Goal: Task Accomplishment & Management: Complete application form

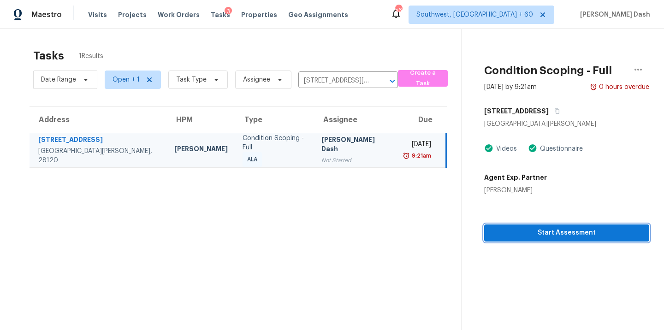
click at [543, 237] on span "Start Assessment" at bounding box center [567, 233] width 150 height 12
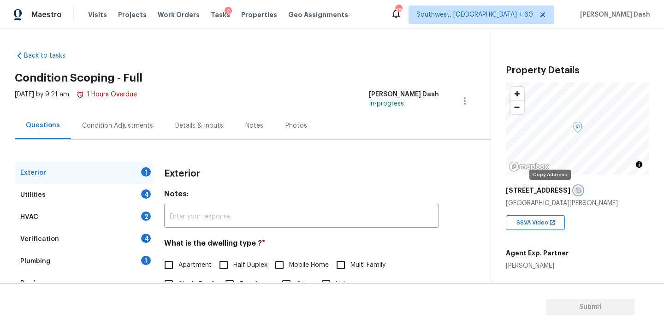
click at [576, 191] on icon "button" at bounding box center [579, 191] width 6 height 6
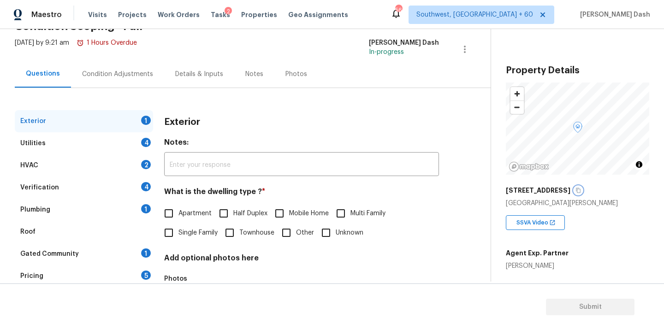
scroll to position [95, 0]
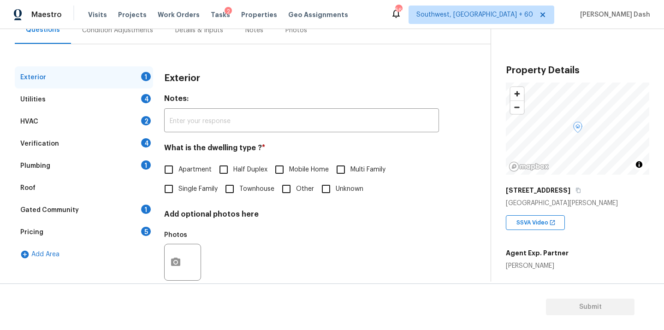
click at [36, 232] on div "Pricing" at bounding box center [31, 232] width 23 height 9
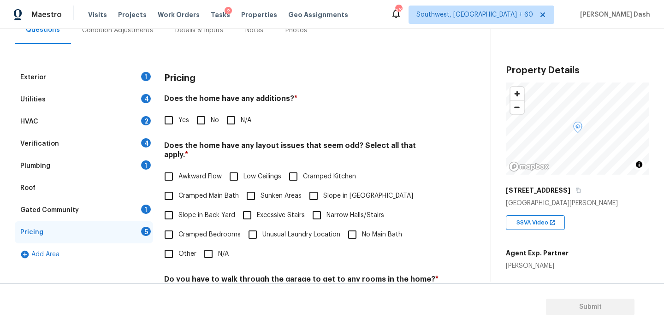
scroll to position [182, 0]
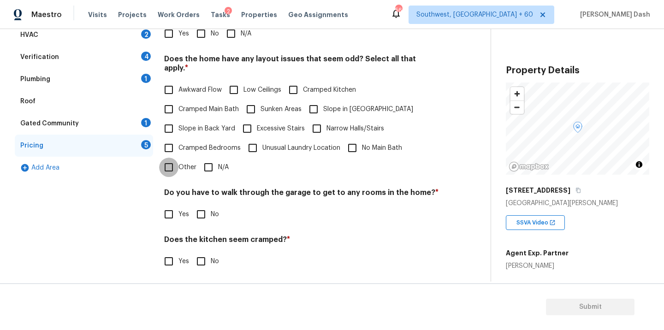
click at [173, 158] on input "Other" at bounding box center [168, 167] width 19 height 19
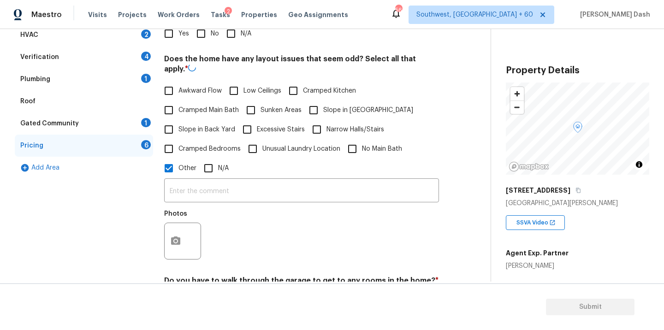
click at [184, 176] on label "Other" at bounding box center [177, 168] width 37 height 19
click at [179, 176] on input "Other" at bounding box center [168, 168] width 19 height 19
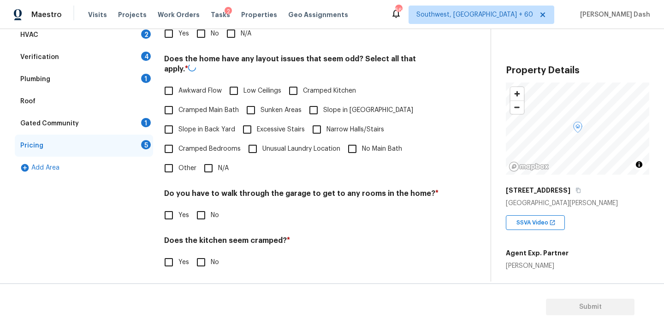
click at [170, 170] on input "Other" at bounding box center [168, 168] width 19 height 19
checkbox input "true"
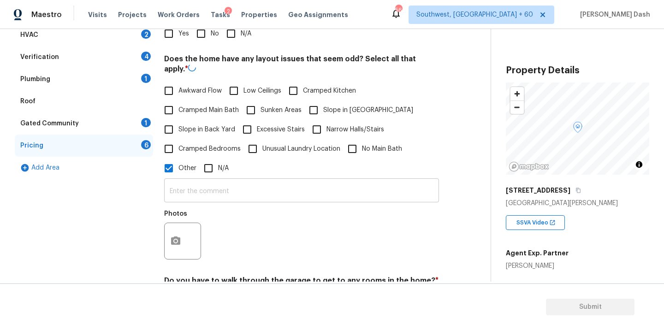
click at [189, 202] on input "text" at bounding box center [301, 192] width 275 height 22
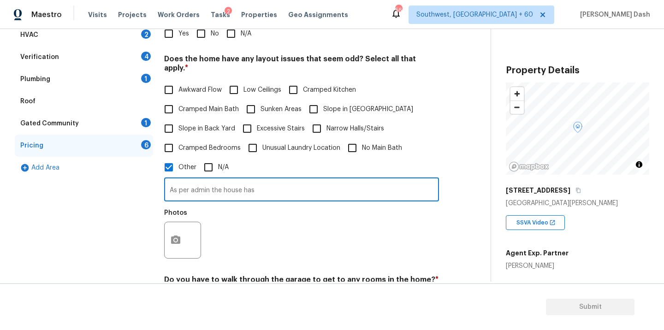
paste input "Above Grade Sq Ft"
type input "As per admin the house has Above Grade Sq Ft discrepancy."
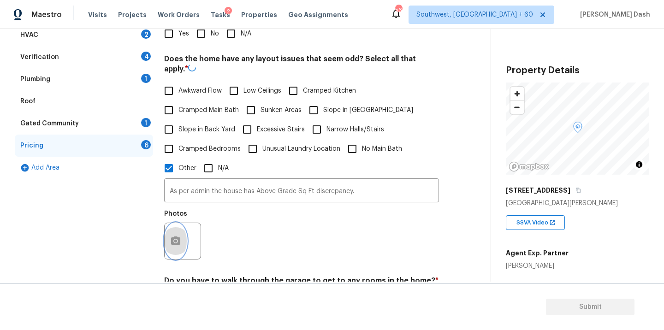
click at [180, 237] on icon "button" at bounding box center [175, 241] width 11 height 11
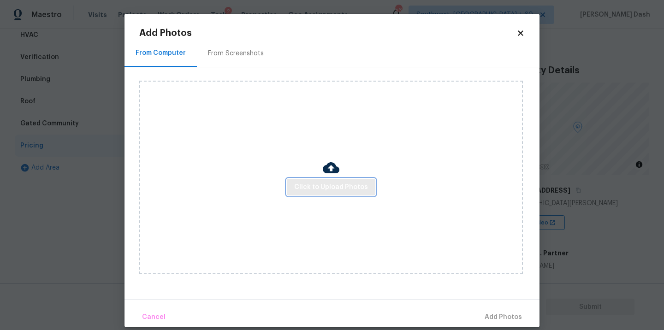
click at [332, 190] on span "Click to Upload Photos" at bounding box center [331, 188] width 74 height 12
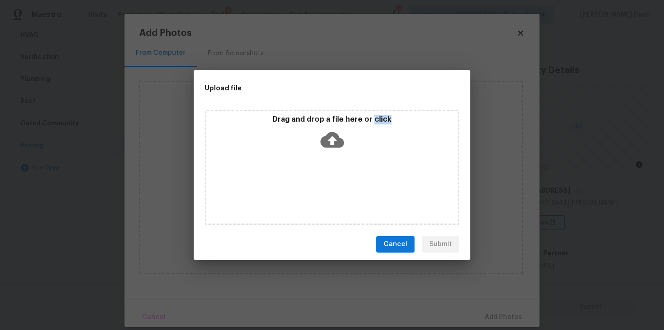
click at [332, 190] on div "Drag and drop a file here or click" at bounding box center [332, 167] width 255 height 115
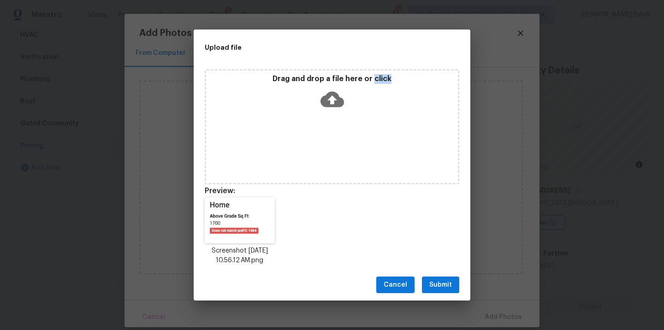
click at [457, 288] on button "Submit" at bounding box center [440, 285] width 37 height 17
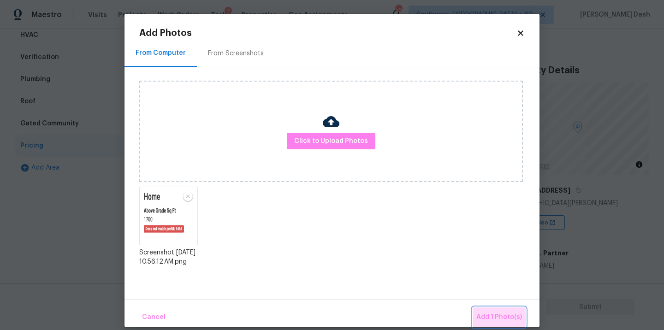
click at [492, 308] on button "Add 1 Photo(s)" at bounding box center [499, 318] width 53 height 20
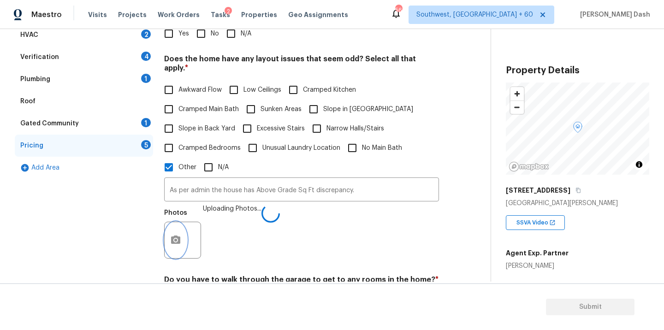
scroll to position [310, 0]
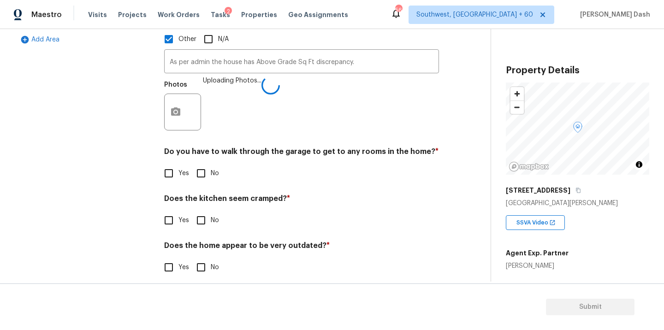
click at [203, 164] on input "No" at bounding box center [200, 173] width 19 height 19
checkbox input "true"
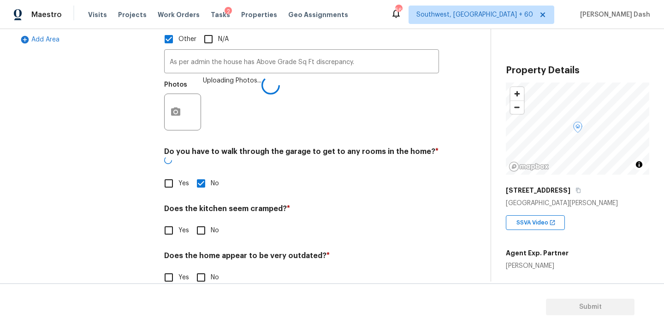
click at [204, 221] on input "No" at bounding box center [200, 230] width 19 height 19
checkbox input "true"
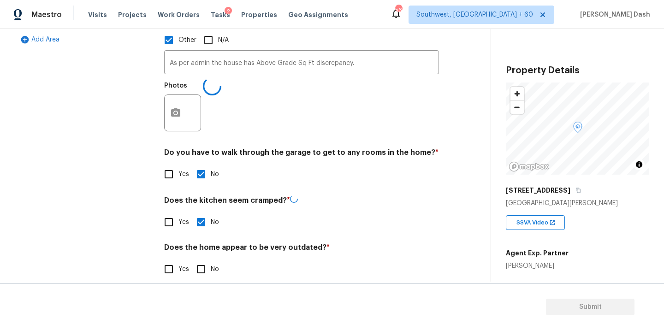
click at [201, 257] on div "Does the home appear to be very outdated? * Yes No" at bounding box center [301, 261] width 275 height 36
click at [201, 262] on input "No" at bounding box center [200, 269] width 19 height 19
checkbox input "true"
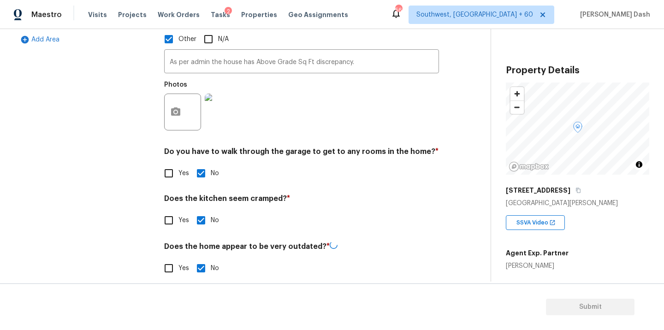
click at [149, 232] on div "Exterior 1 Utilities 4 HVAC 2 Verification 4 Plumbing 1 Roof Gated Community 1 …" at bounding box center [84, 70] width 138 height 438
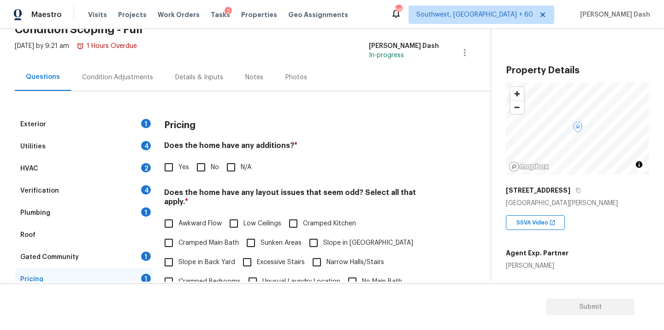
scroll to position [19, 0]
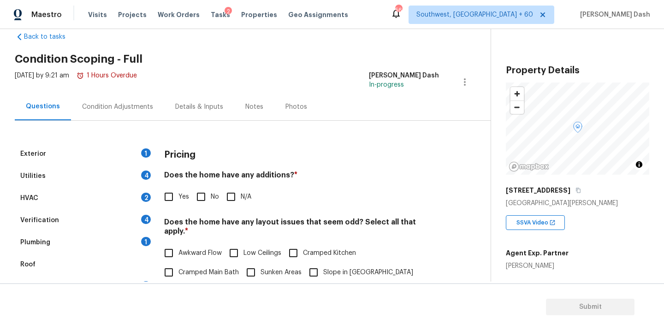
click at [195, 196] on input "No" at bounding box center [200, 196] width 19 height 19
checkbox input "true"
click at [171, 196] on input "Yes" at bounding box center [168, 197] width 19 height 19
checkbox input "true"
checkbox input "false"
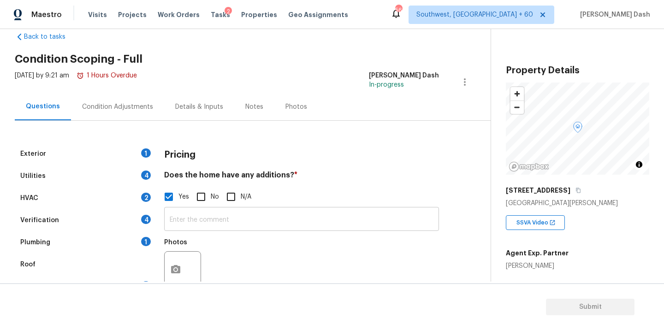
click at [214, 214] on input "text" at bounding box center [301, 220] width 275 height 22
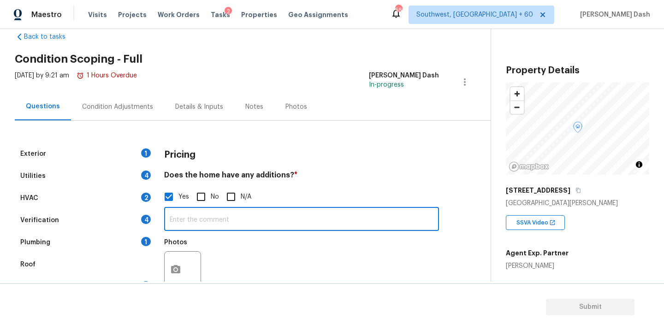
type input "S"
click at [236, 220] on input "As per agents notes teh house has" at bounding box center [301, 220] width 275 height 22
click at [302, 221] on input "As per agents notes the house has" at bounding box center [301, 220] width 275 height 22
paste input "Patio/sunroom"
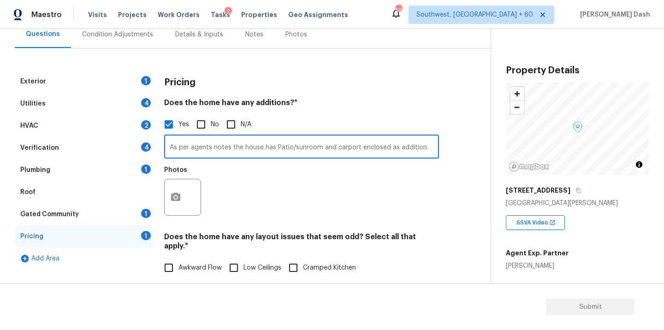
type input "As per agents notes the house has Patio/sunroom and carport enclosed as additio…"
click at [162, 203] on div "Exterior 1 Utilities 4 HVAC 2 Verification 4 Plumbing 1 Roof Gated Community 1 …" at bounding box center [242, 333] width 454 height 524
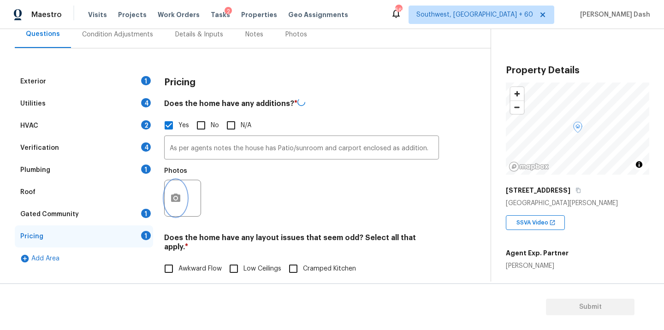
click at [171, 203] on icon "button" at bounding box center [175, 198] width 11 height 11
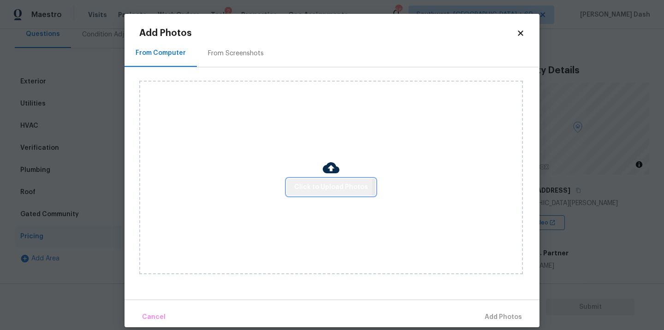
click at [298, 185] on span "Click to Upload Photos" at bounding box center [331, 188] width 74 height 12
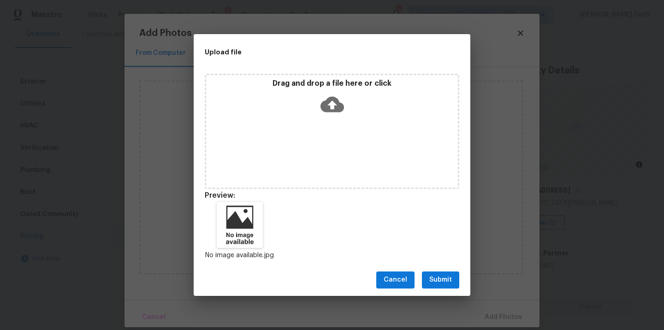
click at [444, 276] on span "Submit" at bounding box center [440, 280] width 23 height 12
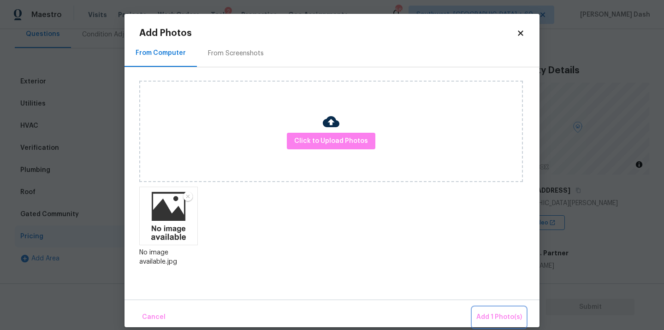
click at [506, 319] on span "Add 1 Photo(s)" at bounding box center [500, 318] width 46 height 12
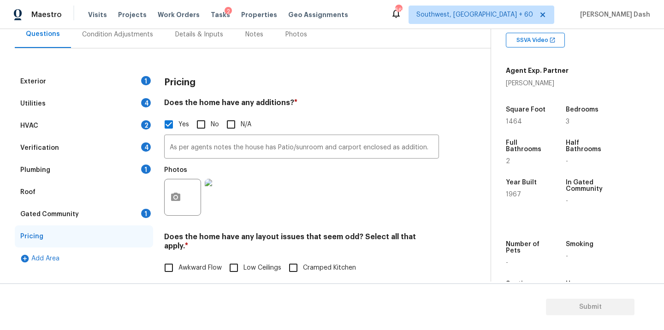
scroll to position [203, 0]
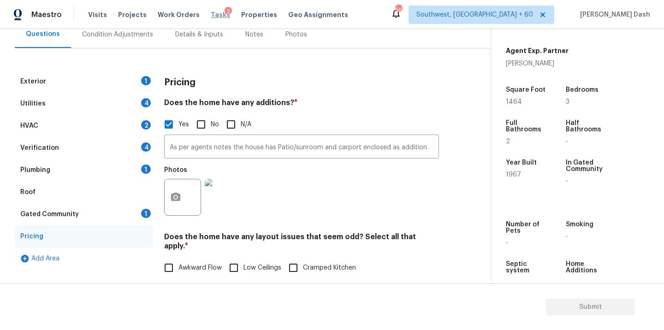
click at [216, 18] on span "Tasks" at bounding box center [220, 15] width 19 height 6
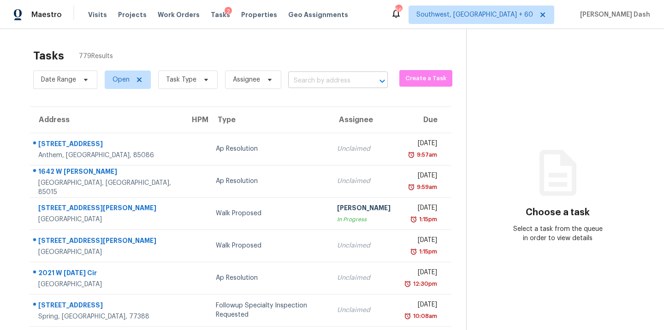
click at [320, 83] on input "text" at bounding box center [325, 81] width 74 height 14
paste input "1133 Hueytown Rd, Bessemer, AL 35023"
type input "1133 Hueytown Rd, Bessemer, AL 35023"
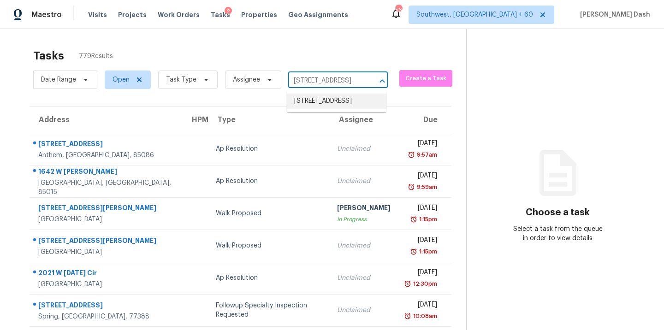
click at [320, 101] on li "1133 Hueytown Rd, Bessemer, AL 35023" at bounding box center [337, 101] width 100 height 15
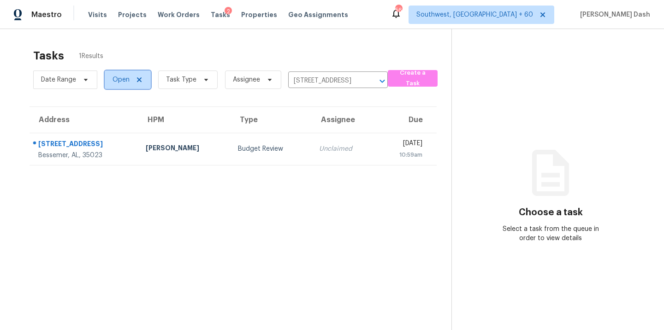
click at [125, 77] on span "Open" at bounding box center [121, 79] width 17 height 9
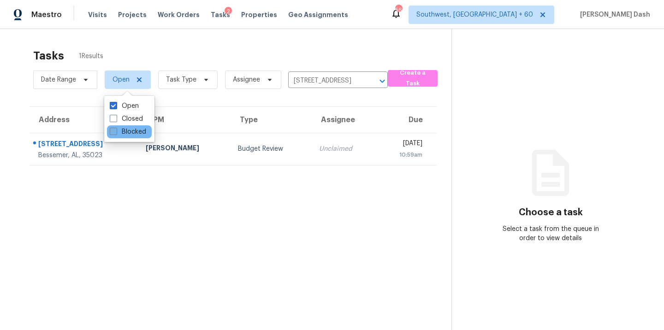
click at [127, 133] on label "Blocked" at bounding box center [128, 131] width 36 height 9
click at [116, 133] on input "Blocked" at bounding box center [113, 130] width 6 height 6
checkbox input "true"
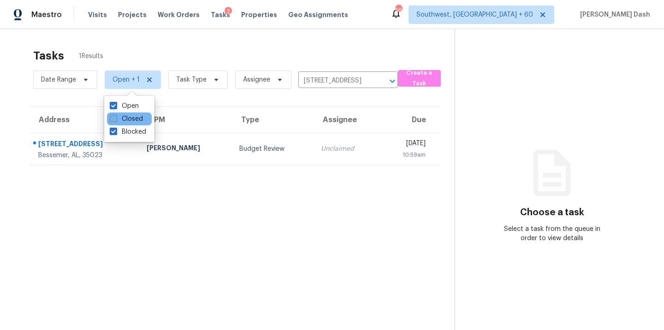
click at [130, 115] on label "Closed" at bounding box center [126, 118] width 33 height 9
click at [116, 115] on input "Closed" at bounding box center [113, 117] width 6 height 6
checkbox input "true"
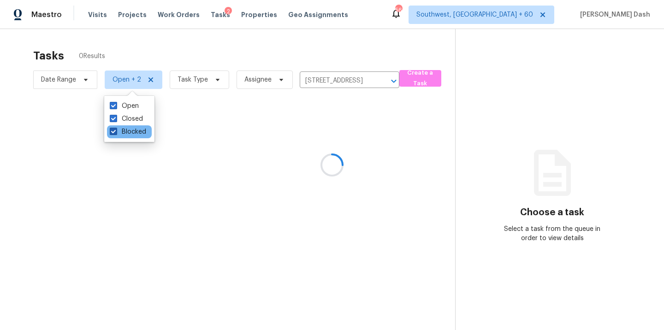
click at [130, 129] on label "Blocked" at bounding box center [128, 131] width 36 height 9
click at [116, 129] on input "Blocked" at bounding box center [113, 130] width 6 height 6
checkbox input "false"
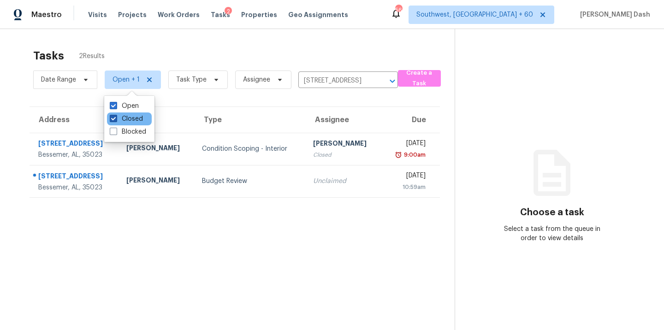
click at [126, 118] on label "Closed" at bounding box center [126, 118] width 33 height 9
click at [116, 118] on input "Closed" at bounding box center [113, 117] width 6 height 6
checkbox input "false"
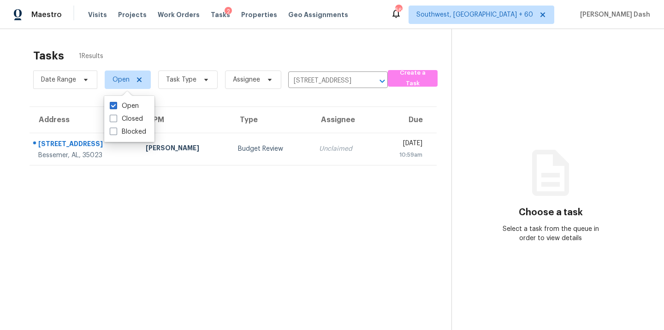
click at [143, 44] on div "Tasks 1 Results" at bounding box center [242, 56] width 418 height 24
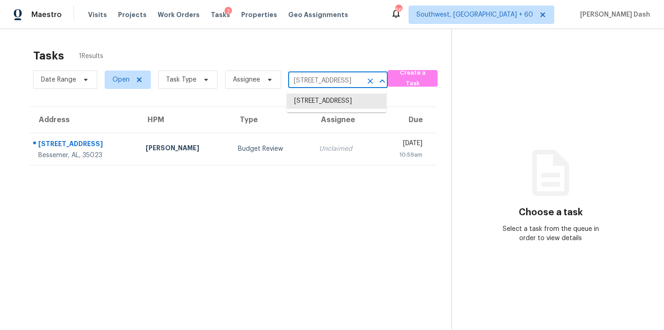
click at [313, 78] on input "1133 Hueytown Rd, Bessemer, AL 35023" at bounding box center [325, 81] width 74 height 14
paste input "805 E Mia Ln, Gilbert, AZ 85298"
type input "1133 Hueytown Rd, Bessemer, AL 35023"
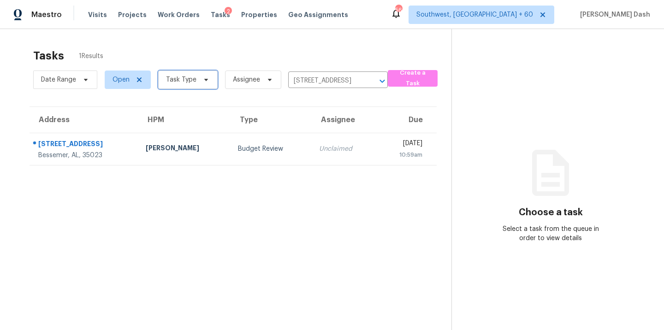
click at [206, 82] on icon at bounding box center [206, 79] width 7 height 7
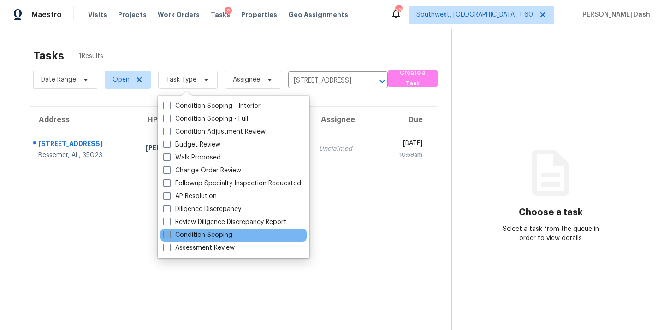
click at [217, 236] on label "Condition Scoping" at bounding box center [197, 235] width 69 height 9
click at [169, 236] on input "Condition Scoping" at bounding box center [166, 234] width 6 height 6
checkbox input "true"
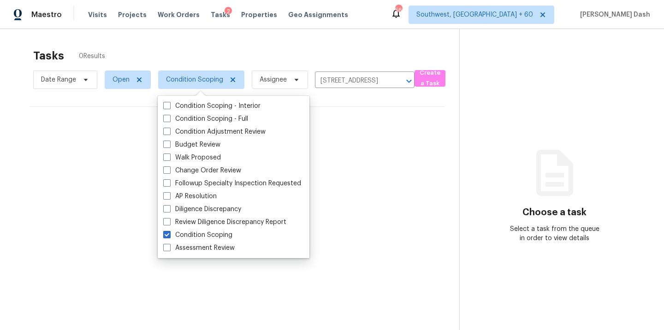
click at [225, 44] on div "Tasks 0 Results" at bounding box center [246, 56] width 426 height 24
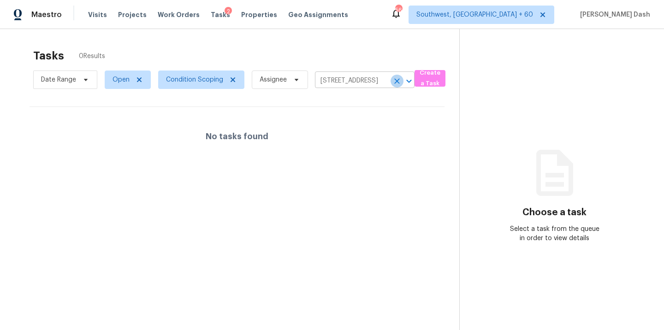
click at [391, 83] on button "Clear" at bounding box center [397, 81] width 13 height 13
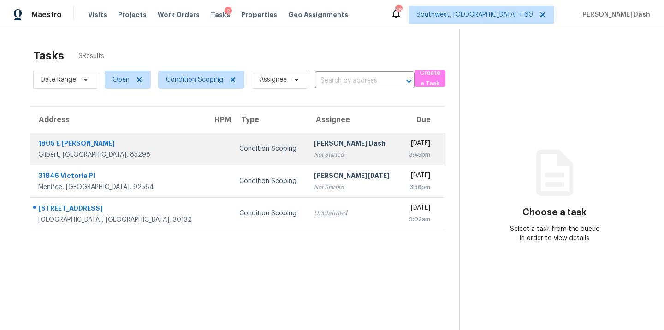
click at [232, 155] on td "Condition Scoping" at bounding box center [269, 149] width 75 height 32
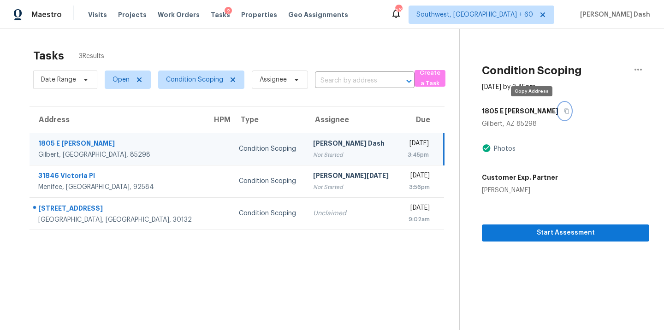
click at [559, 112] on button "button" at bounding box center [565, 111] width 12 height 17
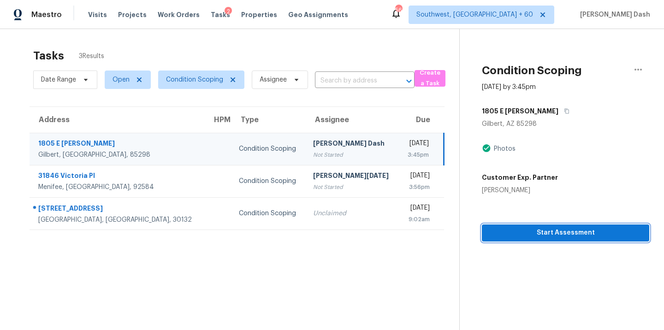
click at [541, 227] on span "Start Assessment" at bounding box center [565, 233] width 153 height 12
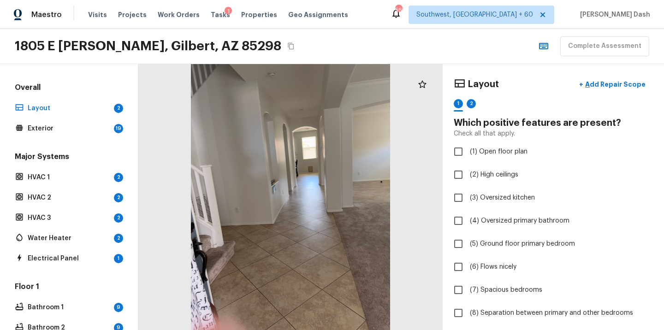
click at [287, 49] on icon "Copy Address" at bounding box center [290, 45] width 7 height 7
click at [288, 46] on icon "Copy Address" at bounding box center [291, 46] width 6 height 7
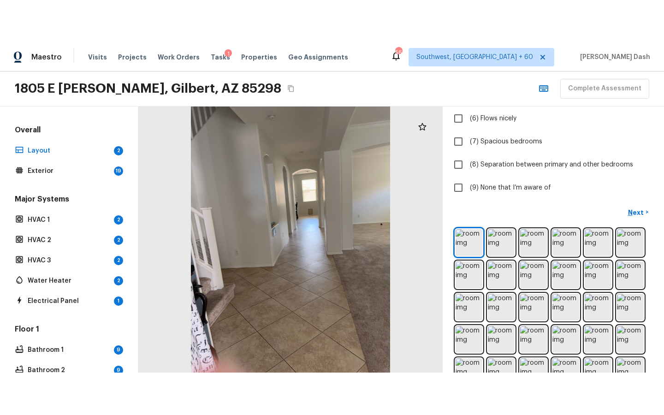
scroll to position [193, 0]
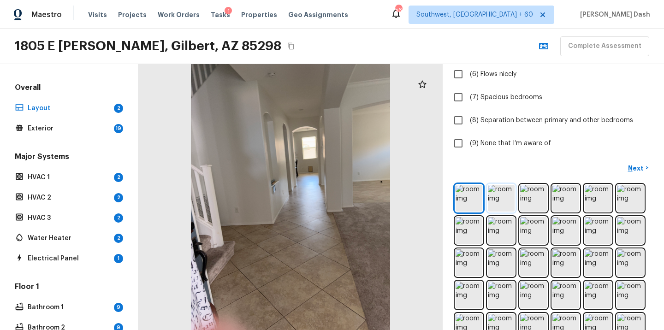
click at [501, 198] on img at bounding box center [501, 198] width 27 height 27
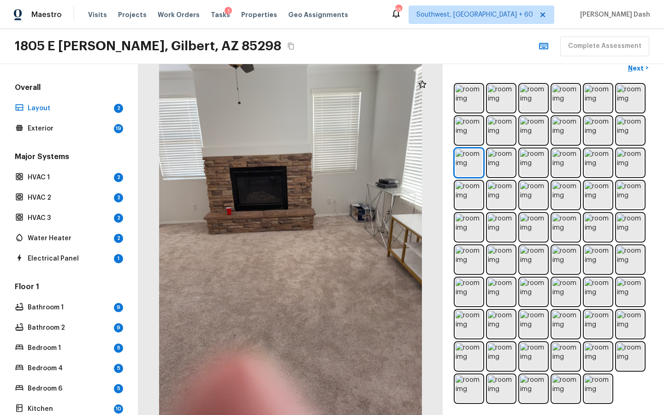
scroll to position [0, 0]
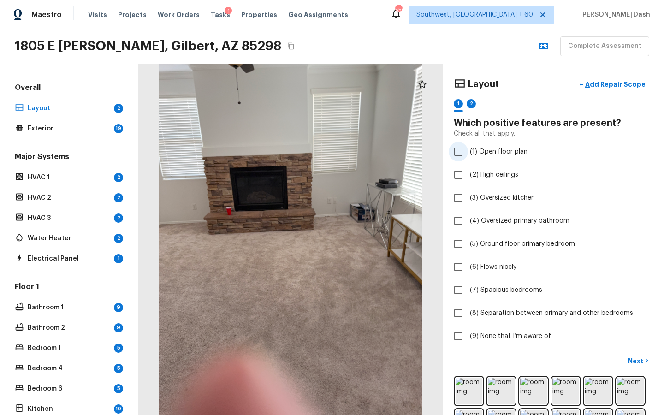
click at [483, 149] on span "(1) Open floor plan" at bounding box center [499, 151] width 58 height 9
click at [468, 149] on input "(1) Open floor plan" at bounding box center [458, 151] width 19 height 19
checkbox input "true"
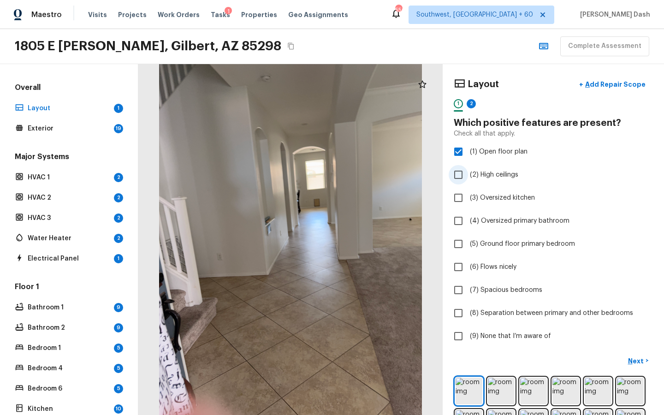
click at [483, 175] on span "(2) High ceilings" at bounding box center [494, 174] width 48 height 9
click at [468, 175] on input "(2) High ceilings" at bounding box center [458, 174] width 19 height 19
click at [483, 175] on span "(2) High ceilings" at bounding box center [494, 174] width 48 height 9
click at [468, 175] on input "(2) High ceilings" at bounding box center [458, 174] width 19 height 19
checkbox input "false"
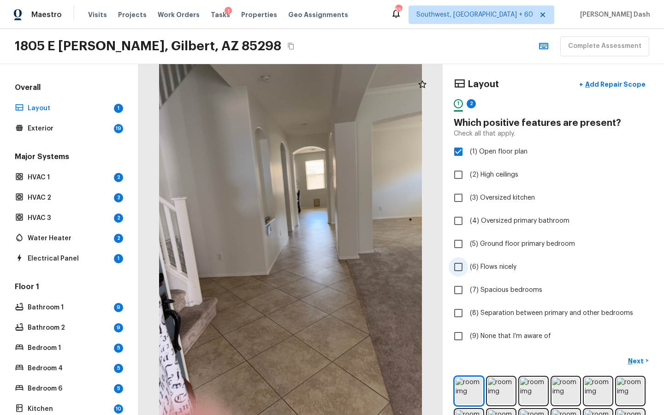
click at [493, 266] on span "(6) Flows nicely" at bounding box center [493, 266] width 47 height 9
click at [468, 266] on input "(6) Flows nicely" at bounding box center [458, 266] width 19 height 19
checkbox input "true"
click at [636, 330] on button "Next >" at bounding box center [639, 360] width 30 height 15
click at [477, 330] on span "(9) None that I’m aware of" at bounding box center [510, 336] width 81 height 9
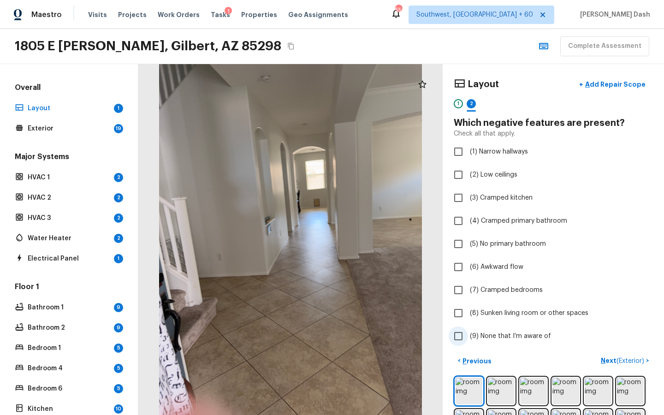
click at [468, 330] on input "(9) None that I’m aware of" at bounding box center [458, 336] width 19 height 19
checkbox input "true"
click at [628, 330] on p "Next ( Exterior )" at bounding box center [623, 361] width 45 height 10
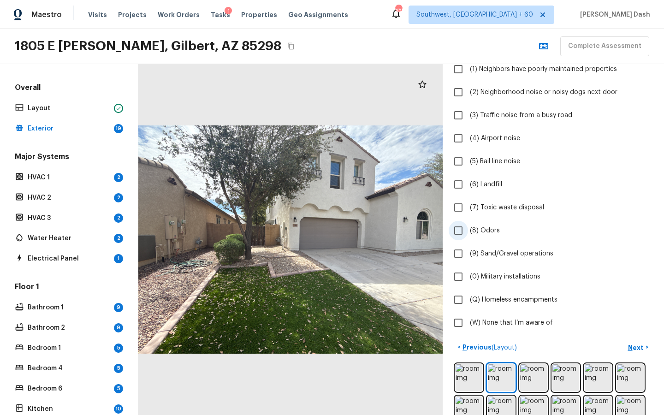
scroll to position [96, 0]
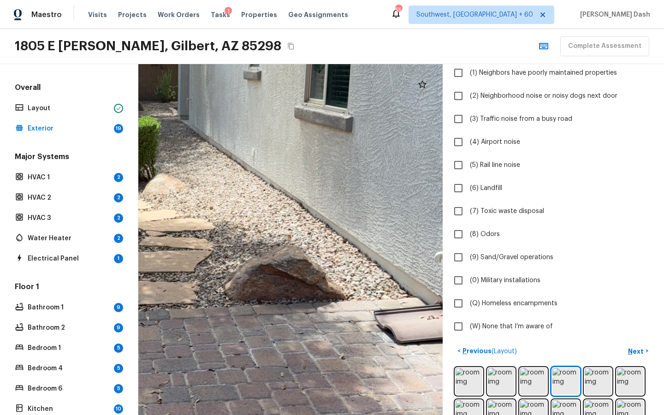
drag, startPoint x: 428, startPoint y: 275, endPoint x: 426, endPoint y: 305, distance: 30.5
click at [426, 305] on div at bounding box center [133, 254] width 781 height 901
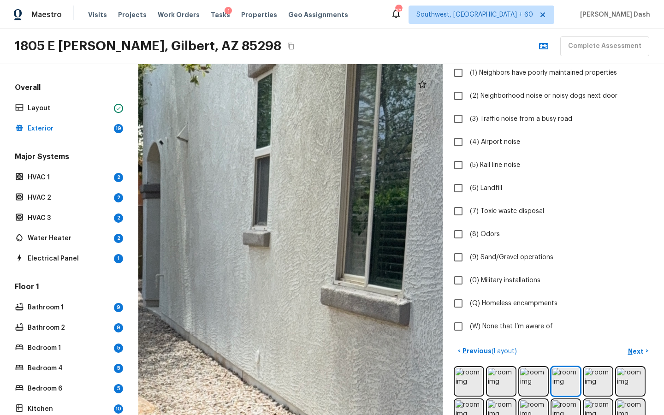
drag, startPoint x: 364, startPoint y: 174, endPoint x: 338, endPoint y: 355, distance: 182.2
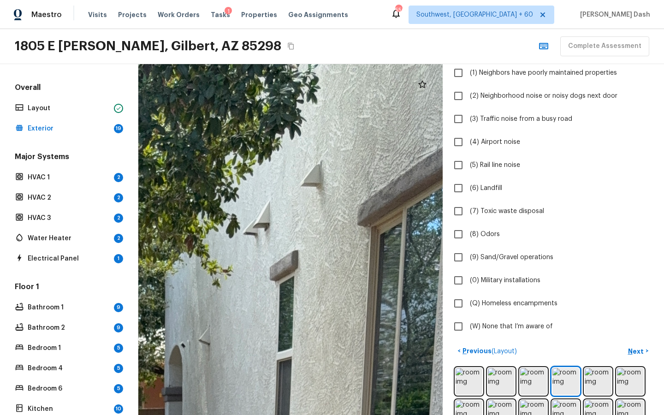
drag, startPoint x: 351, startPoint y: 244, endPoint x: 405, endPoint y: 392, distance: 157.6
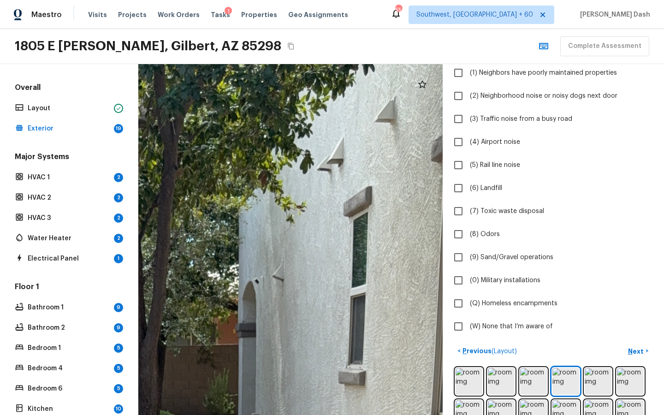
drag, startPoint x: 337, startPoint y: 339, endPoint x: 406, endPoint y: 274, distance: 95.6
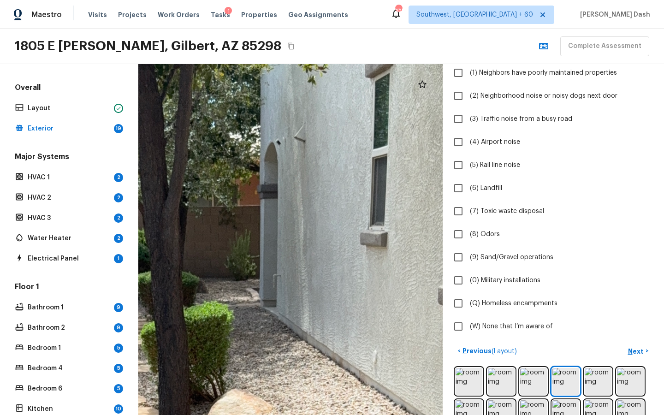
drag, startPoint x: 406, startPoint y: 274, endPoint x: 422, endPoint y: 139, distance: 135.6
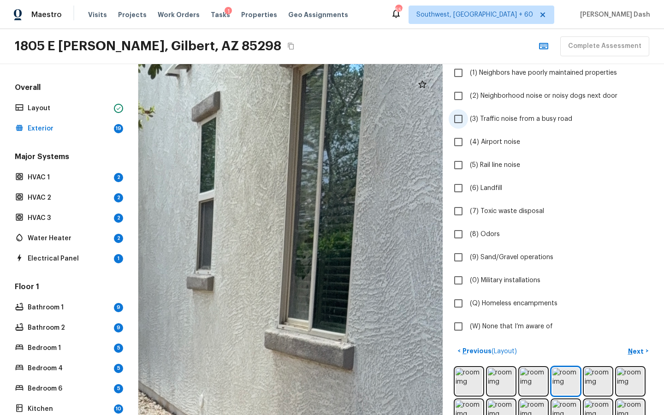
drag, startPoint x: 310, startPoint y: 319, endPoint x: 470, endPoint y: 121, distance: 255.2
click at [470, 122] on div "Exterior + Add Repair Scope 1 2 3 4 5 6 7 8 9 10 11 12 13 14 15 16 17 18 19 Do …" at bounding box center [401, 239] width 526 height 351
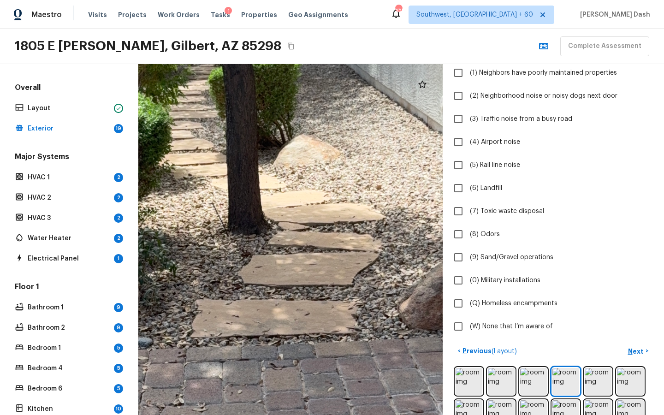
drag, startPoint x: 409, startPoint y: 80, endPoint x: 331, endPoint y: 215, distance: 156.2
click at [332, 214] on div at bounding box center [259, 260] width 1197 height 1380
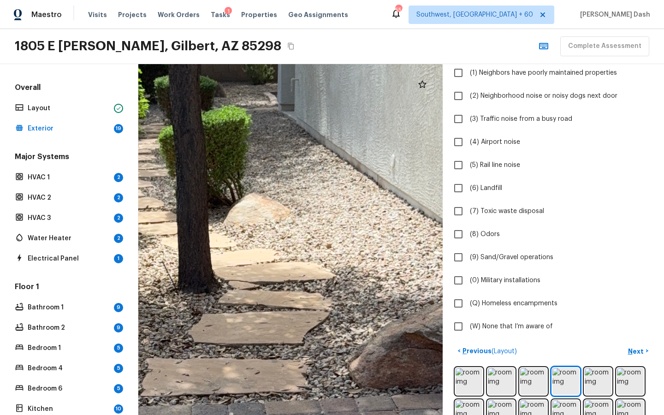
drag, startPoint x: 341, startPoint y: 205, endPoint x: 294, endPoint y: 223, distance: 50.8
click at [294, 223] on div at bounding box center [210, 319] width 1197 height 1380
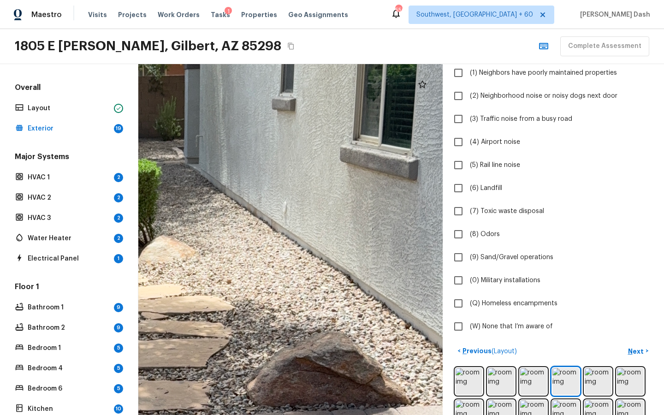
drag, startPoint x: 323, startPoint y: 306, endPoint x: 393, endPoint y: 306, distance: 70.1
click at [393, 306] on div at bounding box center [124, 344] width 1045 height 1205
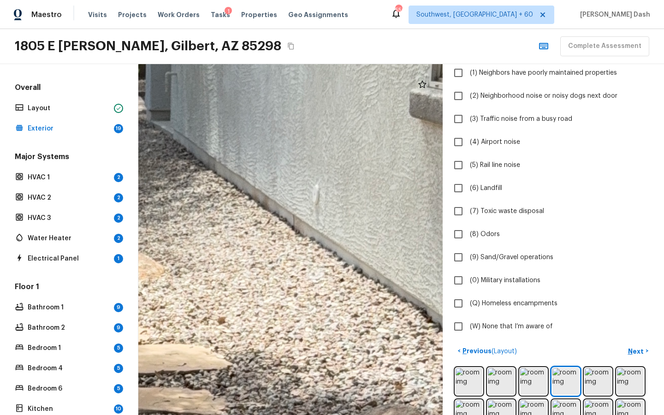
drag, startPoint x: 393, startPoint y: 306, endPoint x: 500, endPoint y: 363, distance: 120.5
click at [500, 330] on div "Exterior + Add Repair Scope 1 2 3 4 5 6 7 8 9 10 11 12 13 14 15 16 17 18 19 Do …" at bounding box center [401, 239] width 526 height 351
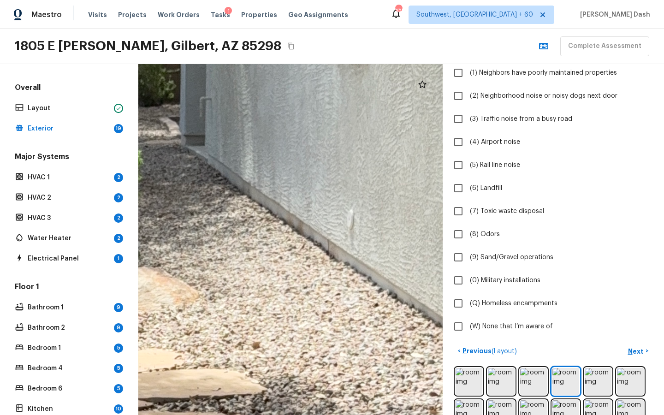
drag, startPoint x: 321, startPoint y: 252, endPoint x: 355, endPoint y: 276, distance: 42.4
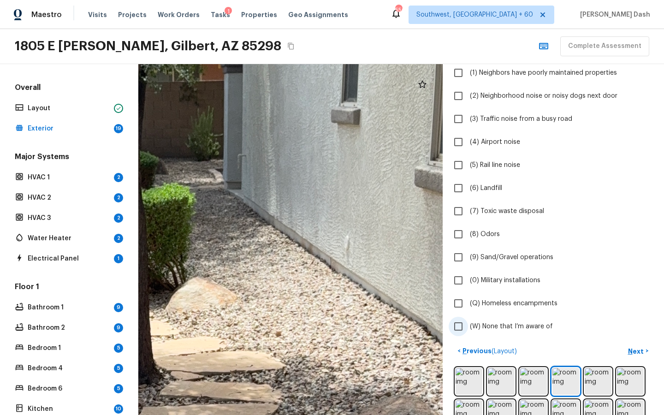
click at [531, 327] on span "(W) None that I’m aware of" at bounding box center [511, 326] width 83 height 9
click at [468, 327] on input "(W) None that I’m aware of" at bounding box center [458, 326] width 19 height 19
checkbox input "true"
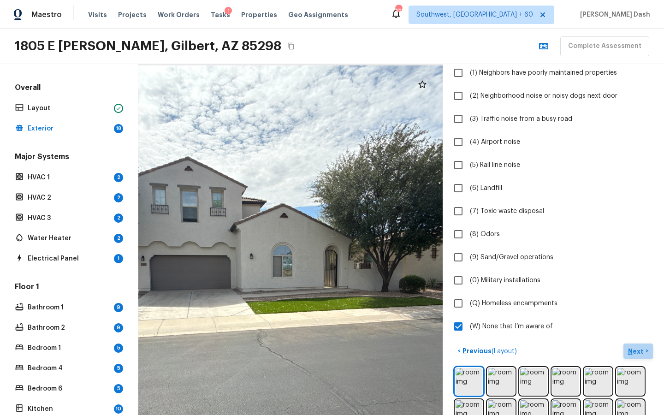
click at [640, 330] on p "Next" at bounding box center [637, 351] width 18 height 9
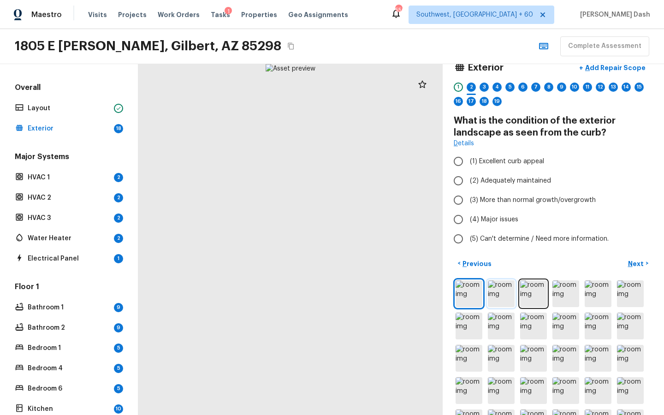
scroll to position [0, 0]
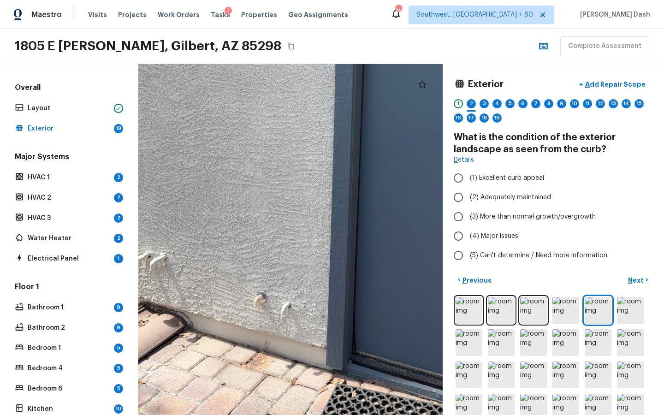
drag, startPoint x: 230, startPoint y: 351, endPoint x: 304, endPoint y: 357, distance: 74.5
click at [304, 330] on div at bounding box center [371, 136] width 581 height 669
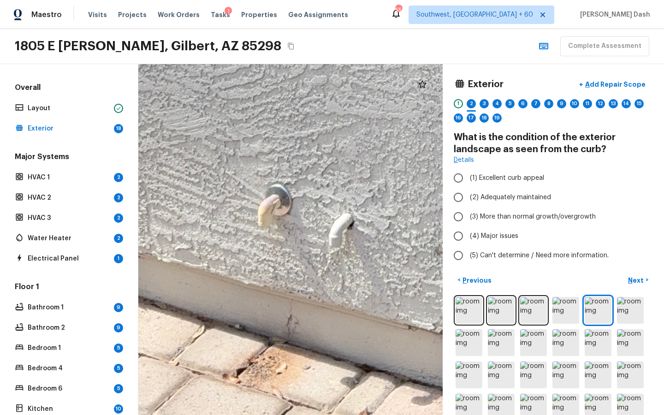
drag, startPoint x: 258, startPoint y: 342, endPoint x: 298, endPoint y: 334, distance: 40.5
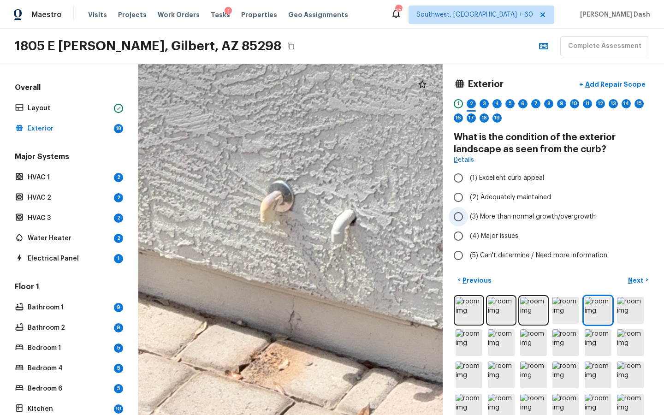
click at [483, 213] on span "(3) More than normal growth/overgrowth" at bounding box center [533, 216] width 126 height 9
click at [468, 213] on input "(3) More than normal growth/overgrowth" at bounding box center [458, 216] width 19 height 19
radio input "true"
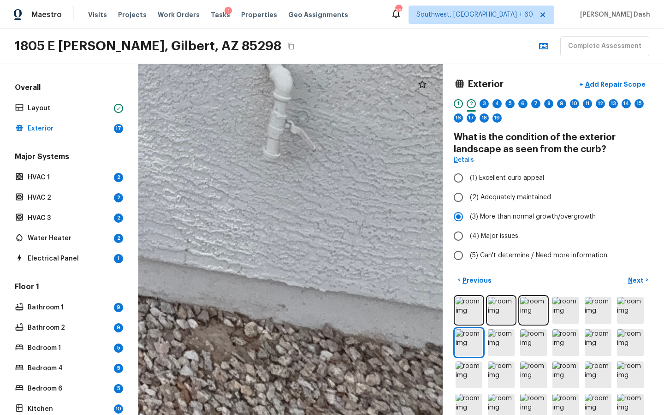
drag, startPoint x: 372, startPoint y: 317, endPoint x: 200, endPoint y: 249, distance: 185.3
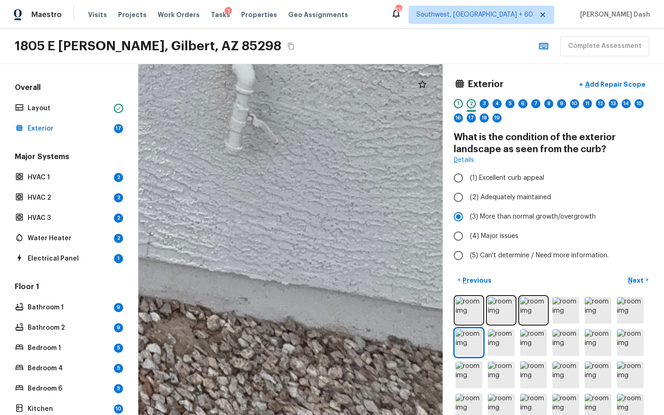
drag, startPoint x: 267, startPoint y: 282, endPoint x: 35, endPoint y: 229, distance: 238.5
click at [36, 229] on div "Overall Layout Exterior 17 Major Systems HVAC 1 2 HVAC 2 2 HVAC 3 2 Water Heate…" at bounding box center [332, 239] width 664 height 351
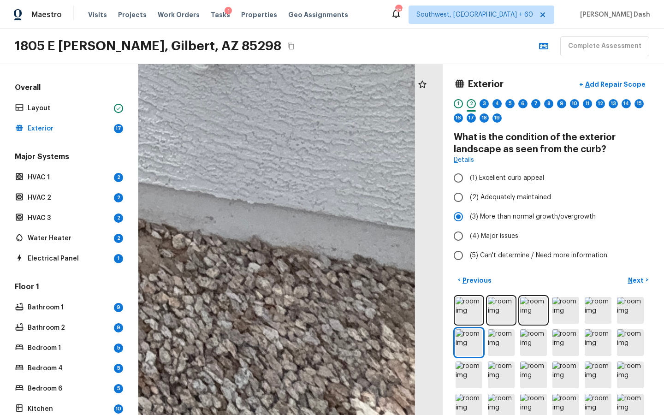
drag, startPoint x: 196, startPoint y: 241, endPoint x: 403, endPoint y: 273, distance: 210.0
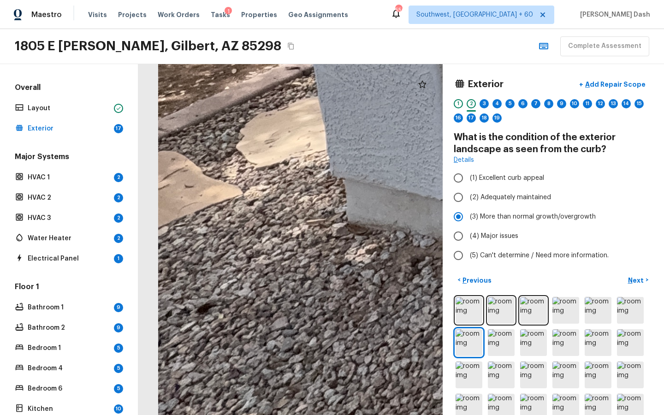
drag, startPoint x: 377, startPoint y: 265, endPoint x: 317, endPoint y: 265, distance: 60.4
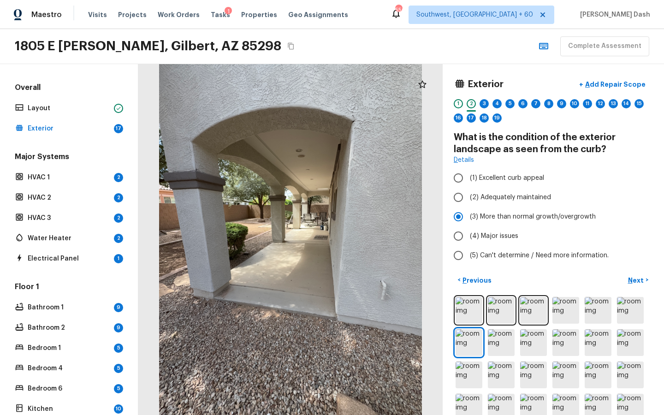
click at [357, 120] on div at bounding box center [290, 239] width 304 height 351
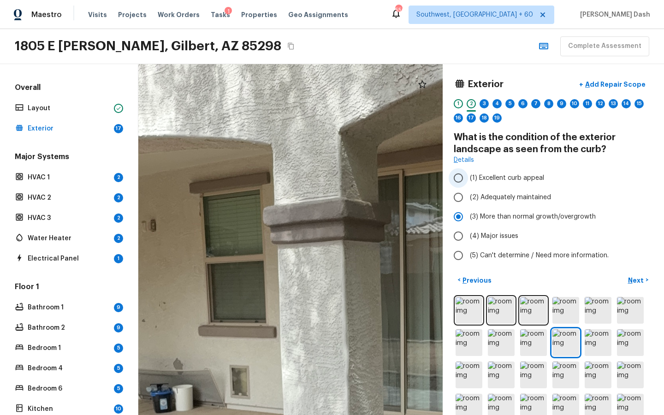
drag, startPoint x: 242, startPoint y: 190, endPoint x: 504, endPoint y: 171, distance: 262.2
click at [503, 171] on div "Exterior + Add Repair Scope 1 2 3 4 5 6 7 8 9 10 11 12 13 14 15 16 17 18 19 Wha…" at bounding box center [401, 239] width 526 height 351
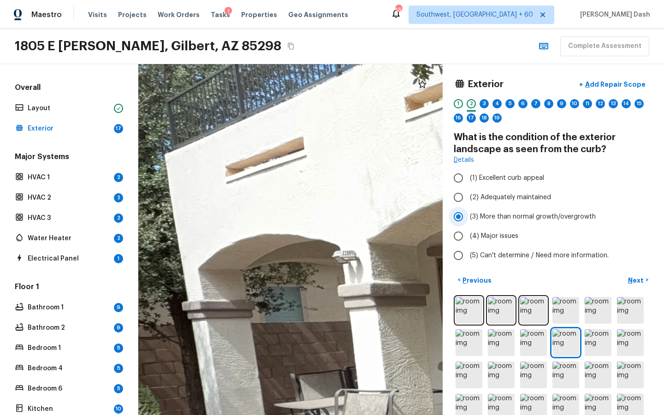
drag, startPoint x: 244, startPoint y: 185, endPoint x: 453, endPoint y: 215, distance: 210.2
click at [453, 215] on div "Exterior + Add Repair Scope 1 2 3 4 5 6 7 8 9 10 11 12 13 14 15 16 17 18 19 Wha…" at bounding box center [401, 239] width 526 height 351
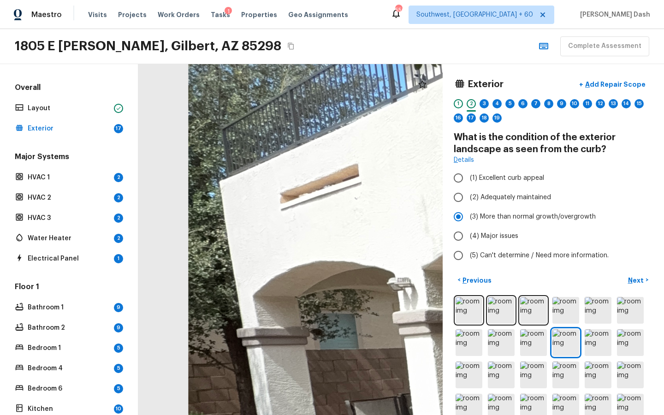
drag, startPoint x: 454, startPoint y: 221, endPoint x: 359, endPoint y: 190, distance: 99.9
click at [359, 190] on div "Exterior + Add Repair Scope 1 2 3 4 5 6 7 8 9 10 11 12 13 14 15 16 17 18 19 Wha…" at bounding box center [401, 239] width 526 height 351
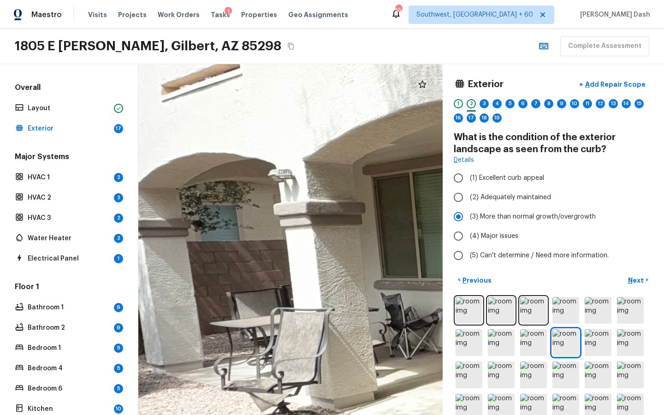
drag, startPoint x: 364, startPoint y: 219, endPoint x: 217, endPoint y: 77, distance: 204.6
click at [217, 77] on div at bounding box center [668, 332] width 1386 height 1598
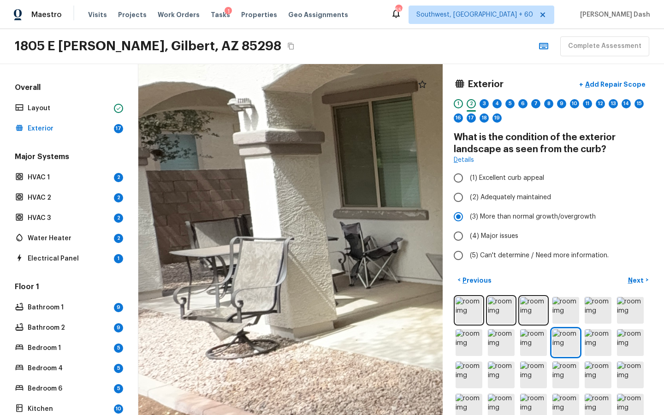
drag, startPoint x: 251, startPoint y: 151, endPoint x: 133, endPoint y: 78, distance: 138.9
click at [133, 78] on div "Overall Layout Exterior 17 Major Systems HVAC 1 2 HVAC 2 2 HVAC 3 2 Water Heate…" at bounding box center [332, 239] width 664 height 351
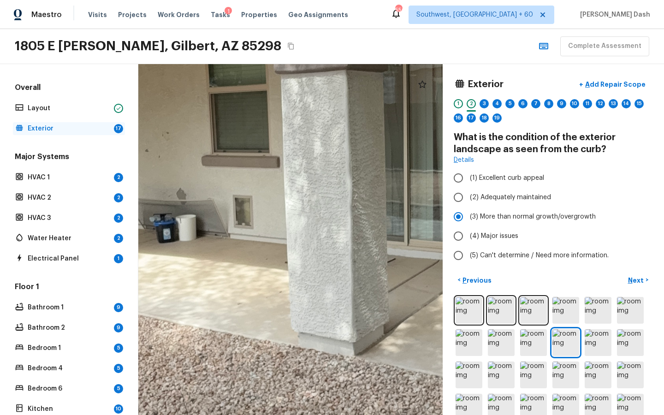
drag, startPoint x: 235, startPoint y: 106, endPoint x: 113, endPoint y: 134, distance: 124.6
click at [113, 134] on div "Overall Layout Exterior 17 Major Systems HVAC 1 2 HVAC 2 2 HVAC 3 2 Water Heate…" at bounding box center [332, 239] width 664 height 351
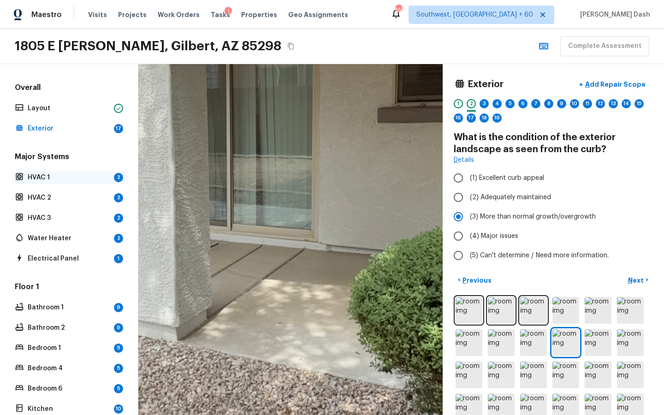
drag, startPoint x: 215, startPoint y: 198, endPoint x: 36, endPoint y: 183, distance: 180.6
click at [36, 183] on div "Overall Layout Exterior 17 Major Systems HVAC 1 2 HVAC 2 2 HVAC 3 2 Water Heate…" at bounding box center [332, 239] width 664 height 351
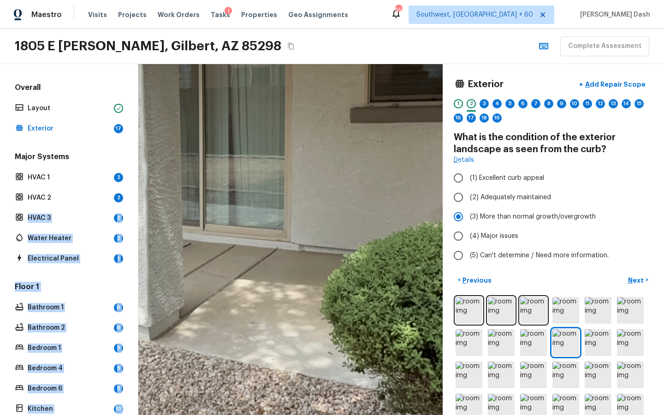
drag, startPoint x: 129, startPoint y: 203, endPoint x: 221, endPoint y: 226, distance: 94.1
click at [218, 225] on div "Overall Layout Exterior 17 Major Systems HVAC 1 2 HVAC 2 2 HVAC 3 2 Water Heate…" at bounding box center [332, 239] width 664 height 351
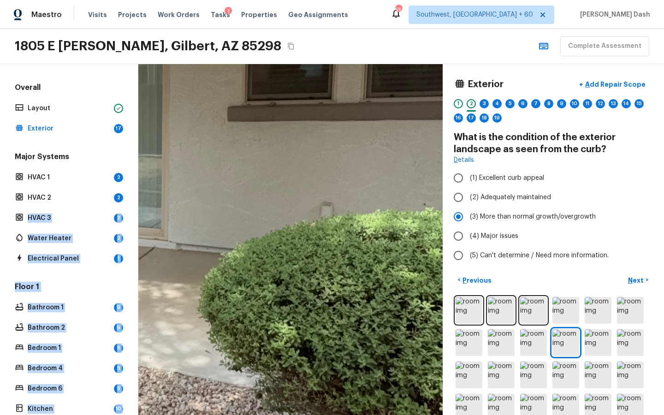
drag, startPoint x: 271, startPoint y: 240, endPoint x: 149, endPoint y: 239, distance: 122.3
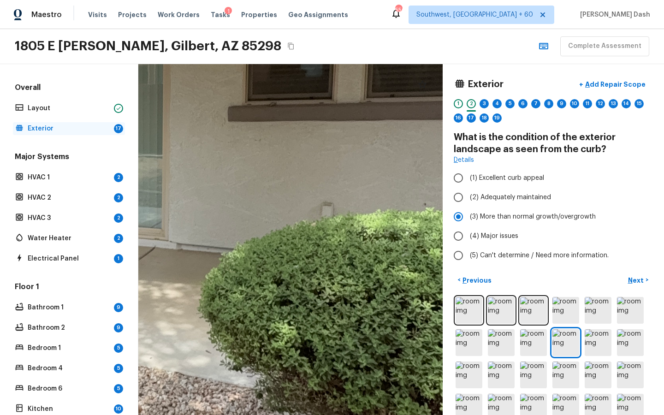
click at [89, 125] on p "Exterior" at bounding box center [69, 128] width 83 height 9
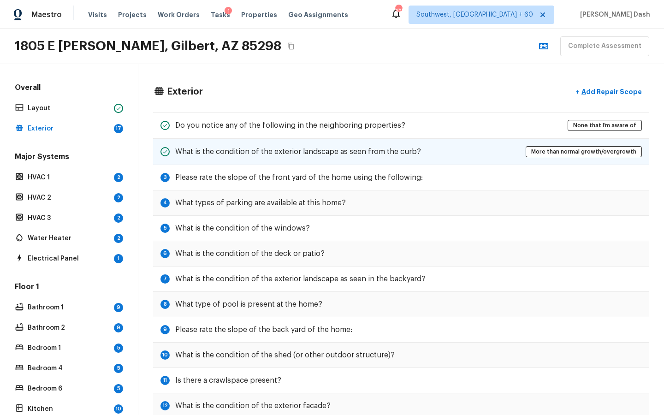
click at [213, 151] on h5 "What is the condition of the exterior landscape as seen from the curb?" at bounding box center [298, 152] width 246 height 10
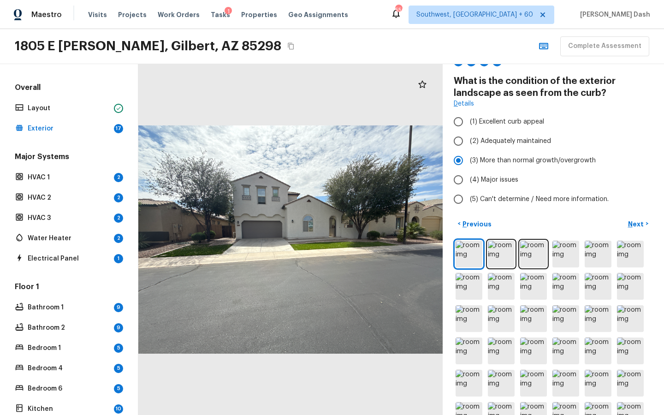
scroll to position [148, 0]
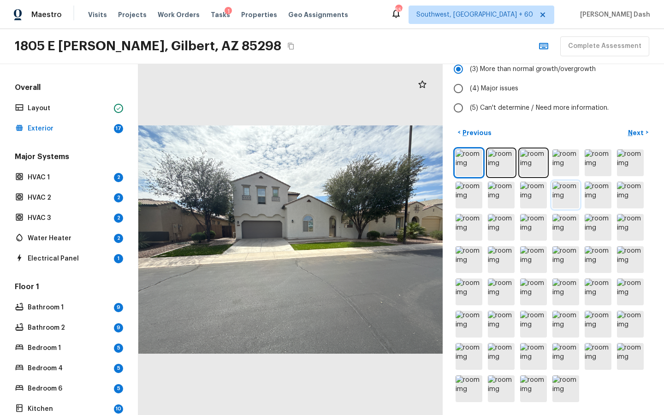
click at [564, 199] on img at bounding box center [566, 195] width 27 height 27
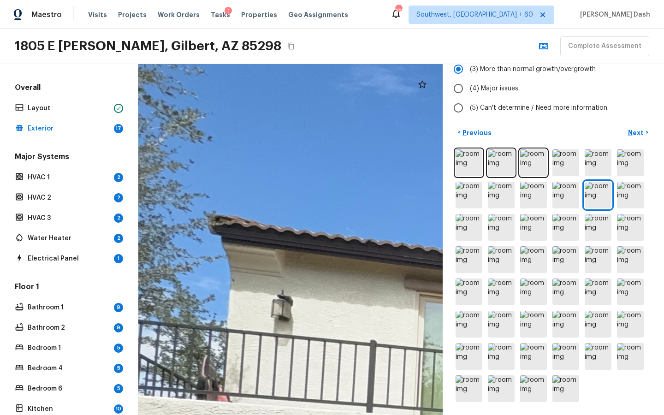
drag, startPoint x: 193, startPoint y: 216, endPoint x: 343, endPoint y: 239, distance: 152.1
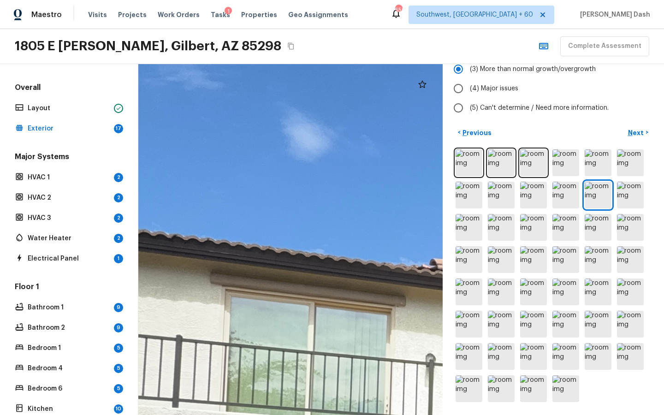
drag, startPoint x: 345, startPoint y: 250, endPoint x: 131, endPoint y: 243, distance: 214.6
click at [131, 243] on div "Overall Layout Exterior 17 Major Systems HVAC 1 2 HVAC 2 2 HVAC 3 2 Water Heate…" at bounding box center [332, 239] width 664 height 351
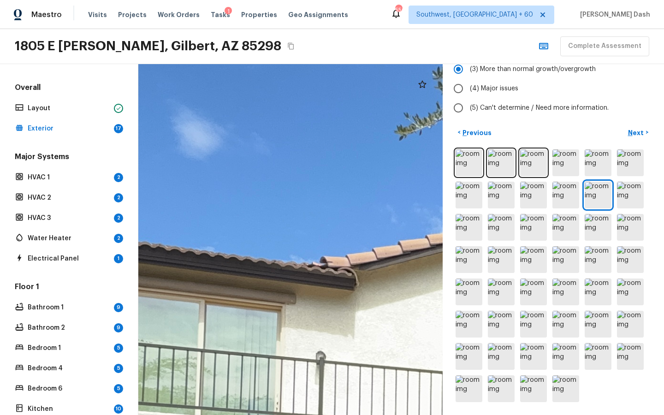
drag, startPoint x: 263, startPoint y: 265, endPoint x: 173, endPoint y: 265, distance: 89.5
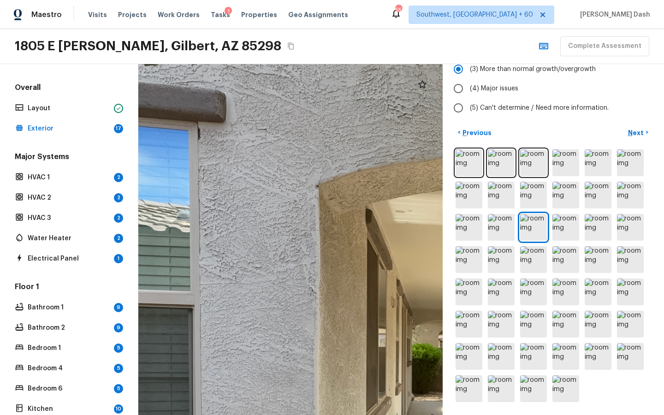
drag, startPoint x: 206, startPoint y: 153, endPoint x: 349, endPoint y: 348, distance: 242.2
click at [349, 330] on div at bounding box center [495, 375] width 1138 height 1313
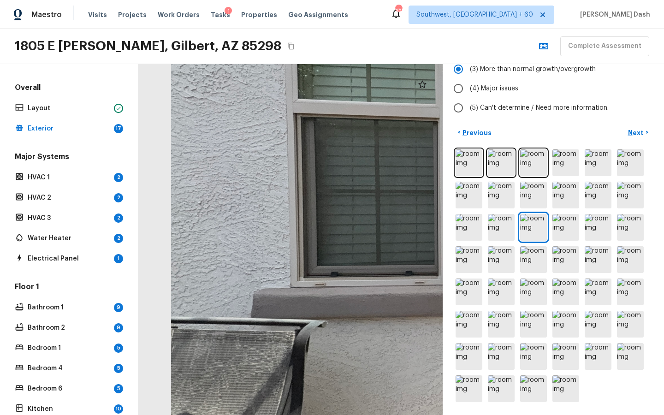
drag, startPoint x: 331, startPoint y: 348, endPoint x: 367, endPoint y: 100, distance: 250.8
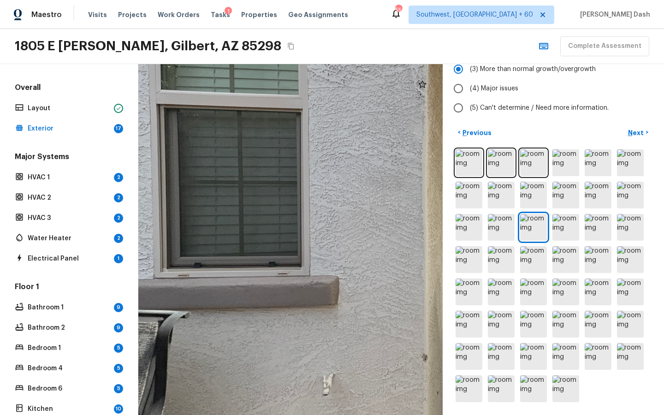
drag, startPoint x: 332, startPoint y: 151, endPoint x: 243, endPoint y: 279, distance: 155.6
click at [242, 277] on div at bounding box center [603, 179] width 1138 height 1313
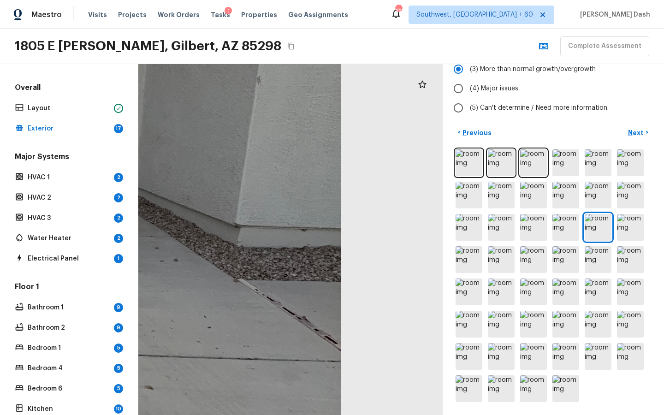
drag, startPoint x: 410, startPoint y: 273, endPoint x: 244, endPoint y: 247, distance: 167.1
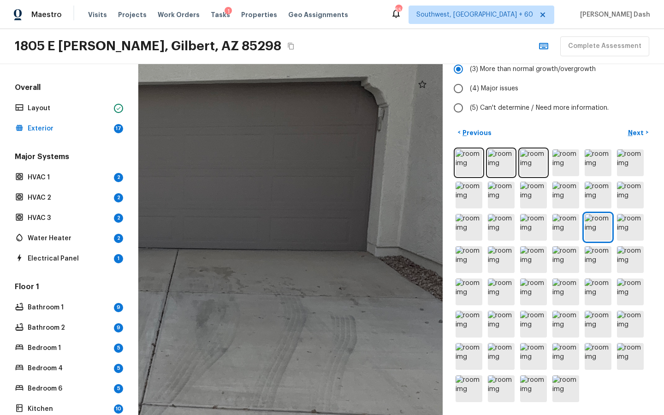
drag, startPoint x: 244, startPoint y: 247, endPoint x: 483, endPoint y: 309, distance: 246.4
click at [483, 309] on div "Exterior + Add Repair Scope 1 2 3 4 5 6 7 8 9 10 11 12 13 14 15 16 17 18 19 Wha…" at bounding box center [401, 239] width 526 height 351
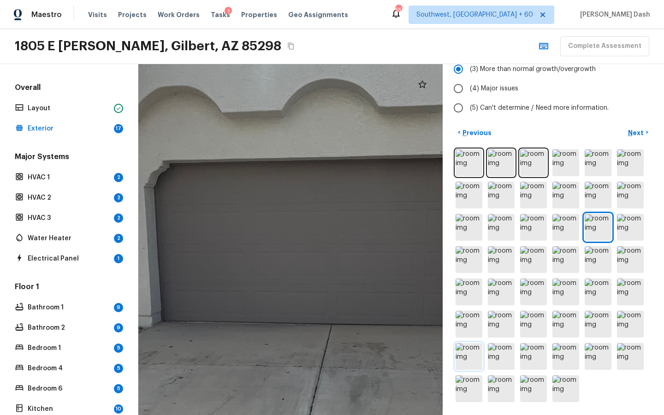
drag, startPoint x: 347, startPoint y: 298, endPoint x: 462, endPoint y: 361, distance: 130.9
click at [462, 330] on div "Exterior + Add Repair Scope 1 2 3 4 5 6 7 8 9 10 11 12 13 14 15 16 17 18 19 Wha…" at bounding box center [401, 239] width 526 height 351
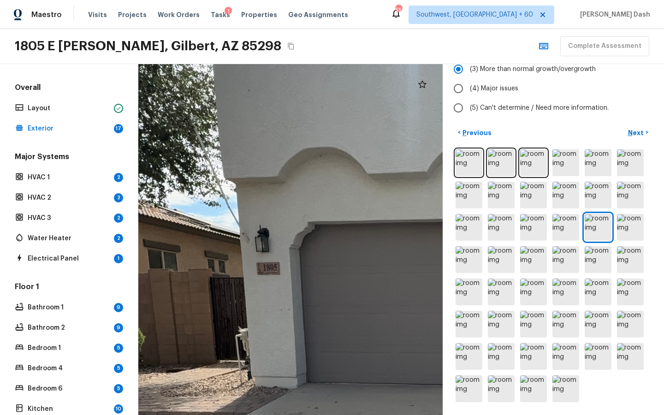
drag, startPoint x: 302, startPoint y: 286, endPoint x: 447, endPoint y: 347, distance: 157.7
click at [447, 330] on div "Exterior + Add Repair Scope 1 2 3 4 5 6 7 8 9 10 11 12 13 14 15 16 17 18 19 Wha…" at bounding box center [401, 239] width 526 height 351
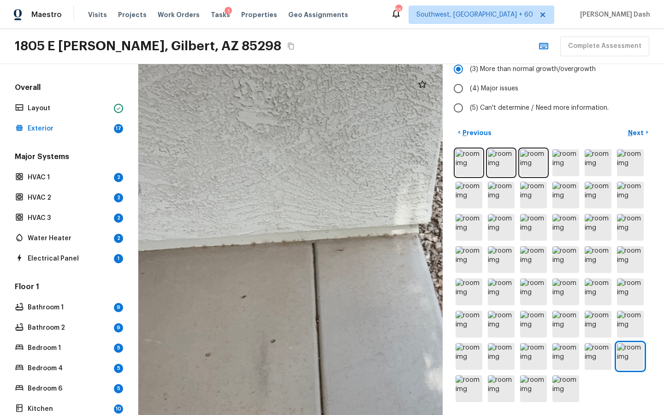
drag, startPoint x: 309, startPoint y: 229, endPoint x: 402, endPoint y: 237, distance: 93.9
click at [402, 237] on div at bounding box center [334, 273] width 1109 height 1279
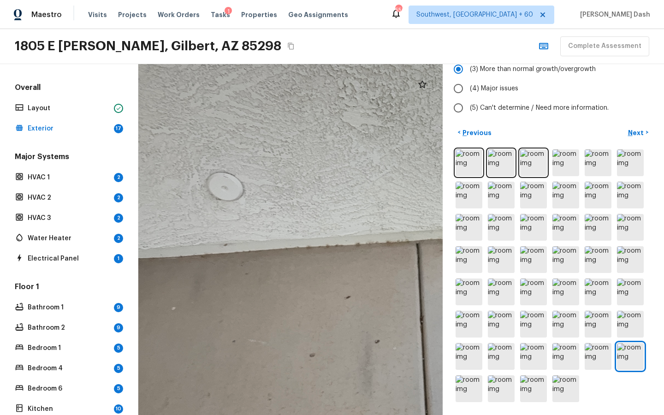
drag, startPoint x: 277, startPoint y: 241, endPoint x: 394, endPoint y: 240, distance: 116.7
click at [394, 240] on div at bounding box center [439, 273] width 1109 height 1279
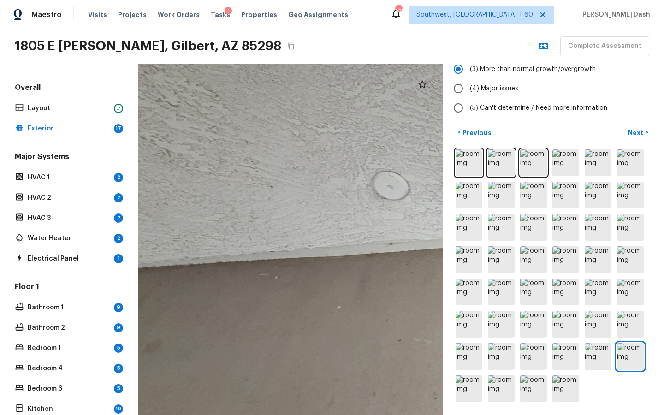
drag, startPoint x: 266, startPoint y: 243, endPoint x: 429, endPoint y: 243, distance: 162.8
click at [429, 243] on div at bounding box center [604, 272] width 1109 height 1279
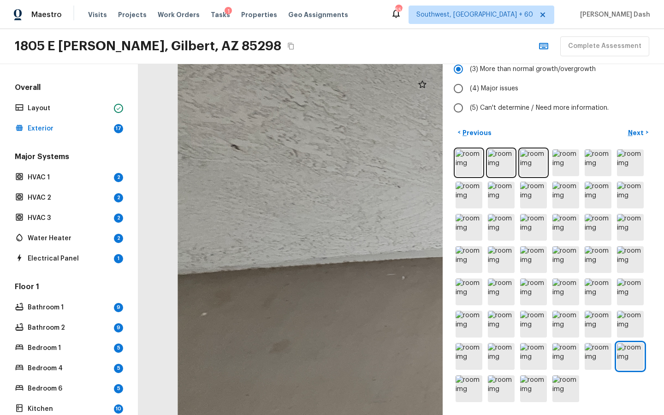
drag, startPoint x: 288, startPoint y: 246, endPoint x: 405, endPoint y: 246, distance: 116.2
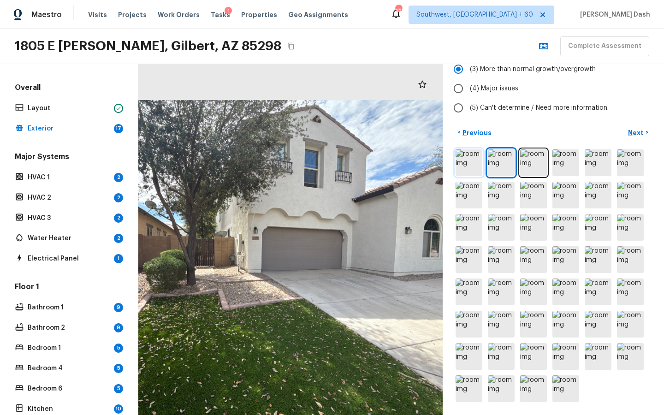
scroll to position [0, 0]
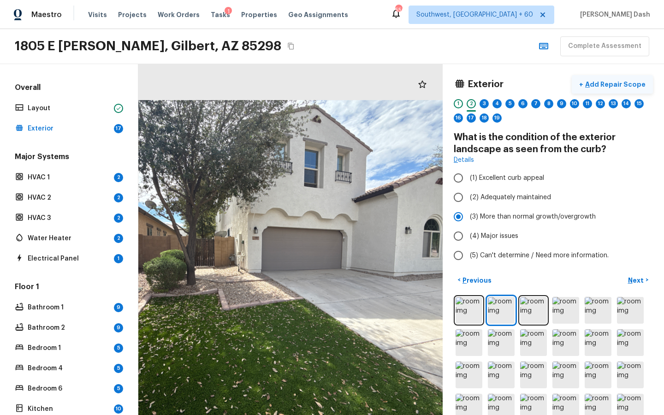
click at [618, 80] on p "Add Repair Scope" at bounding box center [615, 84] width 62 height 9
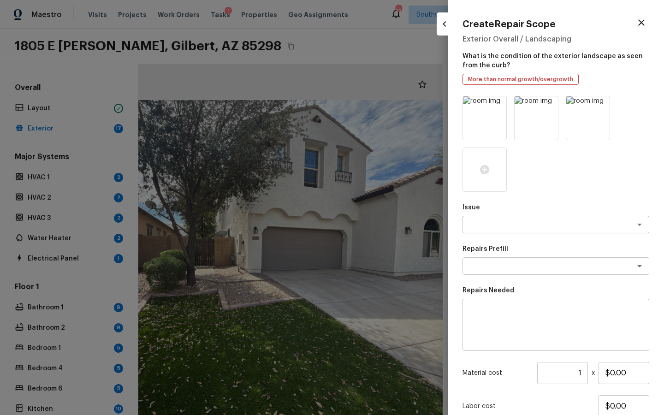
click at [505, 239] on div "Issue x ​ Repairs Prefill x ​ Repairs Needed x ​ Material cost 1 ​ x $0.00 Labo…" at bounding box center [556, 283] width 187 height 375
click at [507, 227] on textarea at bounding box center [543, 224] width 153 height 9
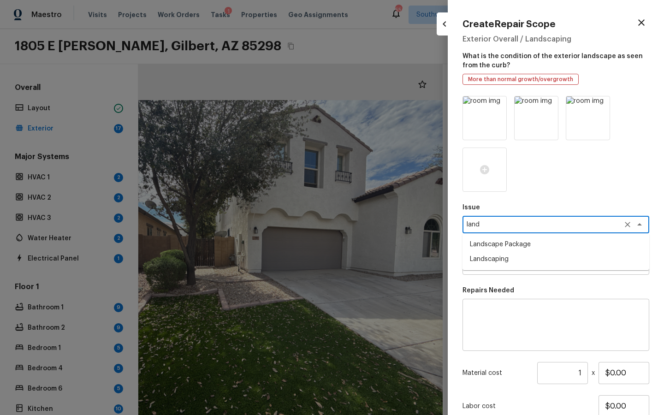
click at [496, 246] on li "Landscape Package" at bounding box center [556, 244] width 187 height 15
type textarea "Landscape Package"
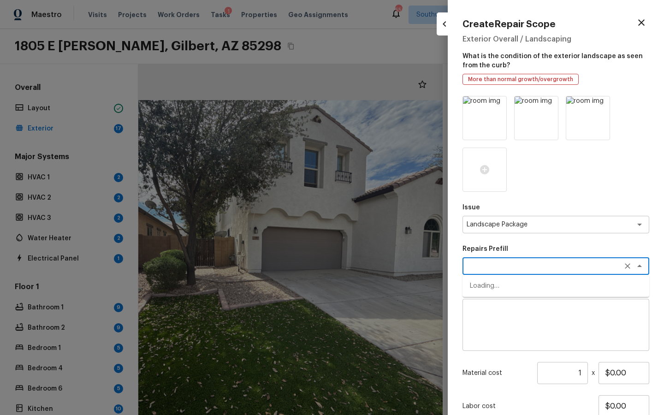
click at [492, 267] on textarea at bounding box center [543, 266] width 153 height 9
click at [486, 286] on li "Initial landscaping package" at bounding box center [556, 286] width 187 height 15
type textarea "Initial landscaping package"
type textarea "Mowing of grass up to 6" in height. Mow, edge along driveways & sidewalks, trim…"
type input "$120.00"
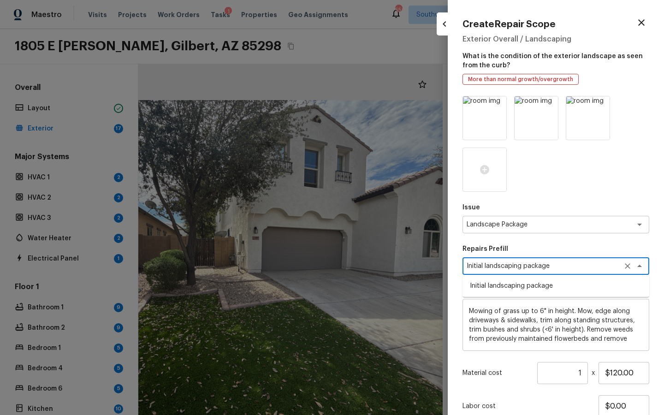
type textarea "Initial landscaping package"
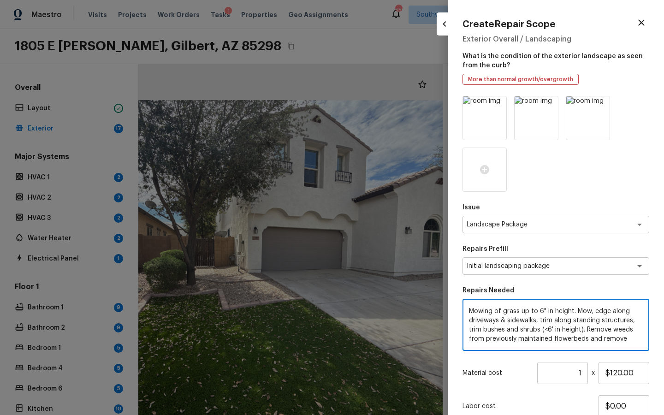
click at [484, 316] on textarea "Mowing of grass up to 6" in height. Mow, edge along driveways & sidewalks, trim…" at bounding box center [556, 325] width 174 height 37
click at [619, 330] on input "$120.00" at bounding box center [624, 373] width 51 height 22
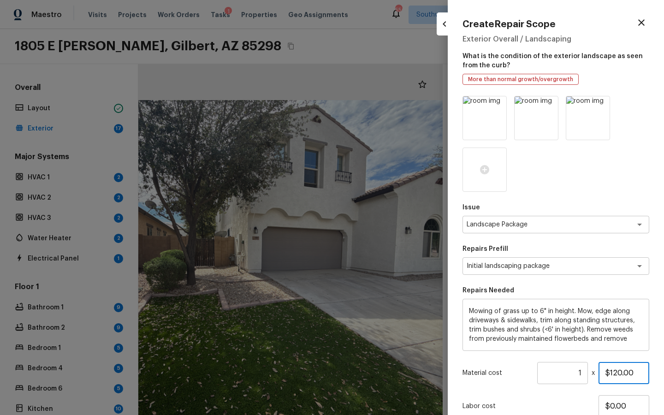
click at [619, 330] on input "$120.00" at bounding box center [624, 373] width 51 height 22
click at [631, 330] on input "$300,120.00" at bounding box center [624, 373] width 51 height 22
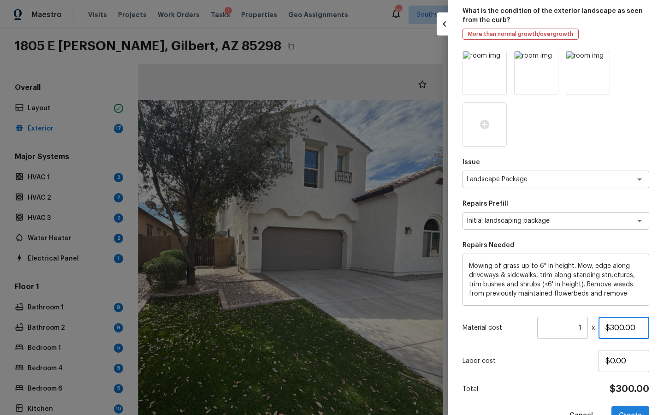
scroll to position [70, 0]
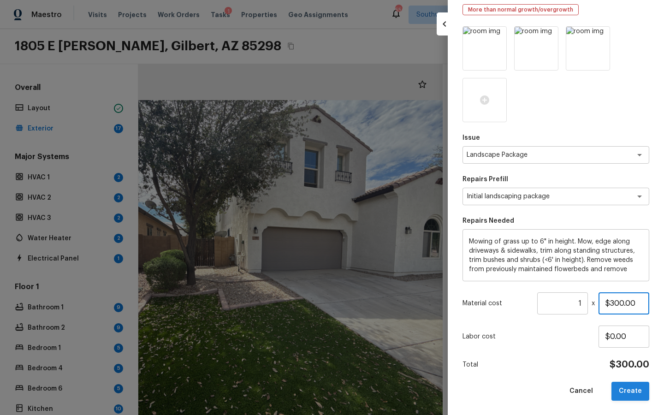
type input "$300.00"
click at [635, 330] on button "Create" at bounding box center [631, 391] width 38 height 19
type input "$0.00"
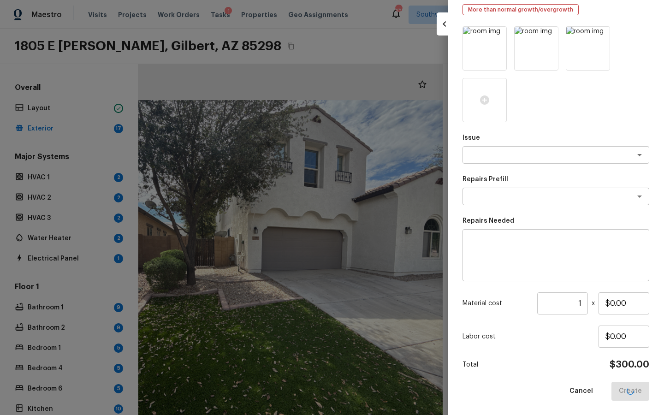
scroll to position [18, 0]
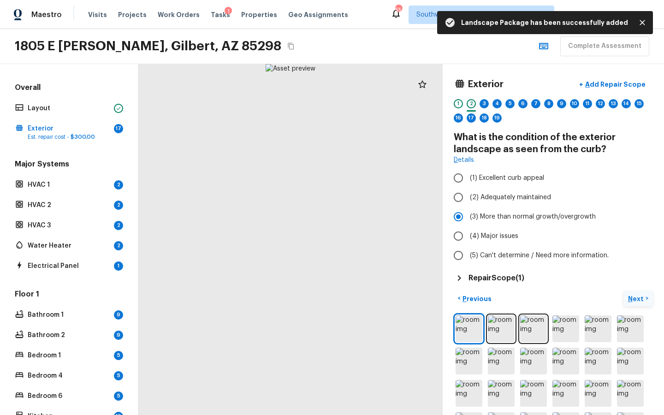
click at [638, 297] on p "Next" at bounding box center [637, 298] width 18 height 9
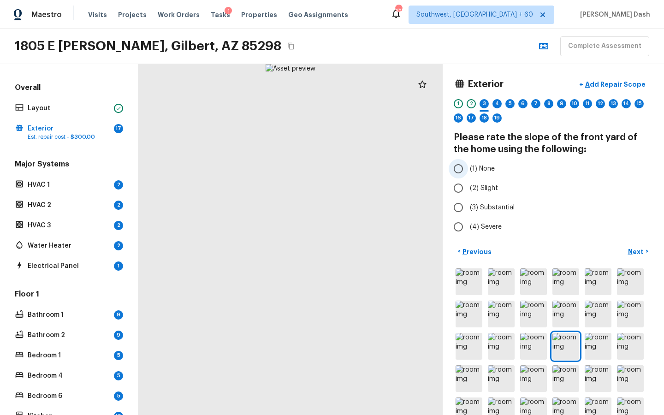
click at [483, 173] on label "(1) None" at bounding box center [547, 168] width 197 height 19
click at [468, 173] on input "(1) None" at bounding box center [458, 168] width 19 height 19
radio input "true"
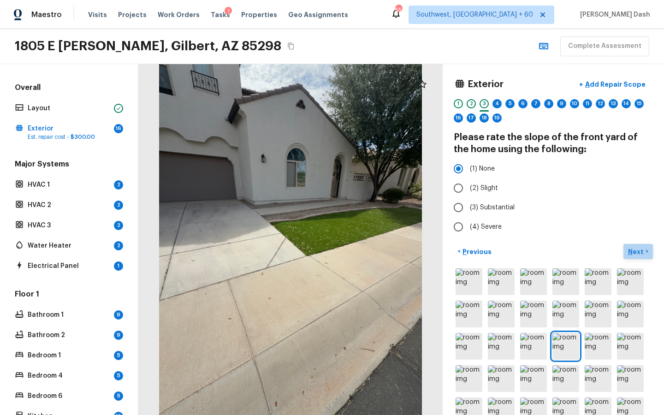
click at [635, 250] on p "Next" at bounding box center [637, 251] width 18 height 9
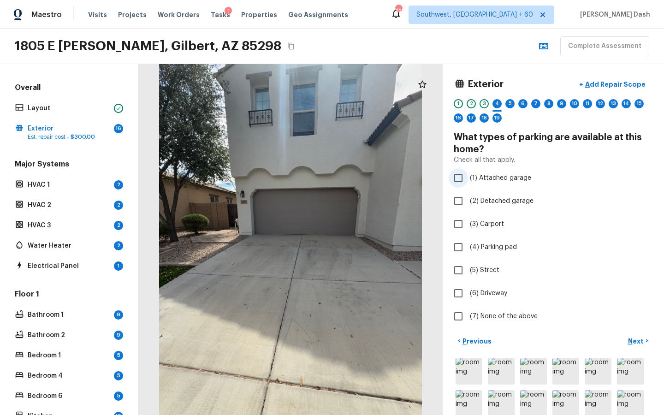
click at [478, 185] on label "(1) Attached garage" at bounding box center [547, 177] width 197 height 19
click at [468, 185] on input "(1) Attached garage" at bounding box center [458, 177] width 19 height 19
checkbox input "true"
click at [624, 330] on button "Next >" at bounding box center [639, 341] width 30 height 15
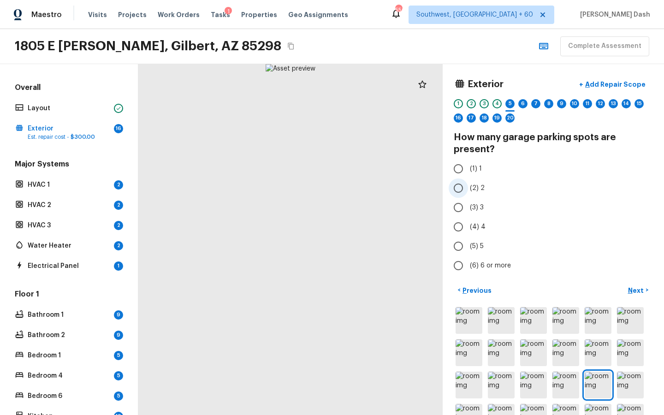
click at [479, 182] on label "(2) 2" at bounding box center [547, 188] width 197 height 19
click at [468, 182] on input "(2) 2" at bounding box center [458, 188] width 19 height 19
radio input "true"
click at [632, 292] on p "Next" at bounding box center [637, 290] width 18 height 9
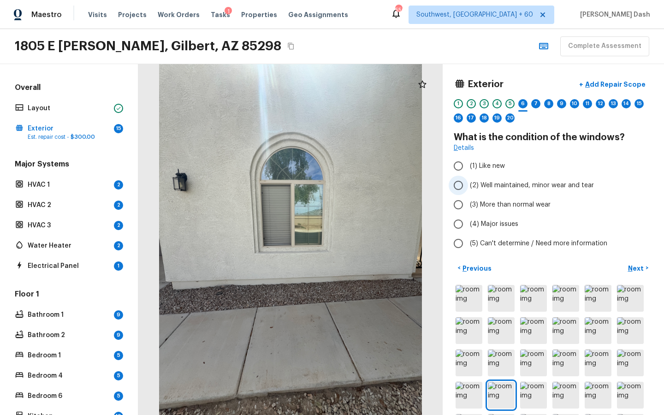
click at [493, 182] on span "(2) Well maintained, minor wear and tear" at bounding box center [532, 185] width 124 height 9
click at [468, 182] on input "(2) Well maintained, minor wear and tear" at bounding box center [458, 185] width 19 height 19
radio input "true"
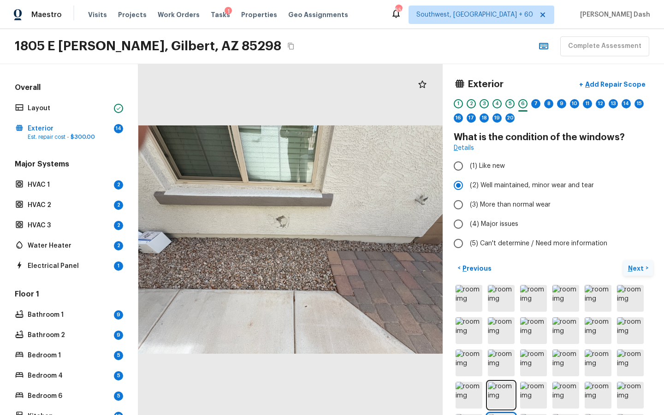
click at [630, 263] on button "Next >" at bounding box center [639, 268] width 30 height 15
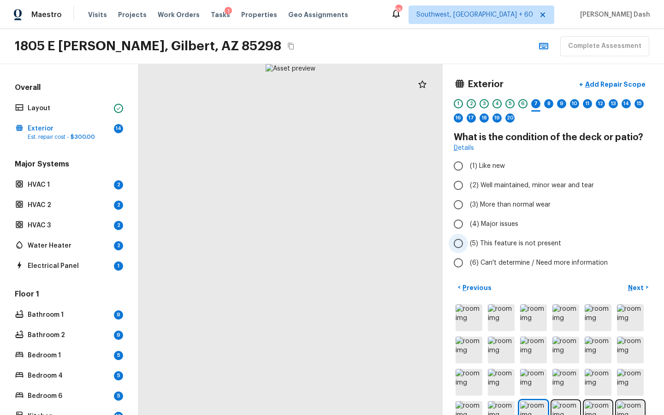
click at [483, 246] on span "(5) This feature is not present" at bounding box center [515, 243] width 91 height 9
click at [468, 246] on input "(5) This feature is not present" at bounding box center [458, 243] width 19 height 19
radio input "true"
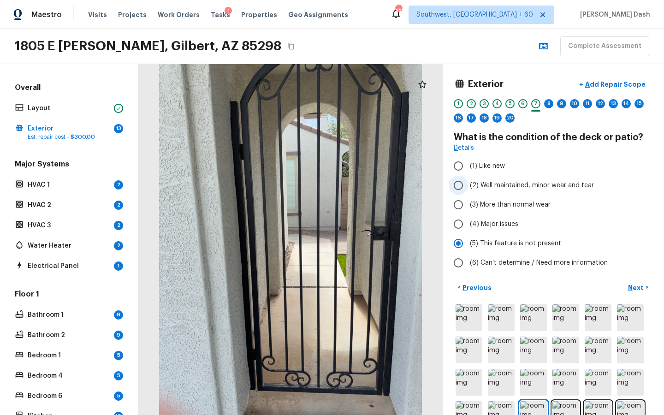
click at [471, 183] on span "(2) Well maintained, minor wear and tear" at bounding box center [532, 185] width 124 height 9
click at [468, 183] on input "(2) Well maintained, minor wear and tear" at bounding box center [458, 185] width 19 height 19
radio input "true"
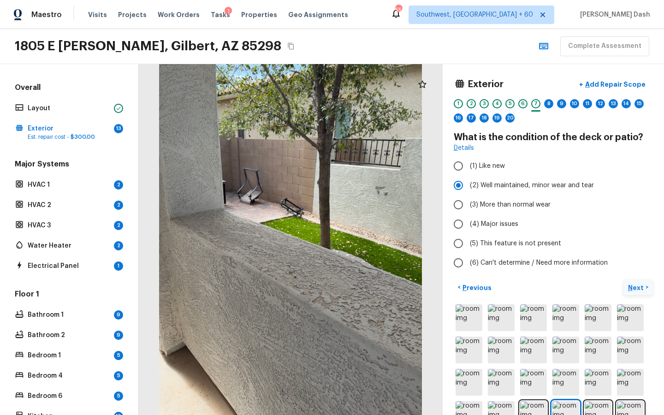
click at [632, 285] on p "Next" at bounding box center [637, 287] width 18 height 9
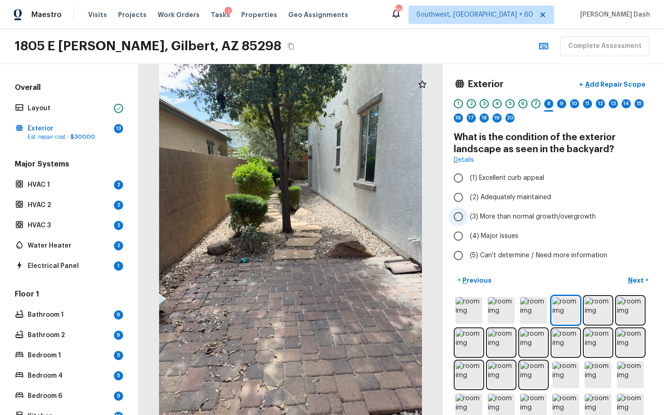
click at [531, 215] on span "(3) More than normal growth/overgrowth" at bounding box center [533, 216] width 126 height 9
click at [468, 215] on input "(3) More than normal growth/overgrowth" at bounding box center [458, 216] width 19 height 19
radio input "true"
click at [636, 277] on p "Next" at bounding box center [637, 280] width 18 height 9
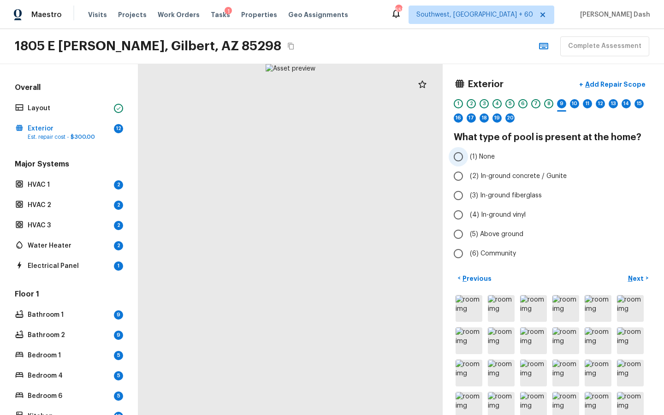
click at [470, 154] on span "(1) None" at bounding box center [482, 156] width 25 height 9
click at [468, 154] on input "(1) None" at bounding box center [458, 156] width 19 height 19
radio input "true"
click at [627, 273] on button "Next >" at bounding box center [639, 278] width 30 height 15
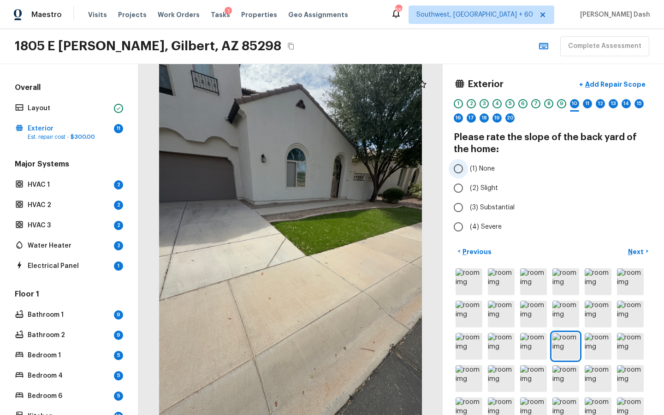
click at [469, 163] on label "(1) None" at bounding box center [547, 168] width 197 height 19
click at [468, 163] on input "(1) None" at bounding box center [458, 168] width 19 height 19
radio input "true"
click at [643, 249] on p "Next" at bounding box center [637, 251] width 18 height 9
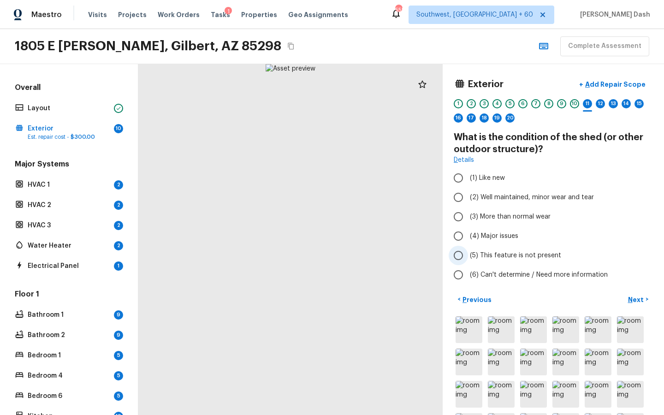
click at [486, 250] on label "(5) This feature is not present" at bounding box center [547, 255] width 197 height 19
click at [468, 250] on input "(5) This feature is not present" at bounding box center [458, 255] width 19 height 19
radio input "true"
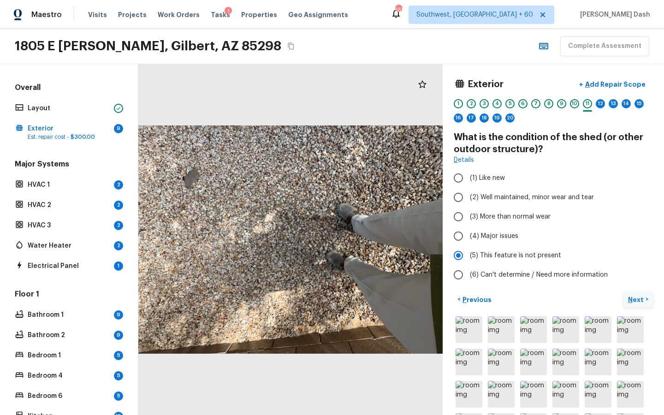
click at [636, 302] on p "Next" at bounding box center [637, 299] width 18 height 9
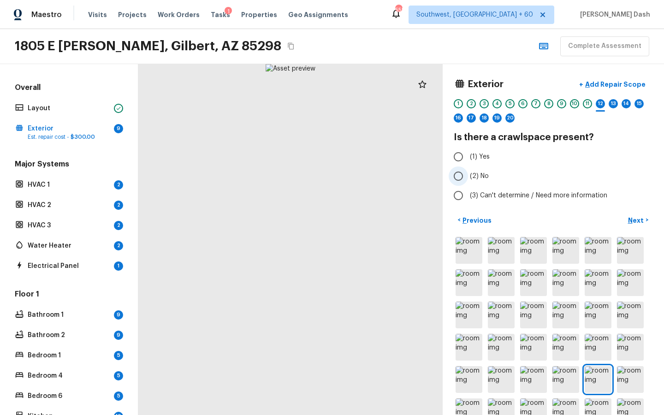
click at [464, 176] on input "(2) No" at bounding box center [458, 176] width 19 height 19
radio input "true"
click at [641, 220] on p "Next" at bounding box center [637, 220] width 18 height 9
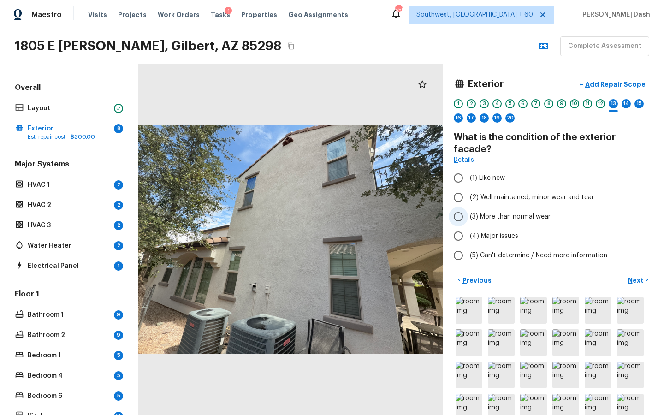
click at [471, 212] on span "(3) More than normal wear" at bounding box center [510, 216] width 81 height 9
click at [468, 207] on input "(3) More than normal wear" at bounding box center [458, 216] width 19 height 19
radio input "true"
click at [628, 80] on p "Add Repair Scope" at bounding box center [615, 84] width 62 height 9
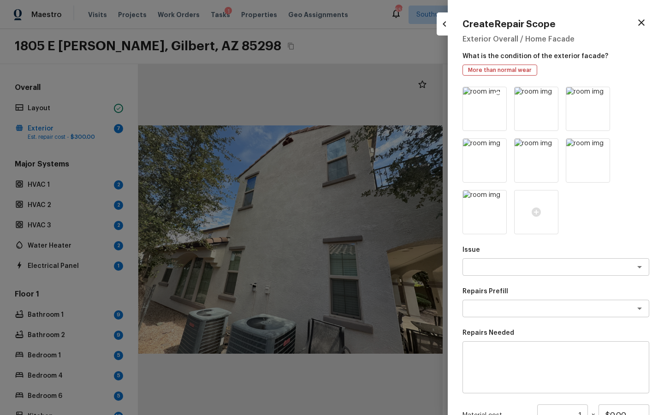
click at [499, 95] on icon at bounding box center [499, 96] width 8 height 8
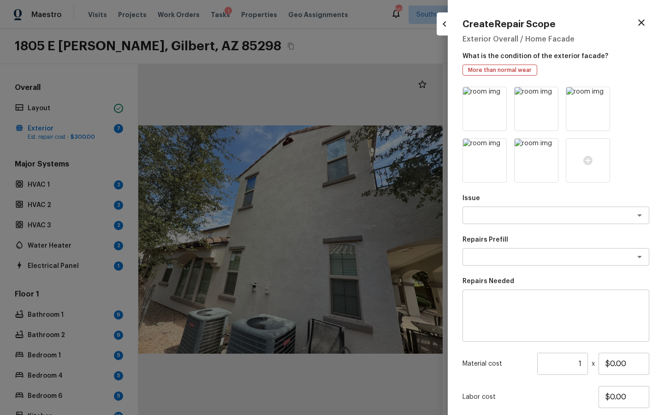
click at [499, 95] on icon at bounding box center [499, 96] width 8 height 8
click at [603, 96] on icon at bounding box center [602, 96] width 8 height 8
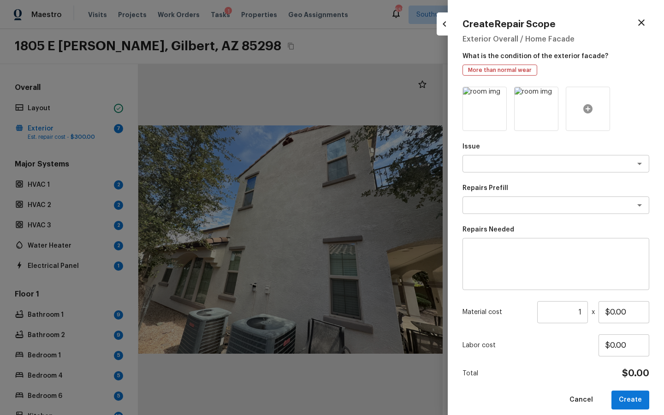
click at [580, 107] on div at bounding box center [588, 109] width 44 height 44
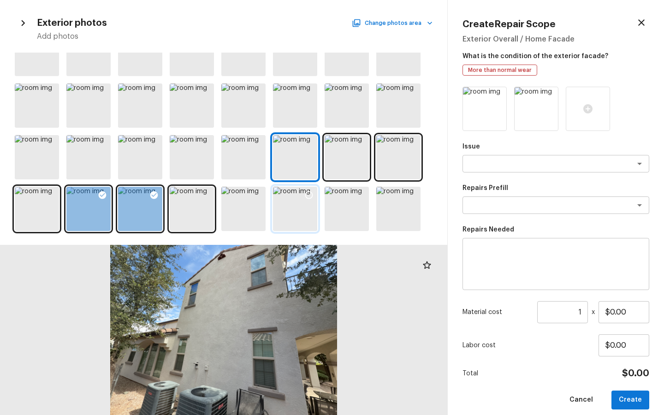
scroll to position [76, 0]
click at [361, 138] on div at bounding box center [360, 145] width 17 height 19
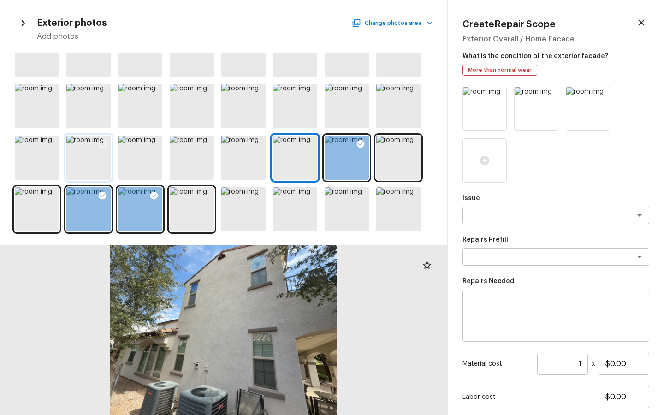
click at [103, 141] on icon at bounding box center [103, 144] width 8 height 8
click at [306, 91] on icon at bounding box center [308, 92] width 9 height 9
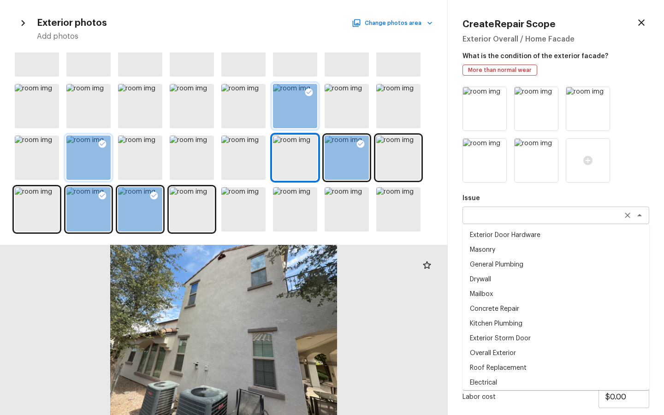
click at [515, 223] on div "x ​" at bounding box center [556, 216] width 187 height 18
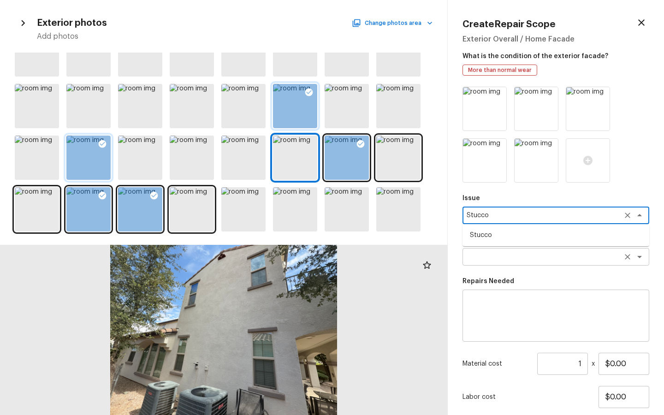
drag, startPoint x: 515, startPoint y: 235, endPoint x: 509, endPoint y: 250, distance: 16.8
click at [515, 235] on li "Stucco" at bounding box center [556, 235] width 187 height 15
click at [505, 265] on div "x ​" at bounding box center [556, 257] width 187 height 18
type textarea "Stucco"
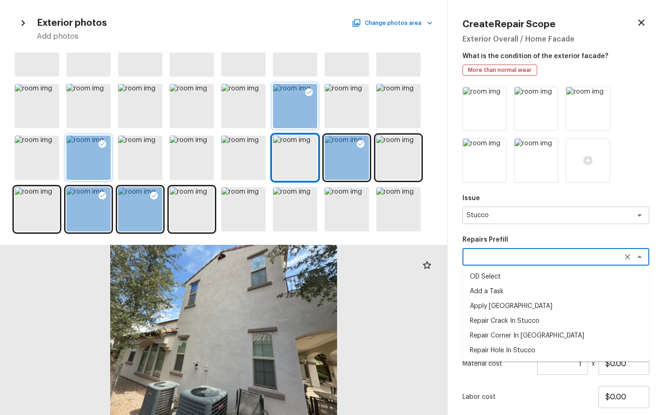
click at [495, 330] on li "Repair Hole In Stucco" at bounding box center [556, 350] width 187 height 15
type textarea "Repair Hole In Stucco"
type textarea "Prep the area around the hole in the stucco that needs to be repaired. Apply a …"
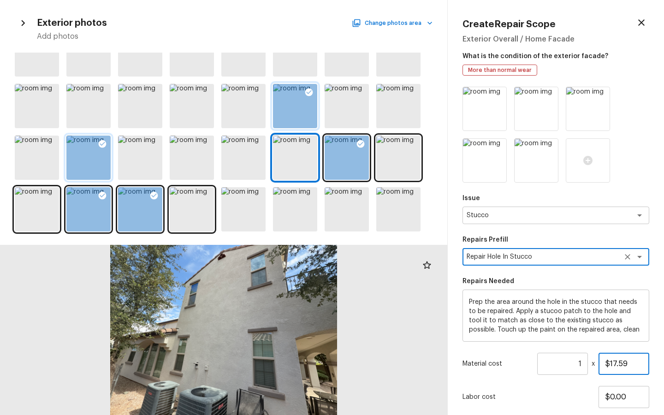
click at [621, 330] on input "$17.59" at bounding box center [624, 364] width 51 height 22
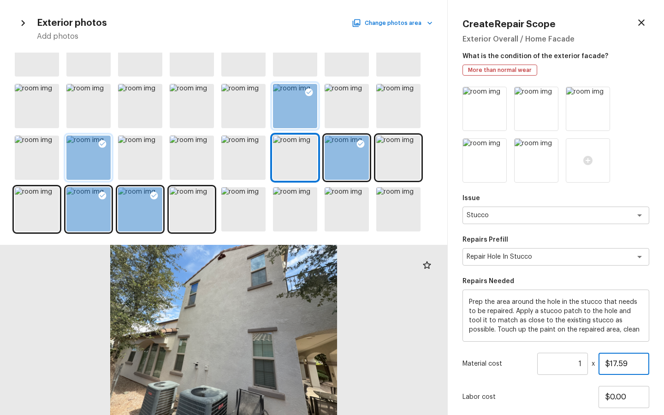
click at [621, 330] on input "$17.59" at bounding box center [624, 364] width 51 height 22
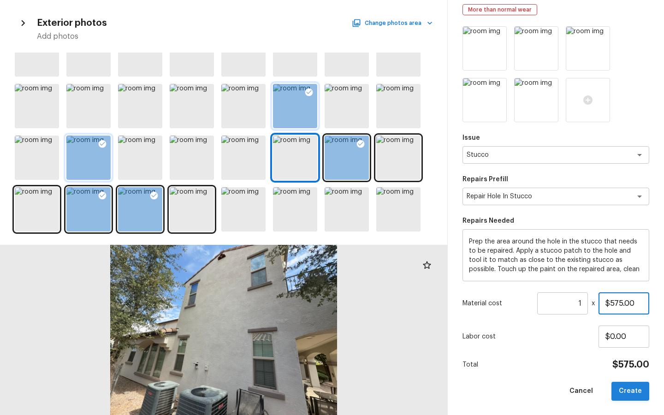
type input "$575.00"
click at [616, 330] on button "Create" at bounding box center [631, 391] width 38 height 19
type input "$0.00"
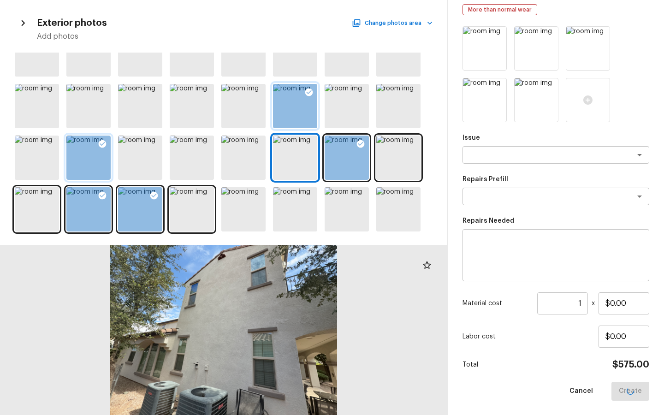
scroll to position [9, 0]
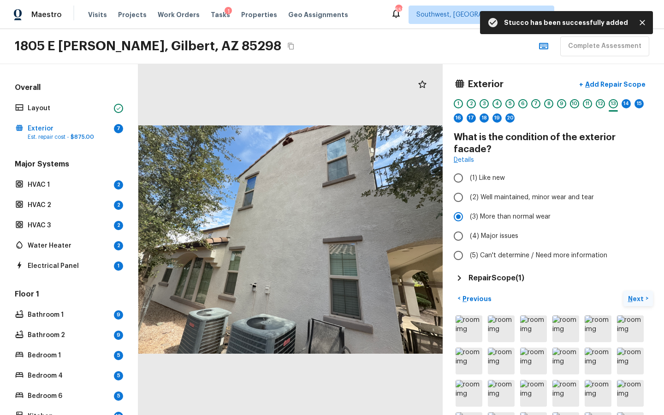
click at [639, 291] on button "Next >" at bounding box center [639, 298] width 30 height 15
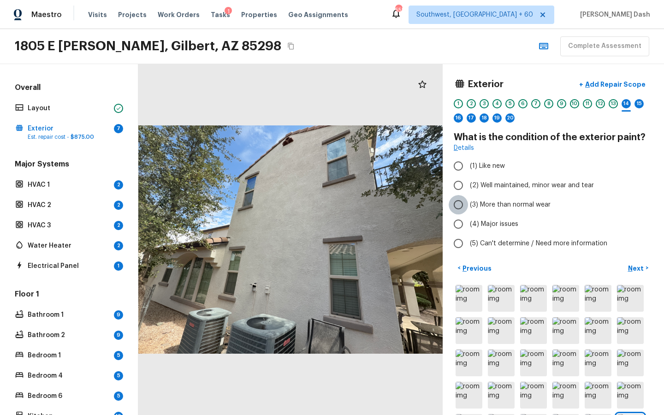
click at [460, 205] on input "(3) More than normal wear" at bounding box center [458, 204] width 19 height 19
radio input "true"
click at [613, 84] on p "Add Repair Scope" at bounding box center [615, 84] width 62 height 9
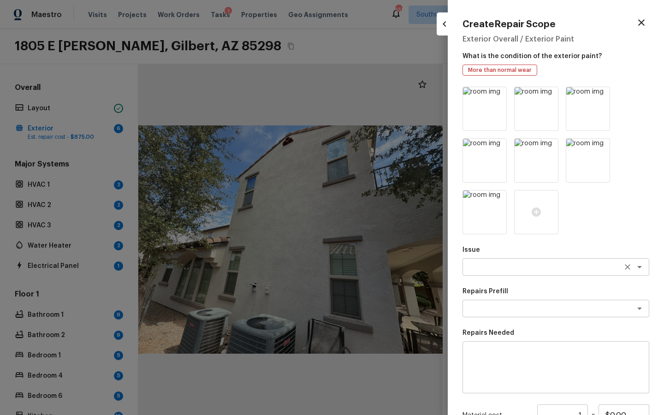
click at [504, 260] on div "x ​" at bounding box center [556, 267] width 187 height 18
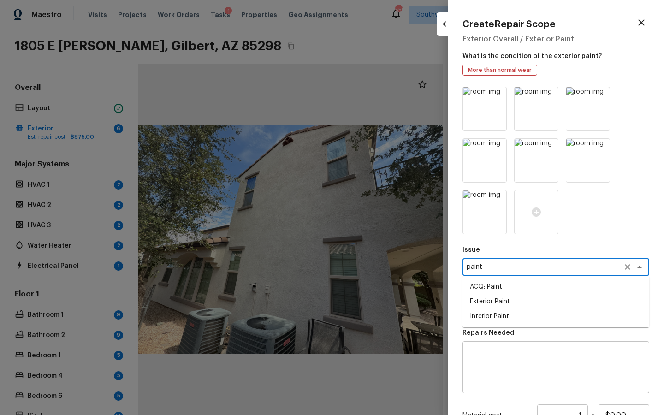
click at [491, 299] on li "Exterior Paint" at bounding box center [556, 301] width 187 height 15
type textarea "Exterior Paint"
click at [483, 305] on textarea at bounding box center [543, 308] width 153 height 9
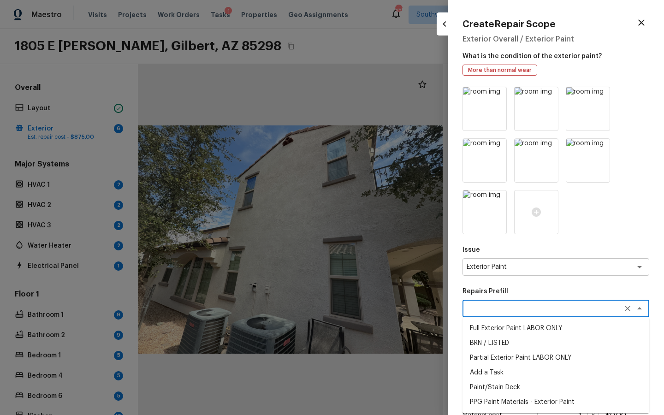
click at [496, 330] on li "Partial Exterior Paint LABOR ONLY" at bounding box center [556, 358] width 187 height 15
type textarea "Partial Exterior Paint LABOR ONLY"
type textarea "Partial Exterior Paint - Prep, mask and paint the exterior of the home in the a…"
type input "$1.25"
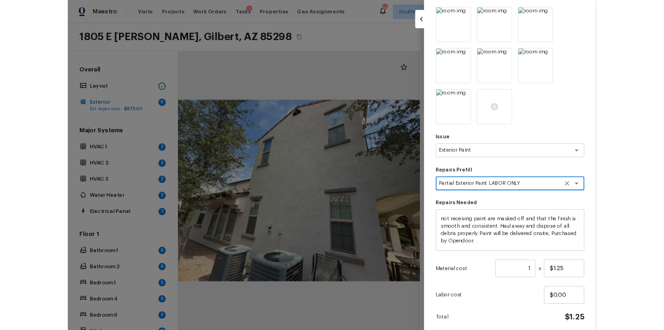
scroll to position [98, 0]
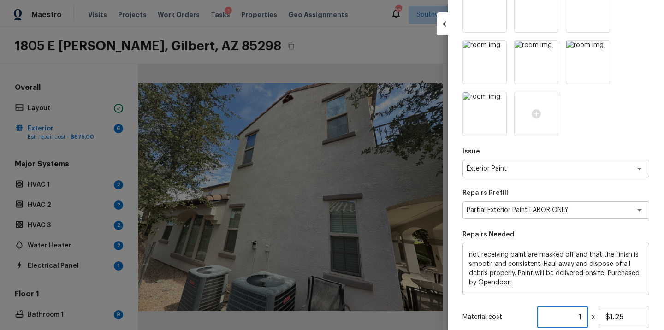
click at [577, 323] on input "1" at bounding box center [562, 317] width 51 height 22
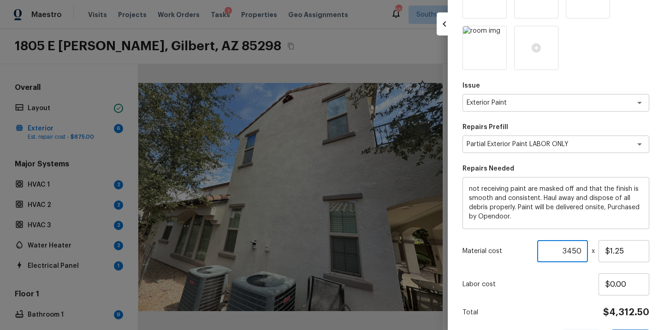
scroll to position [187, 0]
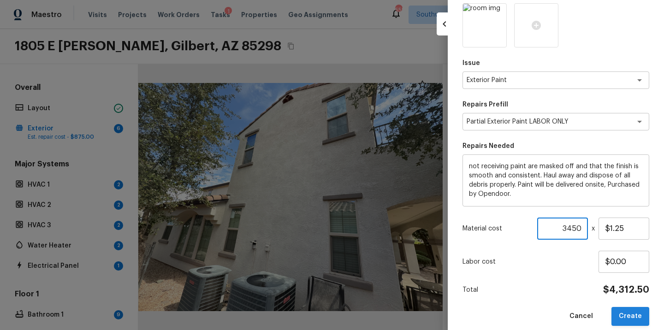
type input "3450"
click at [626, 316] on button "Create" at bounding box center [631, 316] width 38 height 19
type input "1"
type input "$0.00"
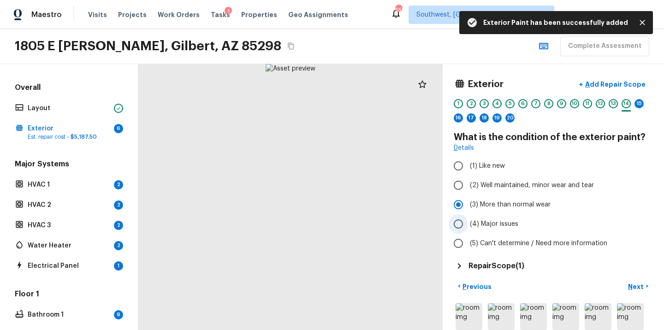
scroll to position [69, 0]
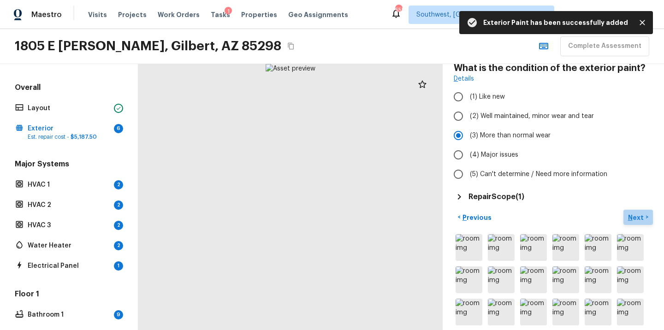
click at [633, 214] on p "Next" at bounding box center [637, 217] width 18 height 9
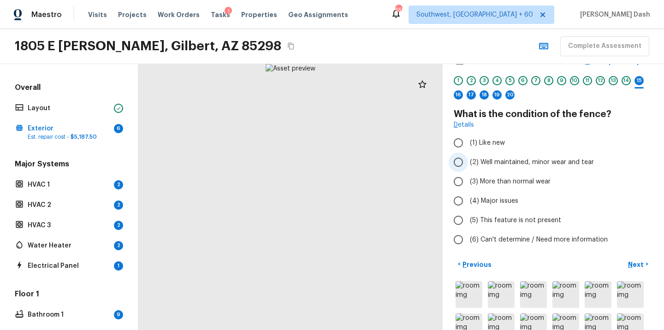
scroll to position [62, 0]
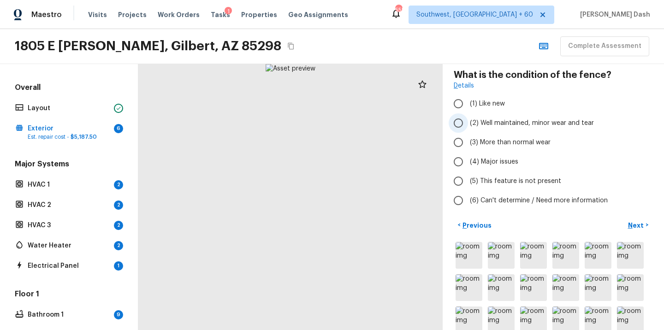
click at [459, 126] on input "(2) Well maintained, minor wear and tear" at bounding box center [458, 122] width 19 height 19
radio input "true"
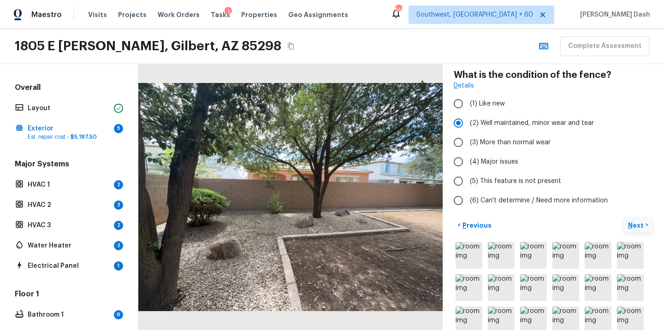
click at [642, 228] on p "Next" at bounding box center [637, 225] width 18 height 9
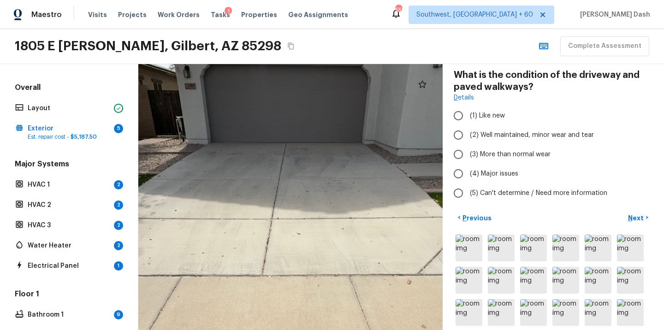
drag, startPoint x: 262, startPoint y: 187, endPoint x: 313, endPoint y: 190, distance: 50.8
click at [313, 190] on div at bounding box center [296, 238] width 782 height 684
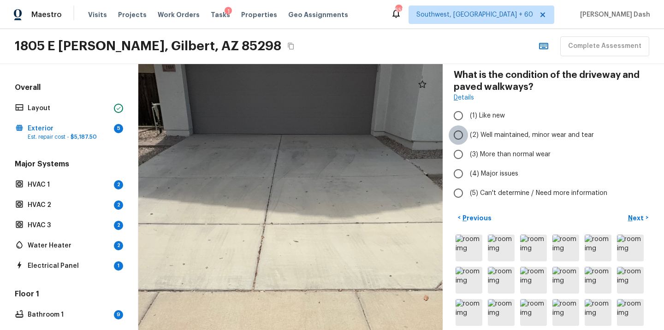
click at [462, 136] on input "(2) Well maintained, minor wear and tear" at bounding box center [458, 134] width 19 height 19
radio input "true"
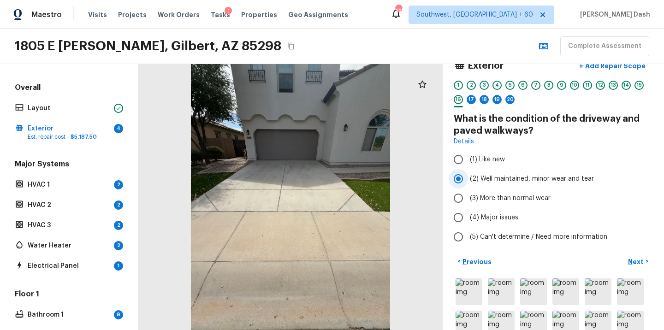
scroll to position [0, 0]
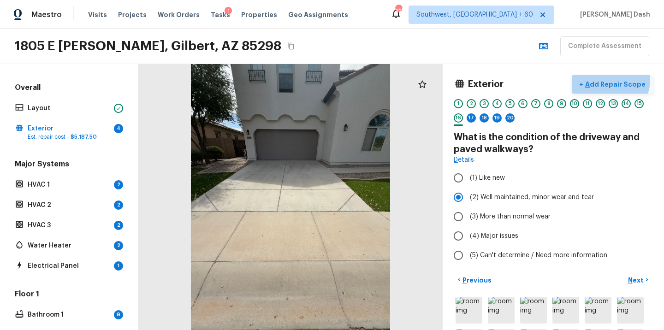
click at [614, 80] on p "Add Repair Scope" at bounding box center [615, 84] width 62 height 9
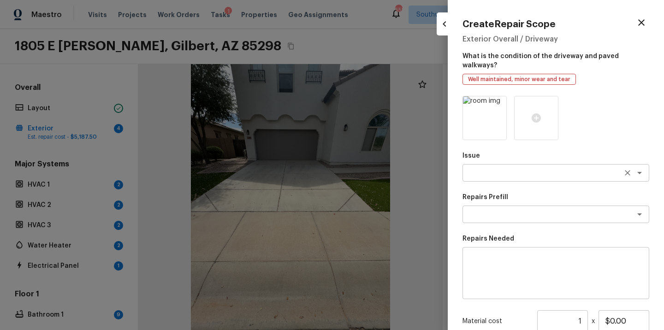
click at [503, 168] on textarea at bounding box center [543, 172] width 153 height 9
click at [496, 185] on li "Pressure Washing" at bounding box center [556, 183] width 187 height 15
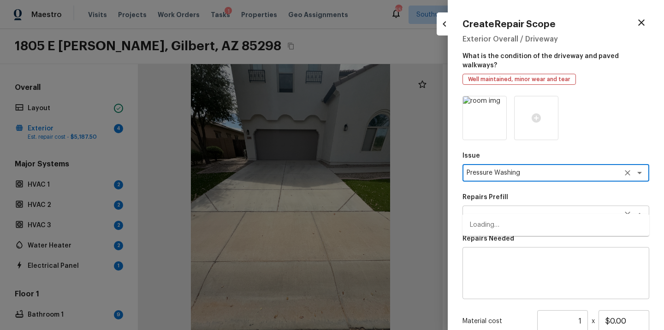
click at [492, 212] on div "x ​" at bounding box center [556, 215] width 187 height 18
type textarea "Pressure Washing"
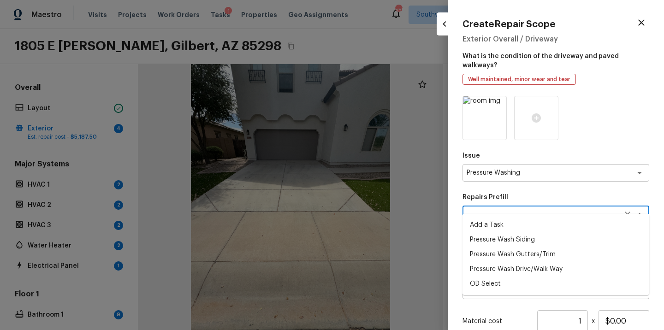
click at [499, 268] on li "Pressure Wash Drive/Walk Way" at bounding box center [556, 269] width 187 height 15
type textarea "Pressure Wash Drive/Walk Way"
type textarea "Pressure wash the driveways/walkways as directed by the PM. Ensure that all deb…"
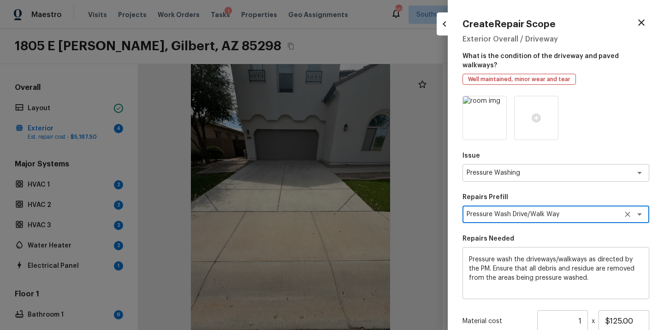
scroll to position [94, 0]
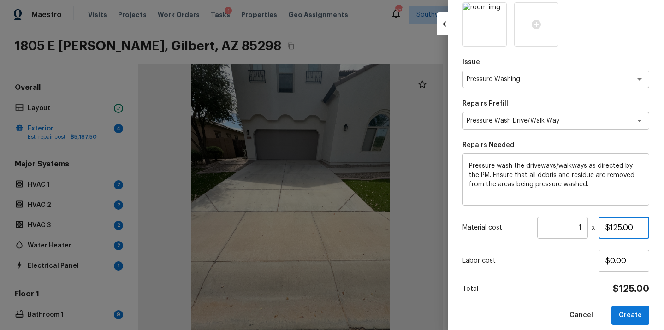
click at [622, 222] on input "$125.00" at bounding box center [624, 228] width 51 height 22
type input "$250.00"
click at [638, 312] on button "Create" at bounding box center [631, 315] width 38 height 19
type input "$0.00"
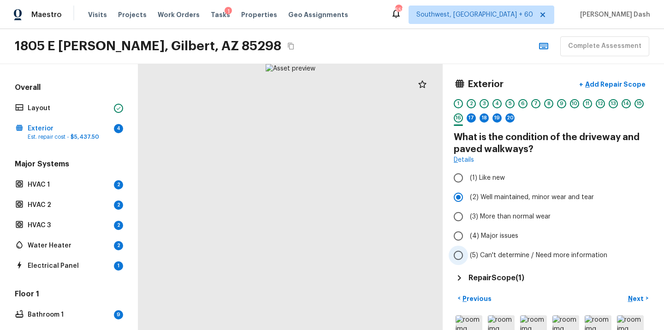
scroll to position [115, 0]
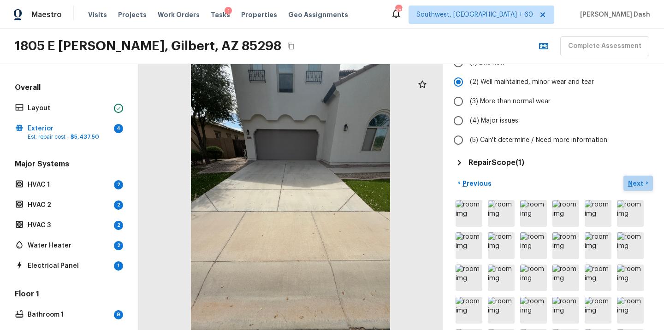
click at [633, 182] on p "Next" at bounding box center [637, 183] width 18 height 9
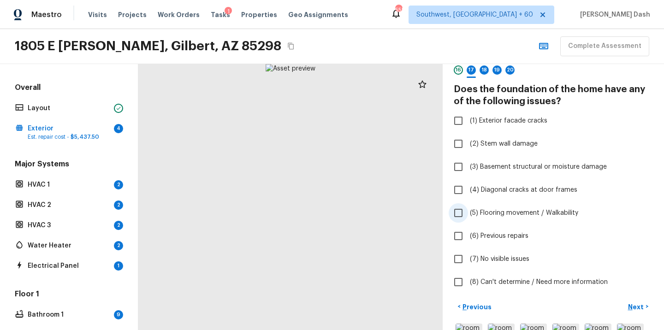
scroll to position [36, 0]
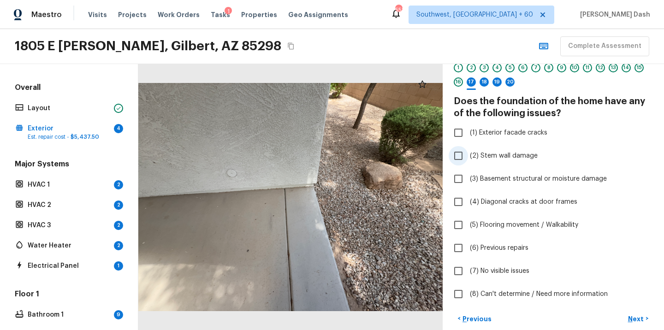
click at [495, 158] on span "(2) Stem wall damage" at bounding box center [504, 155] width 68 height 9
click at [468, 158] on input "(2) Stem wall damage" at bounding box center [458, 155] width 19 height 19
checkbox input "true"
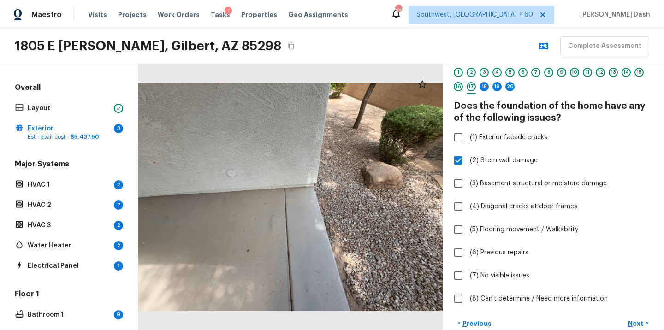
scroll to position [0, 0]
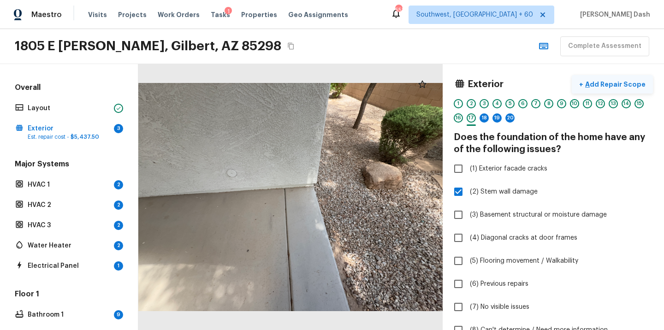
click at [607, 86] on p "Add Repair Scope" at bounding box center [615, 84] width 62 height 9
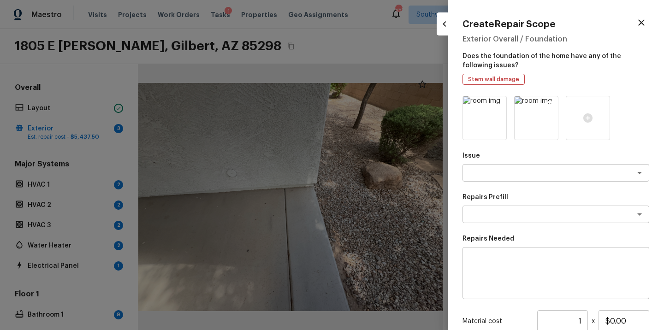
click at [548, 103] on icon at bounding box center [549, 104] width 9 height 9
click at [495, 103] on icon at bounding box center [499, 105] width 8 height 8
click at [483, 118] on icon at bounding box center [484, 118] width 11 height 11
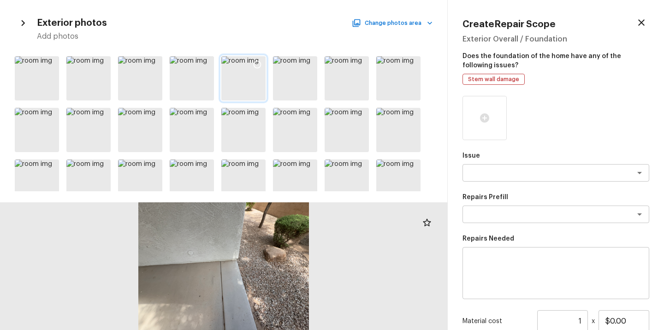
click at [234, 91] on div at bounding box center [243, 78] width 44 height 44
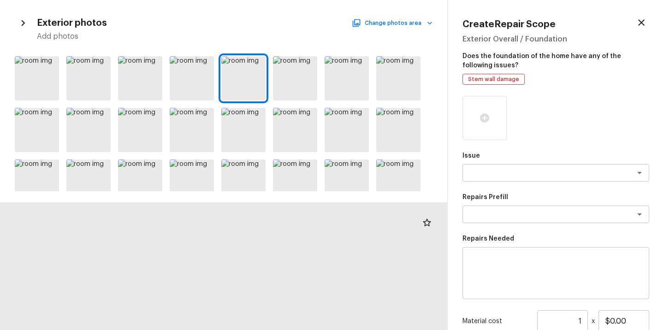
drag, startPoint x: 191, startPoint y: 303, endPoint x: 191, endPoint y: 242, distance: 60.4
click at [191, 242] on div at bounding box center [233, 128] width 1454 height 415
click at [256, 63] on icon at bounding box center [257, 64] width 9 height 9
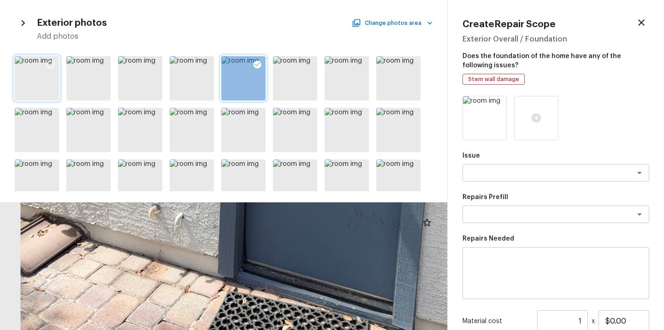
click at [44, 89] on div at bounding box center [37, 78] width 44 height 44
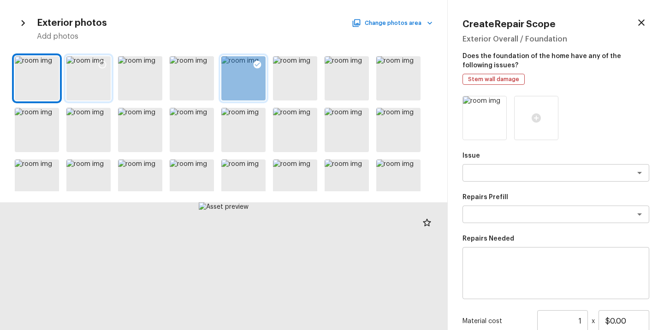
click at [95, 86] on div at bounding box center [88, 78] width 44 height 44
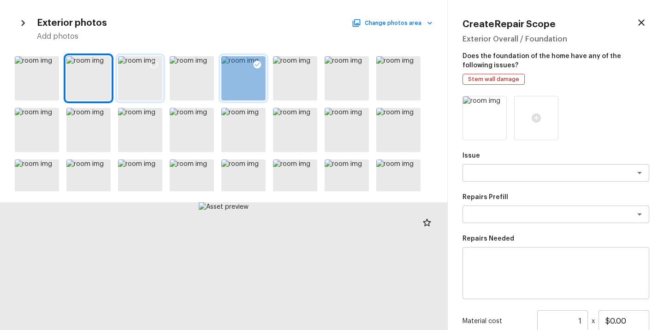
click at [133, 86] on div at bounding box center [140, 78] width 44 height 44
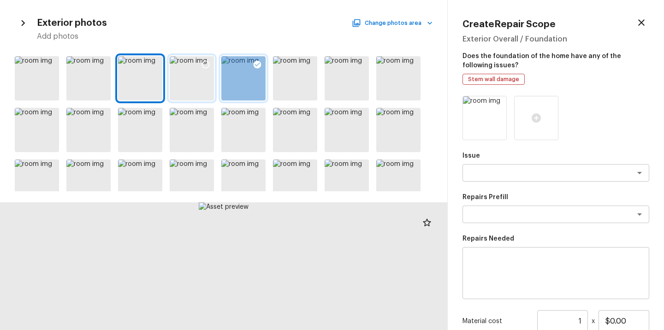
click at [195, 86] on div at bounding box center [192, 78] width 44 height 44
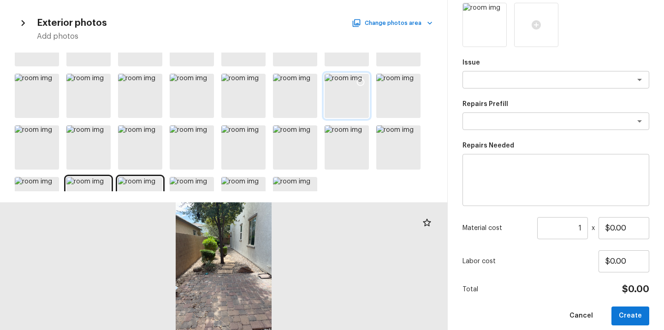
scroll to position [171, 0]
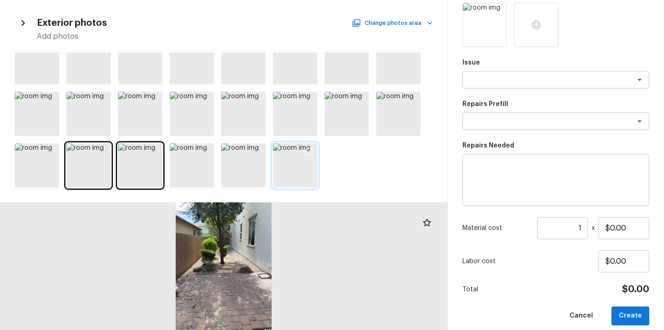
click at [291, 163] on div at bounding box center [295, 165] width 44 height 44
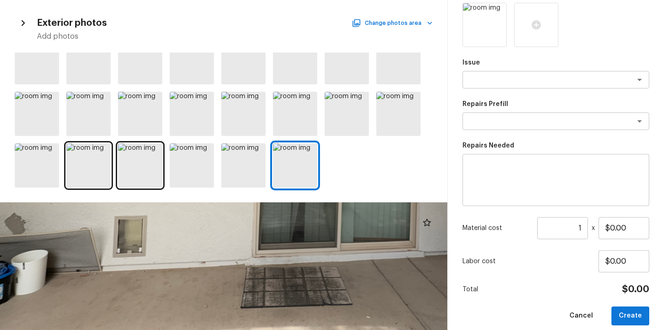
drag, startPoint x: 203, startPoint y: 295, endPoint x: 204, endPoint y: 241, distance: 53.5
click at [204, 241] on div at bounding box center [297, 111] width 2049 height 585
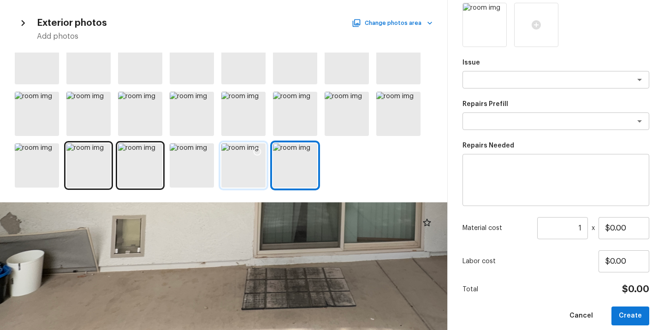
click at [227, 175] on div at bounding box center [243, 165] width 44 height 44
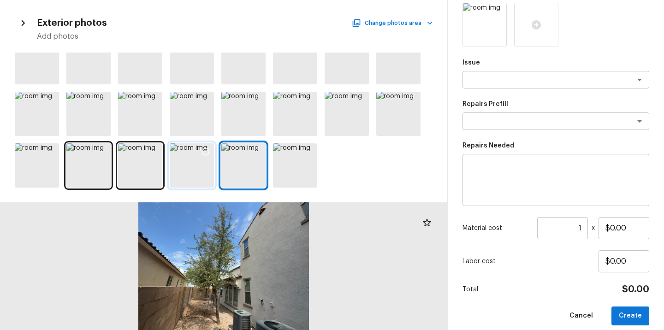
click at [183, 162] on div at bounding box center [192, 165] width 44 height 44
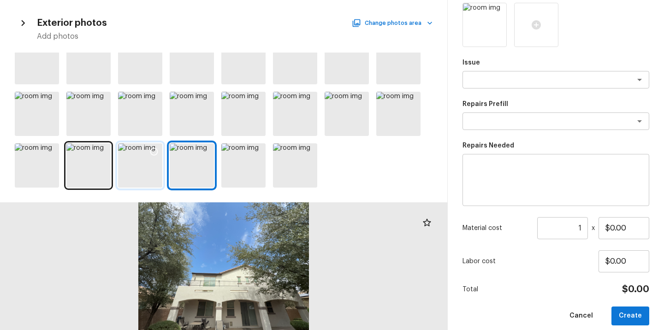
click at [147, 176] on div at bounding box center [140, 165] width 44 height 44
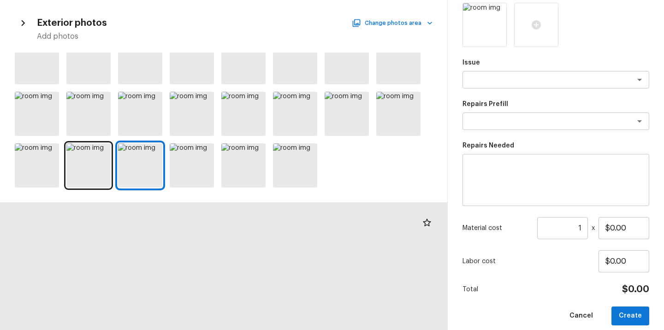
drag, startPoint x: 168, startPoint y: 310, endPoint x: 250, endPoint y: 215, distance: 124.9
click at [250, 215] on div at bounding box center [406, 102] width 1275 height 364
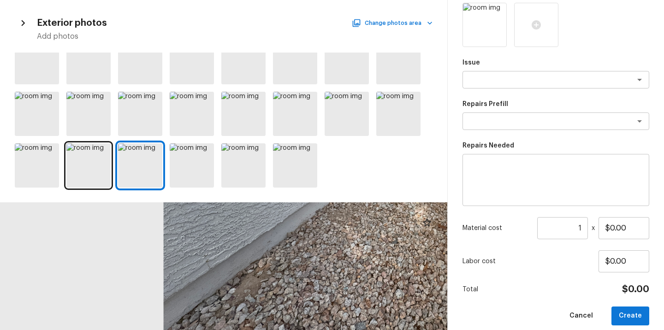
drag, startPoint x: 277, startPoint y: 242, endPoint x: 181, endPoint y: 363, distance: 155.0
click at [181, 330] on html "Maestro Visits Projects Work Orders Tasks 1 Properties Geo Assignments 553 Sout…" at bounding box center [332, 165] width 664 height 330
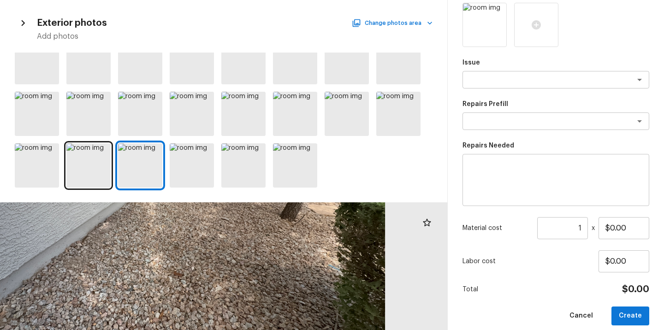
drag, startPoint x: 222, startPoint y: 293, endPoint x: 196, endPoint y: 264, distance: 39.5
click at [196, 264] on div at bounding box center [142, 196] width 1275 height 364
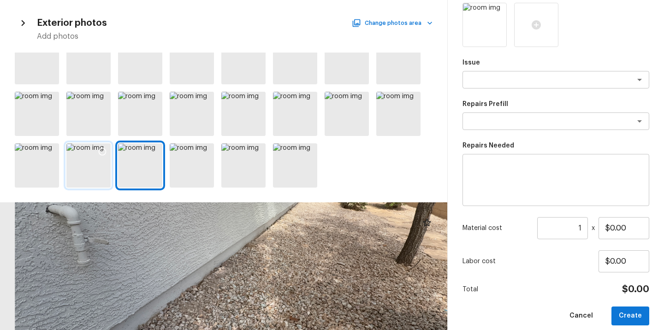
click at [88, 174] on div at bounding box center [88, 165] width 44 height 44
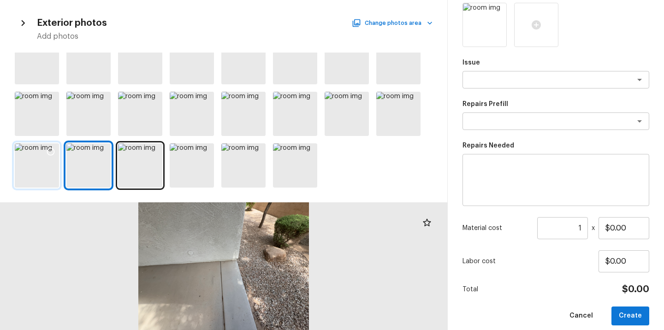
click at [48, 163] on div at bounding box center [37, 165] width 44 height 44
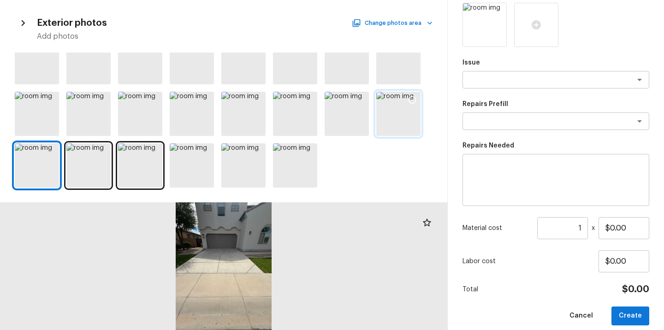
click at [397, 116] on div at bounding box center [398, 114] width 44 height 44
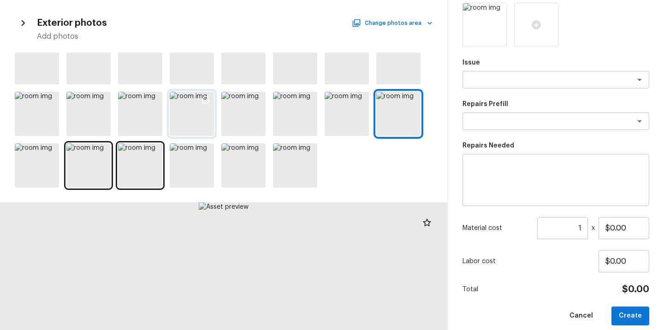
click at [194, 119] on div at bounding box center [192, 114] width 44 height 44
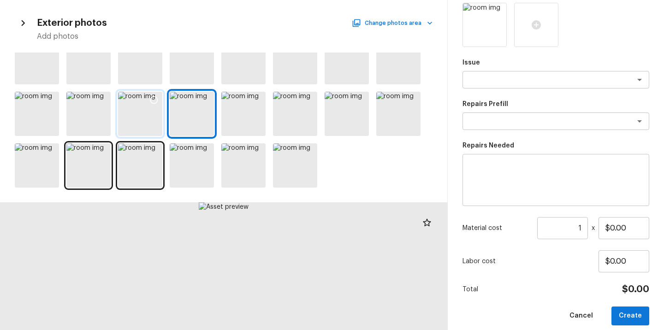
click at [138, 122] on div at bounding box center [140, 114] width 44 height 44
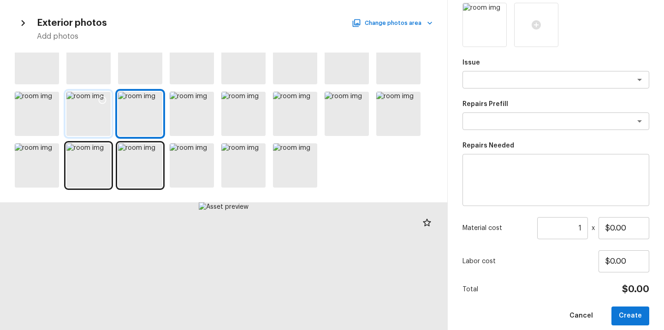
click at [96, 118] on div at bounding box center [88, 114] width 44 height 44
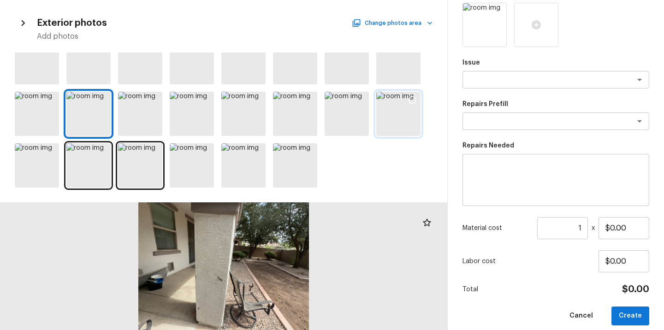
click at [401, 113] on div at bounding box center [398, 114] width 44 height 44
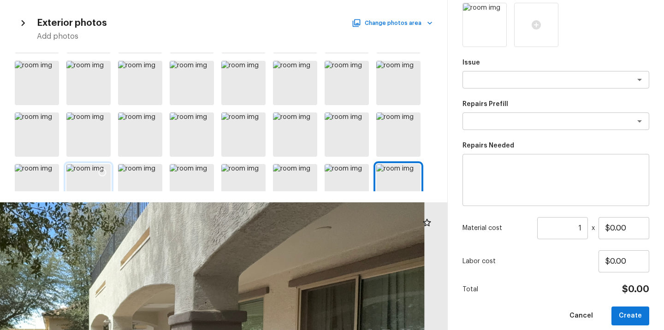
scroll to position [96, 0]
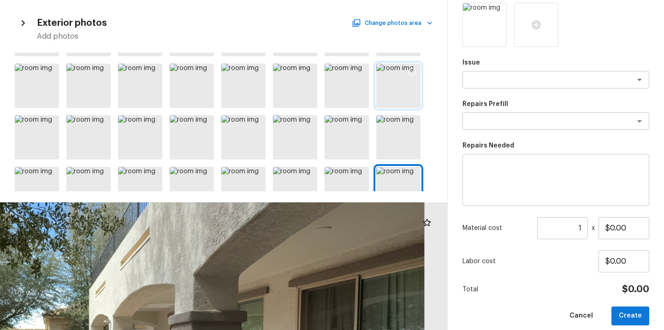
click at [390, 87] on div at bounding box center [398, 86] width 44 height 44
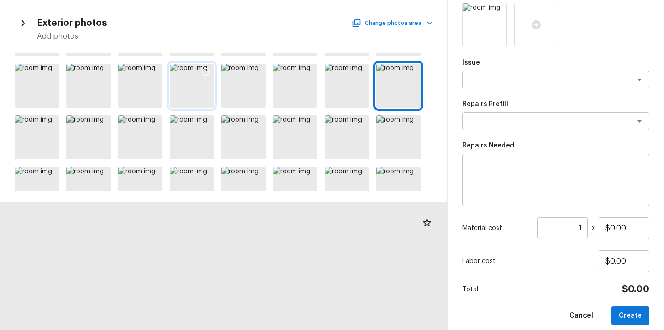
click at [192, 98] on div at bounding box center [192, 86] width 44 height 44
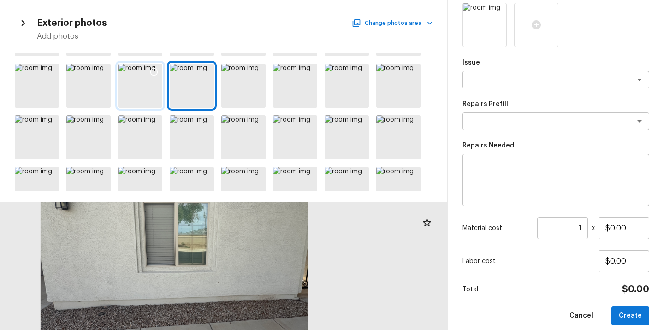
click at [137, 85] on div at bounding box center [140, 86] width 44 height 44
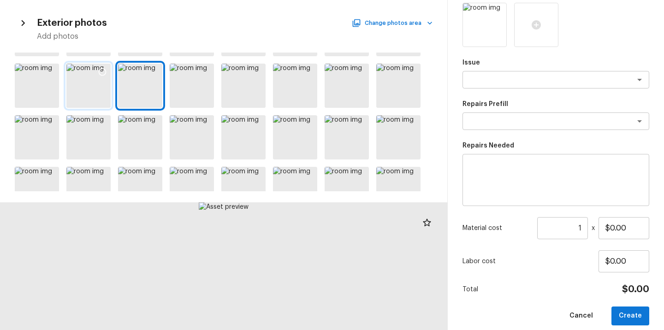
click at [110, 85] on div at bounding box center [88, 86] width 44 height 44
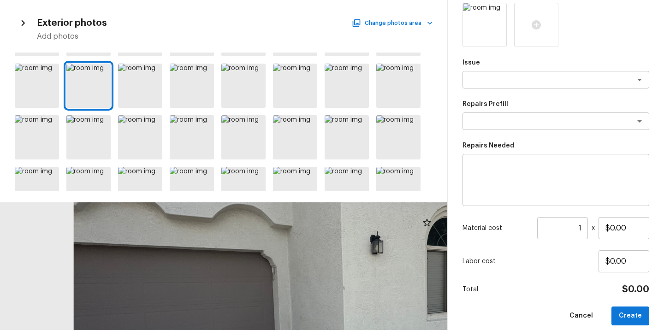
drag, startPoint x: 321, startPoint y: 229, endPoint x: 402, endPoint y: 330, distance: 129.3
click at [402, 330] on div at bounding box center [326, 312] width 2352 height 672
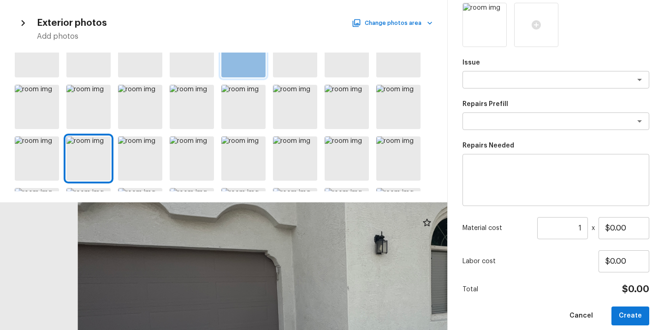
scroll to position [12, 0]
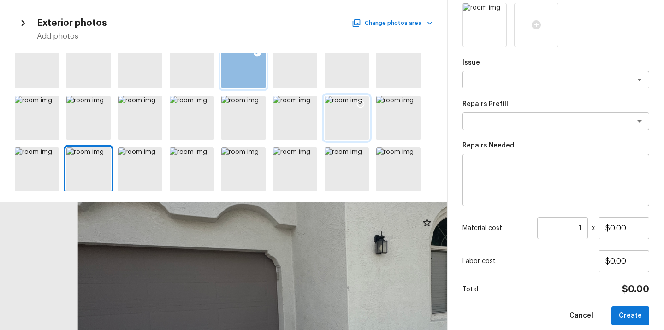
click at [352, 125] on div at bounding box center [347, 118] width 44 height 44
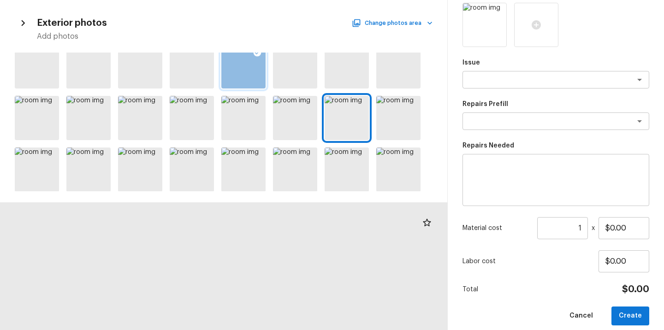
click at [395, 127] on div at bounding box center [398, 118] width 44 height 44
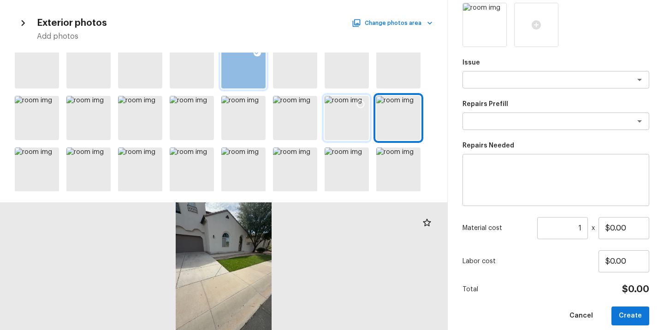
click at [343, 119] on div at bounding box center [347, 118] width 44 height 44
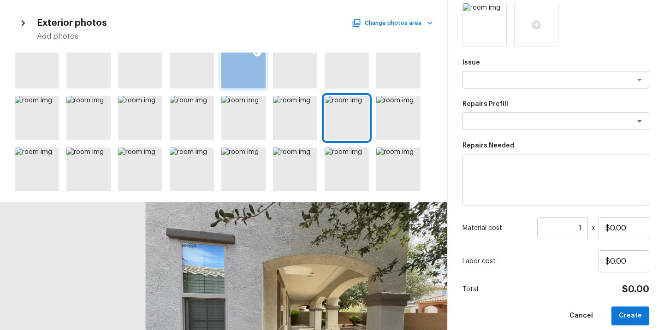
drag, startPoint x: 190, startPoint y: 253, endPoint x: 368, endPoint y: 315, distance: 187.9
click at [368, 315] on div at bounding box center [316, 319] width 892 height 255
click at [282, 117] on div at bounding box center [295, 118] width 44 height 44
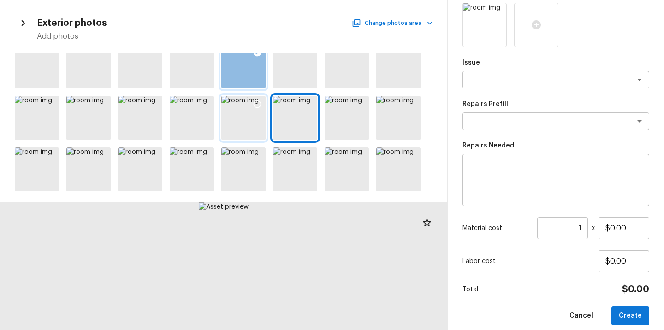
click at [240, 113] on div at bounding box center [243, 118] width 44 height 44
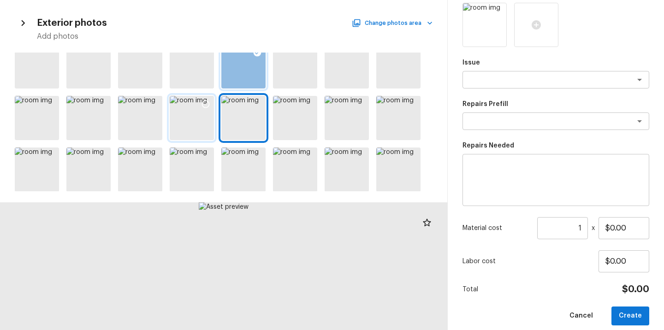
click at [201, 122] on div at bounding box center [192, 118] width 44 height 44
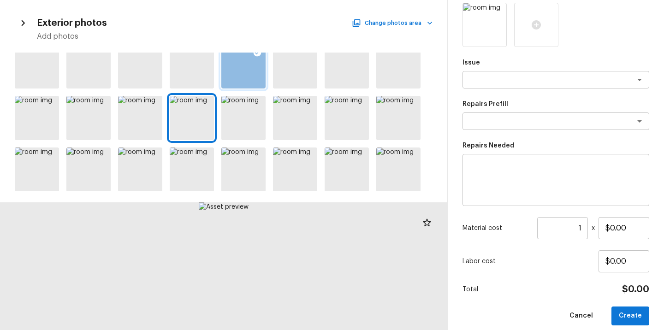
click at [163, 125] on div at bounding box center [223, 122] width 447 height 139
click at [149, 125] on div at bounding box center [140, 118] width 44 height 44
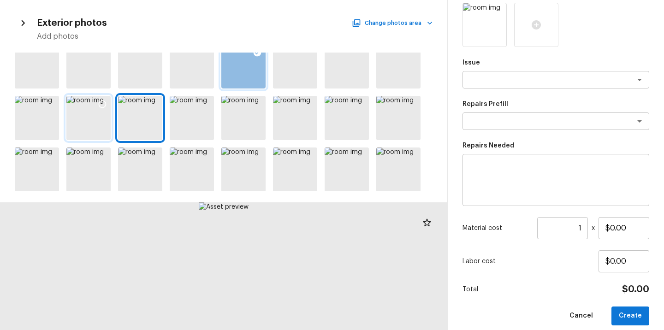
click at [95, 126] on div at bounding box center [88, 118] width 44 height 44
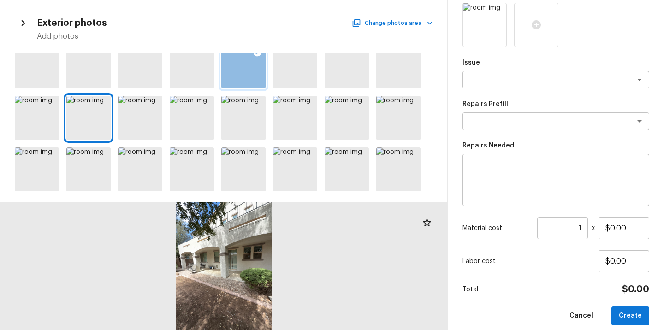
scroll to position [0, 0]
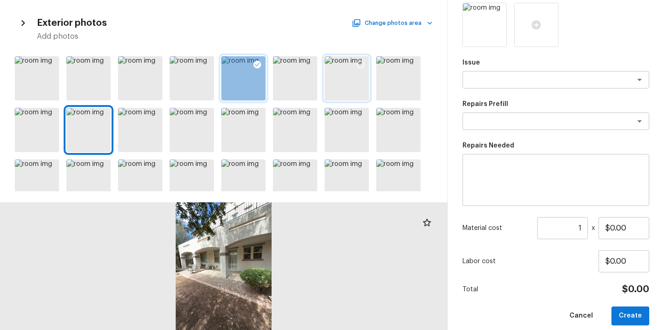
click at [349, 77] on div at bounding box center [347, 78] width 44 height 44
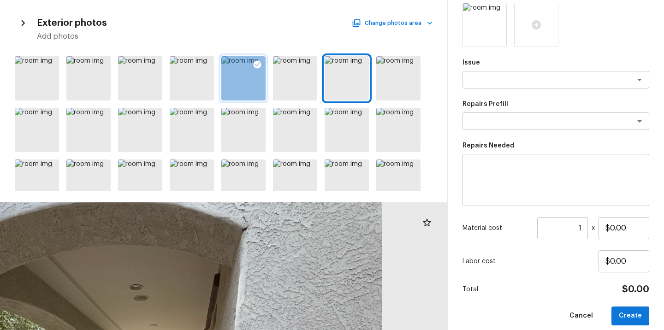
click at [362, 62] on icon at bounding box center [360, 64] width 9 height 9
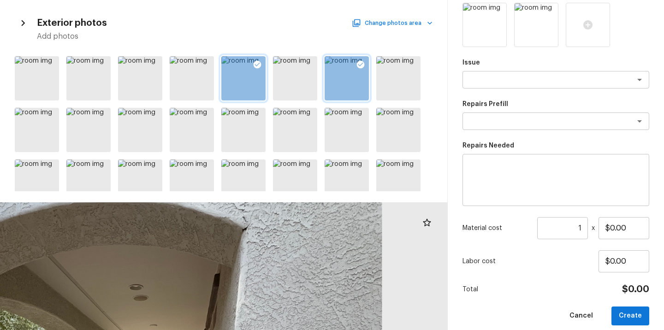
click at [430, 24] on icon "button" at bounding box center [430, 23] width 5 height 3
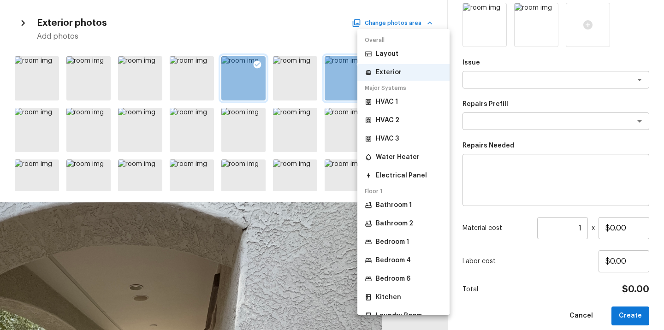
click at [386, 55] on p "Layout" at bounding box center [387, 53] width 23 height 9
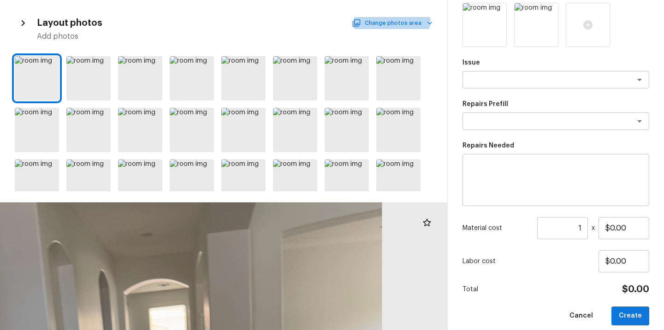
click at [393, 20] on button "Change photos area" at bounding box center [393, 23] width 79 height 12
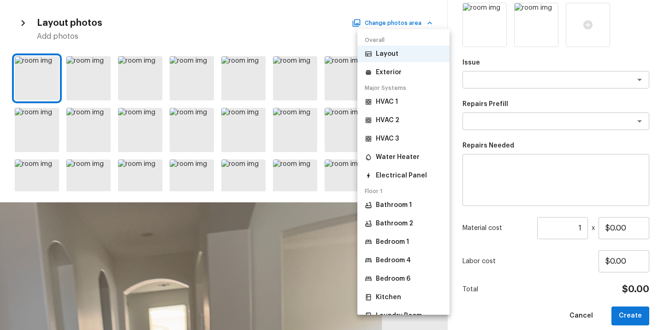
click at [386, 76] on p "Exterior" at bounding box center [389, 72] width 26 height 9
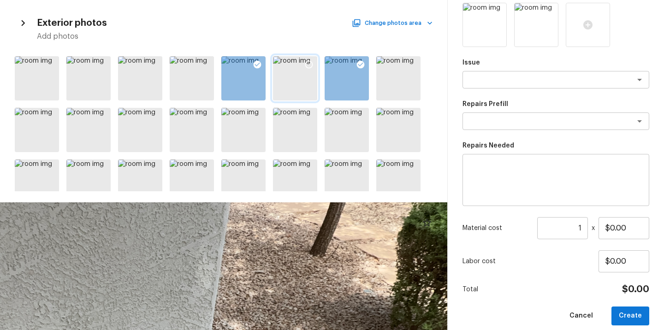
click at [296, 73] on div at bounding box center [295, 78] width 44 height 44
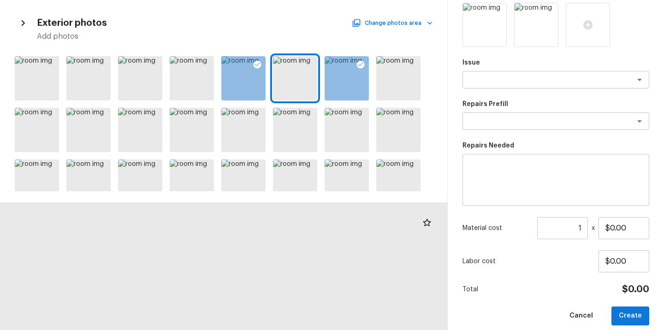
drag, startPoint x: 225, startPoint y: 240, endPoint x: 256, endPoint y: 280, distance: 50.3
click at [256, 280] on div at bounding box center [195, 214] width 1379 height 394
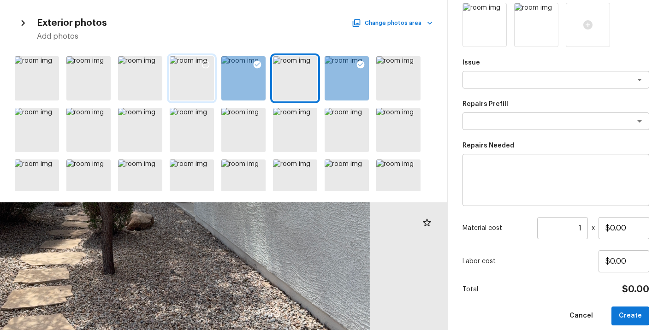
click at [185, 81] on div at bounding box center [192, 78] width 44 height 44
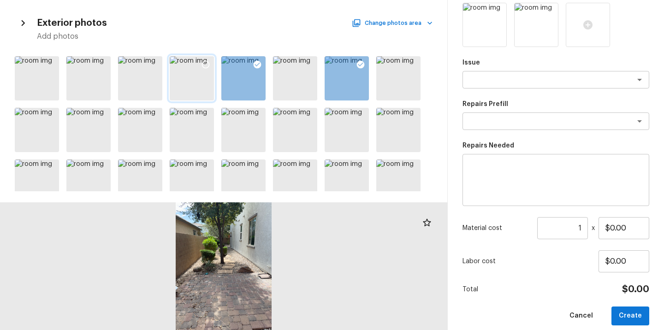
click at [204, 60] on icon at bounding box center [205, 64] width 9 height 9
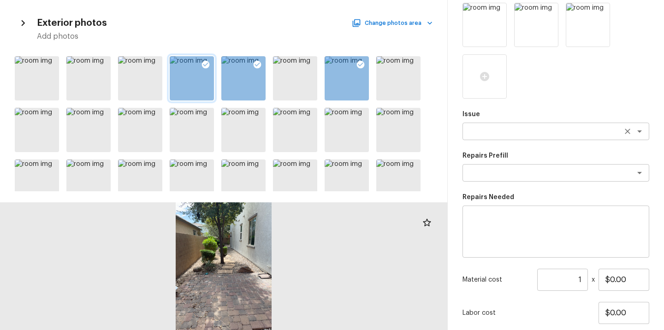
click at [516, 125] on div "x ​" at bounding box center [556, 132] width 187 height 18
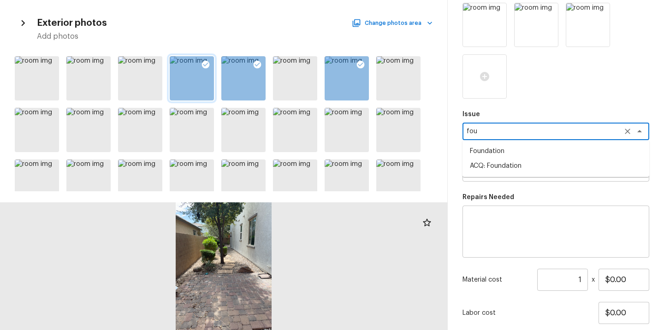
click at [505, 162] on li "ACQ: Foundation" at bounding box center [556, 166] width 187 height 15
type textarea "ACQ: Foundation"
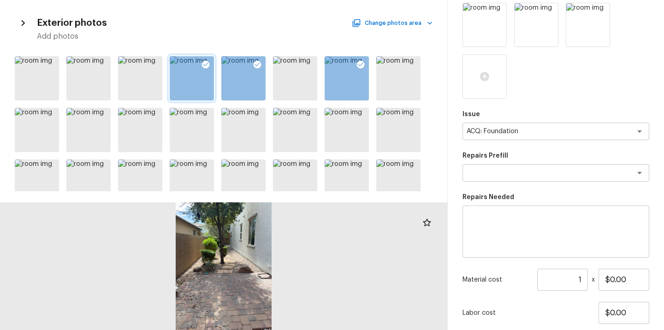
click at [498, 188] on div "Issue ACQ: Foundation x ​ Repairs Prefill x ​ Repairs Needed x ​ Material cost …" at bounding box center [556, 190] width 187 height 375
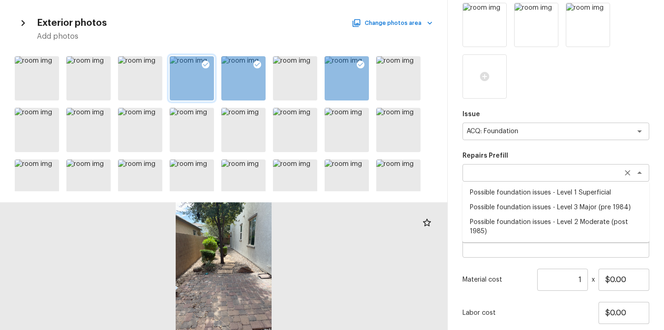
click at [498, 181] on div "Repairs Prefill x ​ Possible foundation issues - Level 1 Superficial Possible f…" at bounding box center [556, 166] width 187 height 30
click at [507, 222] on li "Possible foundation issues - Level 2 Moderate (post 1985)" at bounding box center [556, 227] width 187 height 24
type textarea "Possible foundation issues - Level 2 Moderate (post 1985)"
type textarea "Possible foundation issues - Level 2 Moderate: Disclaimer: This is NOT a techni…"
type input "$5,000.00"
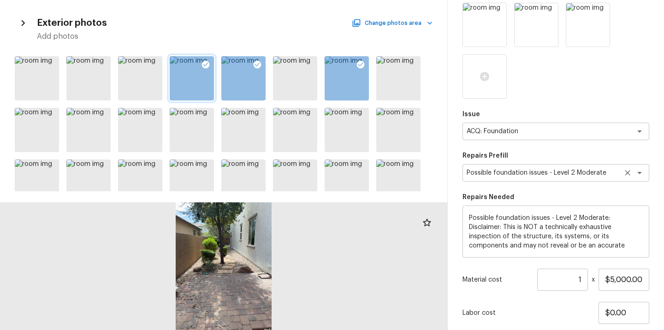
click at [549, 174] on textarea "Possible foundation issues - Level 2 Moderate (post 1985)" at bounding box center [543, 172] width 153 height 9
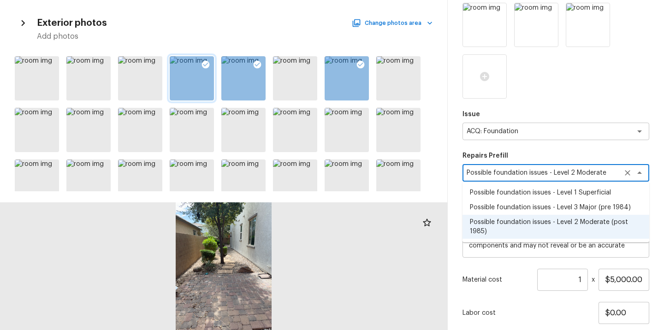
click at [540, 204] on li "Possible foundation issues - Level 3 Major (pre 1984)" at bounding box center [556, 207] width 187 height 15
type textarea "Possible foundation issues - Level 3 Major (pre 1984)"
type textarea "Possible foundation issues - Level 3 Major: Disclaimer: This is NOT a technical…"
type input "$15,000.00"
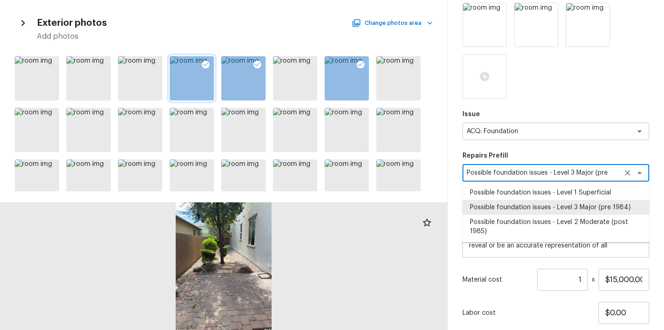
click at [545, 177] on textarea "Possible foundation issues - Level 3 Major (pre 1984)" at bounding box center [543, 172] width 153 height 9
click at [539, 209] on li "Possible foundation issues - Level 3 Major (pre 1984)" at bounding box center [556, 207] width 187 height 15
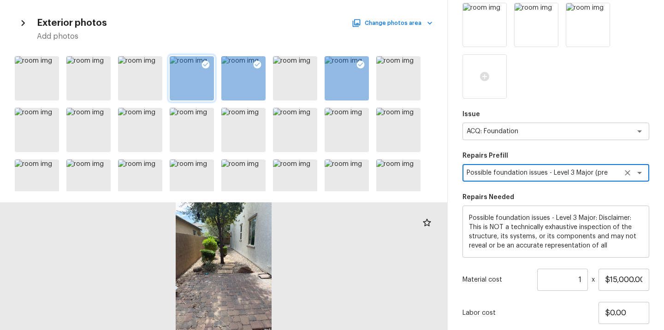
scroll to position [155, 0]
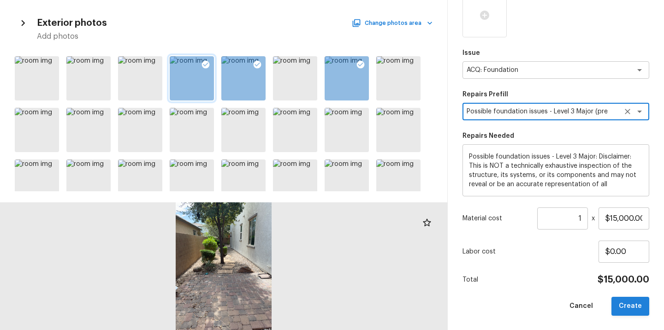
click at [615, 312] on button "Create" at bounding box center [631, 306] width 38 height 19
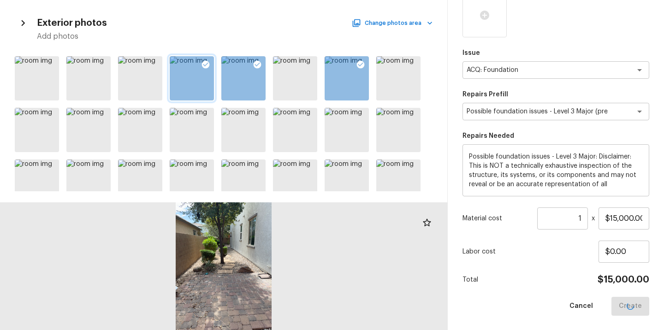
type input "$0.00"
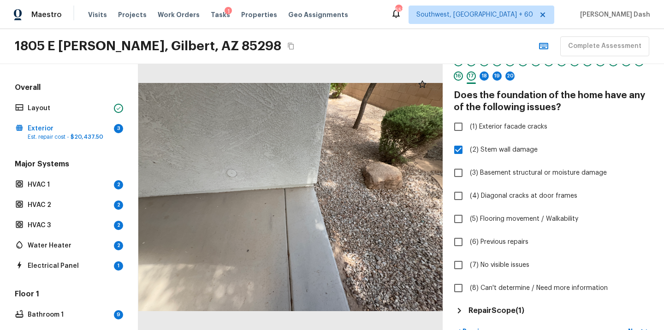
scroll to position [125, 0]
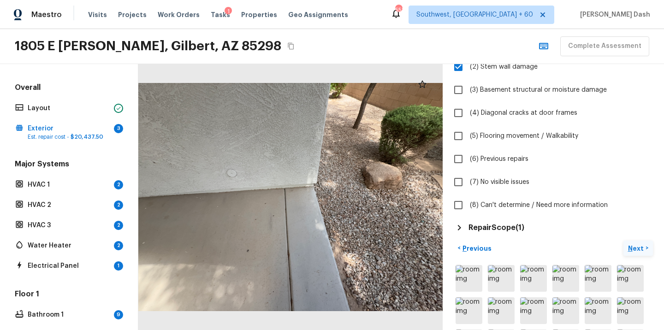
click at [641, 248] on p "Next" at bounding box center [637, 248] width 18 height 9
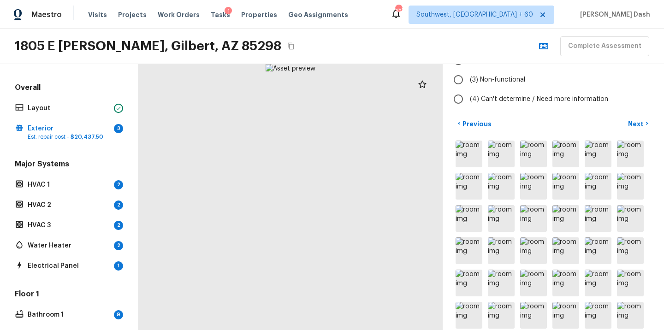
scroll to position [0, 0]
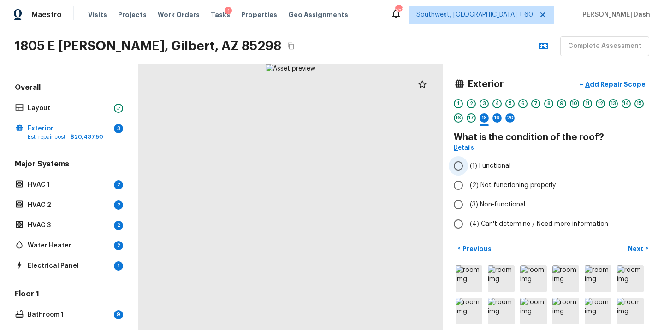
click at [485, 169] on span "(1) Functional" at bounding box center [490, 165] width 41 height 9
click at [468, 169] on input "(1) Functional" at bounding box center [458, 165] width 19 height 19
radio input "true"
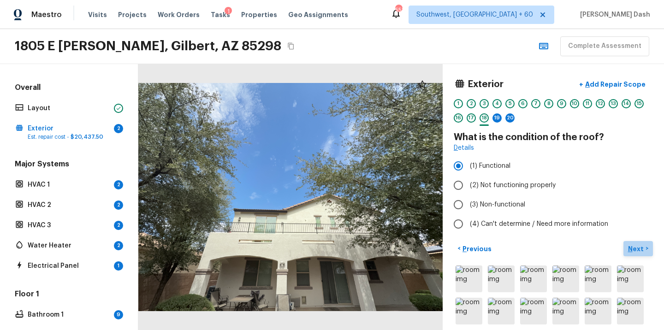
click at [640, 250] on p "Next" at bounding box center [637, 248] width 18 height 9
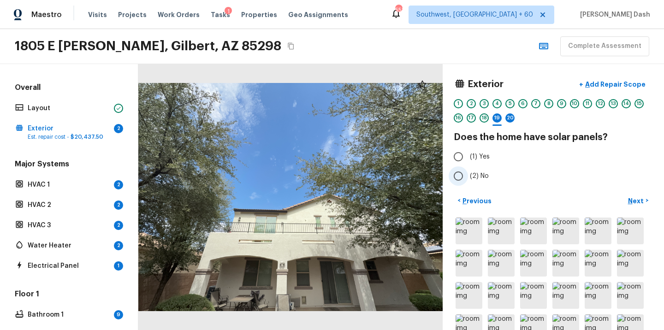
click at [470, 178] on label "(2) No" at bounding box center [547, 176] width 197 height 19
click at [468, 178] on input "(2) No" at bounding box center [458, 176] width 19 height 19
radio input "true"
click at [636, 201] on p "Next" at bounding box center [637, 201] width 18 height 9
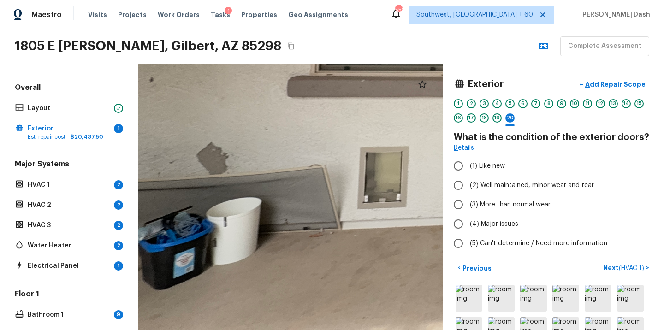
drag, startPoint x: 204, startPoint y: 197, endPoint x: 206, endPoint y: 183, distance: 14.4
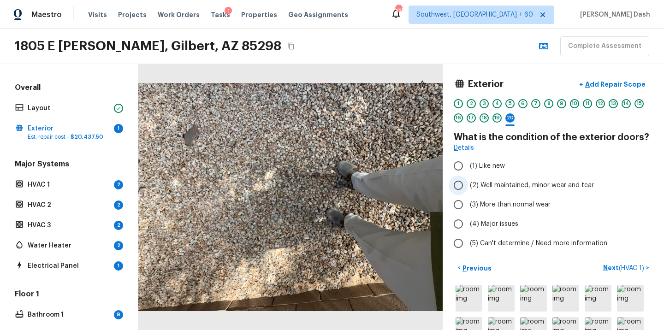
click at [492, 185] on span "(2) Well maintained, minor wear and tear" at bounding box center [532, 185] width 124 height 9
click at [468, 185] on input "(2) Well maintained, minor wear and tear" at bounding box center [458, 185] width 19 height 19
radio input "true"
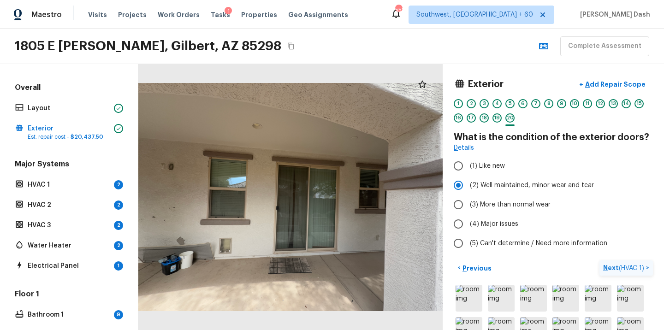
click at [613, 263] on p "Next ( HVAC 1 )" at bounding box center [624, 268] width 43 height 10
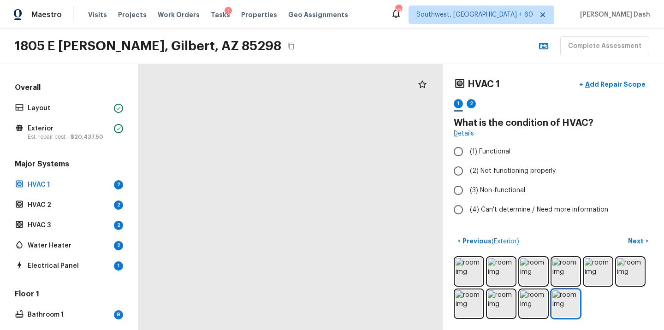
click at [311, 186] on div at bounding box center [283, 259] width 1174 height 1026
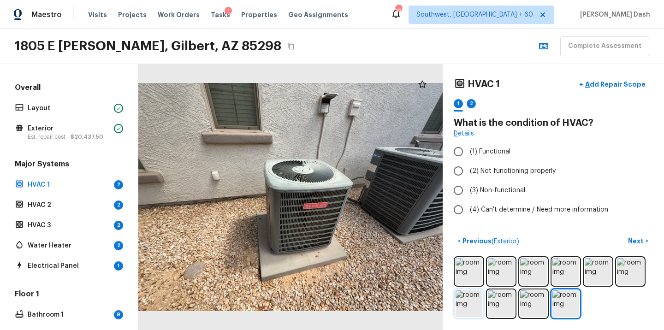
click at [473, 305] on img at bounding box center [469, 304] width 27 height 27
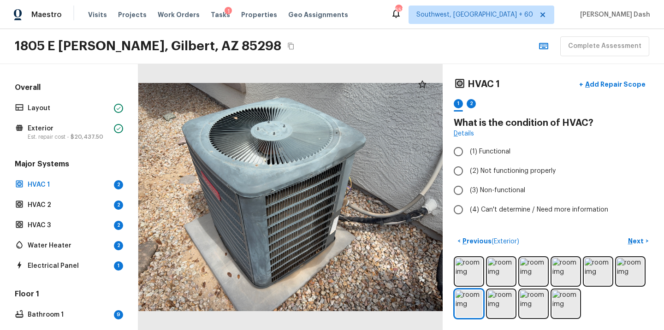
click at [465, 256] on div at bounding box center [553, 287] width 199 height 63
click at [467, 266] on img at bounding box center [469, 271] width 27 height 27
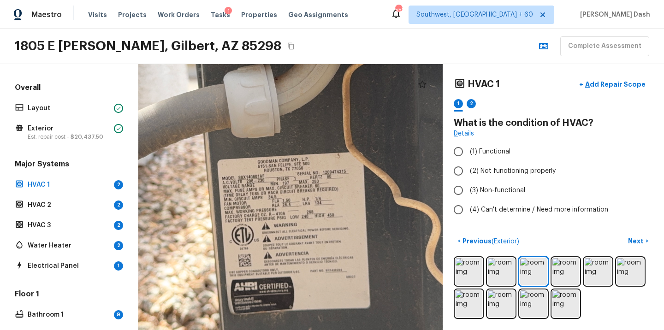
drag, startPoint x: 278, startPoint y: 227, endPoint x: 364, endPoint y: 231, distance: 85.9
click at [364, 231] on div at bounding box center [232, 121] width 939 height 821
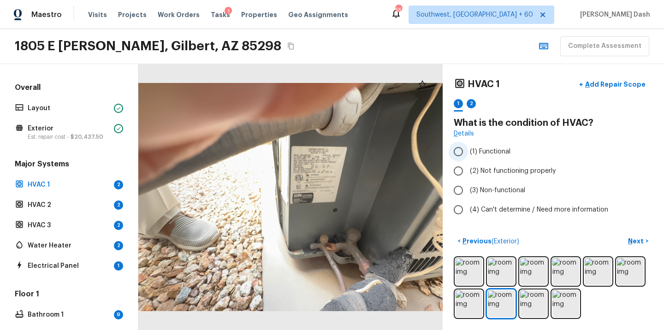
click at [462, 149] on input "(1) Functional" at bounding box center [458, 151] width 19 height 19
radio input "true"
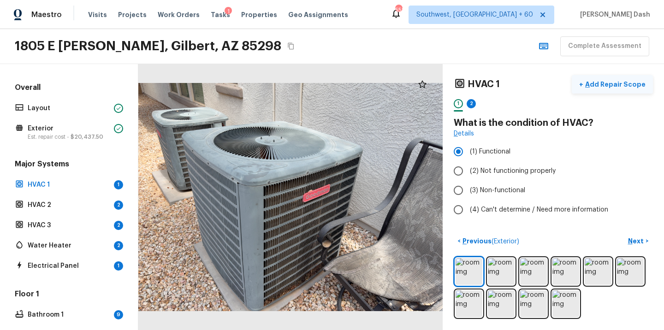
click at [618, 88] on p "Add Repair Scope" at bounding box center [615, 84] width 62 height 9
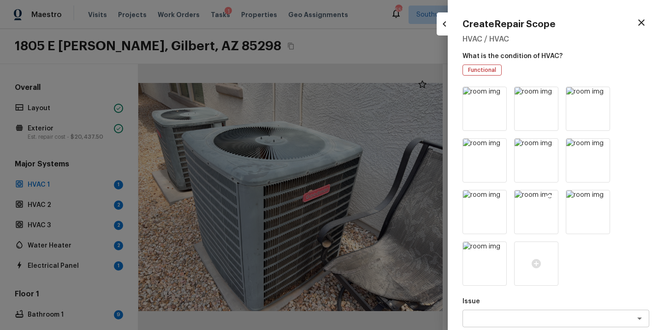
click at [548, 196] on icon at bounding box center [550, 199] width 8 height 8
click at [496, 218] on img at bounding box center [484, 212] width 43 height 43
click at [496, 143] on icon at bounding box center [498, 147] width 9 height 9
click at [497, 97] on icon at bounding box center [499, 96] width 8 height 8
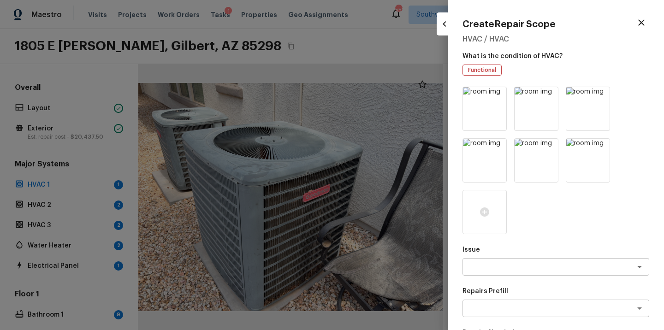
click at [497, 97] on icon at bounding box center [499, 96] width 8 height 8
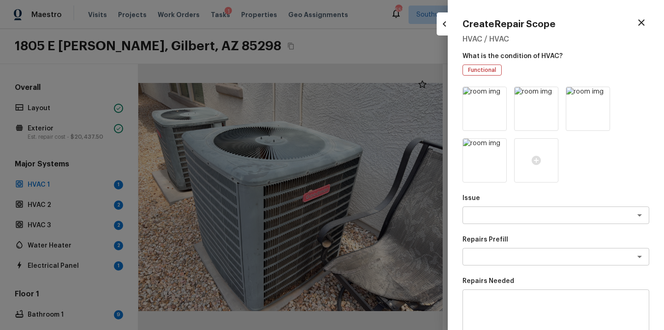
click at [497, 97] on icon at bounding box center [499, 96] width 8 height 8
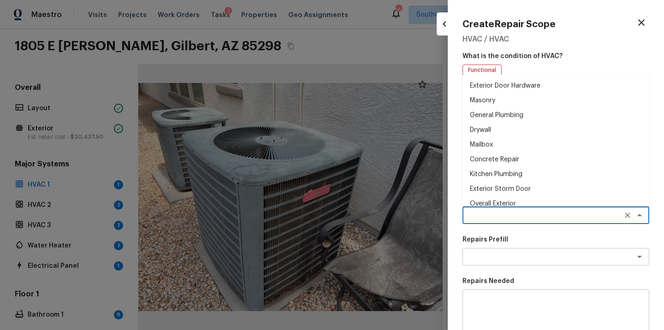
click at [495, 214] on textarea at bounding box center [543, 215] width 153 height 9
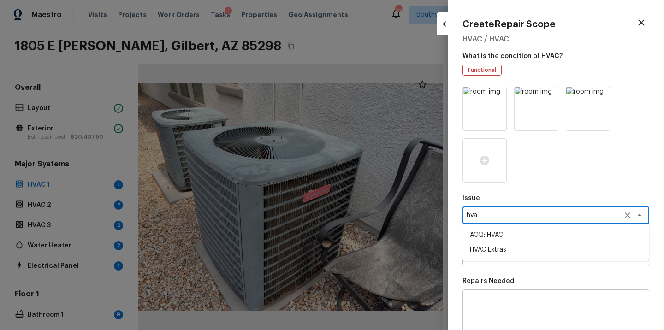
click at [487, 235] on li "ACQ: HVAC" at bounding box center [556, 235] width 187 height 15
type textarea "ACQ: HVAC"
click at [487, 253] on textarea at bounding box center [543, 256] width 153 height 9
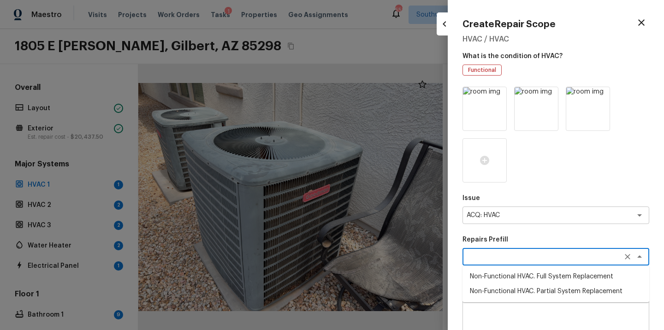
click at [516, 280] on li "Non-Functional HVAC. Full System Replacement" at bounding box center [556, 276] width 187 height 15
type textarea "Non-Functional HVAC. Full System Replacement"
type textarea "Acquisition Scope: Full System Replacement"
type input "$5,000.00"
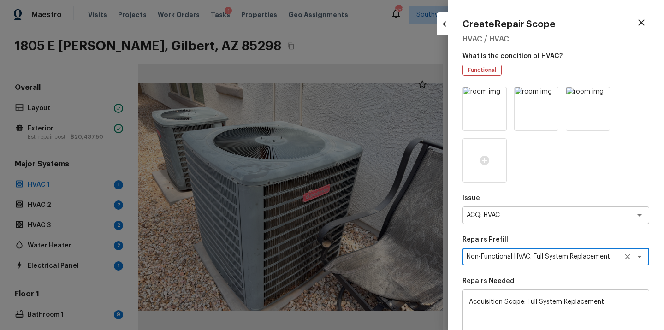
scroll to position [144, 0]
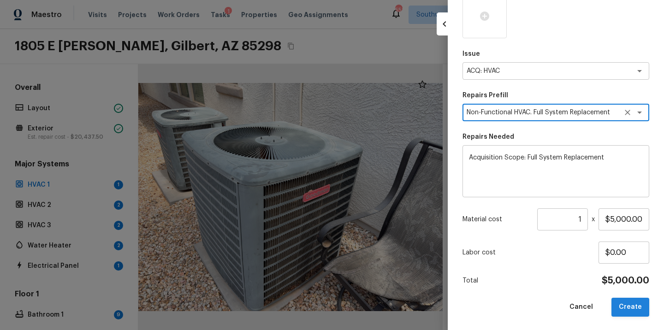
click at [626, 304] on button "Create" at bounding box center [631, 307] width 38 height 19
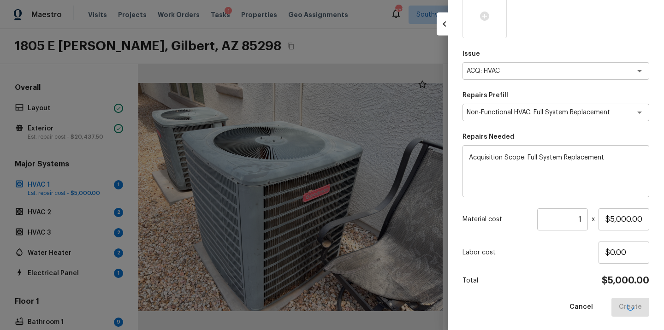
type input "$0.00"
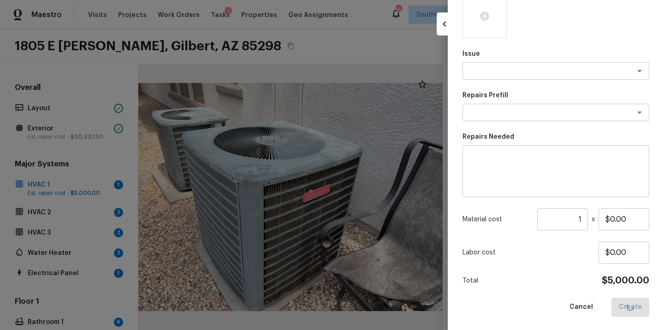
scroll to position [93, 0]
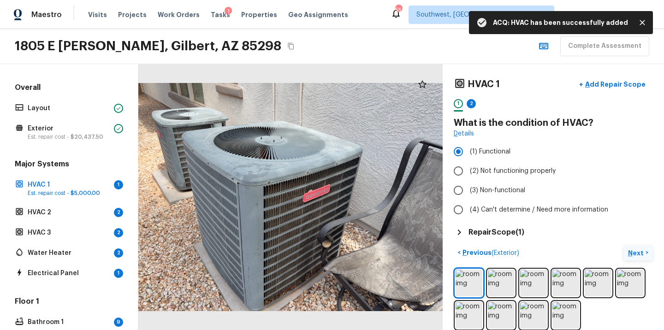
click at [630, 256] on p "Next" at bounding box center [637, 253] width 18 height 9
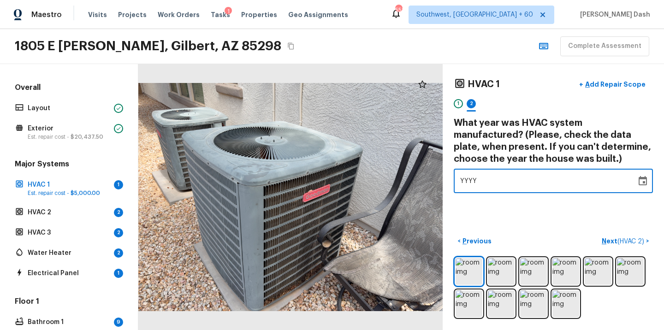
click at [486, 181] on div "YYYY" at bounding box center [545, 181] width 170 height 24
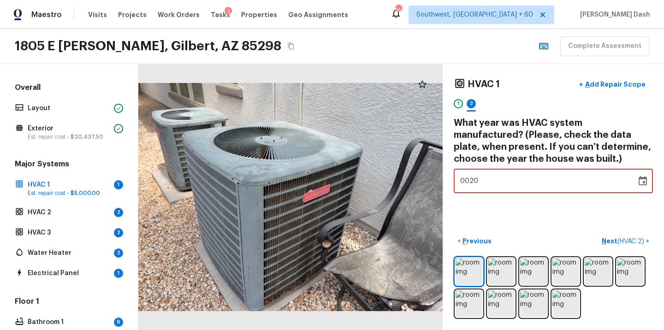
type input "2012"
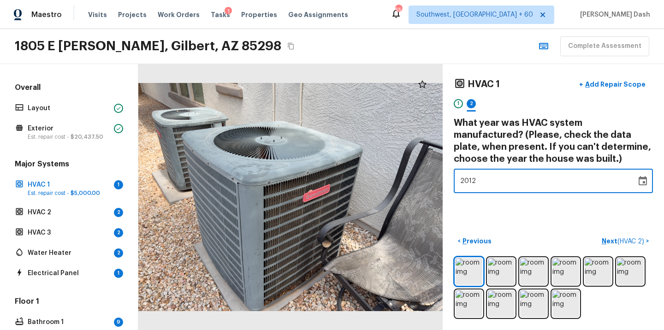
click at [508, 215] on div "HVAC 1 + Add Repair Scope 1 2 What year was HVAC system manufactured? (Please, …" at bounding box center [553, 197] width 221 height 266
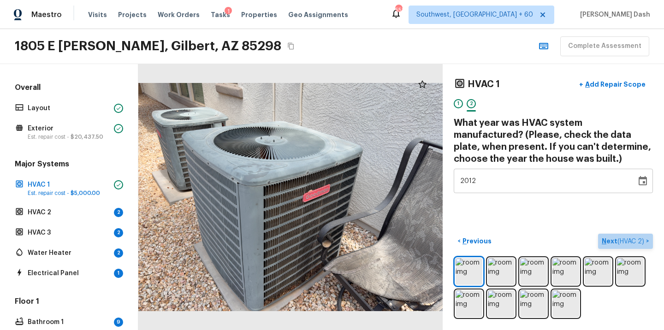
click at [621, 234] on button "Next ( HVAC 2 ) >" at bounding box center [625, 241] width 55 height 15
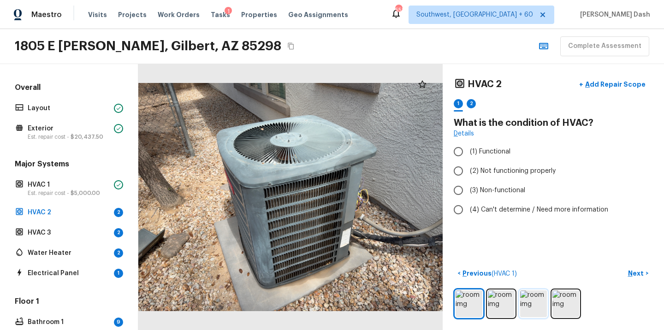
click at [536, 301] on img at bounding box center [533, 304] width 27 height 27
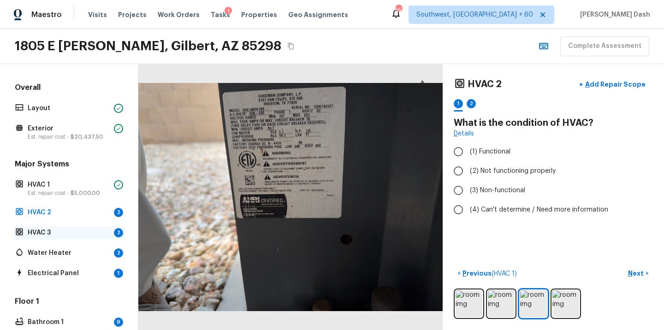
click at [57, 228] on p "HVAC 3" at bounding box center [69, 232] width 83 height 9
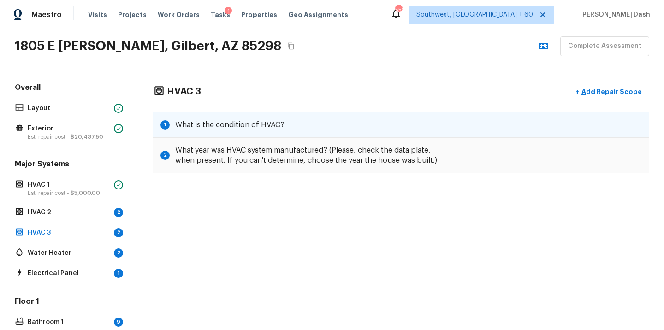
click at [186, 133] on div "1 What is the condition of HVAC?" at bounding box center [401, 125] width 496 height 26
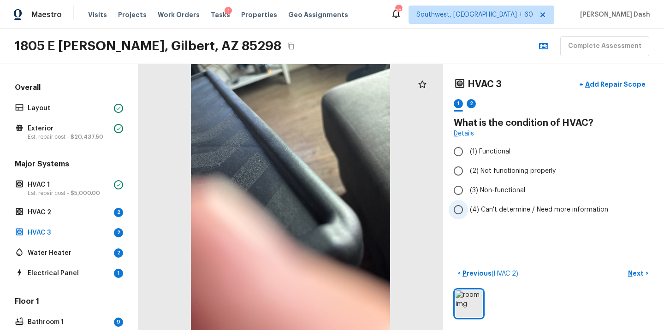
click at [495, 209] on span "(4) Can't determine / Need more information" at bounding box center [539, 209] width 138 height 9
click at [468, 209] on input "(4) Can't determine / Need more information" at bounding box center [458, 209] width 19 height 19
radio input "true"
click at [54, 217] on div "HVAC 2 2" at bounding box center [69, 212] width 112 height 13
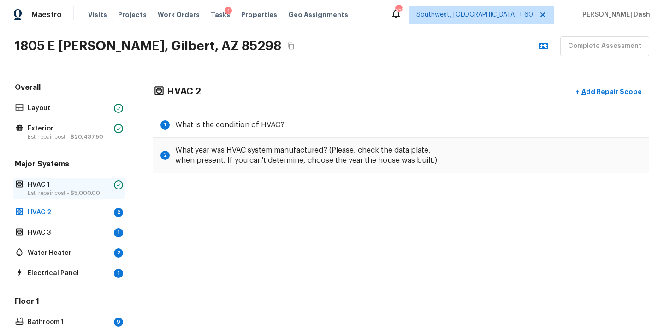
click at [66, 195] on p "Est. repair cost - $5,000.00" at bounding box center [69, 193] width 83 height 7
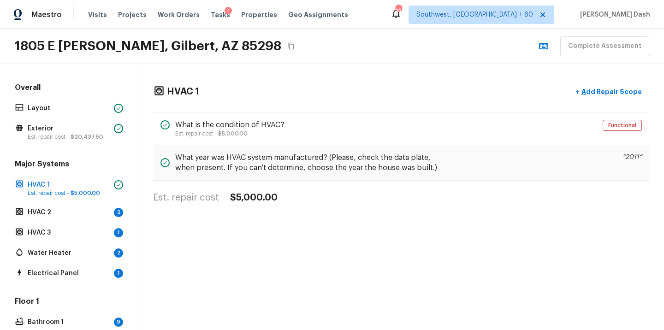
click at [258, 202] on h4 "$5,000.00" at bounding box center [254, 198] width 48 height 12
click at [95, 194] on span "$5,000.00" at bounding box center [86, 194] width 30 height 6
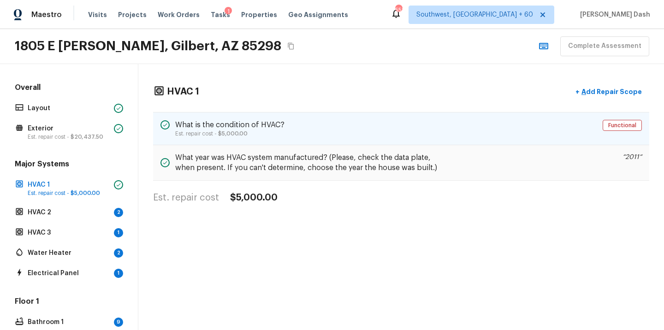
click at [484, 135] on div "What is the condition of HVAC? Est. repair cost - $5,000.00 Functional" at bounding box center [401, 128] width 496 height 33
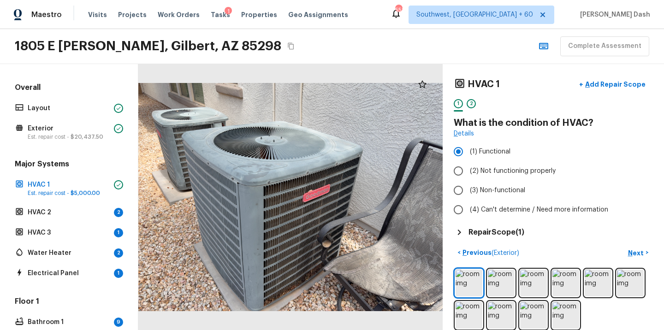
click at [504, 233] on h5 "Repair Scope ( 1 )" at bounding box center [497, 232] width 56 height 10
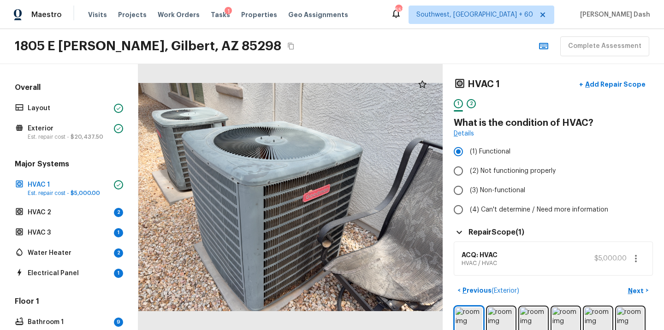
click at [638, 256] on icon "button" at bounding box center [636, 258] width 11 height 11
click at [629, 296] on li "Remove" at bounding box center [635, 306] width 43 height 28
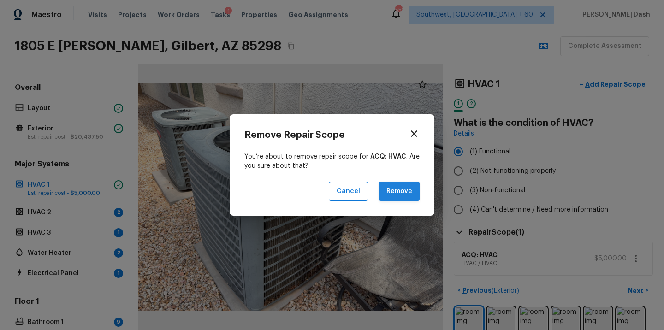
click at [412, 187] on button "Remove" at bounding box center [399, 192] width 41 height 20
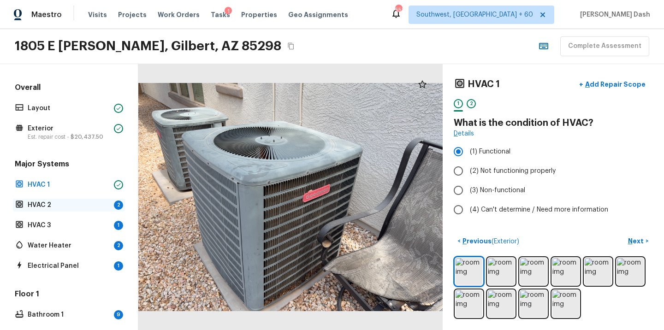
click at [89, 201] on p "HVAC 2" at bounding box center [69, 205] width 83 height 9
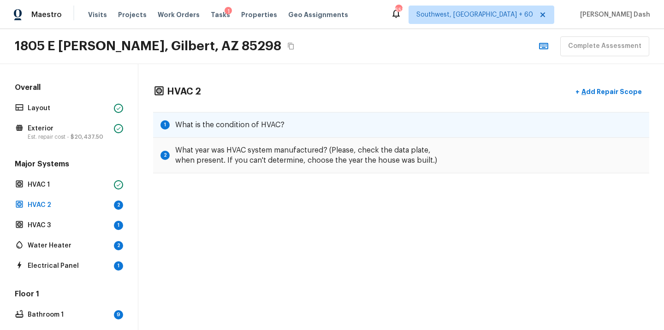
click at [283, 137] on div "1 What is the condition of HVAC?" at bounding box center [401, 125] width 496 height 26
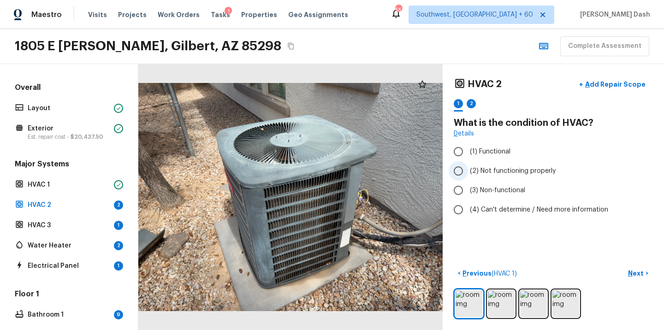
click at [502, 174] on span "(2) Not functioning properly" at bounding box center [513, 171] width 86 height 9
click at [468, 174] on input "(2) Not functioning properly" at bounding box center [458, 170] width 19 height 19
radio input "true"
click at [634, 271] on p "Next" at bounding box center [637, 273] width 18 height 9
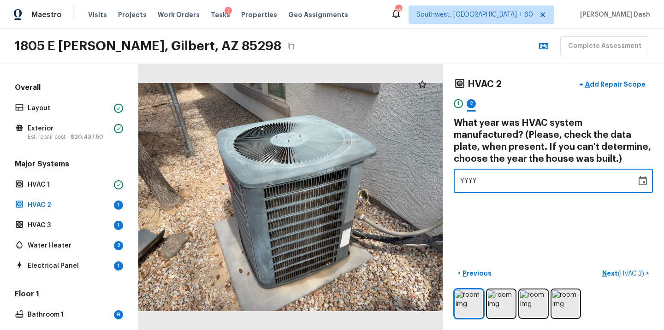
click at [456, 181] on div "YYYY ​" at bounding box center [553, 181] width 199 height 24
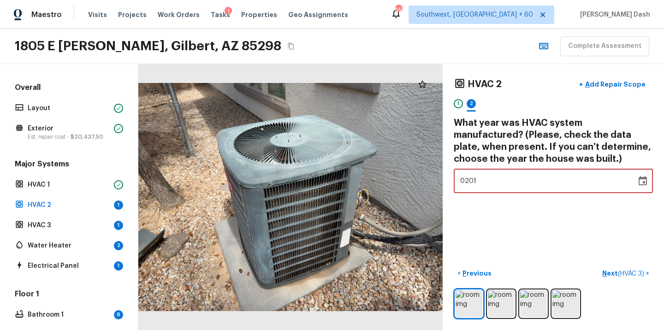
type input "2012"
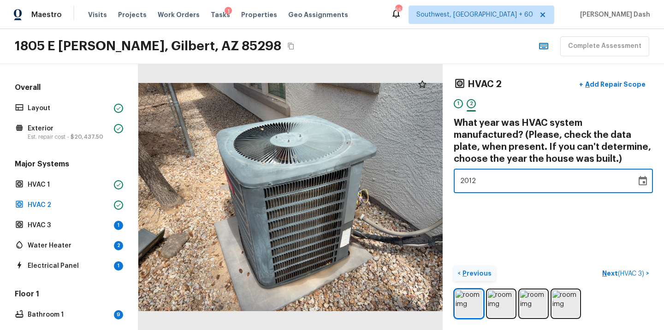
click at [488, 269] on p "Previous" at bounding box center [476, 273] width 31 height 9
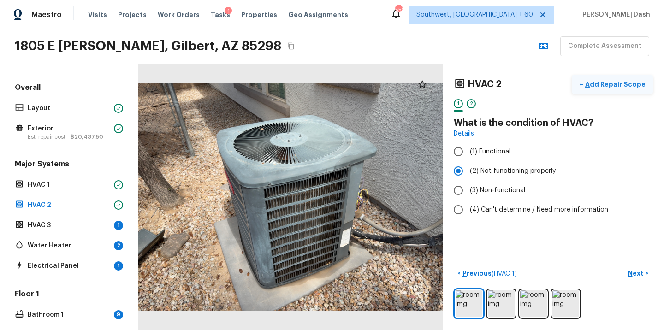
click at [607, 82] on p "Add Repair Scope" at bounding box center [615, 84] width 62 height 9
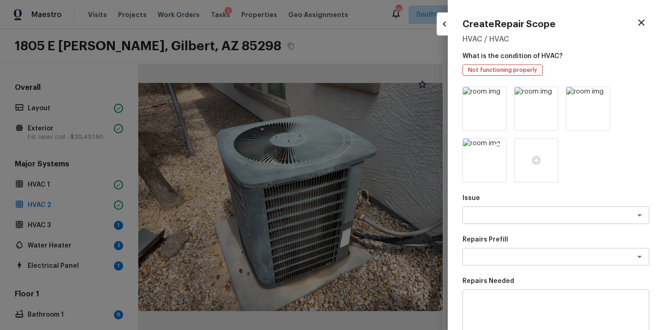
click at [485, 174] on img at bounding box center [484, 160] width 43 height 43
click at [639, 23] on icon "button" at bounding box center [641, 22] width 11 height 11
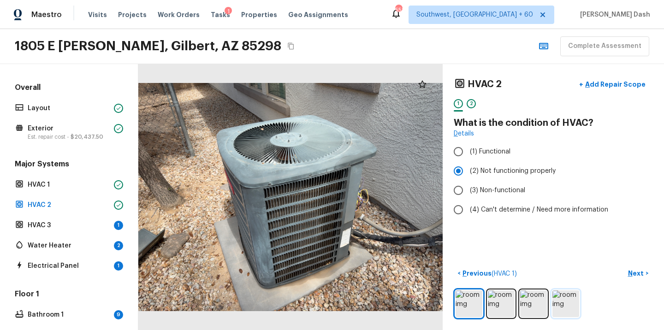
click at [562, 306] on img at bounding box center [566, 304] width 27 height 27
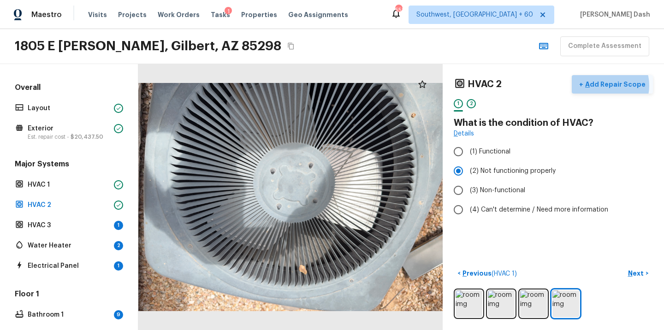
click at [611, 85] on p "Add Repair Scope" at bounding box center [615, 84] width 62 height 9
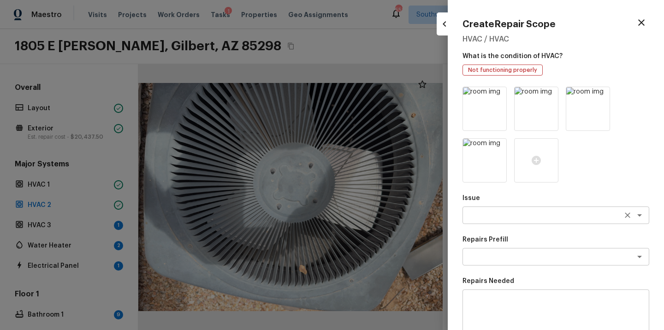
click at [512, 218] on textarea at bounding box center [543, 215] width 153 height 9
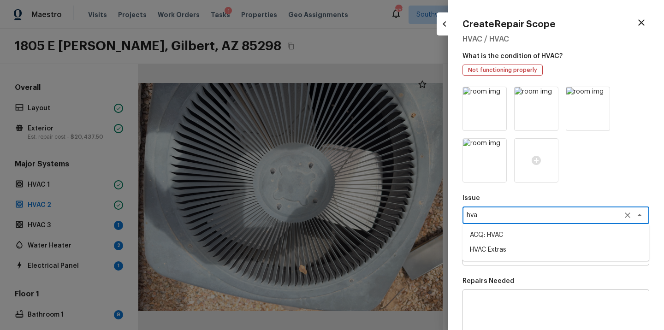
click at [496, 238] on li "ACQ: HVAC" at bounding box center [556, 235] width 187 height 15
type textarea "ACQ: HVAC"
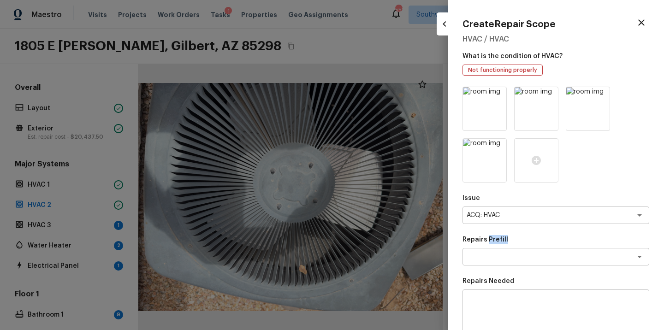
click at [496, 238] on p "Repairs Prefill" at bounding box center [556, 239] width 187 height 9
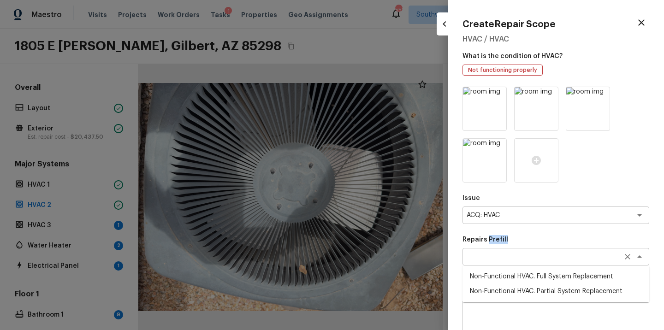
click at [496, 262] on div "x ​" at bounding box center [556, 257] width 187 height 18
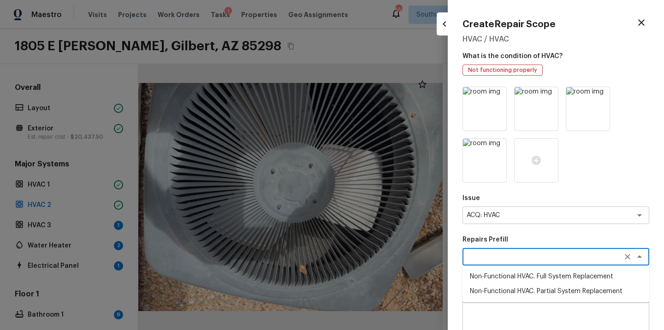
click at [504, 273] on li "Non-Functional HVAC. Full System Replacement" at bounding box center [556, 276] width 187 height 15
type textarea "Non-Functional HVAC. Full System Replacement"
type textarea "Acquisition Scope: Full System Replacement"
type input "$5,000.00"
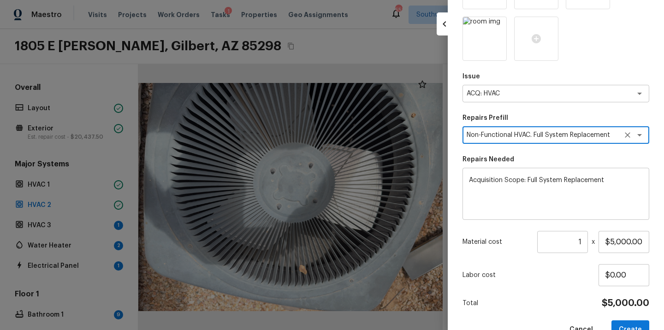
scroll to position [145, 0]
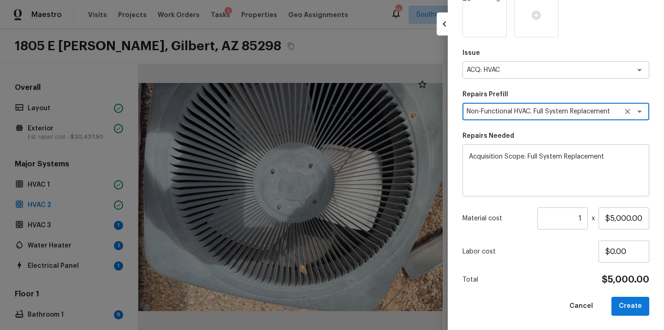
click at [617, 306] on button "Create" at bounding box center [631, 306] width 38 height 19
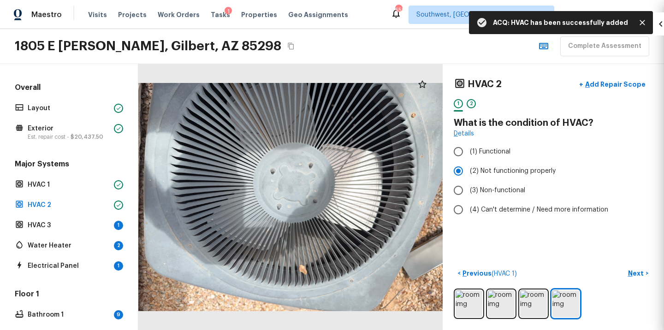
type input "$0.00"
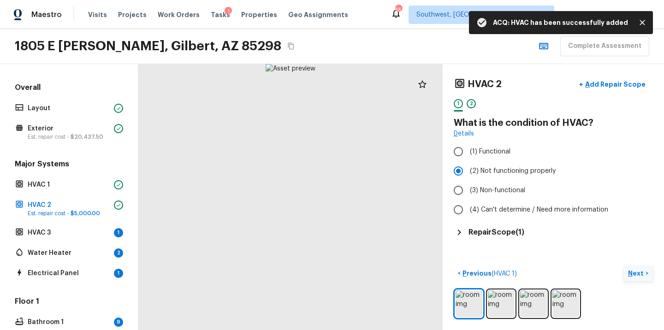
click at [639, 268] on button "Next >" at bounding box center [639, 273] width 30 height 15
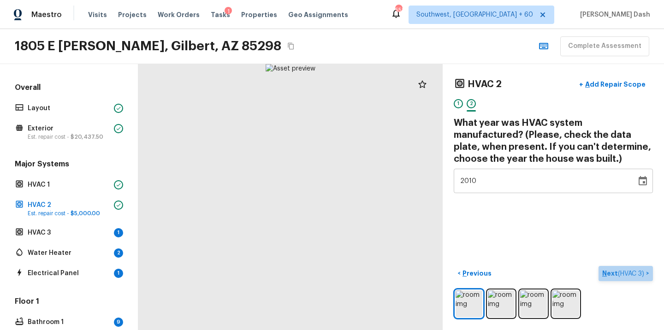
click at [639, 268] on button "Next ( HVAC 3 ) >" at bounding box center [626, 273] width 54 height 15
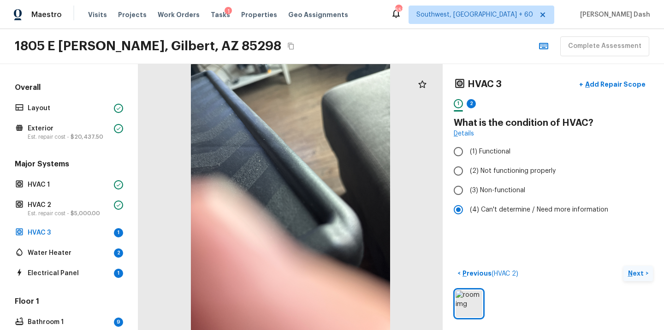
click at [643, 273] on p "Next" at bounding box center [637, 273] width 18 height 9
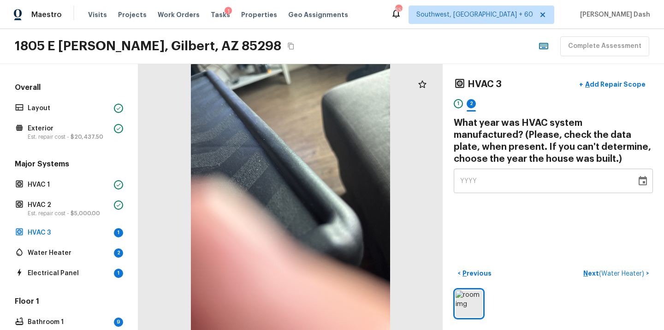
click at [459, 175] on div "YYYY ​" at bounding box center [553, 181] width 199 height 24
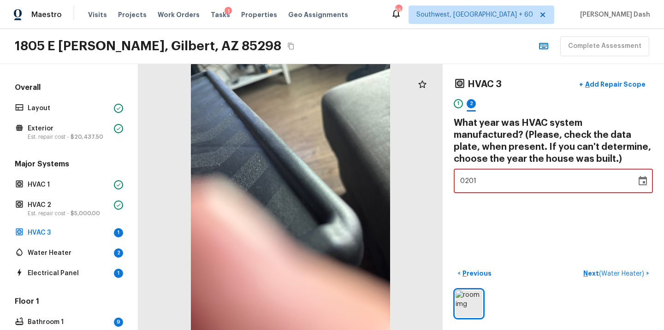
type input "2012"
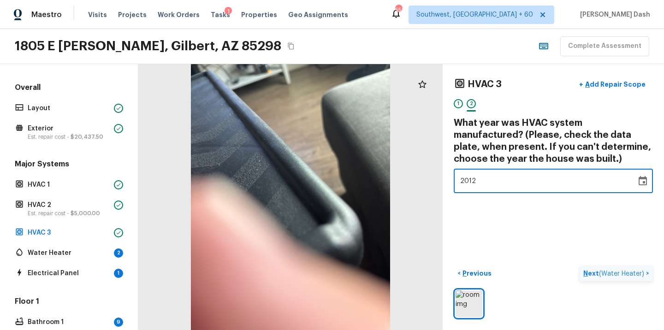
click at [610, 272] on span "( Water Heater )" at bounding box center [621, 274] width 45 height 6
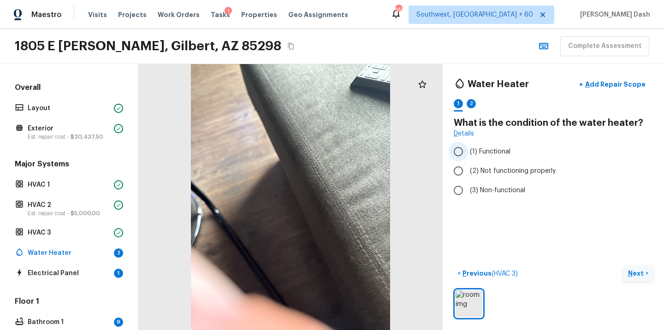
click at [496, 151] on span "(1) Functional" at bounding box center [490, 151] width 41 height 9
click at [468, 151] on input "(1) Functional" at bounding box center [458, 151] width 19 height 19
radio input "true"
click at [649, 268] on button "Next >" at bounding box center [639, 273] width 30 height 15
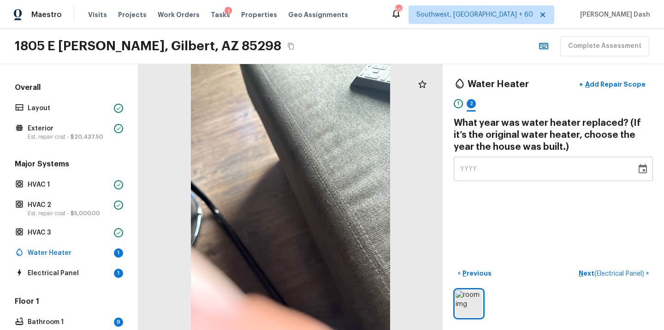
click at [451, 169] on div "Water Heater + Add Repair Scope 1 2 What year was water heater replaced? (If it…" at bounding box center [553, 197] width 221 height 266
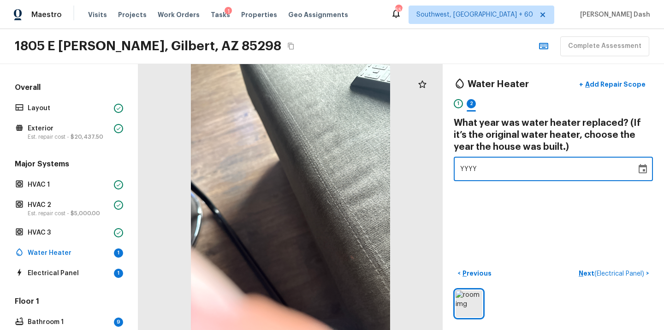
type input "0002"
type input "2012"
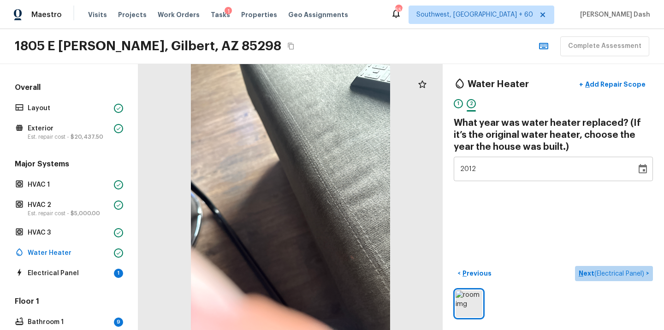
click at [614, 276] on span "( Electrical Panel )" at bounding box center [620, 274] width 50 height 6
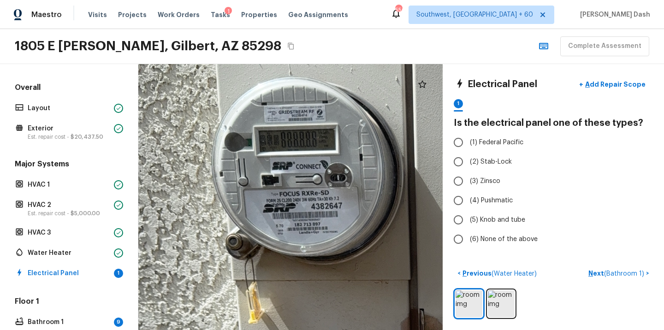
drag, startPoint x: 232, startPoint y: 155, endPoint x: 368, endPoint y: 194, distance: 141.4
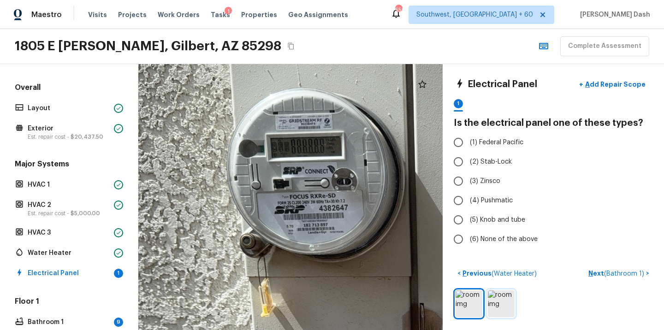
click at [512, 316] on img at bounding box center [501, 304] width 27 height 27
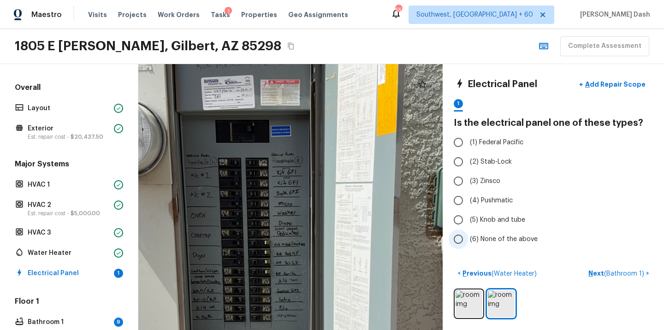
click at [459, 242] on input "(6) None of the above" at bounding box center [458, 239] width 19 height 19
radio input "true"
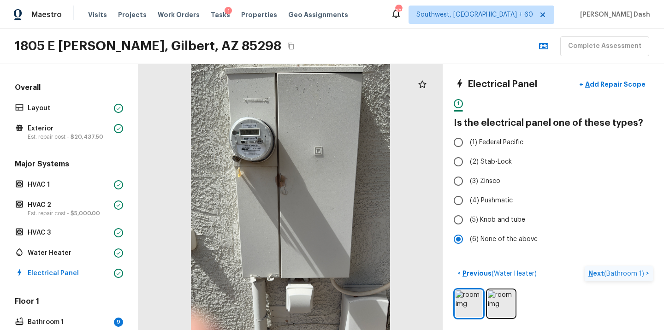
click at [601, 270] on p "Next ( Bathroom 1 )" at bounding box center [618, 274] width 58 height 10
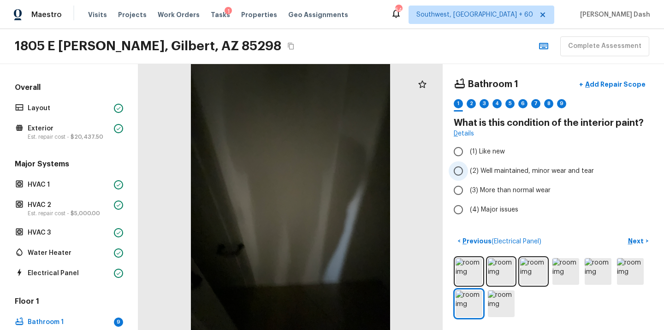
click at [481, 174] on span "(2) Well maintained, minor wear and tear" at bounding box center [532, 171] width 124 height 9
click at [468, 174] on input "(2) Well maintained, minor wear and tear" at bounding box center [458, 170] width 19 height 19
radio input "true"
click at [633, 241] on p "Next" at bounding box center [637, 241] width 18 height 9
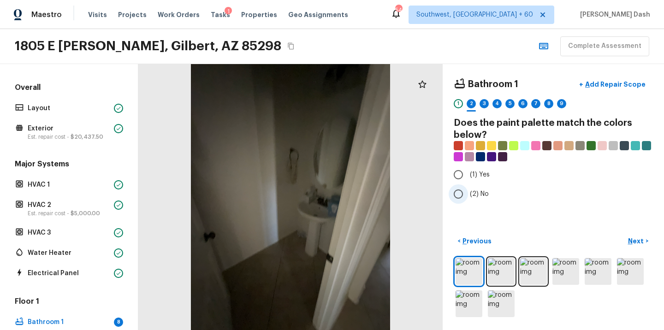
click at [471, 192] on span "(2) No" at bounding box center [479, 194] width 19 height 9
click at [468, 192] on input "(2) No" at bounding box center [458, 194] width 19 height 19
radio input "true"
click at [639, 241] on p "Next" at bounding box center [637, 241] width 18 height 9
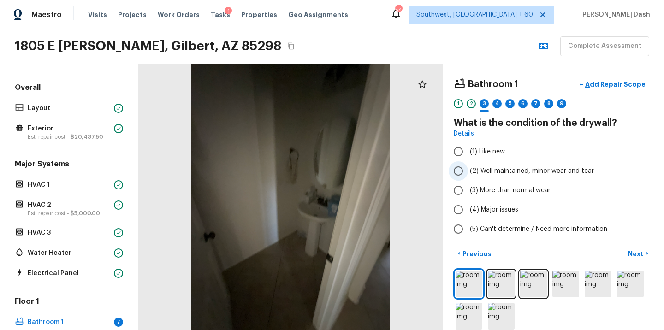
click at [487, 173] on span "(2) Well maintained, minor wear and tear" at bounding box center [532, 171] width 124 height 9
click at [468, 173] on input "(2) Well maintained, minor wear and tear" at bounding box center [458, 170] width 19 height 19
radio input "true"
click at [632, 256] on p "Next" at bounding box center [637, 254] width 18 height 9
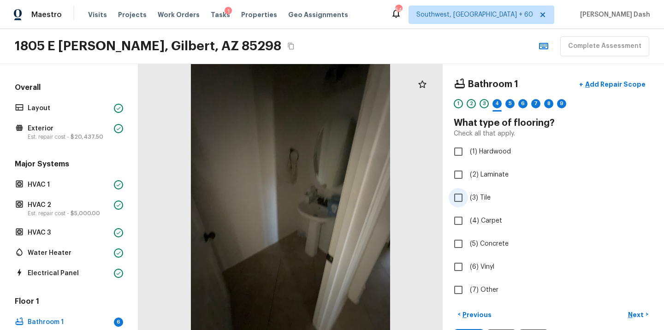
click at [463, 200] on input "(3) Tile" at bounding box center [458, 197] width 19 height 19
checkbox input "true"
click at [637, 311] on p "Next" at bounding box center [637, 314] width 18 height 9
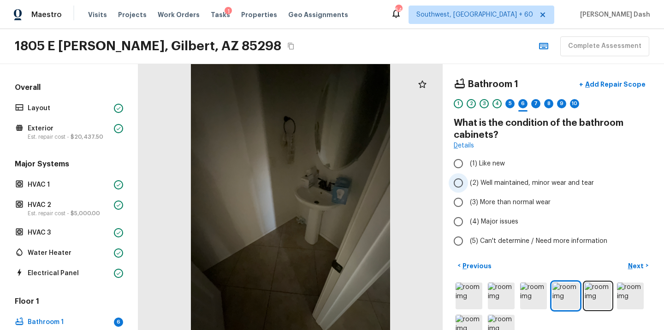
click at [467, 185] on input "(2) Well maintained, minor wear and tear" at bounding box center [458, 182] width 19 height 19
radio input "true"
click at [647, 267] on button "Next >" at bounding box center [639, 265] width 30 height 15
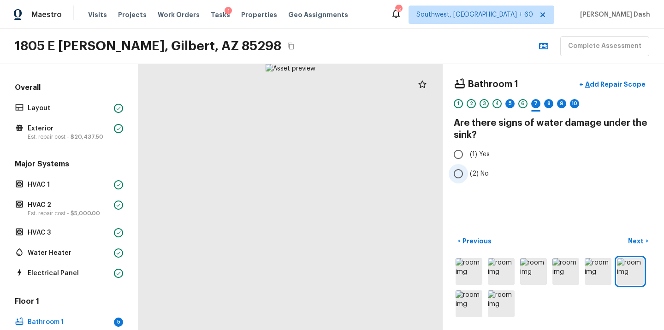
click at [471, 173] on span "(2) No" at bounding box center [479, 173] width 19 height 9
click at [468, 173] on input "(2) No" at bounding box center [458, 173] width 19 height 19
radio input "true"
click at [641, 240] on p "Next" at bounding box center [637, 241] width 18 height 9
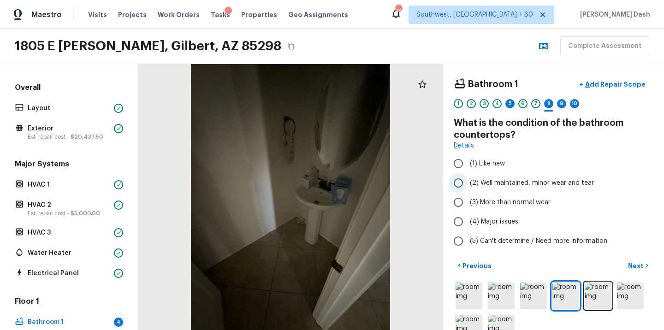
click at [470, 187] on label "(2) Well maintained, minor wear and tear" at bounding box center [547, 182] width 197 height 19
click at [468, 187] on input "(2) Well maintained, minor wear and tear" at bounding box center [458, 182] width 19 height 19
radio input "true"
click at [639, 263] on p "Next" at bounding box center [637, 266] width 18 height 9
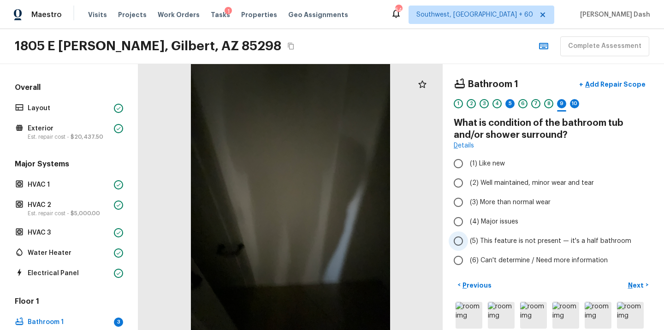
click at [484, 239] on span "(5) This feature is not present — it's a half bathroom" at bounding box center [550, 241] width 161 height 9
click at [468, 239] on input "(5) This feature is not present — it's a half bathroom" at bounding box center [458, 241] width 19 height 19
radio input "true"
click at [638, 286] on p "Next" at bounding box center [637, 285] width 18 height 9
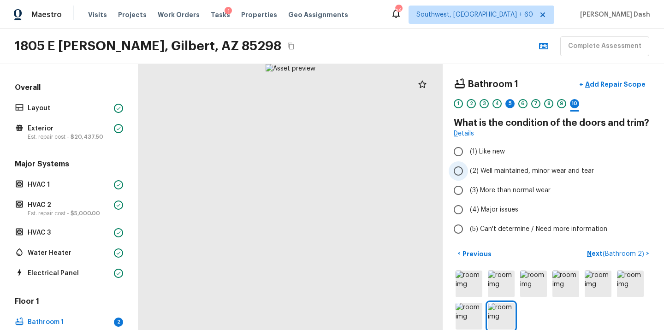
click at [488, 169] on span "(2) Well maintained, minor wear and tear" at bounding box center [532, 171] width 124 height 9
click at [468, 169] on input "(2) Well maintained, minor wear and tear" at bounding box center [458, 170] width 19 height 19
radio input "true"
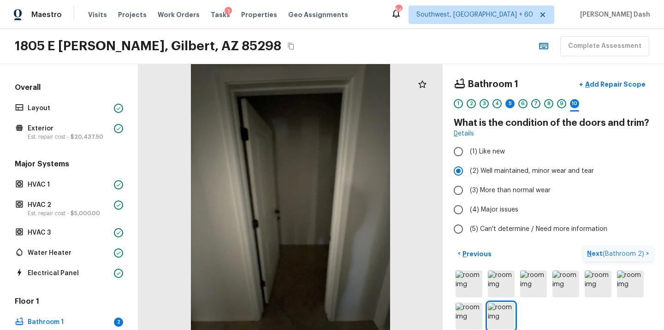
click at [623, 254] on span "( Bathroom 2 )" at bounding box center [624, 254] width 42 height 6
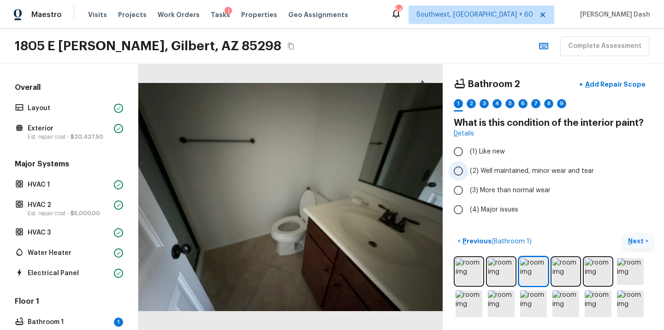
click at [484, 174] on span "(2) Well maintained, minor wear and tear" at bounding box center [532, 171] width 124 height 9
click at [468, 174] on input "(2) Well maintained, minor wear and tear" at bounding box center [458, 170] width 19 height 19
radio input "true"
click at [625, 240] on button "Next >" at bounding box center [639, 241] width 30 height 15
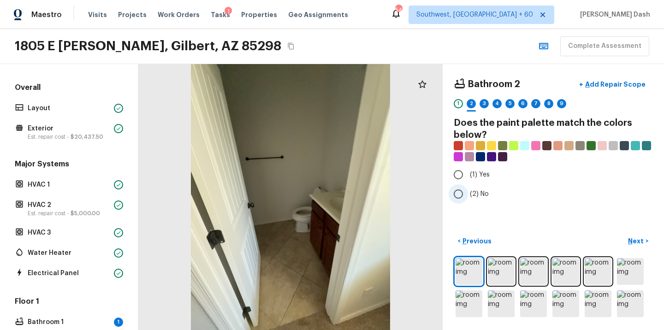
click at [475, 197] on span "(2) No" at bounding box center [479, 194] width 19 height 9
click at [468, 197] on input "(2) No" at bounding box center [458, 194] width 19 height 19
radio input "true"
click at [633, 237] on p "Next" at bounding box center [637, 241] width 18 height 9
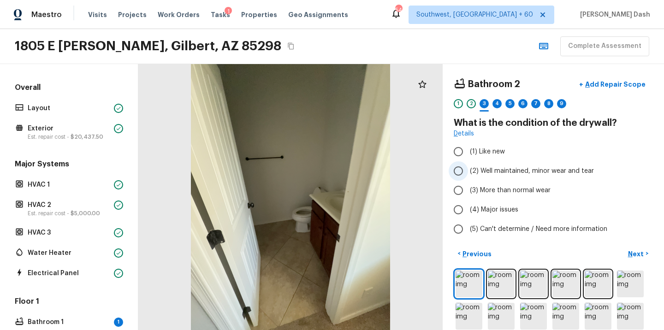
click at [478, 176] on label "(2) Well maintained, minor wear and tear" at bounding box center [547, 170] width 197 height 19
click at [468, 176] on input "(2) Well maintained, minor wear and tear" at bounding box center [458, 170] width 19 height 19
radio input "true"
click at [639, 258] on p "Next" at bounding box center [637, 254] width 18 height 9
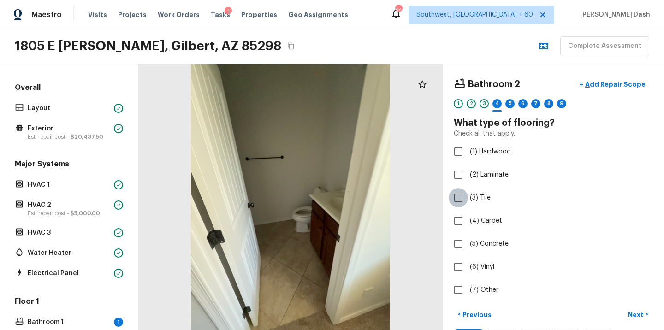
click at [464, 199] on input "(3) Tile" at bounding box center [458, 197] width 19 height 19
checkbox input "true"
click at [640, 319] on p "Next" at bounding box center [637, 314] width 18 height 9
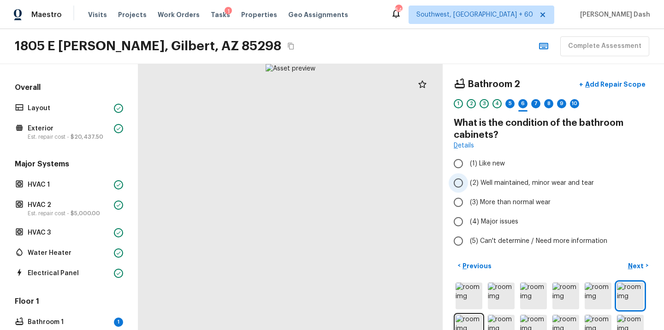
click at [474, 184] on span "(2) Well maintained, minor wear and tear" at bounding box center [532, 183] width 124 height 9
click at [468, 184] on input "(2) Well maintained, minor wear and tear" at bounding box center [458, 182] width 19 height 19
radio input "true"
click at [631, 262] on p "Next" at bounding box center [637, 266] width 18 height 9
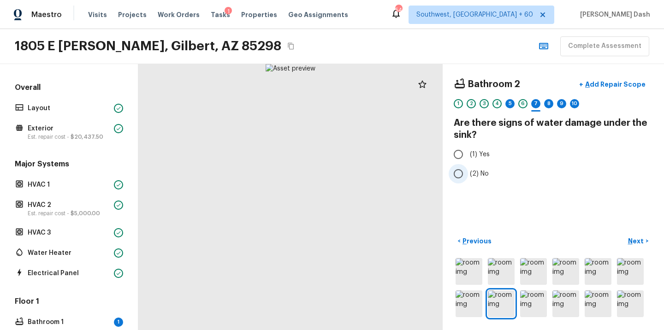
click at [462, 166] on input "(2) No" at bounding box center [458, 173] width 19 height 19
radio input "true"
click at [632, 237] on p "Next" at bounding box center [637, 241] width 18 height 9
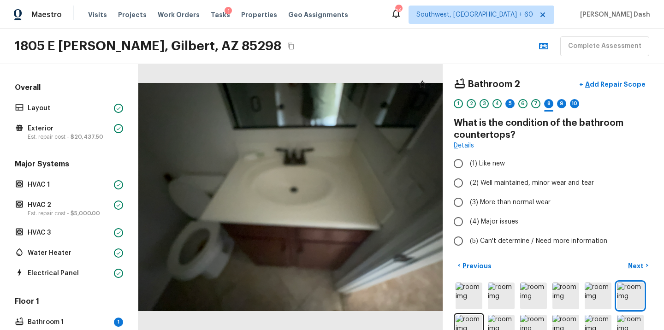
click at [513, 98] on div "Bathroom 2 + Add Repair Scope 1 2 3 4 5 6 7 8 9 10" at bounding box center [553, 94] width 199 height 39
click at [511, 101] on div "5" at bounding box center [510, 103] width 9 height 9
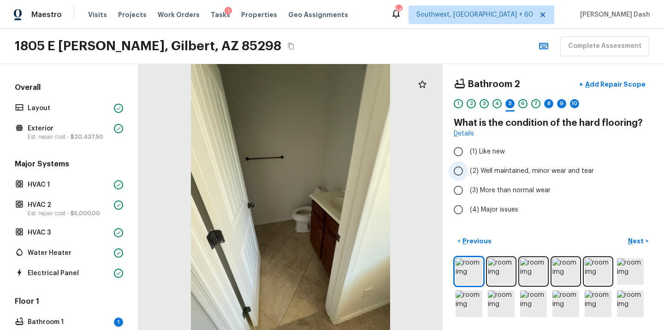
click at [470, 173] on label "(2) Well maintained, minor wear and tear" at bounding box center [547, 170] width 197 height 19
click at [468, 173] on input "(2) Well maintained, minor wear and tear" at bounding box center [458, 170] width 19 height 19
radio input "true"
click at [634, 241] on p "Next" at bounding box center [637, 241] width 18 height 9
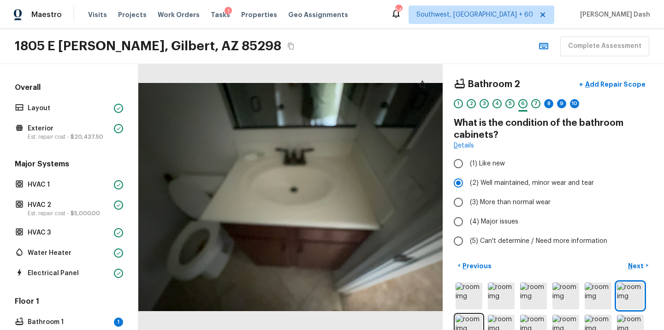
click at [543, 99] on div "1 2 3 4 5 6 7 8 9 10" at bounding box center [553, 106] width 199 height 14
click at [547, 103] on div "8" at bounding box center [548, 103] width 9 height 9
click at [480, 185] on span "(2) Well maintained, minor wear and tear" at bounding box center [532, 183] width 124 height 9
click at [468, 185] on input "(2) Well maintained, minor wear and tear" at bounding box center [458, 182] width 19 height 19
radio input "true"
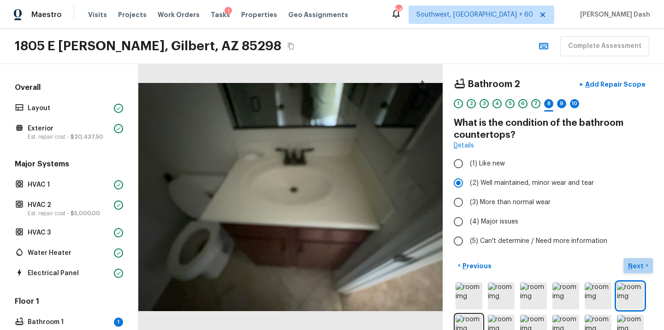
click at [633, 267] on p "Next" at bounding box center [637, 266] width 18 height 9
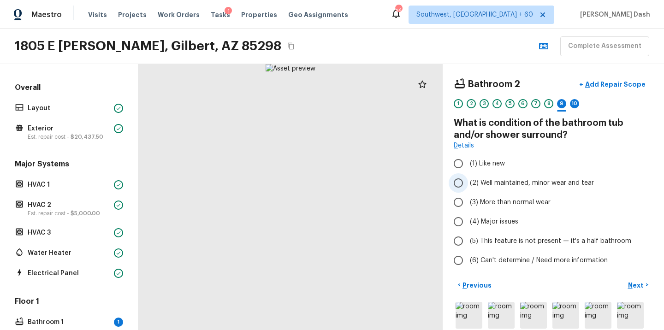
click at [486, 185] on span "(2) Well maintained, minor wear and tear" at bounding box center [532, 183] width 124 height 9
click at [468, 185] on input "(2) Well maintained, minor wear and tear" at bounding box center [458, 182] width 19 height 19
radio input "true"
click at [644, 289] on p "Next" at bounding box center [637, 285] width 18 height 9
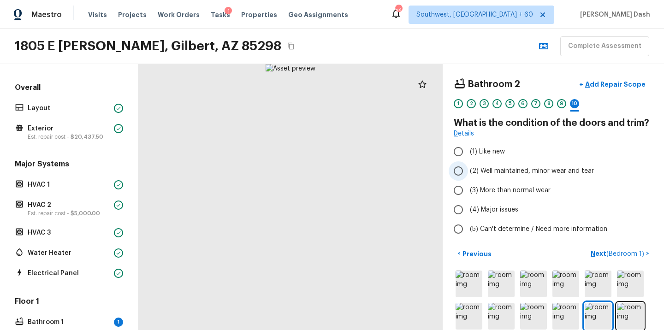
click at [485, 167] on span "(2) Well maintained, minor wear and tear" at bounding box center [532, 171] width 124 height 9
click at [468, 167] on input "(2) Well maintained, minor wear and tear" at bounding box center [458, 170] width 19 height 19
radio input "true"
click at [611, 253] on span "( Bedroom 1 )" at bounding box center [626, 254] width 38 height 6
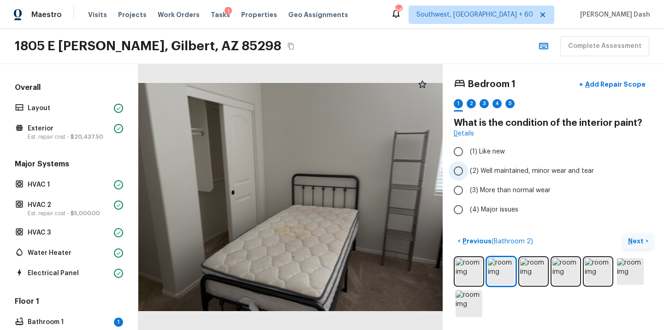
click at [480, 175] on span "(2) Well maintained, minor wear and tear" at bounding box center [532, 171] width 124 height 9
click at [468, 175] on input "(2) Well maintained, minor wear and tear" at bounding box center [458, 170] width 19 height 19
radio input "true"
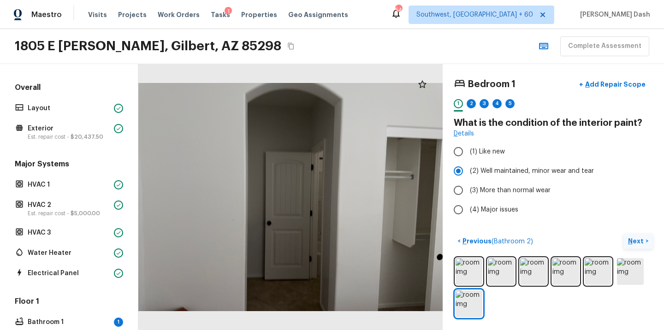
click at [632, 242] on p "Next" at bounding box center [637, 241] width 18 height 9
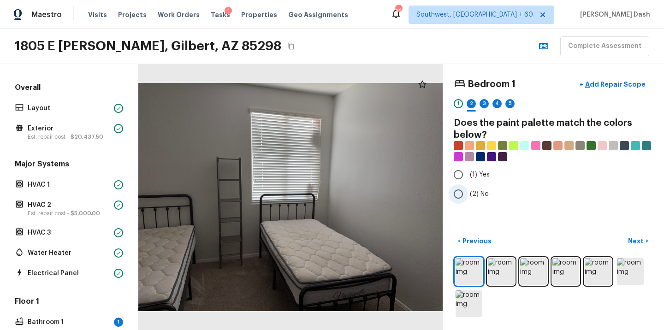
click at [477, 195] on span "(2) No" at bounding box center [479, 194] width 19 height 9
click at [468, 195] on input "(2) No" at bounding box center [458, 194] width 19 height 19
radio input "true"
click at [637, 238] on p "Next" at bounding box center [637, 241] width 18 height 9
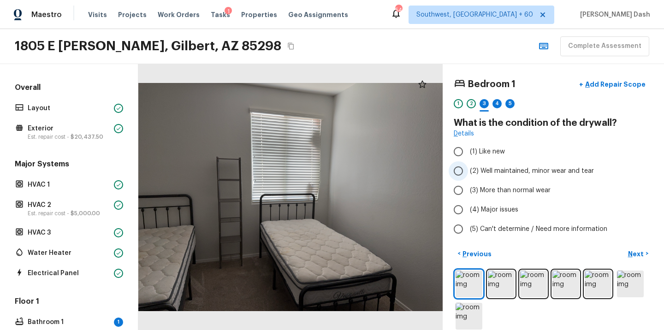
click at [477, 173] on span "(2) Well maintained, minor wear and tear" at bounding box center [532, 171] width 124 height 9
click at [468, 173] on input "(2) Well maintained, minor wear and tear" at bounding box center [458, 170] width 19 height 19
radio input "true"
click at [638, 250] on p "Next" at bounding box center [637, 254] width 18 height 9
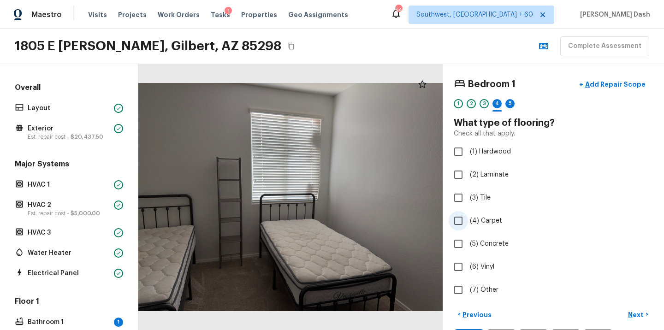
click at [467, 225] on input "(4) Carpet" at bounding box center [458, 220] width 19 height 19
checkbox input "true"
click at [627, 303] on div "Bedroom 1 + Add Repair Scope 1 2 3 4 5 What type of flooring? Check all that ap…" at bounding box center [553, 197] width 221 height 266
click at [633, 314] on p "Next" at bounding box center [637, 314] width 18 height 9
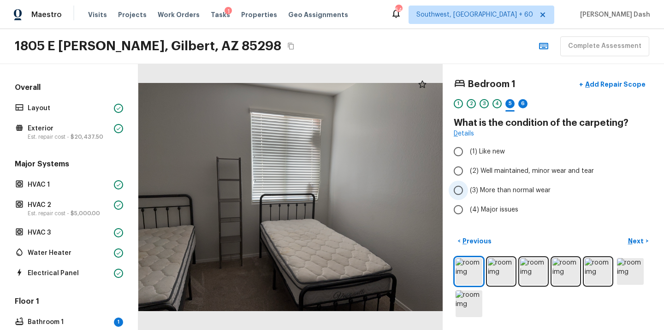
click at [459, 189] on input "(3) More than normal wear" at bounding box center [458, 190] width 19 height 19
radio input "true"
click at [643, 236] on button "Next >" at bounding box center [639, 241] width 30 height 15
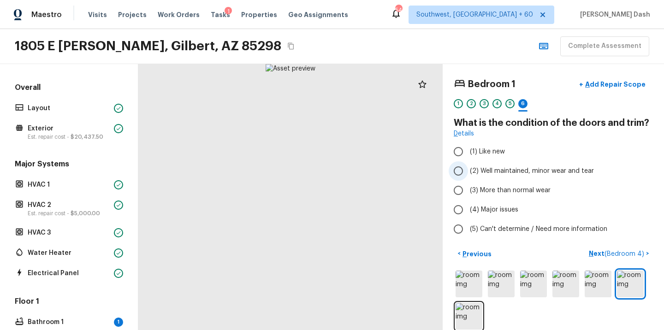
click at [518, 173] on span "(2) Well maintained, minor wear and tear" at bounding box center [532, 171] width 124 height 9
click at [468, 173] on input "(2) Well maintained, minor wear and tear" at bounding box center [458, 170] width 19 height 19
radio input "true"
click at [624, 246] on button "Next ( Bedroom 4 ) >" at bounding box center [619, 253] width 68 height 15
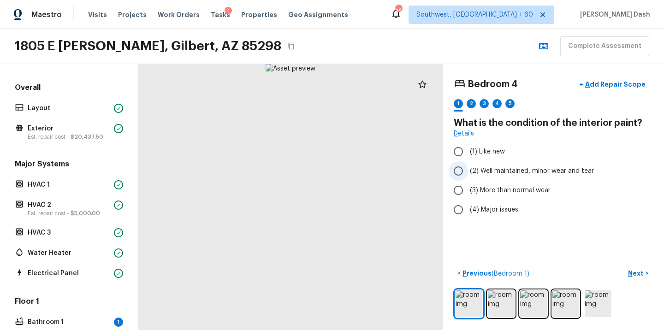
click at [475, 169] on span "(2) Well maintained, minor wear and tear" at bounding box center [532, 171] width 124 height 9
click at [468, 169] on input "(2) Well maintained, minor wear and tear" at bounding box center [458, 170] width 19 height 19
radio input "true"
click at [640, 272] on p "Next" at bounding box center [637, 273] width 18 height 9
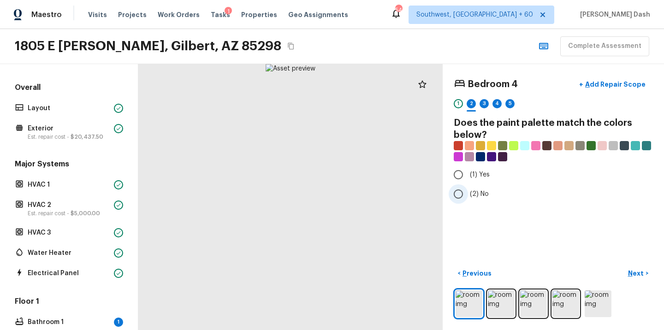
click at [472, 195] on span "(2) No" at bounding box center [479, 194] width 19 height 9
click at [468, 195] on input "(2) No" at bounding box center [458, 194] width 19 height 19
radio input "true"
click at [654, 274] on div "Bedroom 4 + Add Repair Scope 1 2 3 4 5 Does the paint palette match the colors …" at bounding box center [553, 197] width 221 height 266
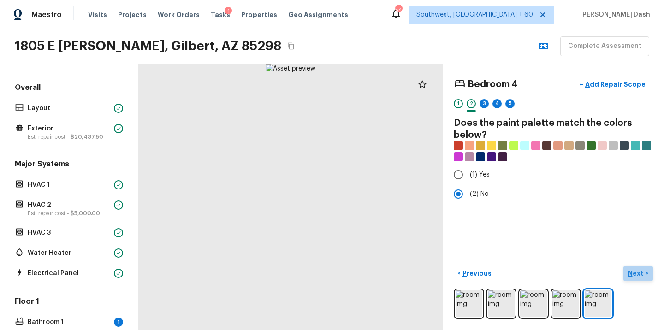
click at [632, 274] on p "Next" at bounding box center [637, 273] width 18 height 9
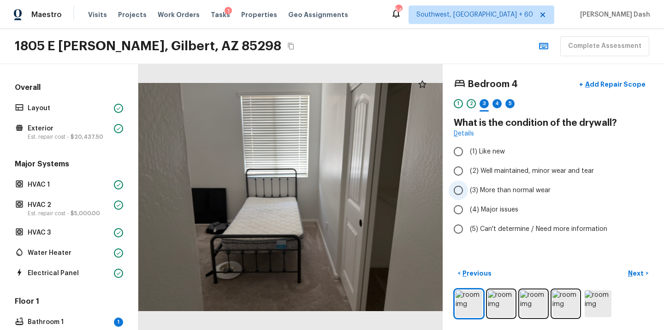
click at [483, 186] on span "(3) More than normal wear" at bounding box center [510, 190] width 81 height 9
click at [468, 185] on input "(3) More than normal wear" at bounding box center [458, 190] width 19 height 19
radio input "true"
click at [483, 172] on span "(2) Well maintained, minor wear and tear" at bounding box center [532, 171] width 124 height 9
click at [468, 172] on input "(2) Well maintained, minor wear and tear" at bounding box center [458, 170] width 19 height 19
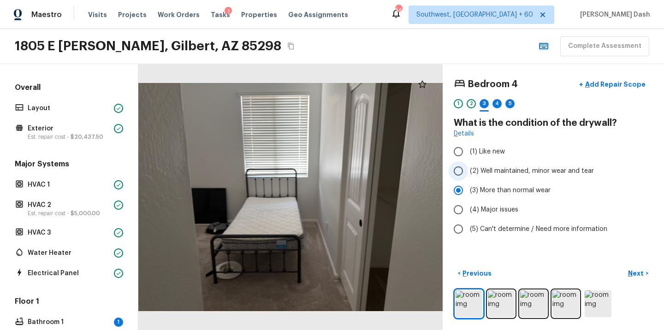
radio input "true"
click at [636, 271] on p "Next" at bounding box center [637, 273] width 18 height 9
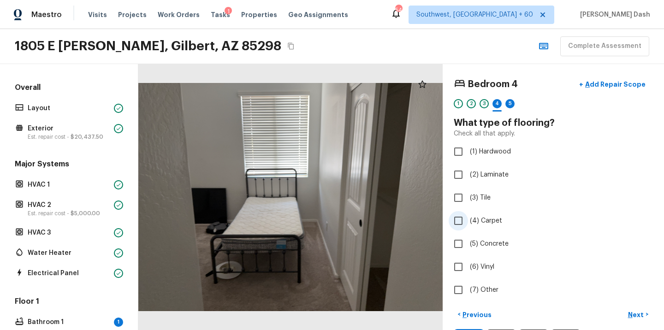
click at [470, 224] on span "(4) Carpet" at bounding box center [486, 220] width 32 height 9
click at [468, 224] on input "(4) Carpet" at bounding box center [458, 220] width 19 height 19
checkbox input "true"
click at [632, 309] on button "Next >" at bounding box center [639, 314] width 30 height 15
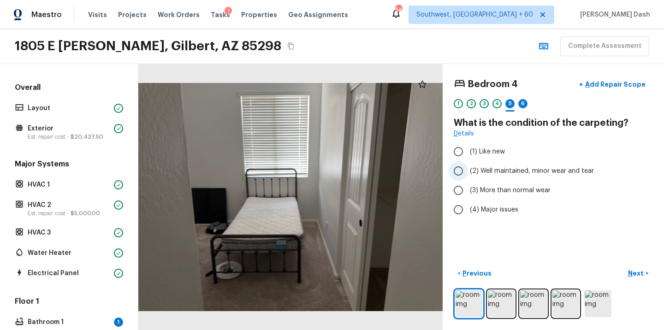
click at [490, 165] on label "(2) Well maintained, minor wear and tear" at bounding box center [547, 170] width 197 height 19
click at [468, 165] on input "(2) Well maintained, minor wear and tear" at bounding box center [458, 170] width 19 height 19
radio input "true"
click at [492, 196] on label "(3) More than normal wear" at bounding box center [547, 190] width 197 height 19
click at [468, 196] on input "(3) More than normal wear" at bounding box center [458, 190] width 19 height 19
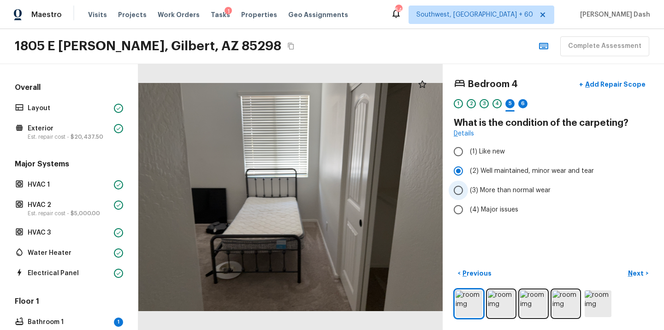
radio input "true"
click at [640, 269] on p "Next" at bounding box center [637, 273] width 18 height 9
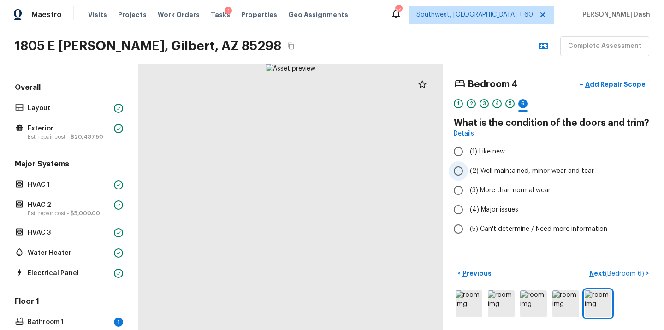
click at [487, 176] on label "(2) Well maintained, minor wear and tear" at bounding box center [547, 170] width 197 height 19
click at [468, 176] on input "(2) Well maintained, minor wear and tear" at bounding box center [458, 170] width 19 height 19
radio input "true"
click at [630, 266] on button "Next ( Bedroom 6 ) >" at bounding box center [619, 273] width 67 height 15
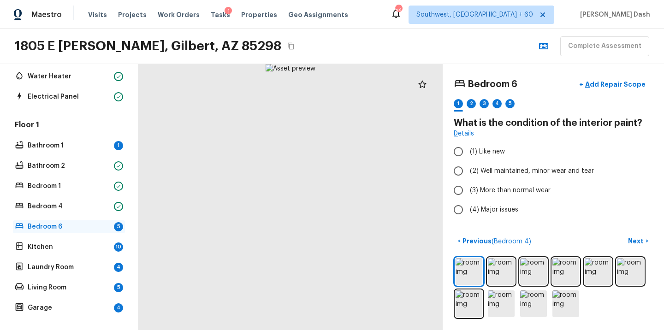
scroll to position [157, 0]
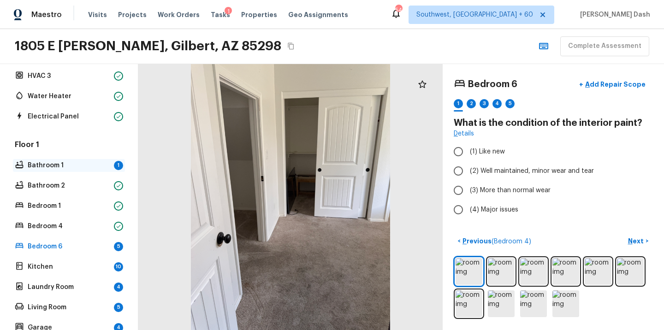
click at [92, 163] on p "Bathroom 1" at bounding box center [69, 165] width 83 height 9
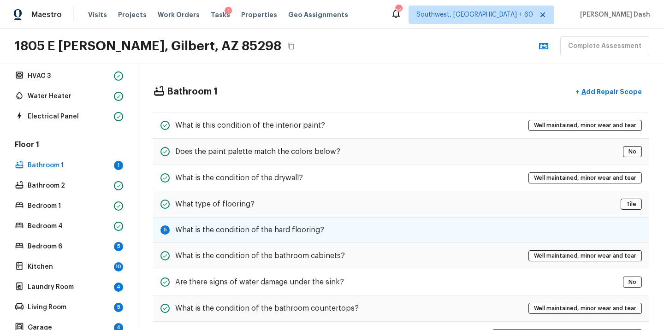
click at [237, 234] on h5 "What is the condition of the hard flooring?" at bounding box center [249, 230] width 149 height 10
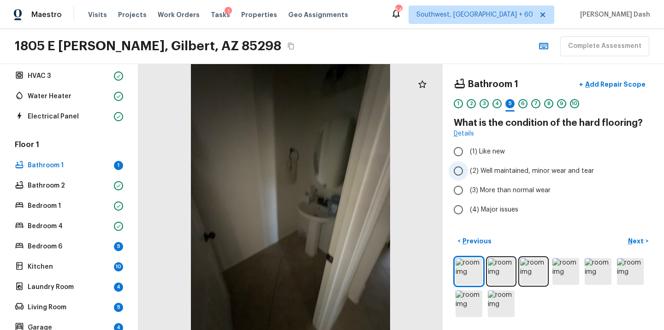
click at [477, 169] on span "(2) Well maintained, minor wear and tear" at bounding box center [532, 171] width 124 height 9
click at [468, 169] on input "(2) Well maintained, minor wear and tear" at bounding box center [458, 170] width 19 height 19
radio input "true"
click at [639, 244] on p "Next" at bounding box center [637, 241] width 18 height 9
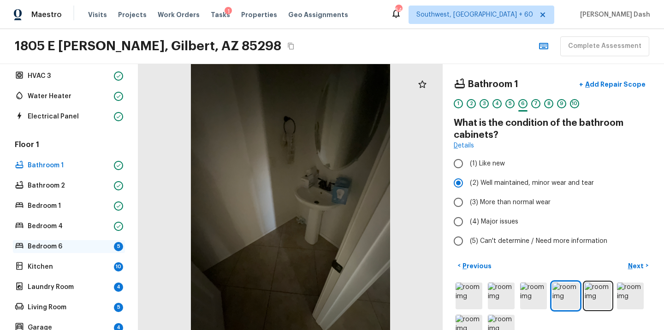
click at [83, 241] on div "Bedroom 6 5" at bounding box center [69, 246] width 112 height 13
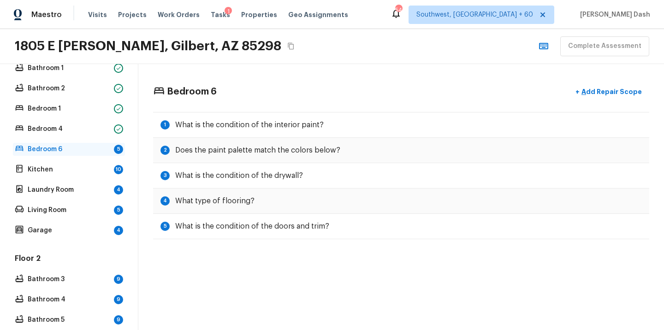
scroll to position [256, 0]
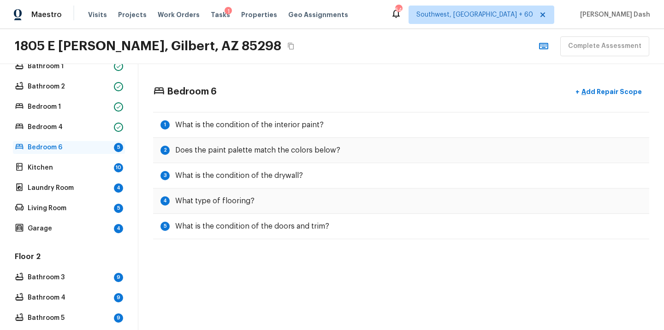
click at [66, 150] on p "Bedroom 6" at bounding box center [69, 147] width 83 height 9
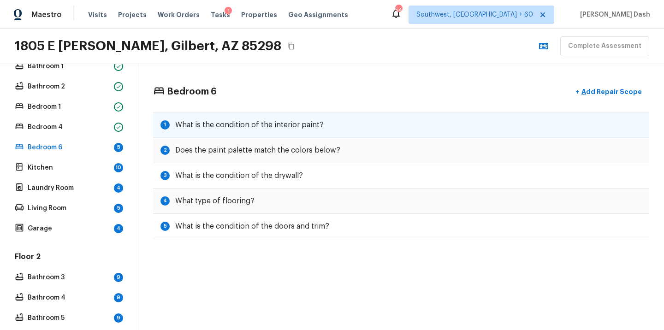
click at [225, 125] on h5 "What is the condition of the interior paint?" at bounding box center [249, 125] width 149 height 10
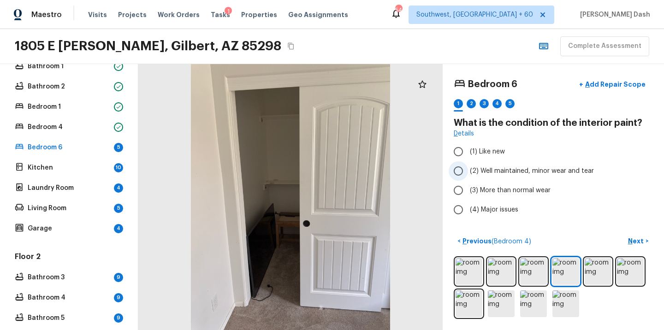
click at [473, 170] on span "(2) Well maintained, minor wear and tear" at bounding box center [532, 171] width 124 height 9
click at [468, 170] on input "(2) Well maintained, minor wear and tear" at bounding box center [458, 170] width 19 height 19
radio input "true"
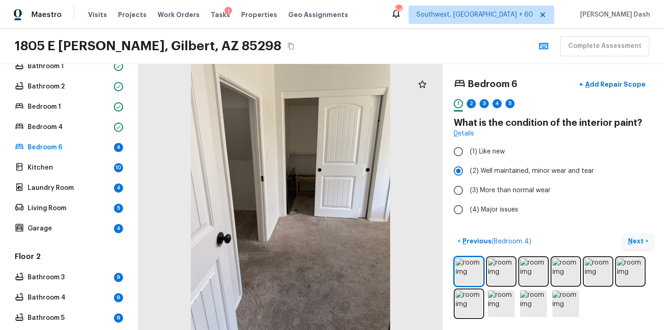
click at [640, 242] on p "Next" at bounding box center [637, 241] width 18 height 9
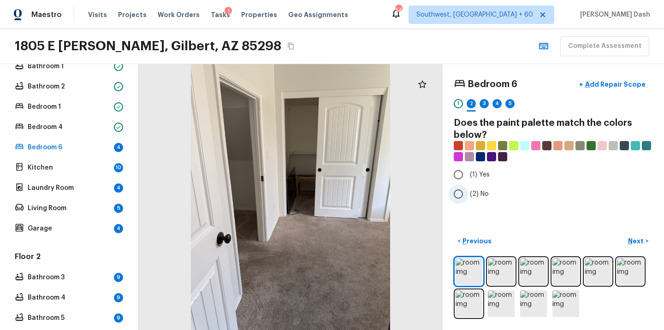
click at [474, 191] on span "(2) No" at bounding box center [479, 194] width 19 height 9
click at [468, 191] on input "(2) No" at bounding box center [458, 194] width 19 height 19
radio input "true"
click at [636, 242] on p "Next" at bounding box center [637, 241] width 18 height 9
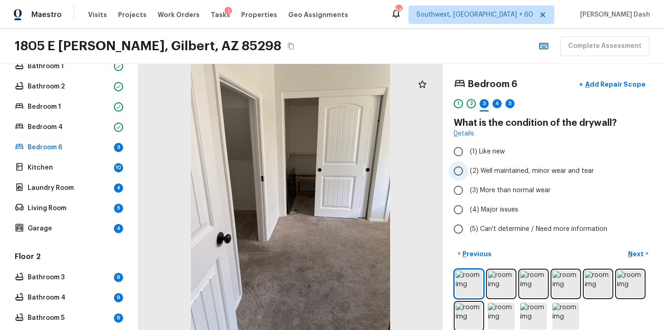
click at [473, 173] on span "(2) Well maintained, minor wear and tear" at bounding box center [532, 171] width 124 height 9
click at [468, 173] on input "(2) Well maintained, minor wear and tear" at bounding box center [458, 170] width 19 height 19
radio input "true"
click at [628, 250] on button "Next >" at bounding box center [639, 253] width 30 height 15
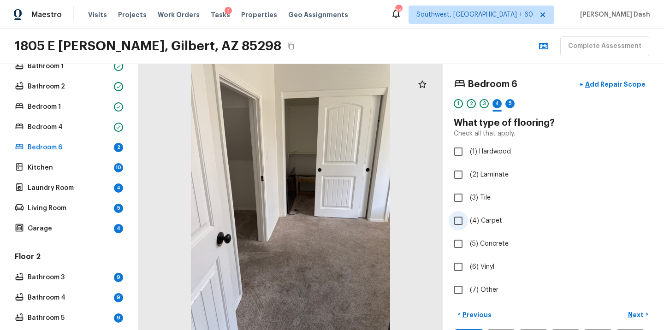
click at [471, 221] on span "(4) Carpet" at bounding box center [486, 220] width 32 height 9
click at [468, 221] on input "(4) Carpet" at bounding box center [458, 220] width 19 height 19
checkbox input "true"
click at [639, 314] on p "Next" at bounding box center [637, 314] width 18 height 9
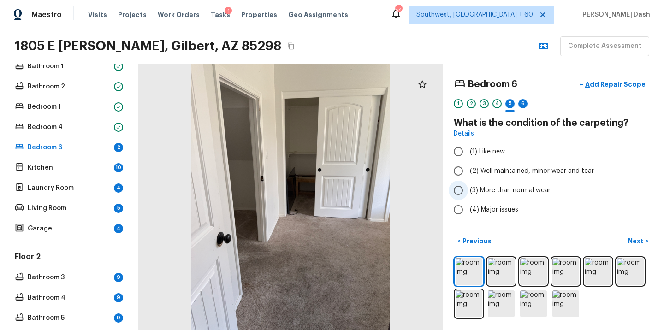
click at [496, 191] on span "(3) More than normal wear" at bounding box center [510, 190] width 81 height 9
click at [468, 191] on input "(3) More than normal wear" at bounding box center [458, 190] width 19 height 19
radio input "true"
click at [632, 238] on p "Next" at bounding box center [637, 241] width 18 height 9
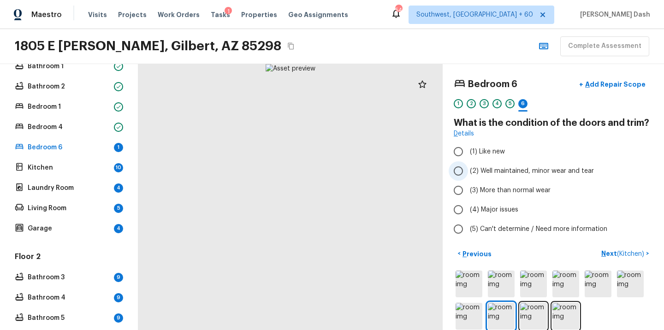
click at [477, 173] on span "(2) Well maintained, minor wear and tear" at bounding box center [532, 171] width 124 height 9
click at [468, 173] on input "(2) Well maintained, minor wear and tear" at bounding box center [458, 170] width 19 height 19
radio input "true"
click at [616, 249] on button "Next ( Kitchen ) >" at bounding box center [625, 253] width 55 height 15
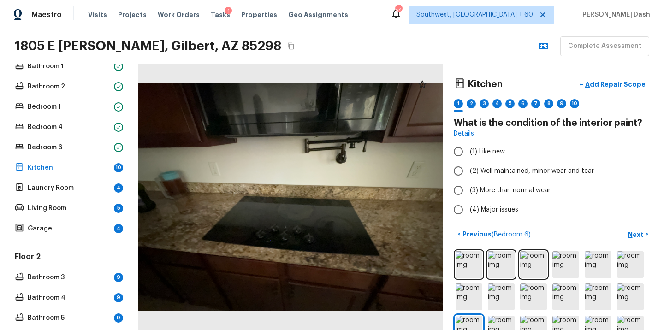
scroll to position [58, 0]
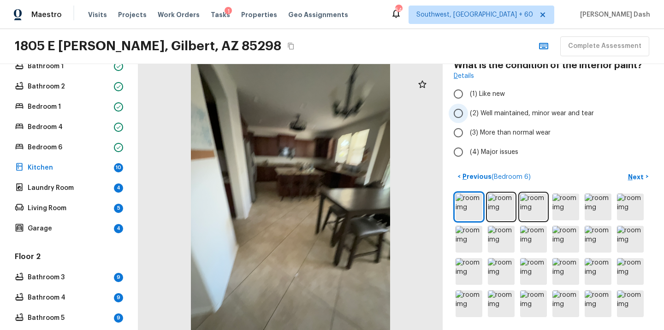
click at [486, 115] on span "(2) Well maintained, minor wear and tear" at bounding box center [532, 113] width 124 height 9
click at [468, 115] on input "(2) Well maintained, minor wear and tear" at bounding box center [458, 113] width 19 height 19
radio input "true"
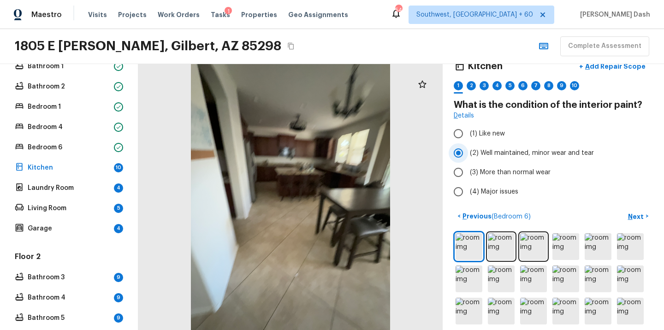
scroll to position [0, 0]
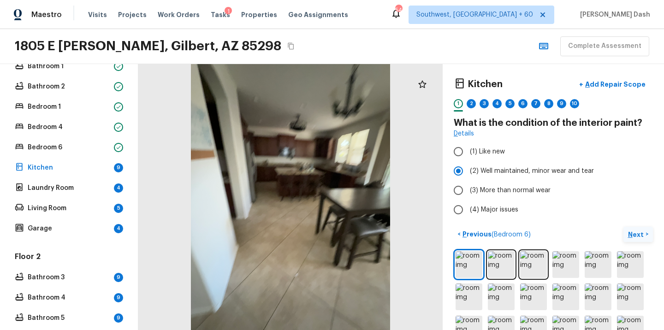
click at [633, 232] on p "Next" at bounding box center [637, 234] width 18 height 9
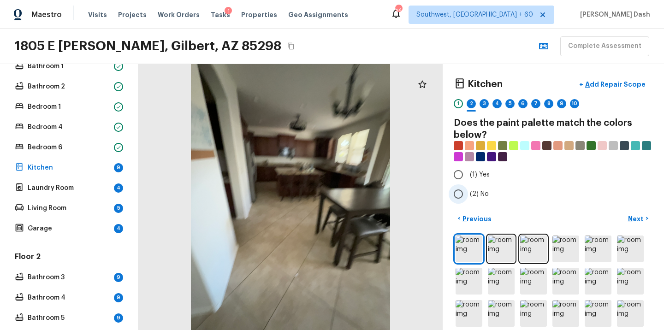
click at [470, 192] on label "(2) No" at bounding box center [547, 194] width 197 height 19
click at [468, 192] on input "(2) No" at bounding box center [458, 194] width 19 height 19
radio input "true"
click at [637, 216] on p "Next" at bounding box center [637, 219] width 18 height 9
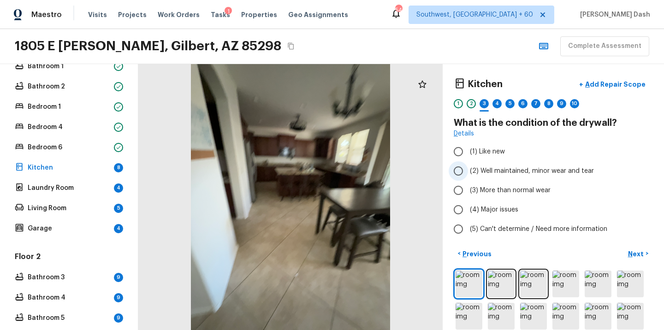
click at [468, 169] on label "(2) Well maintained, minor wear and tear" at bounding box center [547, 170] width 197 height 19
click at [468, 169] on input "(2) Well maintained, minor wear and tear" at bounding box center [458, 170] width 19 height 19
radio input "true"
click at [636, 252] on p "Next" at bounding box center [637, 254] width 18 height 9
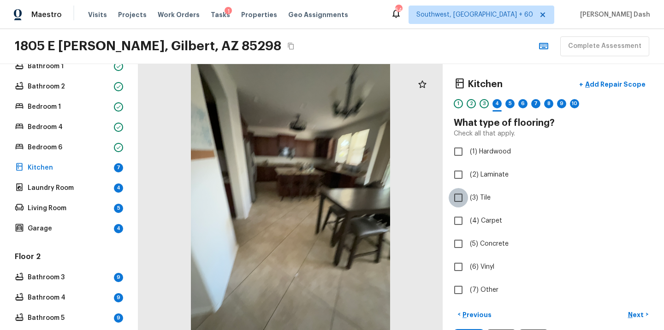
click at [463, 198] on input "(3) Tile" at bounding box center [458, 197] width 19 height 19
checkbox input "true"
click at [626, 310] on button "Next >" at bounding box center [639, 314] width 30 height 15
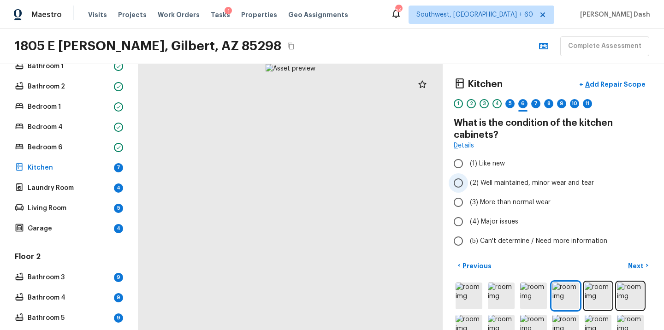
click at [464, 179] on input "(2) Well maintained, minor wear and tear" at bounding box center [458, 182] width 19 height 19
radio input "true"
click at [633, 268] on p "Next" at bounding box center [637, 266] width 18 height 9
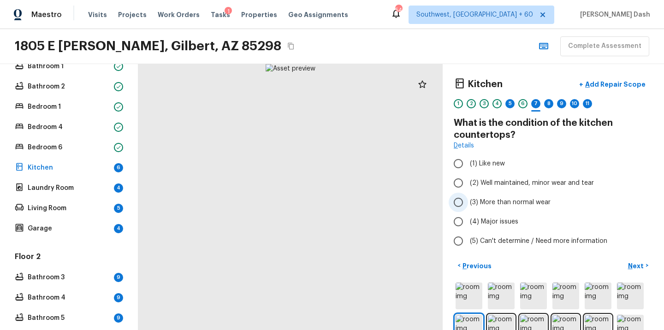
click at [495, 202] on span "(3) More than normal wear" at bounding box center [510, 202] width 81 height 9
click at [468, 202] on input "(3) More than normal wear" at bounding box center [458, 202] width 19 height 19
radio input "true"
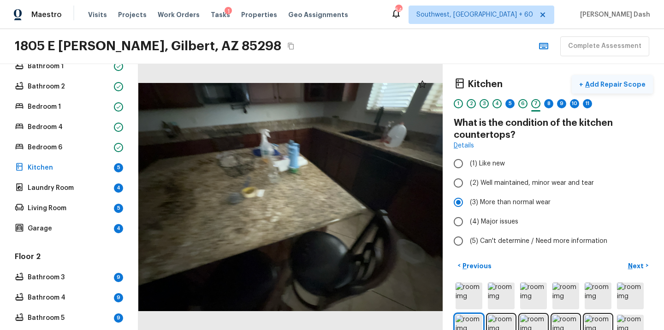
click at [606, 90] on button "+ Add Repair Scope" at bounding box center [612, 84] width 81 height 19
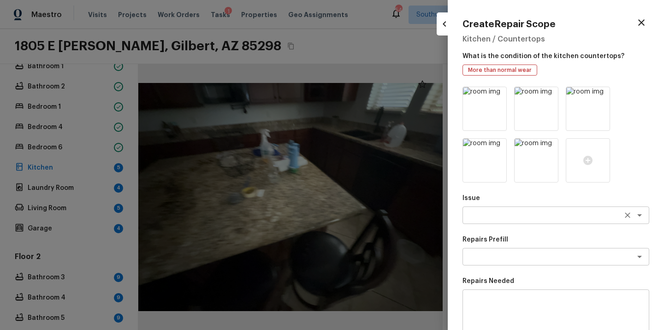
click at [477, 213] on textarea at bounding box center [543, 215] width 153 height 9
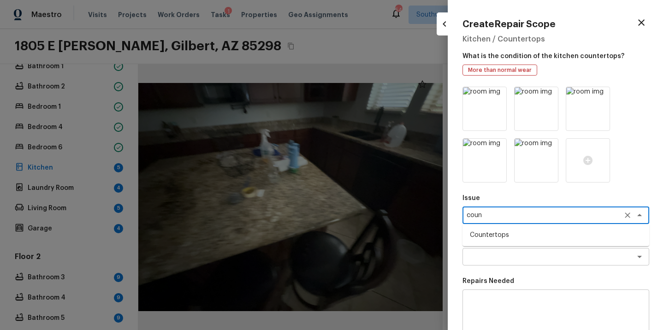
click at [491, 237] on li "Countertops" at bounding box center [556, 235] width 187 height 15
type textarea "Countertops"
click at [490, 256] on textarea at bounding box center [543, 256] width 153 height 9
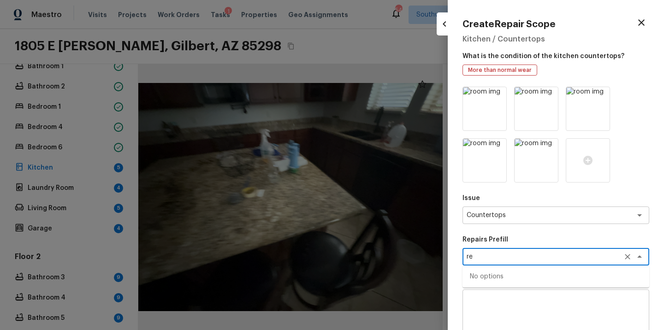
type textarea "r"
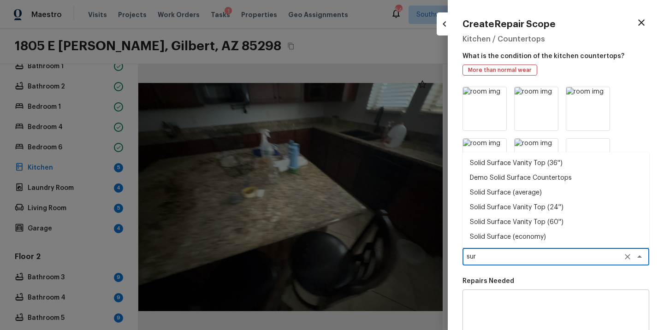
click at [583, 224] on li "Solid Surface Vanity Top (60'')" at bounding box center [556, 222] width 187 height 15
type textarea "Solid Surface Vanity Top (60'')"
type textarea "Remove the existing 60'' vanity countertop to ensure that no damage is done to …"
type input "$348.08"
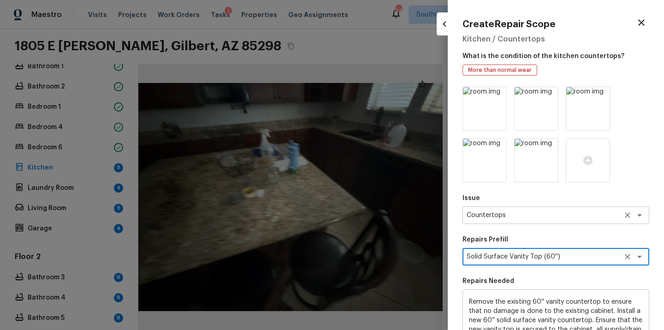
type textarea "Solid Surface Vanity Top (60'')"
click at [533, 212] on textarea "Countertops" at bounding box center [543, 215] width 153 height 9
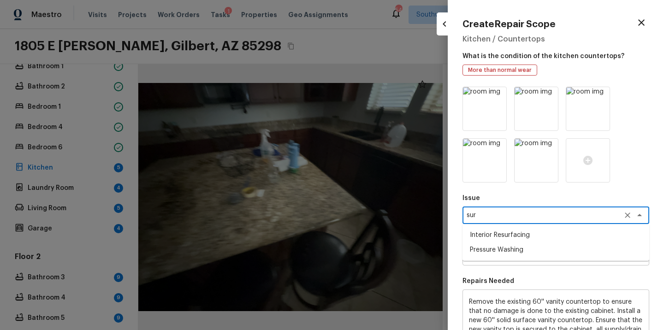
click at [525, 238] on li "Interior Resurfacing" at bounding box center [556, 235] width 187 height 15
type textarea "Interior Resurfacing"
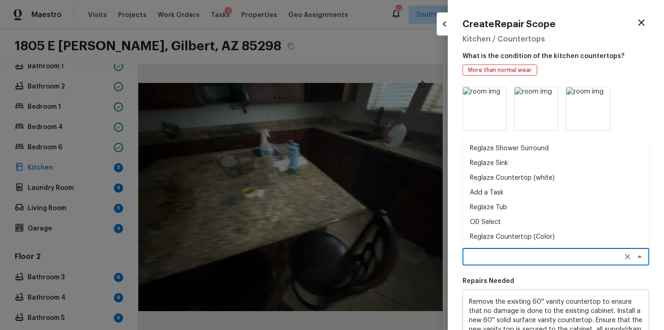
click at [521, 256] on textarea at bounding box center [543, 256] width 153 height 9
click at [490, 240] on li "Reglaze Countertop (Color)" at bounding box center [556, 237] width 187 height 15
type textarea "Reglaze Countertop (Color)"
type textarea "Prep, mask and reglaze finish the countertop (Speckle) PM to approve of finish …"
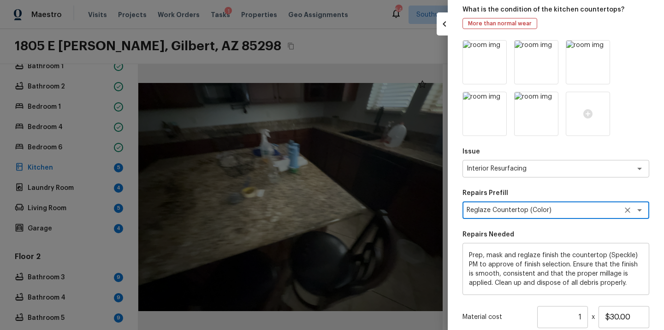
scroll to position [120, 0]
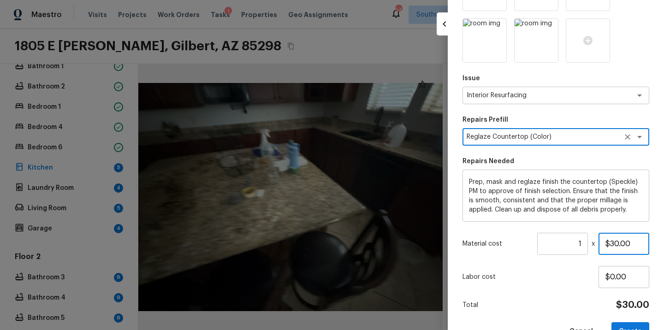
click at [613, 247] on input "$30.00" at bounding box center [624, 244] width 51 height 22
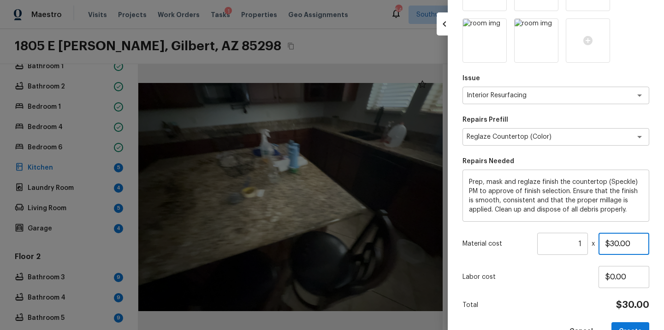
click at [613, 247] on input "$30.00" at bounding box center [624, 244] width 51 height 22
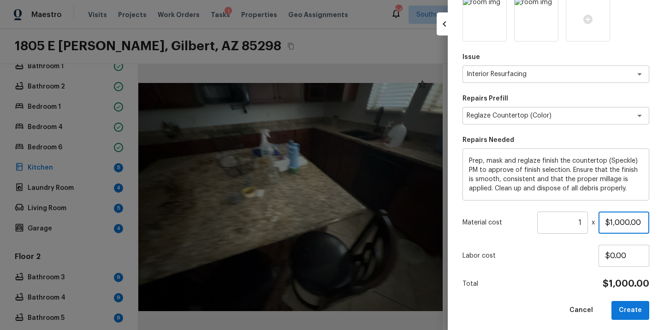
scroll to position [145, 0]
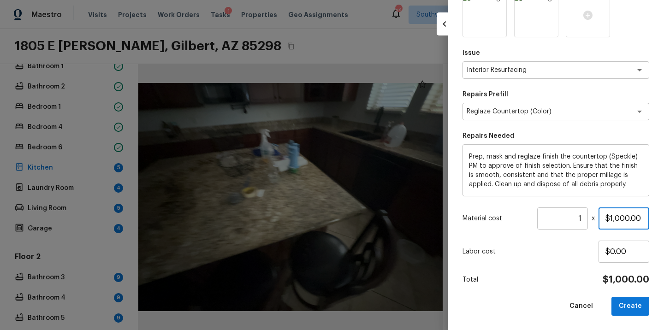
type input "$1,000.00"
click at [622, 313] on button "Create" at bounding box center [631, 306] width 38 height 19
type input "$0.00"
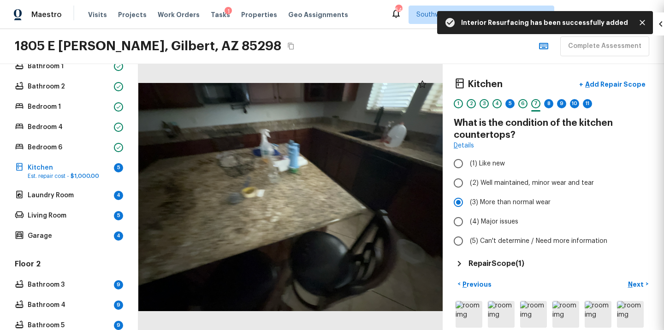
scroll to position [94, 0]
click at [632, 285] on p "Next" at bounding box center [637, 284] width 18 height 9
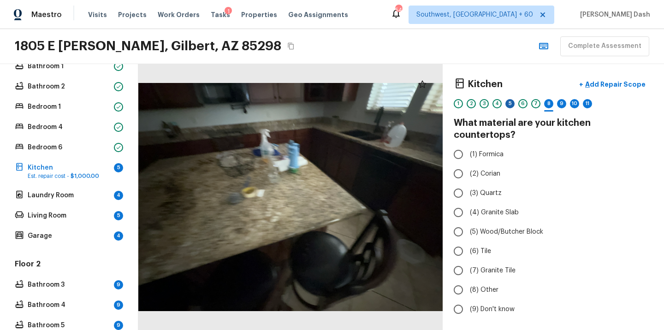
click at [509, 107] on div "5" at bounding box center [510, 103] width 9 height 9
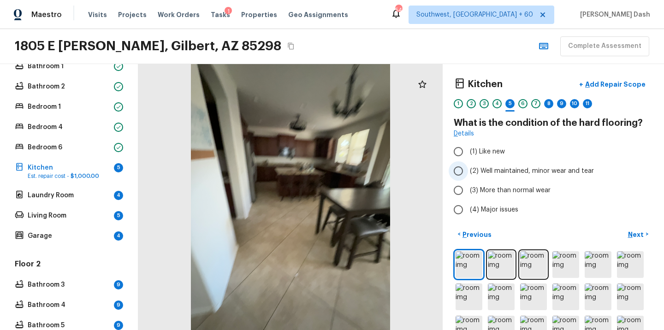
click at [477, 174] on span "(2) Well maintained, minor wear and tear" at bounding box center [532, 171] width 124 height 9
click at [468, 174] on input "(2) Well maintained, minor wear and tear" at bounding box center [458, 170] width 19 height 19
radio input "true"
click at [633, 232] on p "Next" at bounding box center [637, 234] width 18 height 9
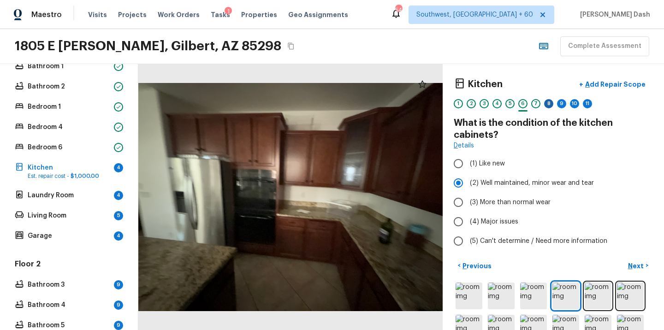
click at [549, 106] on div "8" at bounding box center [548, 103] width 9 height 9
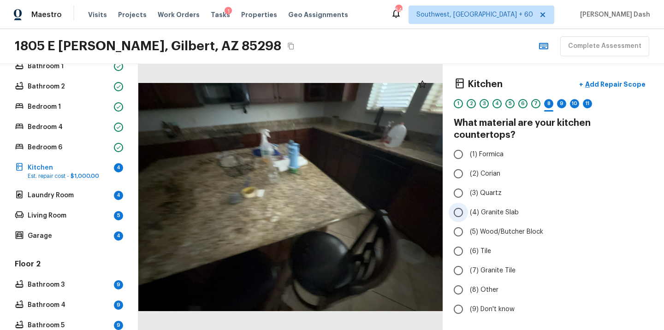
click at [461, 203] on input "(4) Granite Slab" at bounding box center [458, 212] width 19 height 19
radio input "true"
click at [645, 327] on button "Next >" at bounding box center [639, 334] width 30 height 15
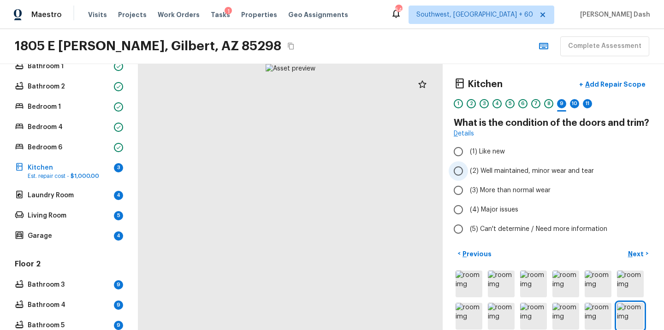
click at [473, 172] on span "(2) Well maintained, minor wear and tear" at bounding box center [532, 171] width 124 height 9
click at [468, 172] on input "(2) Well maintained, minor wear and tear" at bounding box center [458, 170] width 19 height 19
radio input "true"
click at [632, 250] on p "Next" at bounding box center [637, 254] width 18 height 9
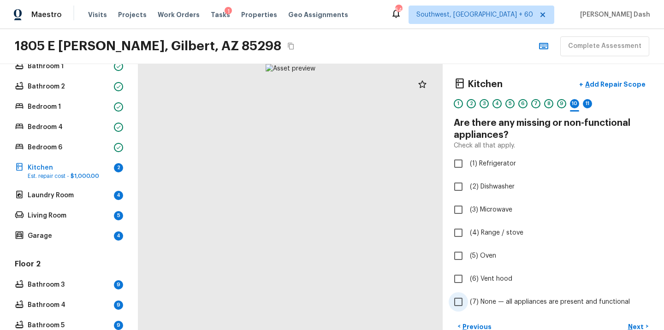
click at [482, 300] on span "(7) None — all appliances are present and functional" at bounding box center [550, 302] width 160 height 9
click at [468, 300] on input "(7) None — all appliances are present and functional" at bounding box center [458, 301] width 19 height 19
checkbox input "true"
click at [644, 326] on p "Next" at bounding box center [637, 326] width 18 height 9
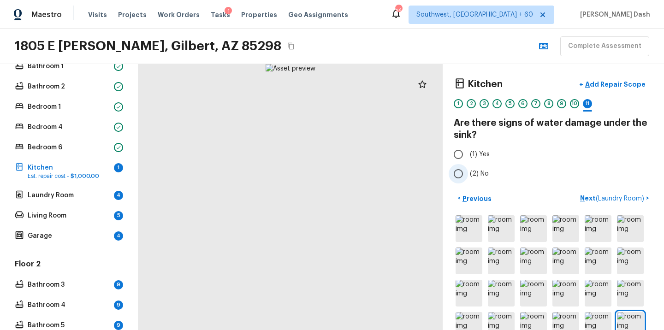
click at [471, 174] on span "(2) No" at bounding box center [479, 173] width 19 height 9
click at [468, 174] on input "(2) No" at bounding box center [458, 173] width 19 height 19
radio input "true"
click at [614, 193] on button "Next ( Laundry Room ) >" at bounding box center [615, 198] width 77 height 15
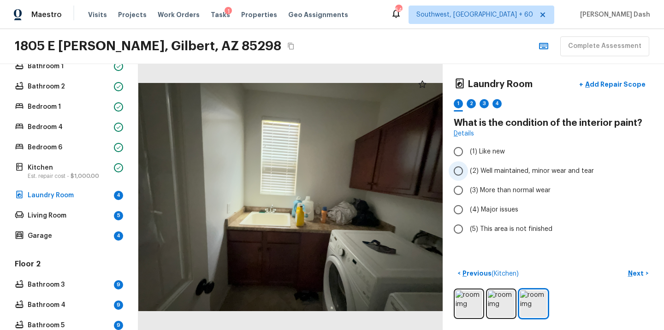
click at [495, 167] on span "(2) Well maintained, minor wear and tear" at bounding box center [532, 171] width 124 height 9
click at [468, 167] on input "(2) Well maintained, minor wear and tear" at bounding box center [458, 170] width 19 height 19
radio input "true"
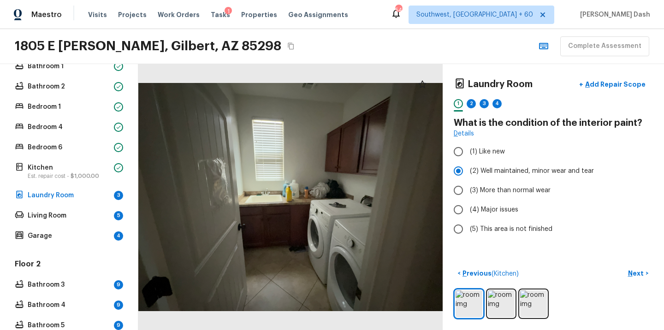
click at [632, 259] on div "Laundry Room + Add Repair Scope 1 2 3 4 What is the condition of the interior p…" at bounding box center [553, 197] width 221 height 266
click at [634, 268] on button "Next >" at bounding box center [639, 273] width 30 height 15
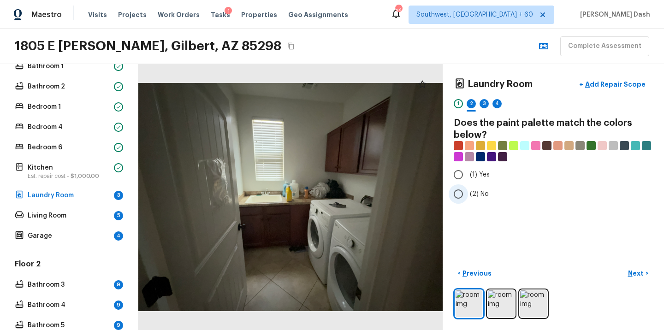
click at [465, 198] on input "(2) No" at bounding box center [458, 194] width 19 height 19
radio input "true"
click at [629, 264] on div "Laundry Room + Add Repair Scope 1 2 3 4 Does the paint palette match the colors…" at bounding box center [553, 197] width 221 height 266
click at [634, 270] on p "Next" at bounding box center [637, 273] width 18 height 9
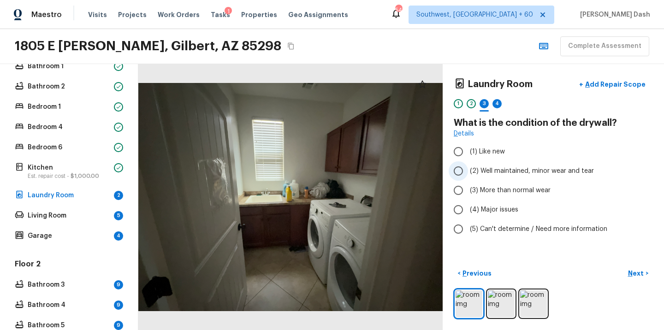
click at [489, 173] on span "(2) Well maintained, minor wear and tear" at bounding box center [532, 171] width 124 height 9
click at [468, 173] on input "(2) Well maintained, minor wear and tear" at bounding box center [458, 170] width 19 height 19
radio input "true"
click at [637, 273] on p "Next" at bounding box center [637, 273] width 18 height 9
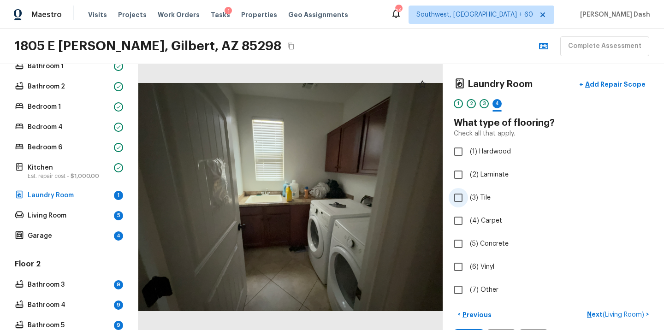
click at [473, 200] on span "(3) Tile" at bounding box center [480, 197] width 21 height 9
click at [468, 200] on input "(3) Tile" at bounding box center [458, 197] width 19 height 19
checkbox input "true"
click at [617, 316] on div "< Previous Next >" at bounding box center [553, 314] width 199 height 15
click at [636, 315] on p "Next" at bounding box center [637, 314] width 18 height 9
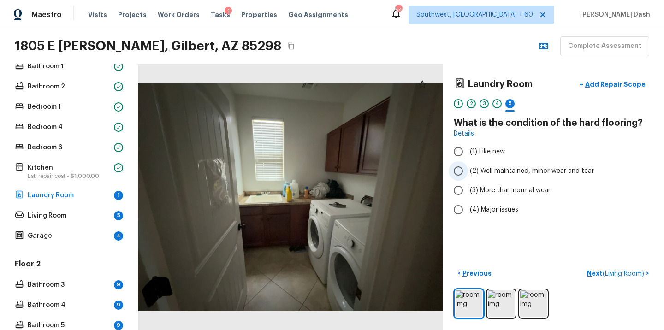
click at [471, 170] on span "(2) Well maintained, minor wear and tear" at bounding box center [532, 171] width 124 height 9
click at [468, 170] on input "(2) Well maintained, minor wear and tear" at bounding box center [458, 170] width 19 height 19
radio input "true"
click at [604, 271] on span "( Living Room )" at bounding box center [624, 274] width 42 height 6
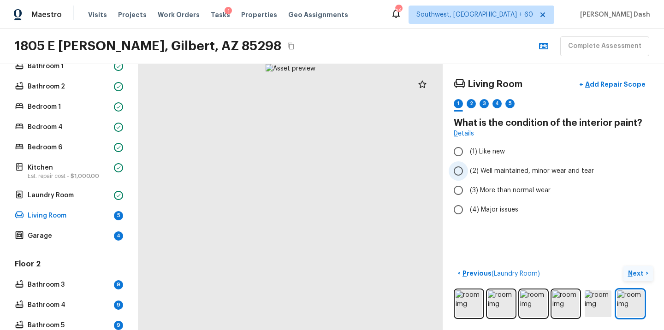
click at [540, 177] on label "(2) Well maintained, minor wear and tear" at bounding box center [547, 170] width 197 height 19
click at [468, 177] on input "(2) Well maintained, minor wear and tear" at bounding box center [458, 170] width 19 height 19
radio input "true"
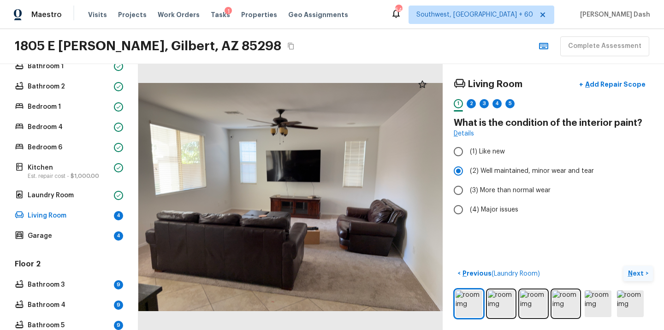
click at [636, 266] on button "Next >" at bounding box center [639, 273] width 30 height 15
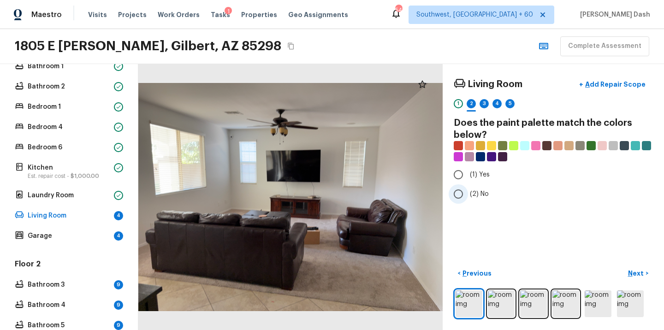
click at [472, 190] on span "(2) No" at bounding box center [479, 194] width 19 height 9
click at [468, 190] on input "(2) No" at bounding box center [458, 194] width 19 height 19
radio input "true"
click at [639, 271] on p "Next" at bounding box center [637, 273] width 18 height 9
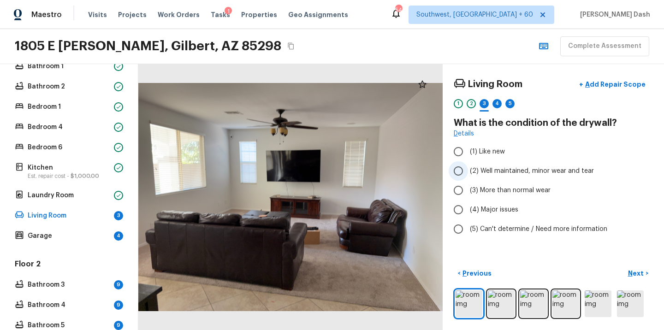
click at [477, 174] on span "(2) Well maintained, minor wear and tear" at bounding box center [532, 171] width 124 height 9
click at [468, 174] on input "(2) Well maintained, minor wear and tear" at bounding box center [458, 170] width 19 height 19
radio input "true"
click at [645, 279] on button "Next >" at bounding box center [639, 273] width 30 height 15
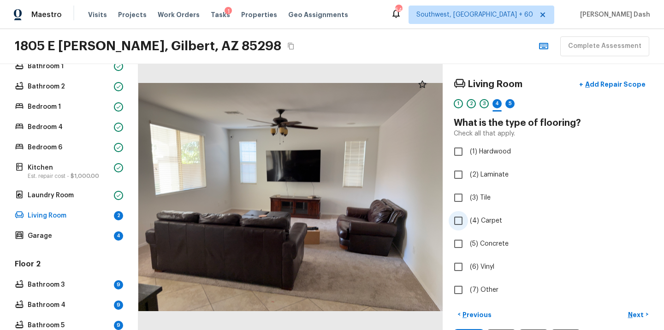
click at [469, 219] on label "(4) Carpet" at bounding box center [547, 220] width 197 height 19
click at [468, 219] on input "(4) Carpet" at bounding box center [458, 220] width 19 height 19
checkbox input "true"
click at [629, 312] on p "Next" at bounding box center [637, 314] width 18 height 9
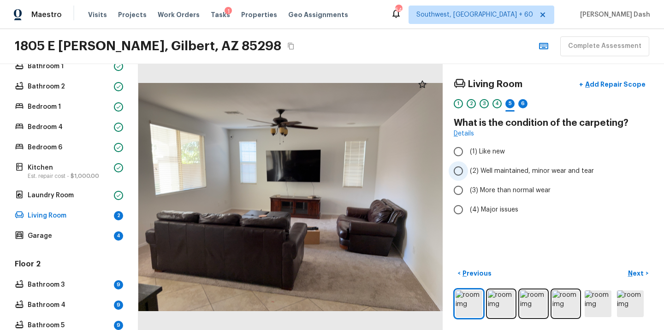
click at [480, 169] on span "(2) Well maintained, minor wear and tear" at bounding box center [532, 171] width 124 height 9
click at [468, 169] on input "(2) Well maintained, minor wear and tear" at bounding box center [458, 170] width 19 height 19
radio input "true"
click at [501, 191] on span "(3) More than normal wear" at bounding box center [510, 190] width 81 height 9
click at [468, 191] on input "(3) More than normal wear" at bounding box center [458, 190] width 19 height 19
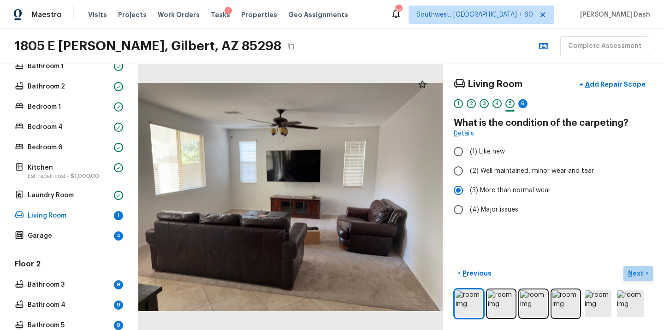
click at [639, 276] on p "Next" at bounding box center [637, 273] width 18 height 9
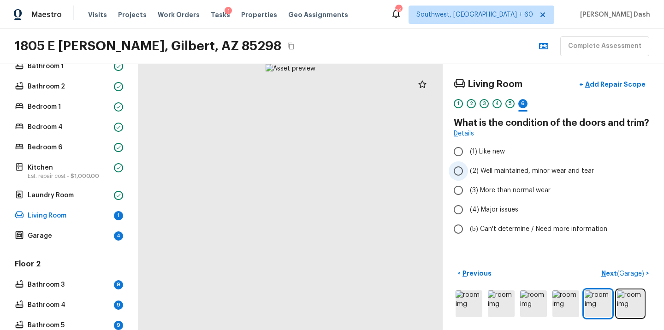
click at [475, 172] on span "(2) Well maintained, minor wear and tear" at bounding box center [532, 171] width 124 height 9
click at [468, 172] on input "(2) Well maintained, minor wear and tear" at bounding box center [458, 170] width 19 height 19
click at [623, 271] on span "( Garage )" at bounding box center [630, 274] width 27 height 6
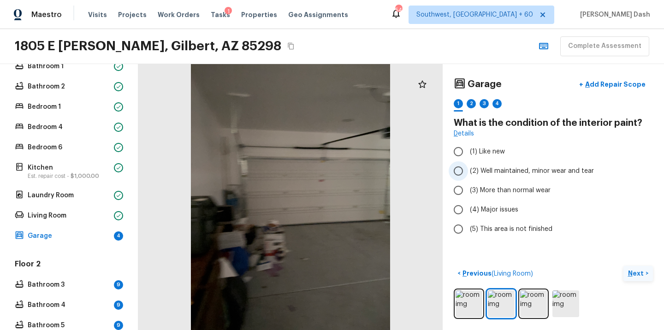
click at [488, 170] on span "(2) Well maintained, minor wear and tear" at bounding box center [532, 171] width 124 height 9
click at [468, 170] on input "(2) Well maintained, minor wear and tear" at bounding box center [458, 170] width 19 height 19
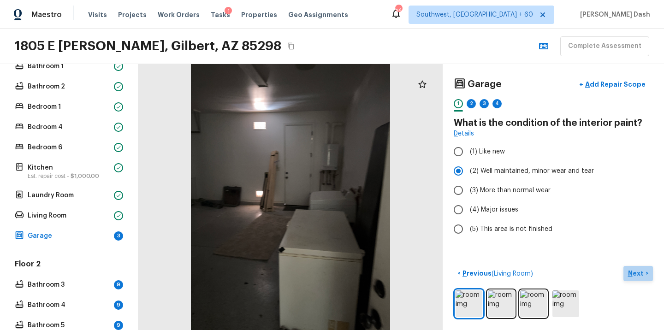
click at [646, 274] on button "Next >" at bounding box center [639, 273] width 30 height 15
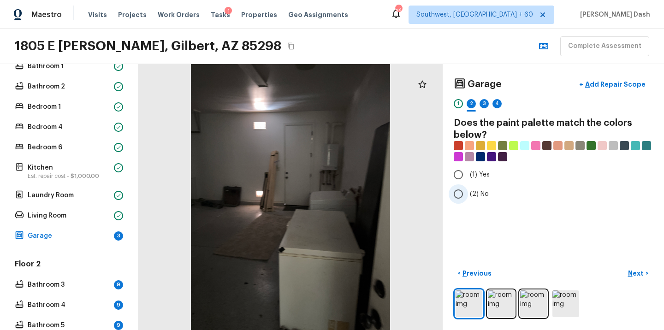
click at [473, 195] on span "(2) No" at bounding box center [479, 194] width 19 height 9
click at [468, 195] on input "(2) No" at bounding box center [458, 194] width 19 height 19
click at [645, 275] on button "Next >" at bounding box center [639, 273] width 30 height 15
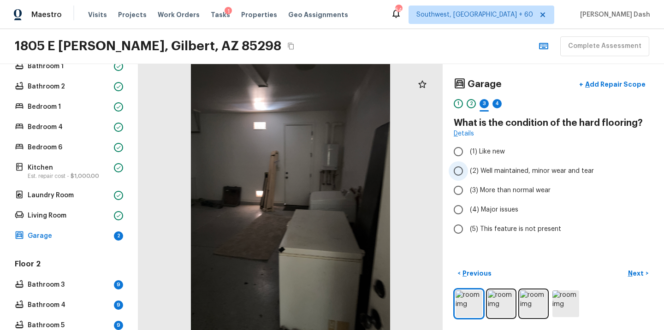
click at [474, 173] on span "(2) Well maintained, minor wear and tear" at bounding box center [532, 171] width 124 height 9
click at [468, 173] on input "(2) Well maintained, minor wear and tear" at bounding box center [458, 170] width 19 height 19
click at [635, 272] on p "Next" at bounding box center [637, 273] width 18 height 9
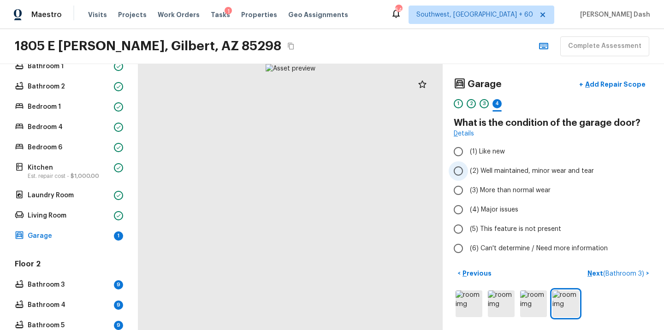
click at [472, 176] on label "(2) Well maintained, minor wear and tear" at bounding box center [547, 170] width 197 height 19
click at [468, 176] on input "(2) Well maintained, minor wear and tear" at bounding box center [458, 170] width 19 height 19
click at [631, 271] on span "( Bathroom 3 )" at bounding box center [623, 274] width 41 height 6
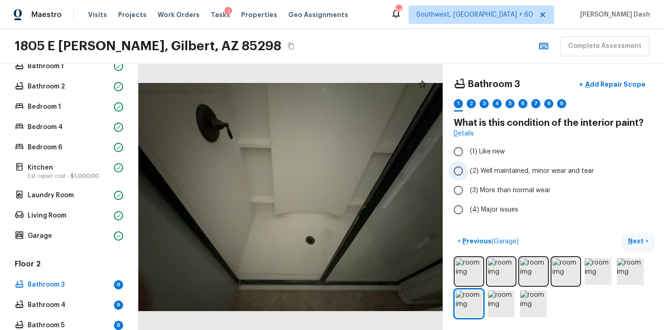
click at [497, 166] on label "(2) Well maintained, minor wear and tear" at bounding box center [547, 170] width 197 height 19
click at [468, 166] on input "(2) Well maintained, minor wear and tear" at bounding box center [458, 170] width 19 height 19
click at [631, 239] on p "Next" at bounding box center [637, 241] width 18 height 9
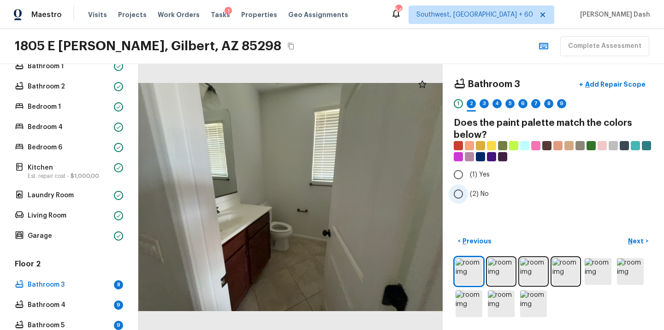
click at [473, 193] on span "(2) No" at bounding box center [479, 194] width 19 height 9
click at [468, 193] on input "(2) No" at bounding box center [458, 194] width 19 height 19
click at [633, 243] on p "Next" at bounding box center [637, 241] width 18 height 9
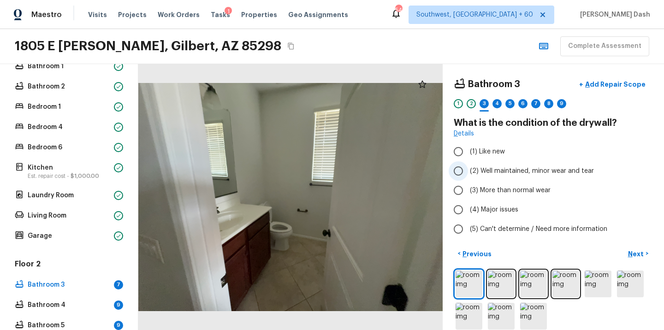
click at [487, 173] on span "(2) Well maintained, minor wear and tear" at bounding box center [532, 171] width 124 height 9
click at [468, 173] on input "(2) Well maintained, minor wear and tear" at bounding box center [458, 170] width 19 height 19
click at [639, 253] on p "Next" at bounding box center [637, 254] width 18 height 9
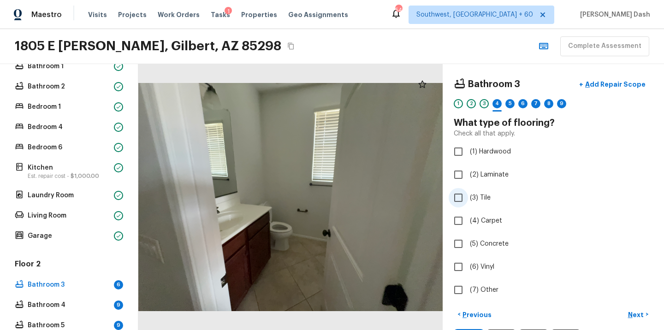
click at [469, 194] on label "(3) Tile" at bounding box center [547, 197] width 197 height 19
click at [468, 194] on input "(3) Tile" at bounding box center [458, 197] width 19 height 19
click at [639, 313] on p "Next" at bounding box center [637, 314] width 18 height 9
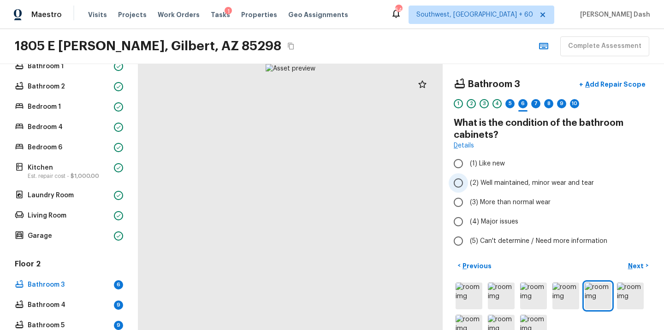
click at [477, 185] on span "(2) Well maintained, minor wear and tear" at bounding box center [532, 183] width 124 height 9
click at [468, 185] on input "(2) Well maintained, minor wear and tear" at bounding box center [458, 182] width 19 height 19
click at [632, 266] on p "Next" at bounding box center [637, 266] width 18 height 9
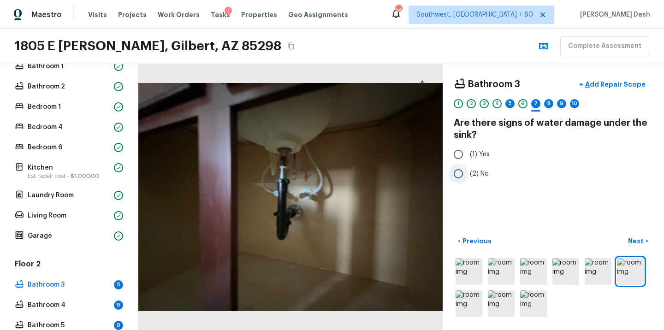
click at [465, 169] on input "(2) No" at bounding box center [458, 173] width 19 height 19
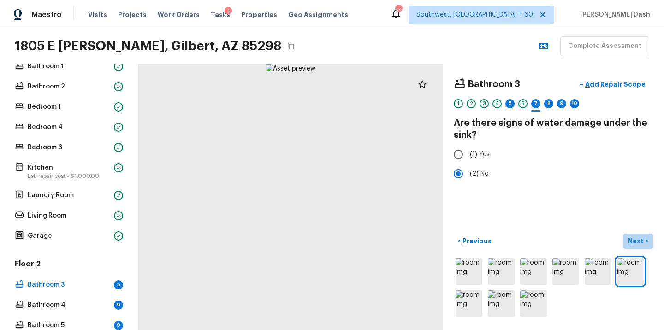
click at [630, 238] on p "Next" at bounding box center [637, 241] width 18 height 9
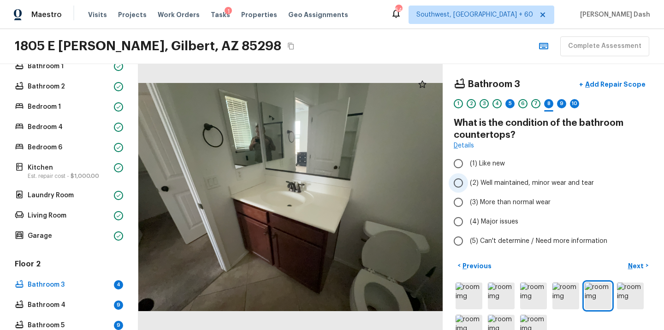
click at [472, 180] on span "(2) Well maintained, minor wear and tear" at bounding box center [532, 183] width 124 height 9
click at [468, 180] on input "(2) Well maintained, minor wear and tear" at bounding box center [458, 182] width 19 height 19
click at [638, 263] on p "Next" at bounding box center [637, 266] width 18 height 9
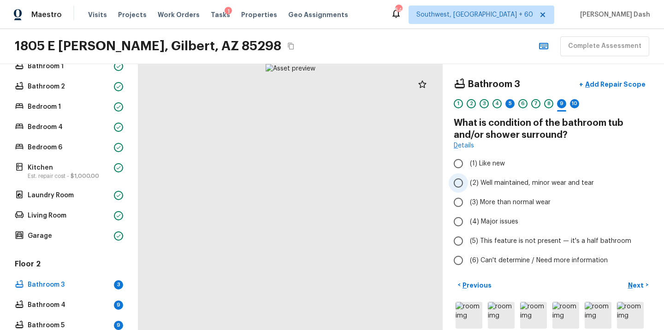
click at [493, 181] on span "(2) Well maintained, minor wear and tear" at bounding box center [532, 183] width 124 height 9
click at [468, 181] on input "(2) Well maintained, minor wear and tear" at bounding box center [458, 182] width 19 height 19
click at [614, 80] on p "Add Repair Scope" at bounding box center [615, 84] width 62 height 9
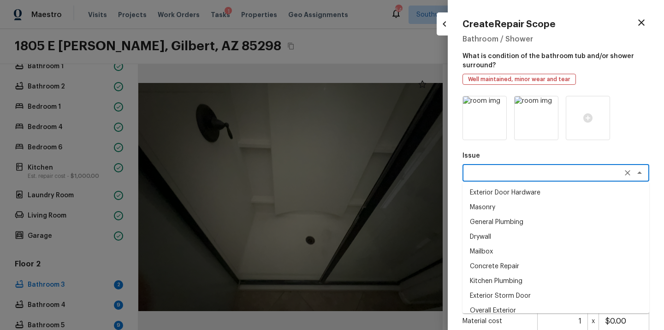
click at [484, 171] on textarea at bounding box center [543, 172] width 153 height 9
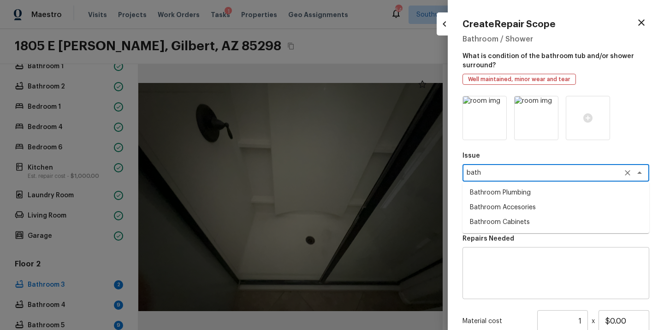
click at [505, 194] on li "Bathroom Plumbing" at bounding box center [556, 192] width 187 height 15
click at [495, 216] on textarea at bounding box center [543, 214] width 153 height 9
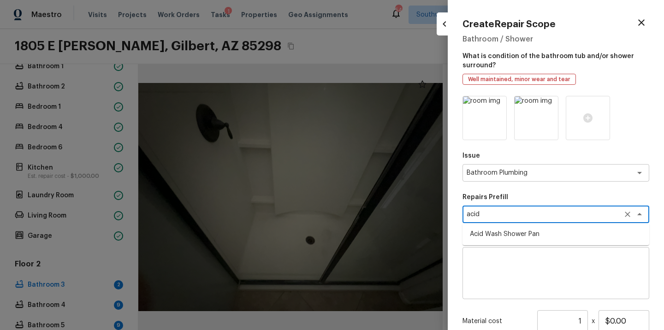
click at [495, 234] on li "Acid Wash Shower Pan" at bounding box center [556, 234] width 187 height 15
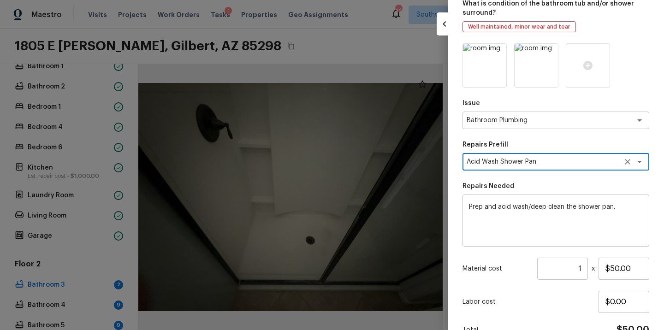
scroll to position [103, 0]
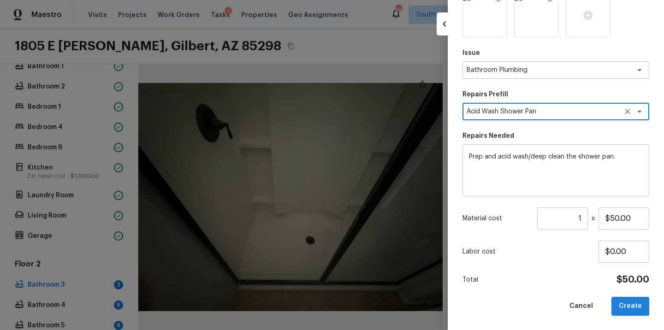
click at [626, 304] on button "Create" at bounding box center [631, 306] width 38 height 19
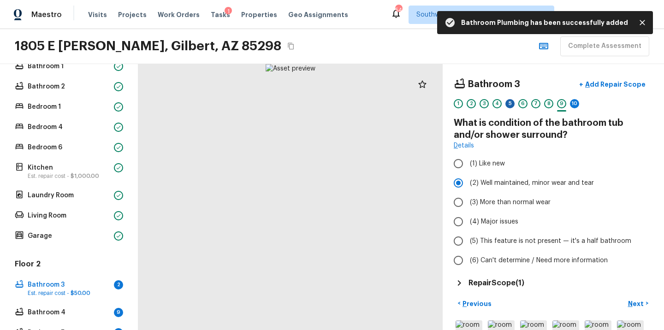
click at [513, 106] on div "5" at bounding box center [510, 103] width 9 height 9
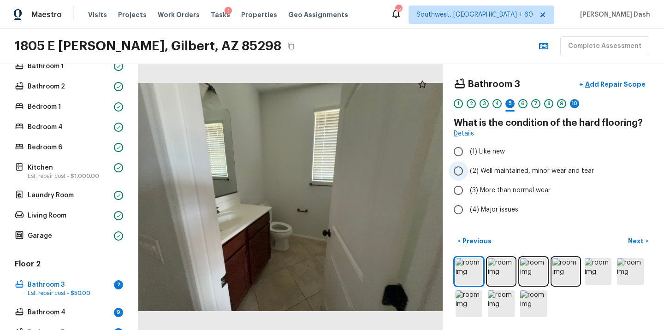
click at [485, 179] on label "(2) Well maintained, minor wear and tear" at bounding box center [547, 170] width 197 height 19
click at [468, 179] on input "(2) Well maintained, minor wear and tear" at bounding box center [458, 170] width 19 height 19
click at [572, 99] on div "10" at bounding box center [574, 103] width 9 height 9
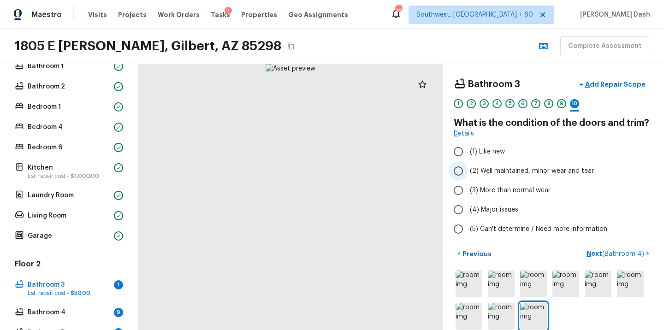
click at [486, 171] on span "(2) Well maintained, minor wear and tear" at bounding box center [532, 171] width 124 height 9
click at [468, 171] on input "(2) Well maintained, minor wear and tear" at bounding box center [458, 170] width 19 height 19
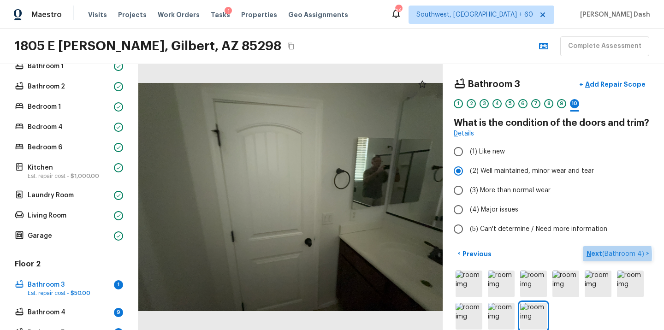
click at [605, 255] on span "( Bathroom 4 )" at bounding box center [623, 254] width 42 height 6
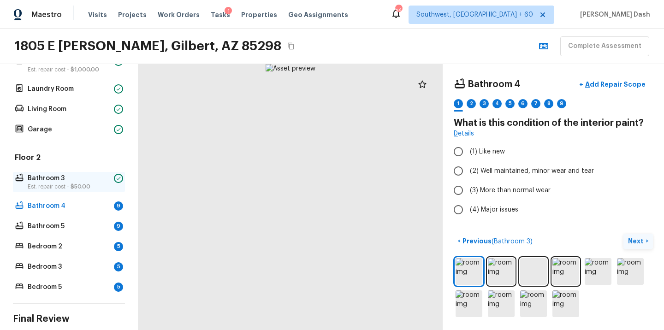
scroll to position [362, 0]
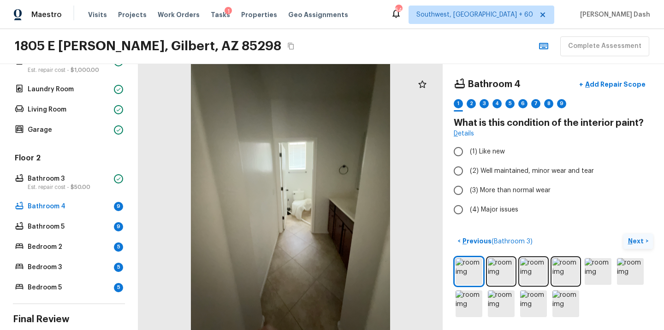
click at [312, 202] on div at bounding box center [290, 197] width 304 height 266
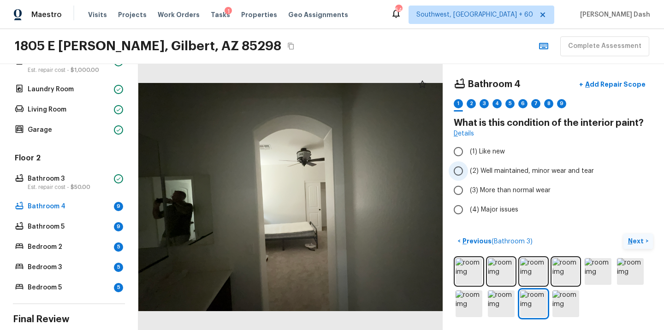
click at [477, 174] on span "(2) Well maintained, minor wear and tear" at bounding box center [532, 171] width 124 height 9
click at [468, 174] on input "(2) Well maintained, minor wear and tear" at bounding box center [458, 170] width 19 height 19
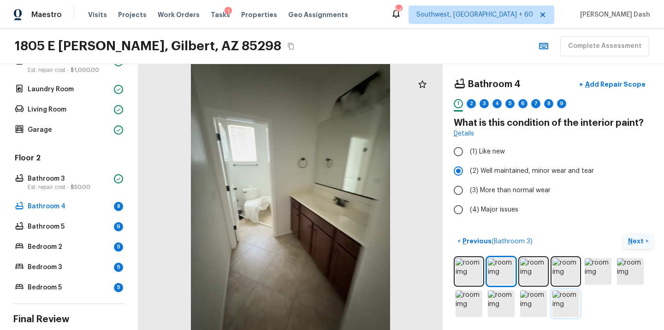
click at [568, 313] on img at bounding box center [566, 304] width 27 height 27
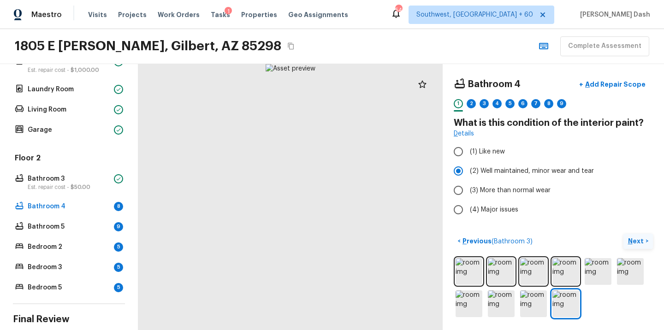
click at [643, 245] on p "Next" at bounding box center [637, 241] width 18 height 9
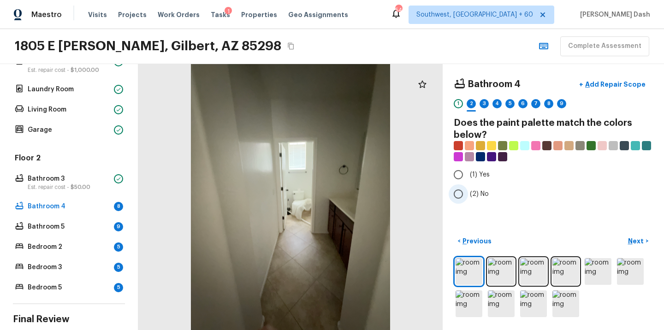
click at [476, 193] on span "(2) No" at bounding box center [479, 194] width 19 height 9
click at [468, 193] on input "(2) No" at bounding box center [458, 194] width 19 height 19
click at [655, 245] on div "Bathroom 4 + Add Repair Scope 1 2 3 4 5 6 7 8 9 Does the paint palette match th…" at bounding box center [553, 197] width 221 height 266
click at [644, 244] on p "Next" at bounding box center [637, 241] width 18 height 9
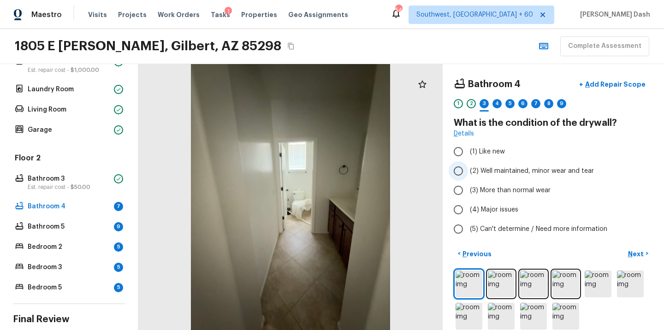
click at [487, 172] on span "(2) Well maintained, minor wear and tear" at bounding box center [532, 171] width 124 height 9
click at [468, 172] on input "(2) Well maintained, minor wear and tear" at bounding box center [458, 170] width 19 height 19
click at [632, 250] on p "Next" at bounding box center [637, 254] width 18 height 9
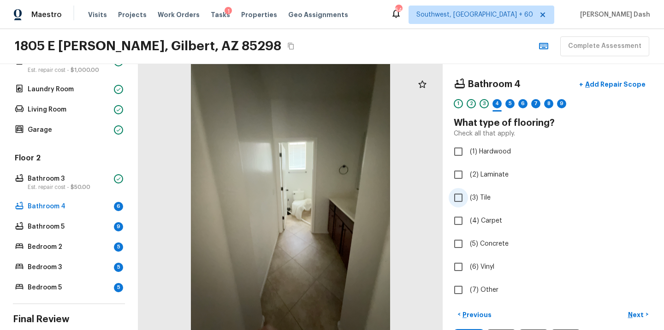
click at [464, 199] on input "(3) Tile" at bounding box center [458, 197] width 19 height 19
click at [635, 312] on p "Next" at bounding box center [637, 314] width 18 height 9
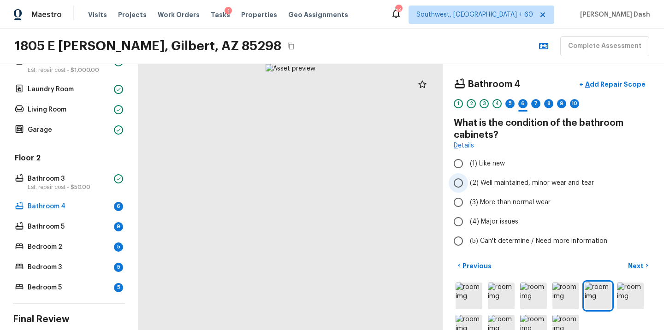
click at [487, 182] on span "(2) Well maintained, minor wear and tear" at bounding box center [532, 183] width 124 height 9
click at [468, 182] on input "(2) Well maintained, minor wear and tear" at bounding box center [458, 182] width 19 height 19
click at [634, 258] on button "Next >" at bounding box center [639, 265] width 30 height 15
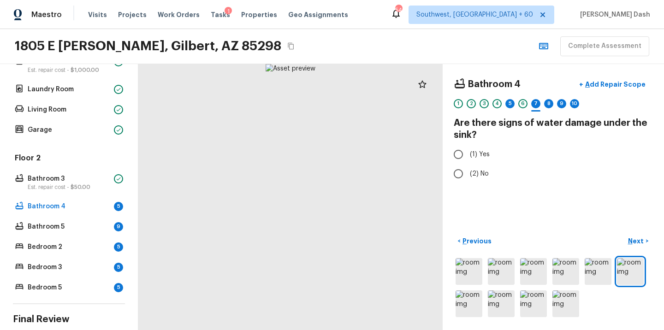
click at [510, 97] on div "Bathroom 4 + Add Repair Scope 1 2 3 4 5 6 7 8 9 10" at bounding box center [553, 94] width 199 height 39
click at [510, 103] on div "5" at bounding box center [510, 103] width 9 height 9
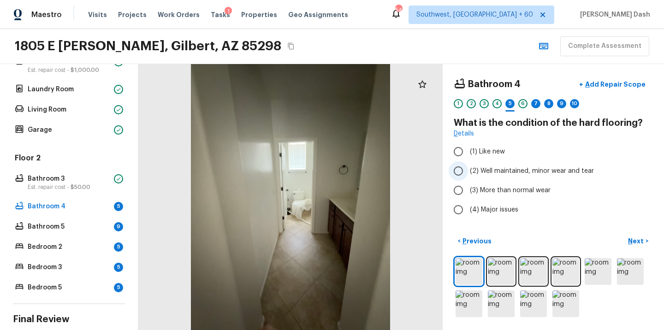
click at [483, 171] on span "(2) Well maintained, minor wear and tear" at bounding box center [532, 171] width 124 height 9
click at [468, 171] on input "(2) Well maintained, minor wear and tear" at bounding box center [458, 170] width 19 height 19
click at [637, 247] on button "Next >" at bounding box center [639, 241] width 30 height 15
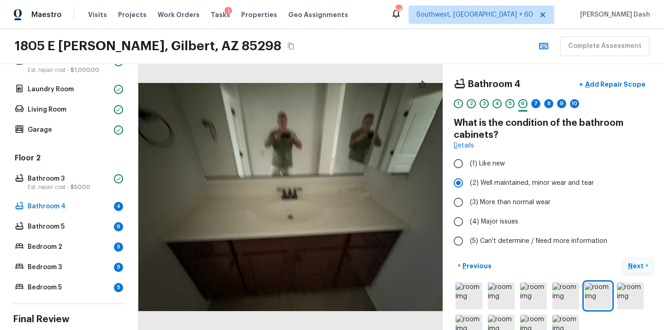
click at [634, 264] on p "Next" at bounding box center [637, 266] width 18 height 9
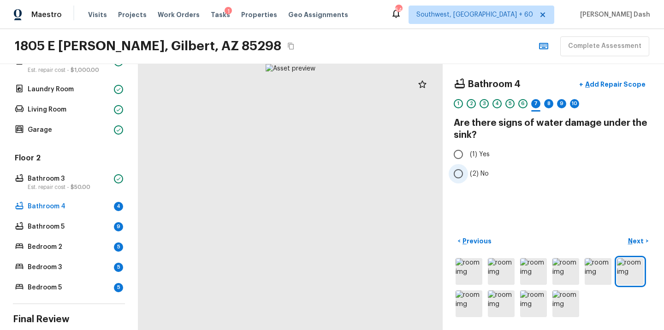
click at [483, 170] on span "(2) No" at bounding box center [479, 173] width 19 height 9
click at [468, 170] on input "(2) No" at bounding box center [458, 173] width 19 height 19
click at [637, 245] on p "Next" at bounding box center [637, 241] width 18 height 9
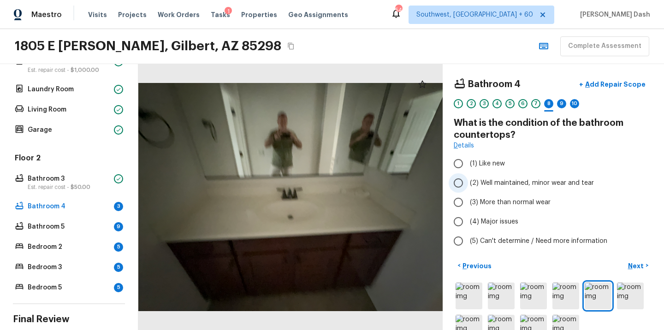
click at [490, 181] on span "(2) Well maintained, minor wear and tear" at bounding box center [532, 183] width 124 height 9
click at [468, 181] on input "(2) Well maintained, minor wear and tear" at bounding box center [458, 182] width 19 height 19
click at [638, 265] on p "Next" at bounding box center [637, 266] width 18 height 9
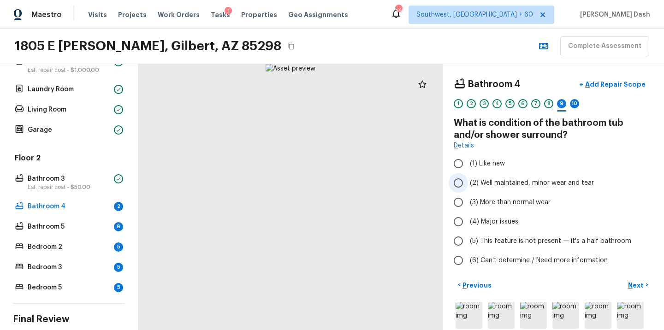
click at [494, 180] on span "(2) Well maintained, minor wear and tear" at bounding box center [532, 183] width 124 height 9
click at [468, 180] on input "(2) Well maintained, minor wear and tear" at bounding box center [458, 182] width 19 height 19
click at [630, 283] on p "Next" at bounding box center [637, 285] width 18 height 9
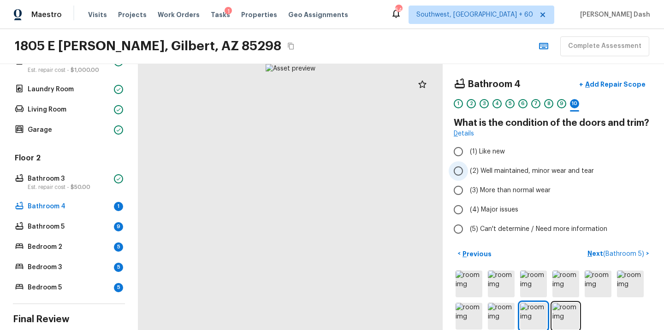
click at [509, 171] on span "(2) Well maintained, minor wear and tear" at bounding box center [532, 171] width 124 height 9
click at [468, 171] on input "(2) Well maintained, minor wear and tear" at bounding box center [458, 170] width 19 height 19
click at [617, 255] on span "( Bathroom 5 )" at bounding box center [623, 254] width 41 height 6
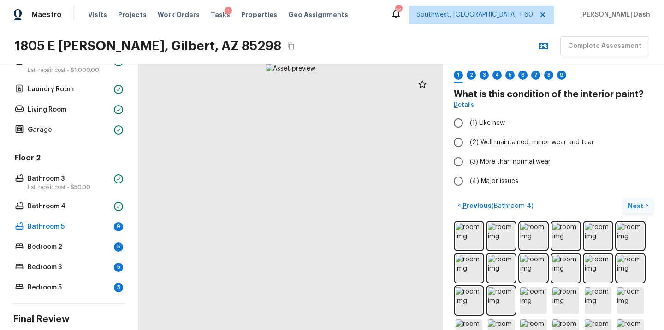
scroll to position [20, 0]
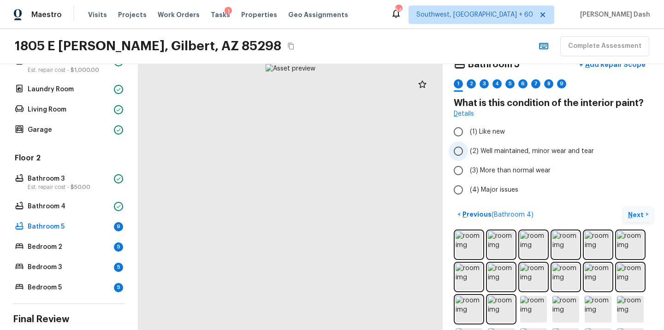
click at [483, 155] on span "(2) Well maintained, minor wear and tear" at bounding box center [532, 151] width 124 height 9
click at [468, 155] on input "(2) Well maintained, minor wear and tear" at bounding box center [458, 151] width 19 height 19
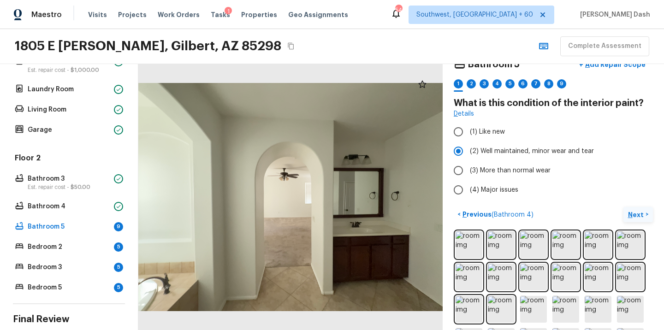
click at [632, 215] on p "Next" at bounding box center [637, 214] width 18 height 9
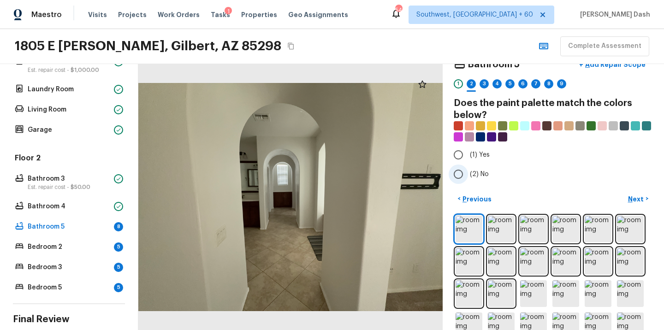
click at [471, 170] on span "(2) No" at bounding box center [479, 174] width 19 height 9
click at [468, 170] on input "(2) No" at bounding box center [458, 174] width 19 height 19
click at [637, 199] on p "Next" at bounding box center [637, 199] width 18 height 9
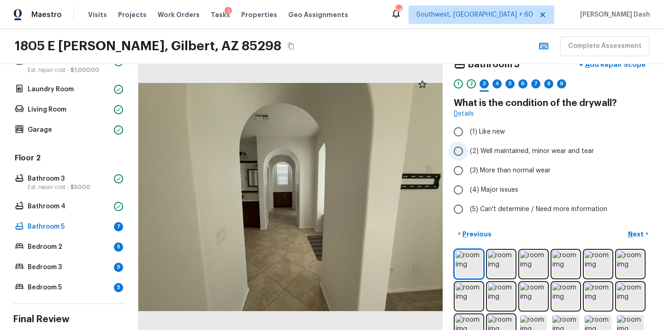
click at [486, 152] on span "(2) Well maintained, minor wear and tear" at bounding box center [532, 151] width 124 height 9
click at [468, 152] on input "(2) Well maintained, minor wear and tear" at bounding box center [458, 151] width 19 height 19
click at [638, 228] on button "Next >" at bounding box center [639, 233] width 30 height 15
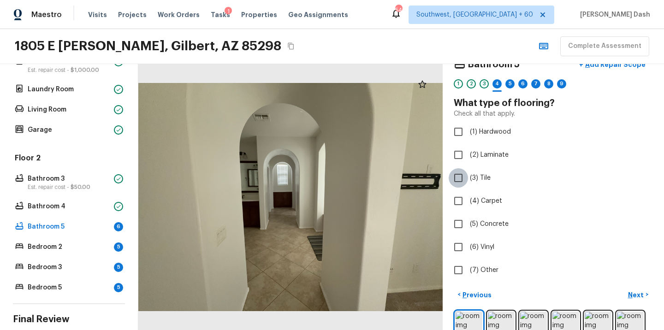
click at [463, 176] on input "(3) Tile" at bounding box center [458, 177] width 19 height 19
click at [647, 297] on button "Next >" at bounding box center [639, 294] width 30 height 15
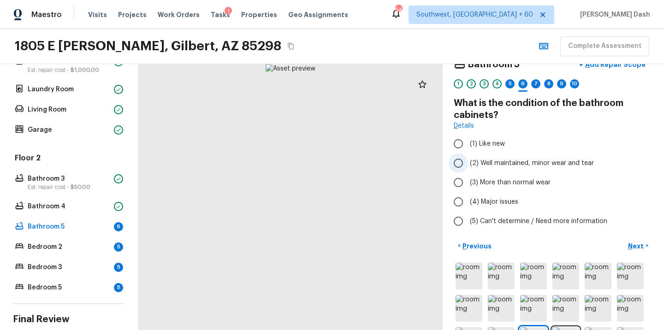
click at [473, 166] on span "(2) Well maintained, minor wear and tear" at bounding box center [532, 163] width 124 height 9
click at [468, 166] on input "(2) Well maintained, minor wear and tear" at bounding box center [458, 163] width 19 height 19
click at [638, 248] on p "Next" at bounding box center [637, 246] width 18 height 9
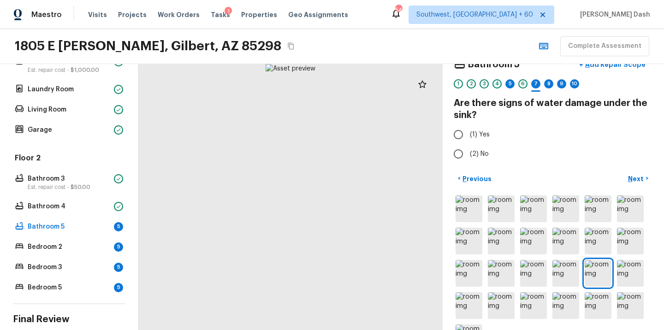
click at [497, 83] on div "4" at bounding box center [497, 83] width 9 height 9
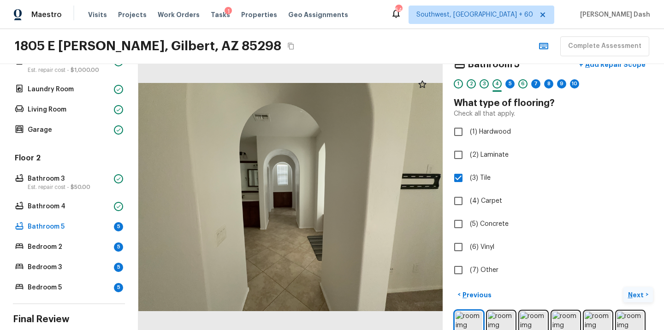
click at [639, 300] on button "Next >" at bounding box center [639, 294] width 30 height 15
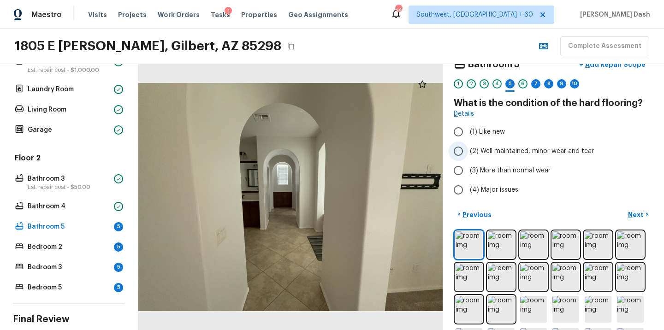
click at [507, 144] on label "(2) Well maintained, minor wear and tear" at bounding box center [547, 151] width 197 height 19
click at [468, 144] on input "(2) Well maintained, minor wear and tear" at bounding box center [458, 151] width 19 height 19
click at [626, 215] on button "Next >" at bounding box center [639, 214] width 30 height 15
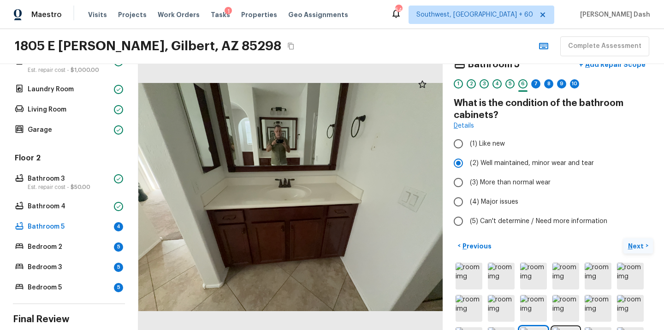
click at [626, 215] on label "(5) Can't determine / Need more information" at bounding box center [547, 221] width 197 height 19
click at [468, 215] on input "(5) Can't determine / Need more information" at bounding box center [458, 221] width 19 height 19
click at [499, 166] on span "(2) Well maintained, minor wear and tear" at bounding box center [532, 163] width 124 height 9
click at [468, 166] on input "(2) Well maintained, minor wear and tear" at bounding box center [458, 163] width 19 height 19
click at [636, 244] on p "Next" at bounding box center [637, 246] width 18 height 9
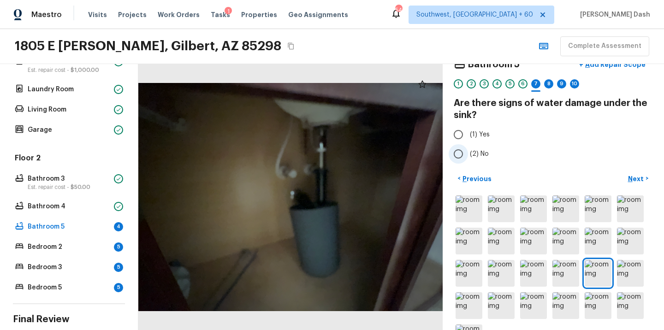
click at [471, 144] on label "(2) No" at bounding box center [547, 153] width 197 height 19
click at [468, 144] on input "(2) No" at bounding box center [458, 153] width 19 height 19
click at [629, 178] on p "Next" at bounding box center [637, 178] width 18 height 9
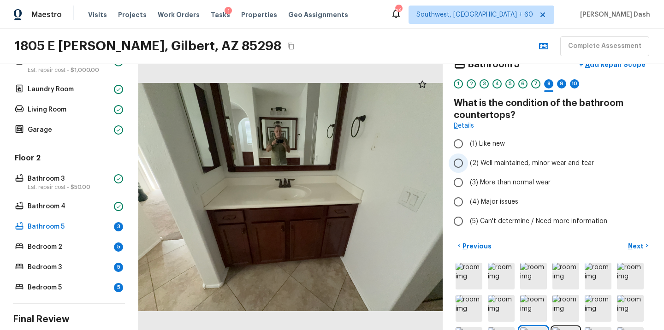
click at [471, 163] on span "(2) Well maintained, minor wear and tear" at bounding box center [532, 163] width 124 height 9
click at [468, 163] on input "(2) Well maintained, minor wear and tear" at bounding box center [458, 163] width 19 height 19
click at [645, 243] on button "Next >" at bounding box center [639, 245] width 30 height 15
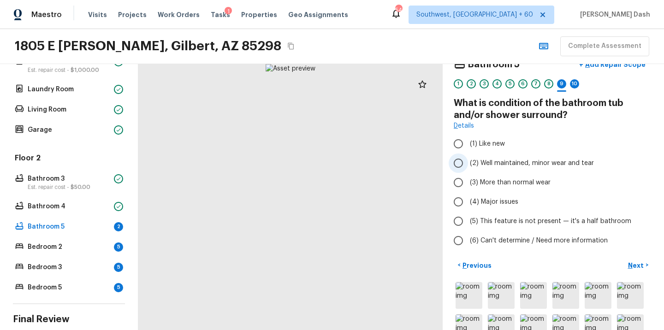
click at [484, 162] on span "(2) Well maintained, minor wear and tear" at bounding box center [532, 163] width 124 height 9
click at [468, 162] on input "(2) Well maintained, minor wear and tear" at bounding box center [458, 163] width 19 height 19
click at [644, 264] on p "Next" at bounding box center [637, 265] width 18 height 9
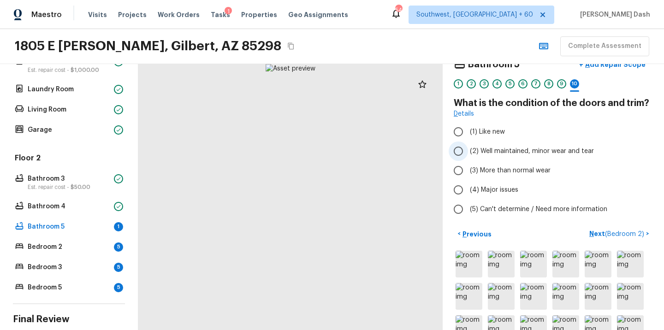
click at [502, 149] on span "(2) Well maintained, minor wear and tear" at bounding box center [532, 151] width 124 height 9
click at [468, 149] on input "(2) Well maintained, minor wear and tear" at bounding box center [458, 151] width 19 height 19
click at [606, 227] on button "Next ( Bedroom 2 ) >" at bounding box center [619, 233] width 67 height 15
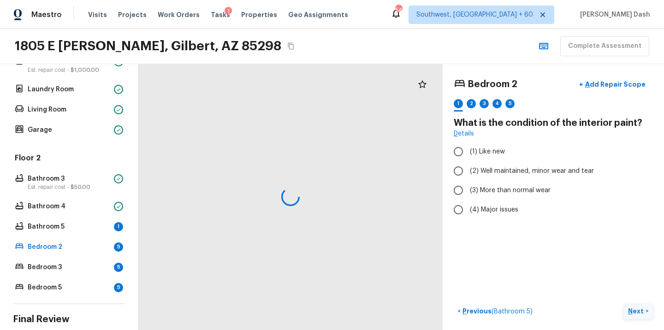
scroll to position [0, 0]
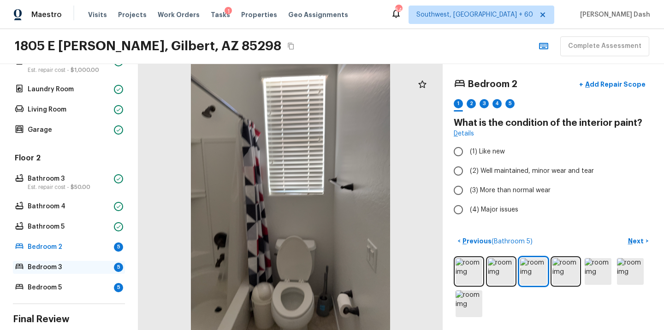
click at [84, 263] on p "Bedroom 3" at bounding box center [69, 267] width 83 height 9
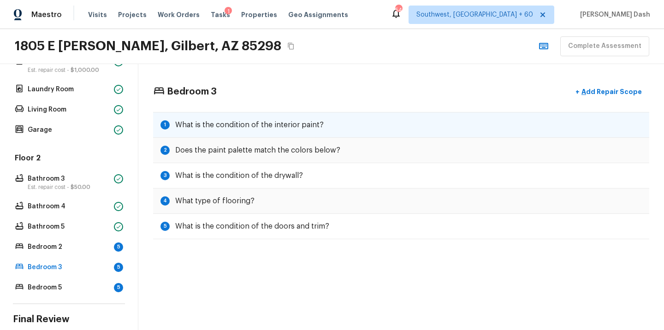
click at [294, 128] on h5 "What is the condition of the interior paint?" at bounding box center [249, 125] width 149 height 10
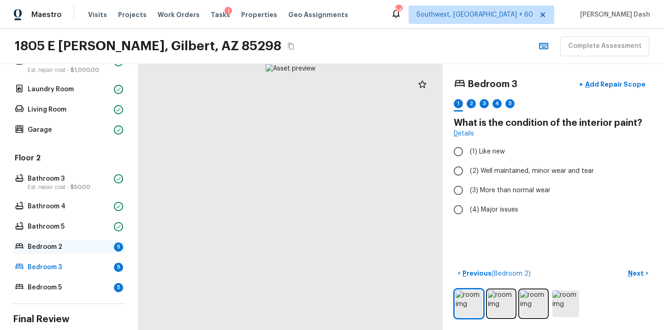
click at [59, 244] on p "Bedroom 2" at bounding box center [69, 247] width 83 height 9
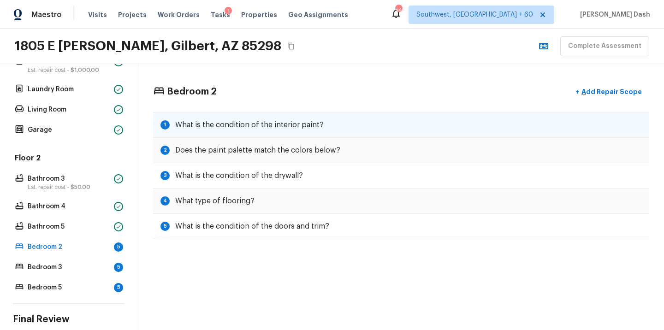
click at [215, 131] on div "1 What is the condition of the interior paint?" at bounding box center [401, 125] width 496 height 26
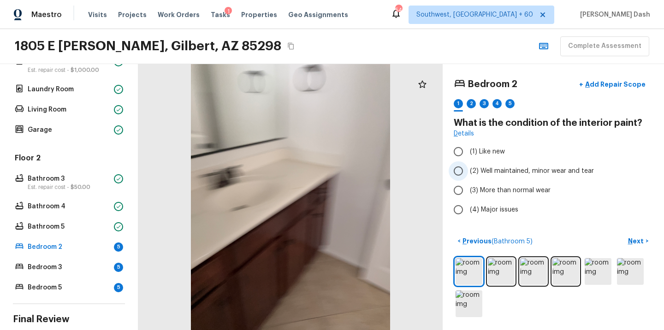
click at [480, 172] on span "(2) Well maintained, minor wear and tear" at bounding box center [532, 171] width 124 height 9
click at [468, 172] on input "(2) Well maintained, minor wear and tear" at bounding box center [458, 170] width 19 height 19
click at [641, 245] on p "Next" at bounding box center [637, 241] width 18 height 9
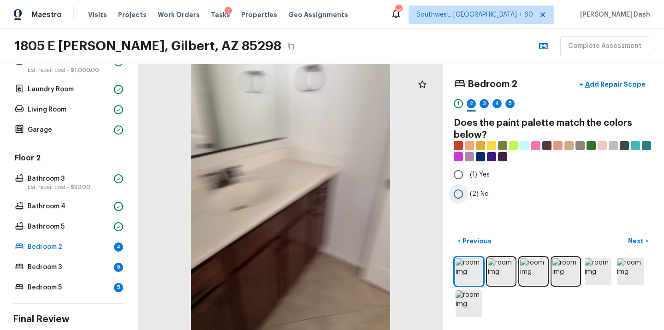
click at [468, 189] on input "(2) No" at bounding box center [458, 194] width 19 height 19
click at [636, 245] on p "Next" at bounding box center [637, 241] width 18 height 9
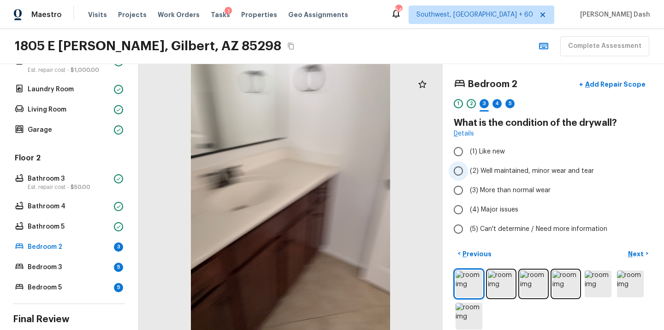
click at [480, 172] on span "(2) Well maintained, minor wear and tear" at bounding box center [532, 171] width 124 height 9
click at [468, 172] on input "(2) Well maintained, minor wear and tear" at bounding box center [458, 170] width 19 height 19
click at [630, 247] on button "Next >" at bounding box center [639, 253] width 30 height 15
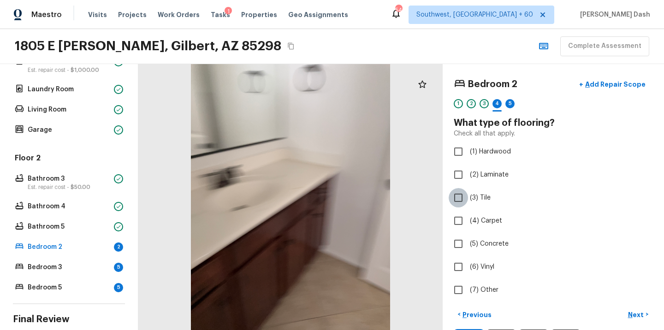
click at [464, 194] on input "(3) Tile" at bounding box center [458, 197] width 19 height 19
click at [638, 317] on p "Next" at bounding box center [637, 314] width 18 height 9
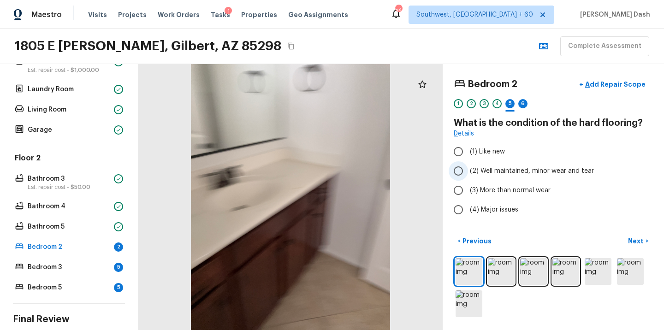
click at [498, 173] on span "(2) Well maintained, minor wear and tear" at bounding box center [532, 171] width 124 height 9
click at [468, 173] on input "(2) Well maintained, minor wear and tear" at bounding box center [458, 170] width 19 height 19
click at [634, 240] on p "Next" at bounding box center [637, 241] width 18 height 9
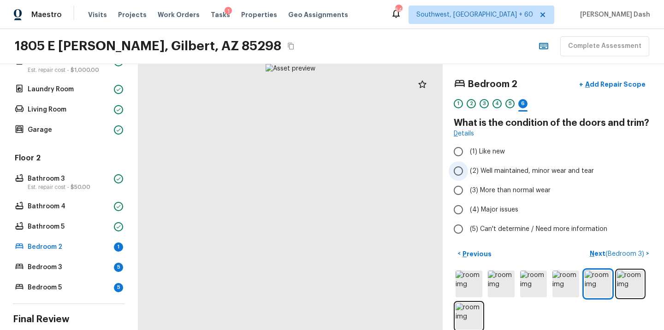
click at [495, 169] on span "(2) Well maintained, minor wear and tear" at bounding box center [532, 171] width 124 height 9
click at [468, 169] on input "(2) Well maintained, minor wear and tear" at bounding box center [458, 170] width 19 height 19
click at [632, 250] on p "Next ( Bedroom 3 )" at bounding box center [618, 254] width 56 height 10
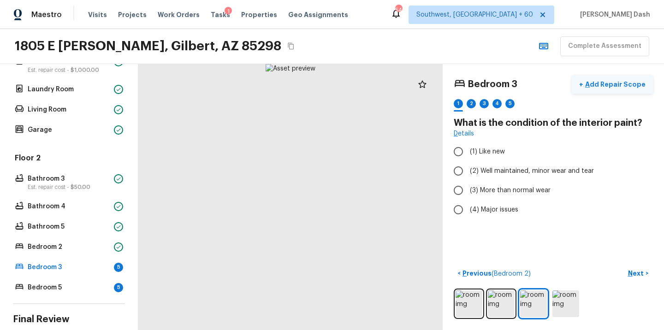
click at [602, 87] on p "Add Repair Scope" at bounding box center [615, 84] width 62 height 9
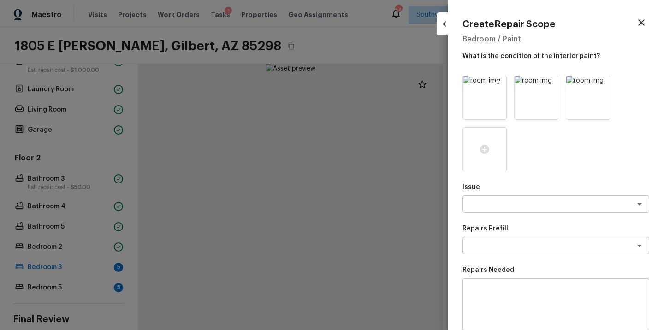
click at [498, 85] on icon at bounding box center [499, 85] width 8 height 8
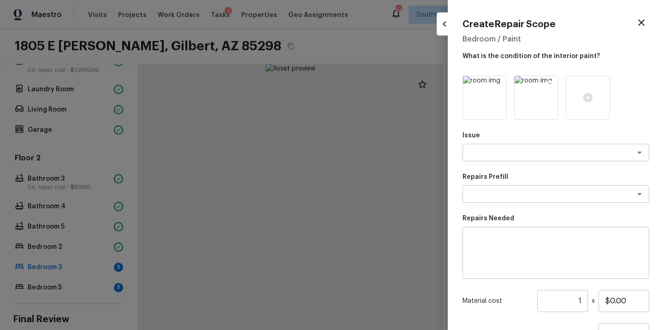
click at [549, 83] on icon at bounding box center [550, 85] width 8 height 8
click at [485, 153] on textarea at bounding box center [543, 152] width 153 height 9
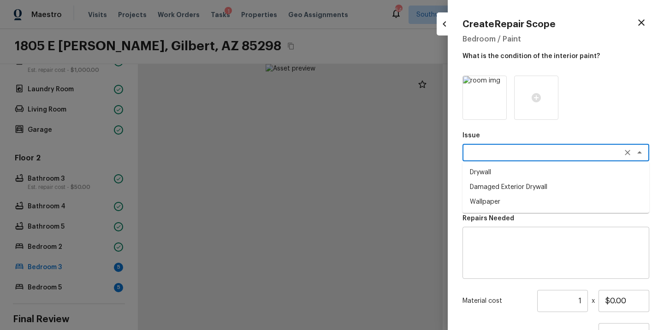
click at [638, 21] on icon "button" at bounding box center [641, 22] width 11 height 11
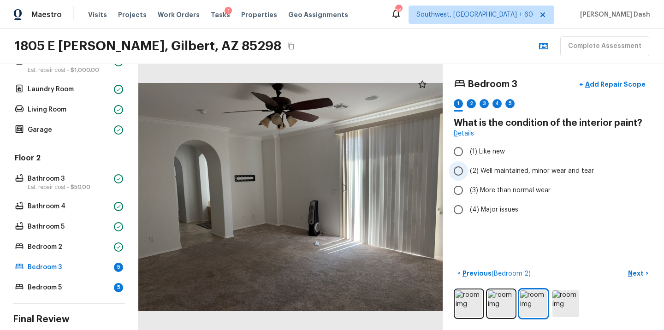
click at [508, 167] on span "(2) Well maintained, minor wear and tear" at bounding box center [532, 171] width 124 height 9
click at [468, 167] on input "(2) Well maintained, minor wear and tear" at bounding box center [458, 170] width 19 height 19
click at [638, 272] on p "Next" at bounding box center [637, 273] width 18 height 9
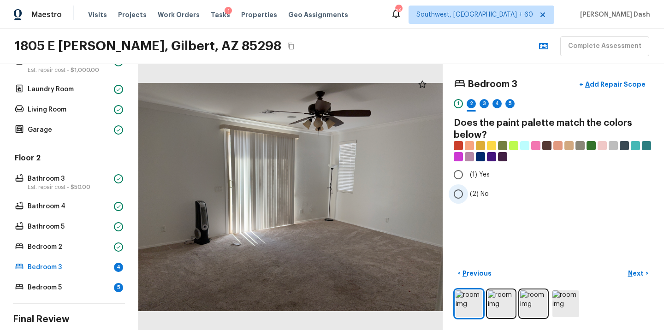
click at [475, 196] on span "(2) No" at bounding box center [479, 194] width 19 height 9
click at [468, 196] on input "(2) No" at bounding box center [458, 194] width 19 height 19
click at [634, 273] on p "Next" at bounding box center [637, 273] width 18 height 9
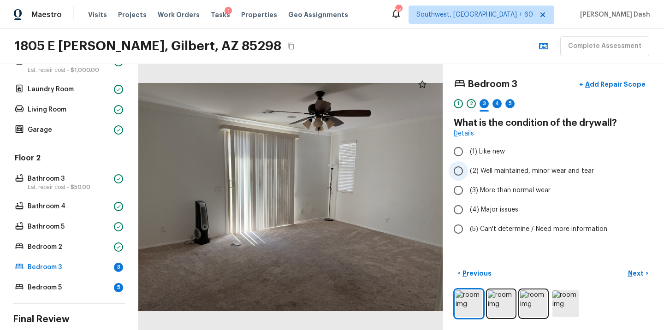
click at [474, 175] on span "(2) Well maintained, minor wear and tear" at bounding box center [532, 171] width 124 height 9
click at [468, 175] on input "(2) Well maintained, minor wear and tear" at bounding box center [458, 170] width 19 height 19
click at [609, 79] on button "+ Add Repair Scope" at bounding box center [612, 84] width 81 height 19
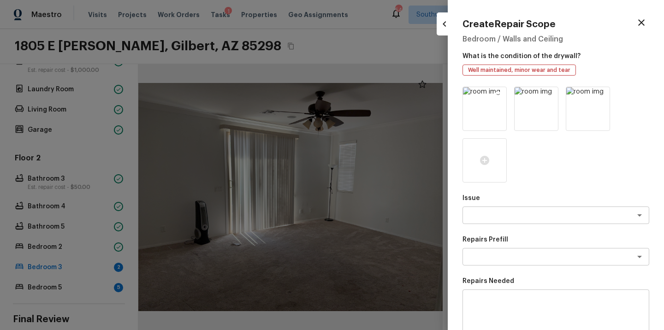
click at [498, 97] on icon at bounding box center [499, 96] width 8 height 8
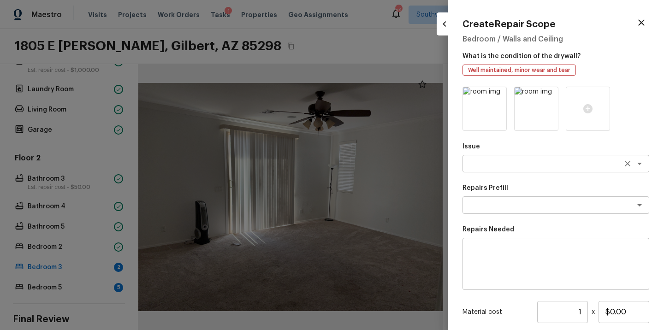
click at [483, 162] on textarea at bounding box center [543, 163] width 153 height 9
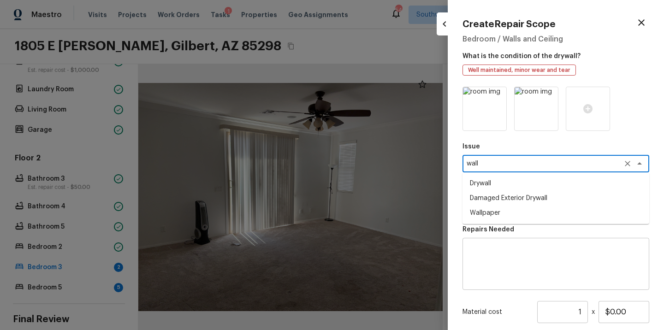
click at [483, 181] on li "Drywall" at bounding box center [556, 183] width 187 height 15
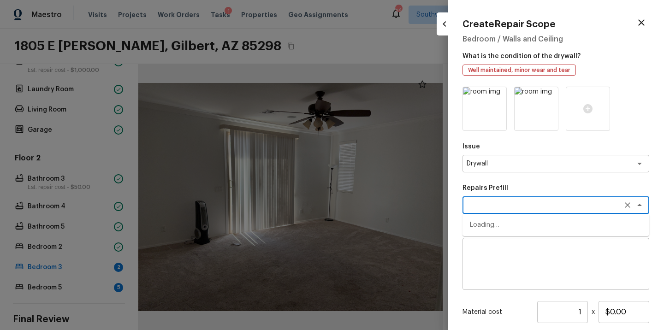
click at [483, 201] on textarea at bounding box center [543, 205] width 153 height 9
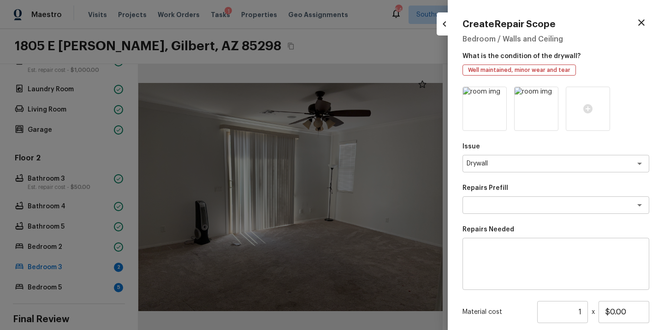
click at [535, 221] on div "Issue Drywall x ​ Repairs Prefill x ​ Repairs Needed x ​ Material cost 1 ​ x $0…" at bounding box center [556, 248] width 187 height 323
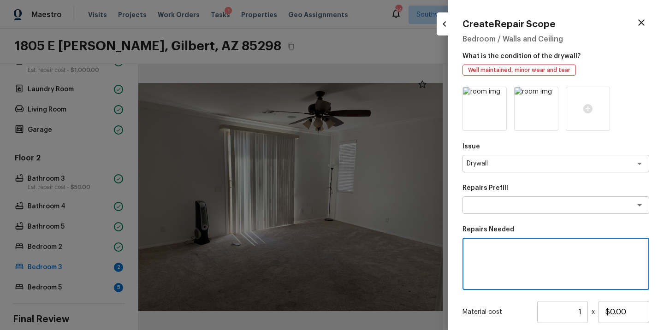
click at [495, 252] on textarea at bounding box center [556, 264] width 174 height 37
click at [614, 313] on input "$0.00" at bounding box center [624, 312] width 51 height 22
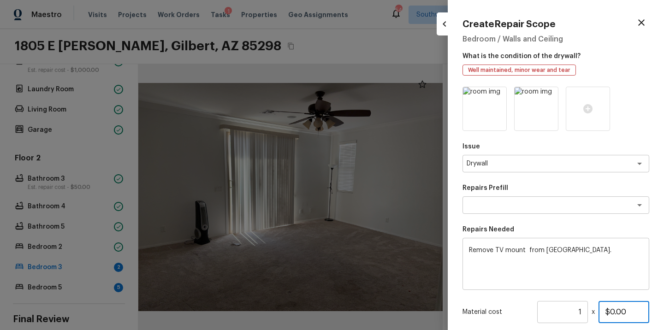
click at [614, 313] on input "$0.00" at bounding box center [624, 312] width 51 height 22
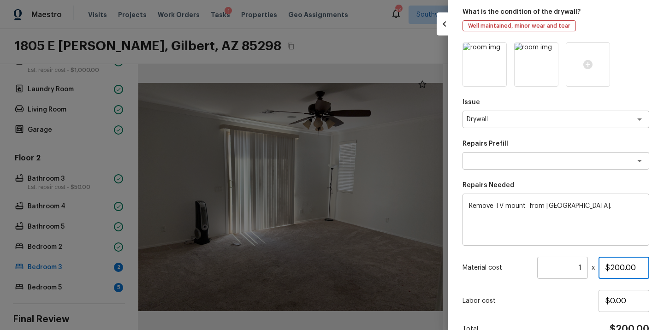
scroll to position [72, 0]
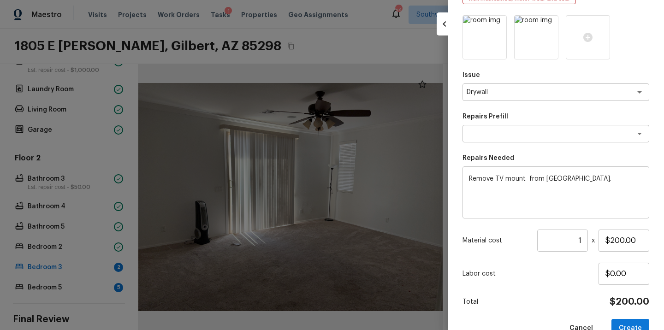
click at [628, 312] on div "Issue Drywall x ​ Repairs Prefill x ​ Repairs Needed Remove TV mount from drywa…" at bounding box center [556, 176] width 187 height 323
click at [636, 324] on button "Create" at bounding box center [631, 328] width 38 height 19
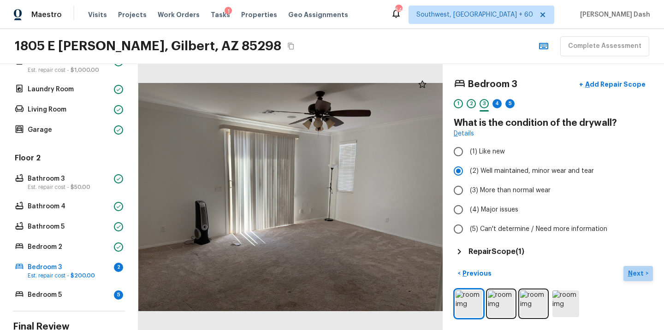
click at [632, 275] on p "Next" at bounding box center [637, 273] width 18 height 9
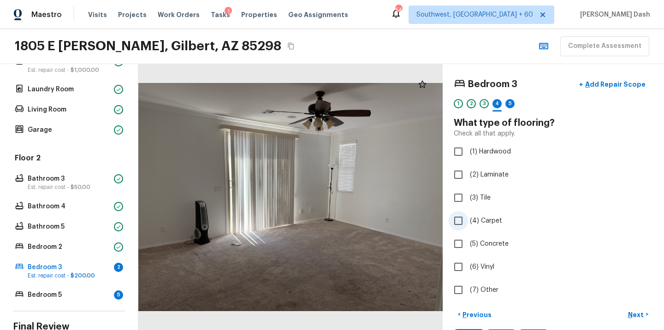
click at [474, 213] on label "(4) Carpet" at bounding box center [547, 220] width 197 height 19
click at [468, 213] on input "(4) Carpet" at bounding box center [458, 220] width 19 height 19
click at [637, 313] on p "Next" at bounding box center [637, 314] width 18 height 9
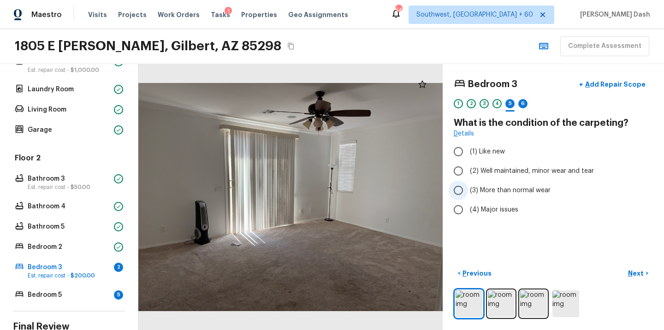
click at [469, 189] on label "(3) More than normal wear" at bounding box center [547, 190] width 197 height 19
click at [468, 189] on input "(3) More than normal wear" at bounding box center [458, 190] width 19 height 19
click at [634, 275] on p "Next" at bounding box center [637, 273] width 18 height 9
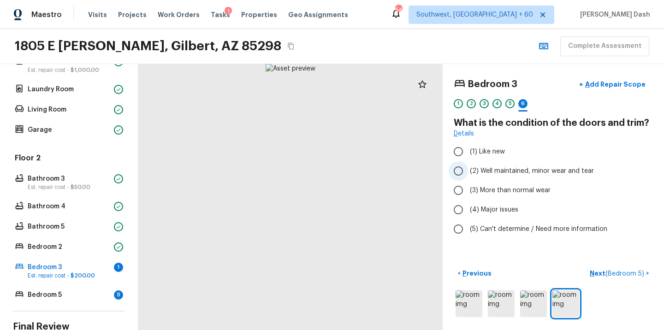
click at [485, 175] on span "(2) Well maintained, minor wear and tear" at bounding box center [532, 171] width 124 height 9
click at [468, 175] on input "(2) Well maintained, minor wear and tear" at bounding box center [458, 170] width 19 height 19
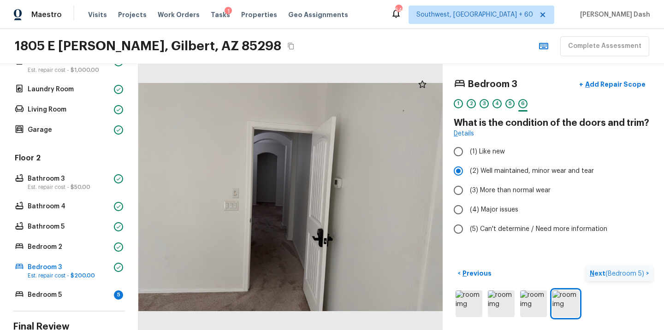
click at [630, 275] on span "( Bedroom 5 )" at bounding box center [625, 274] width 39 height 6
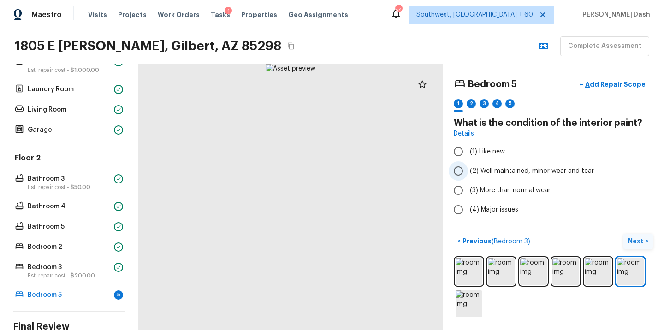
click at [503, 167] on span "(2) Well maintained, minor wear and tear" at bounding box center [532, 171] width 124 height 9
click at [468, 167] on input "(2) Well maintained, minor wear and tear" at bounding box center [458, 170] width 19 height 19
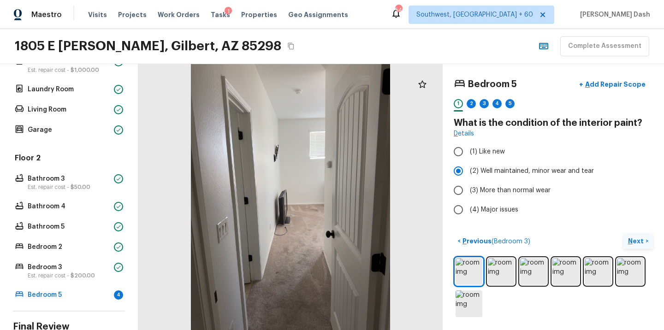
click at [631, 238] on p "Next" at bounding box center [637, 241] width 18 height 9
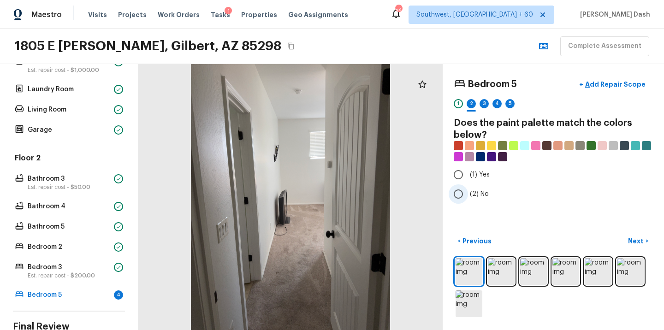
click at [473, 194] on span "(2) No" at bounding box center [479, 194] width 19 height 9
click at [468, 194] on input "(2) No" at bounding box center [458, 194] width 19 height 19
click at [638, 242] on p "Next" at bounding box center [637, 241] width 18 height 9
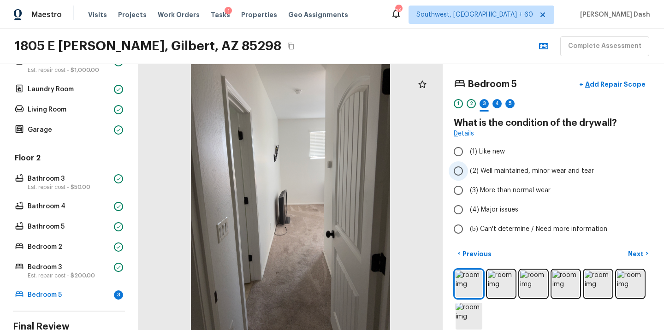
click at [483, 170] on span "(2) Well maintained, minor wear and tear" at bounding box center [532, 171] width 124 height 9
click at [468, 170] on input "(2) Well maintained, minor wear and tear" at bounding box center [458, 170] width 19 height 19
click at [613, 83] on p "Add Repair Scope" at bounding box center [615, 84] width 62 height 9
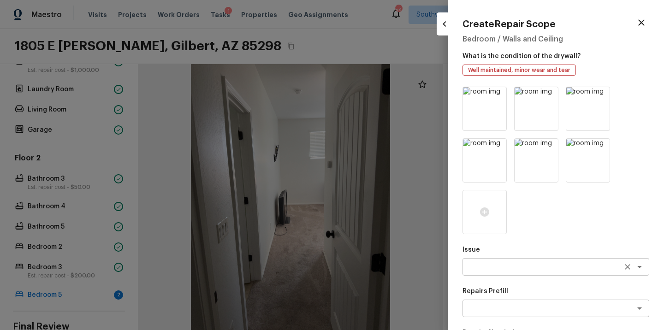
click at [495, 262] on textarea at bounding box center [543, 266] width 153 height 9
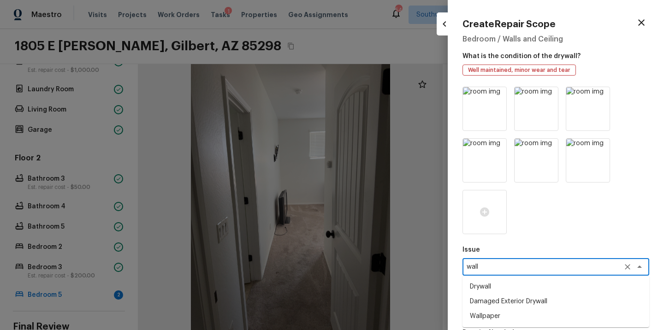
click at [486, 287] on li "Drywall" at bounding box center [556, 287] width 187 height 15
click at [501, 316] on div "x ​" at bounding box center [556, 309] width 187 height 18
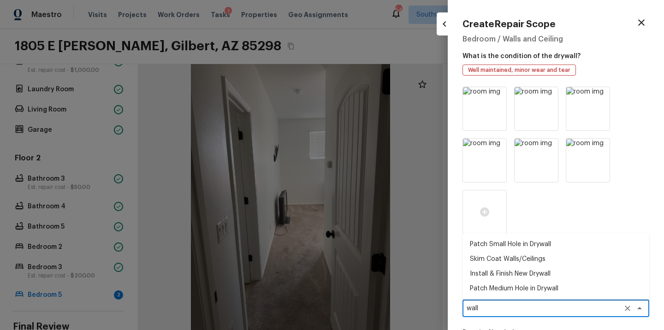
click at [629, 311] on icon "Clear" at bounding box center [627, 308] width 9 height 9
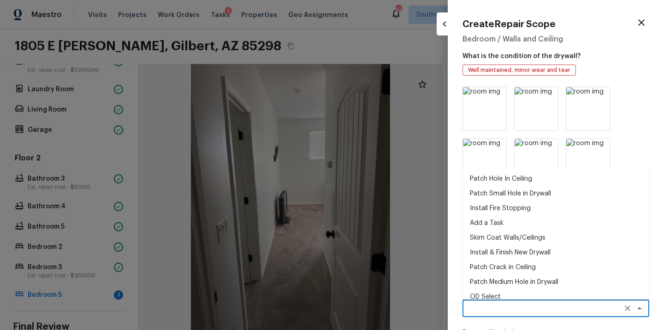
click at [656, 277] on div "Create Repair Scope Bedroom / Walls and Ceiling What is the condition of the dr…" at bounding box center [556, 165] width 216 height 330
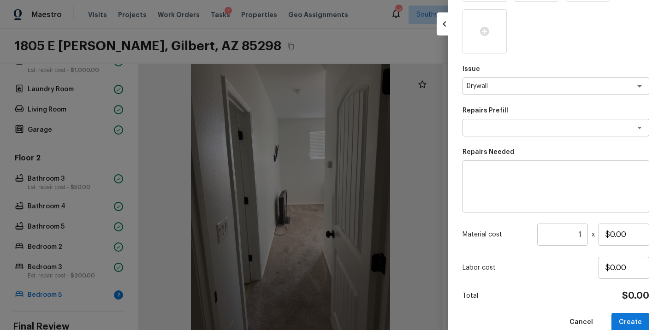
scroll to position [197, 0]
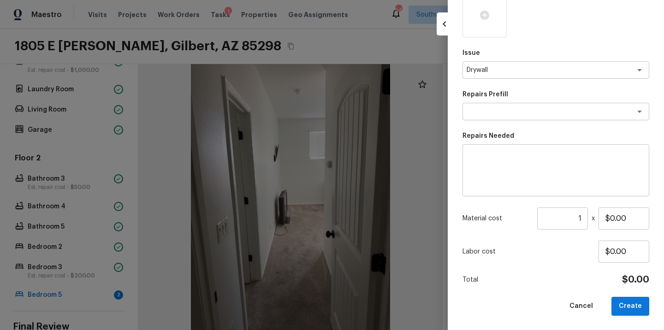
click at [501, 165] on textarea at bounding box center [556, 170] width 174 height 37
click at [625, 219] on input "$0.00" at bounding box center [624, 219] width 51 height 22
click at [639, 302] on button "Create" at bounding box center [631, 306] width 38 height 19
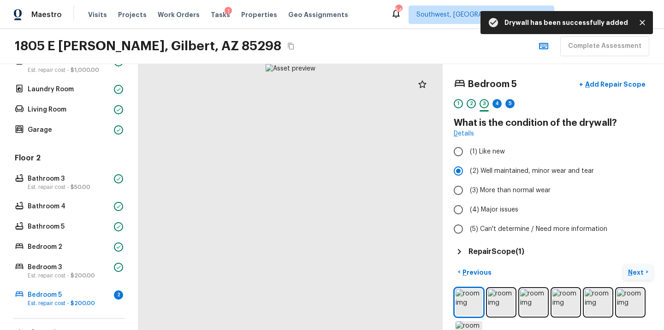
click at [633, 269] on p "Next" at bounding box center [637, 272] width 18 height 9
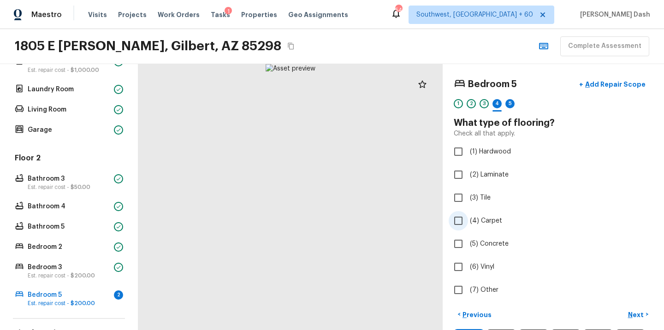
click at [473, 220] on span "(4) Carpet" at bounding box center [486, 220] width 32 height 9
click at [468, 220] on input "(4) Carpet" at bounding box center [458, 220] width 19 height 19
click at [634, 304] on div "Bedroom 5 + Add Repair Scope 1 2 3 4 5 What type of flooring? Check all that ap…" at bounding box center [553, 197] width 221 height 266
click at [636, 318] on p "Next" at bounding box center [637, 314] width 18 height 9
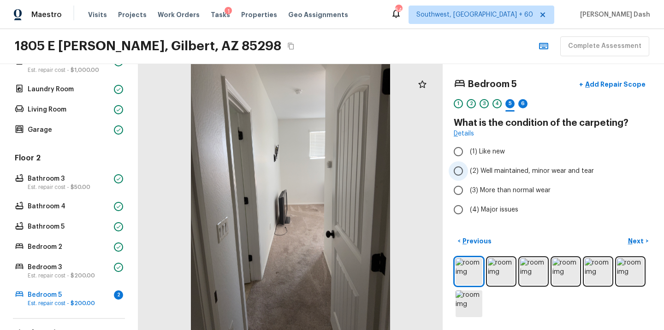
click at [492, 171] on span "(2) Well maintained, minor wear and tear" at bounding box center [532, 171] width 124 height 9
click at [468, 171] on input "(2) Well maintained, minor wear and tear" at bounding box center [458, 170] width 19 height 19
click at [631, 240] on p "Next" at bounding box center [637, 241] width 18 height 9
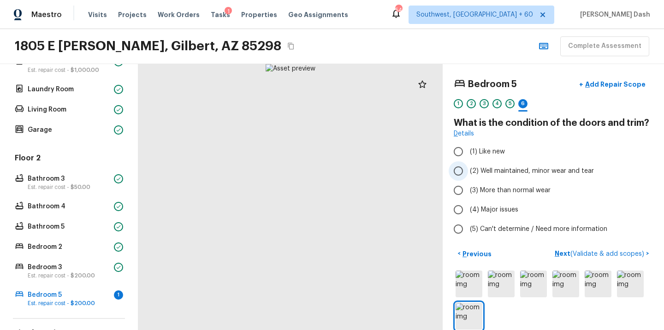
click at [474, 174] on span "(2) Well maintained, minor wear and tear" at bounding box center [532, 171] width 124 height 9
click at [468, 174] on input "(2) Well maintained, minor wear and tear" at bounding box center [458, 170] width 19 height 19
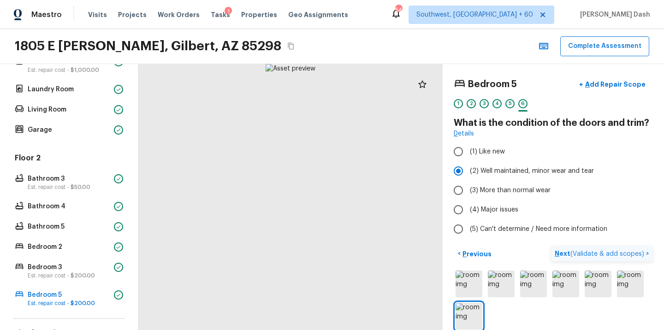
click at [596, 251] on span "( Validate & add scopes )" at bounding box center [608, 254] width 74 height 6
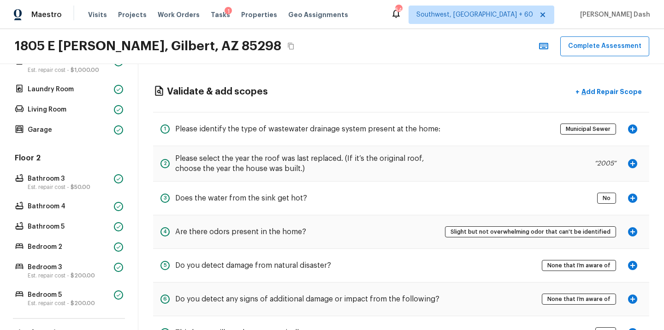
click at [630, 234] on icon "button" at bounding box center [632, 231] width 9 height 9
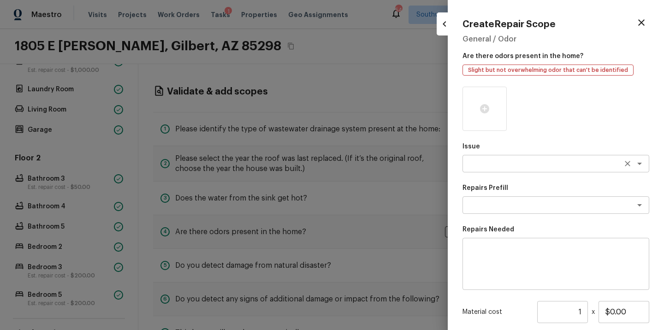
click at [489, 163] on textarea at bounding box center [543, 163] width 153 height 9
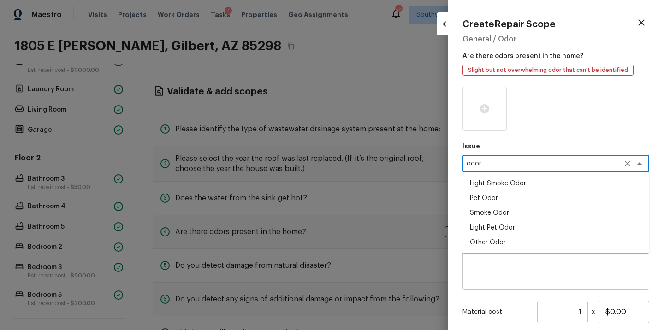
click at [486, 185] on li "Light Smoke Odor" at bounding box center [556, 183] width 187 height 15
click at [630, 165] on icon "Clear" at bounding box center [627, 163] width 9 height 9
click at [595, 165] on textarea at bounding box center [543, 163] width 153 height 9
click at [496, 249] on li "Other Odor" at bounding box center [556, 242] width 187 height 15
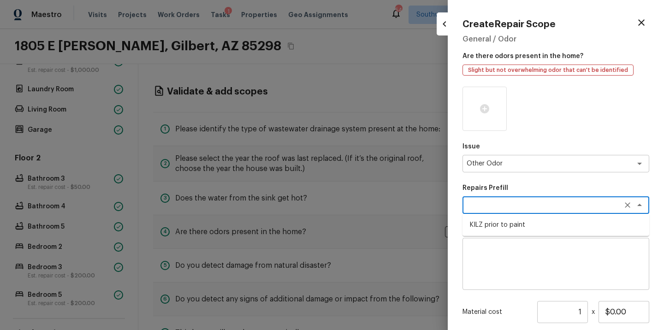
click at [492, 207] on textarea at bounding box center [543, 205] width 153 height 9
click at [490, 260] on textarea at bounding box center [556, 264] width 174 height 37
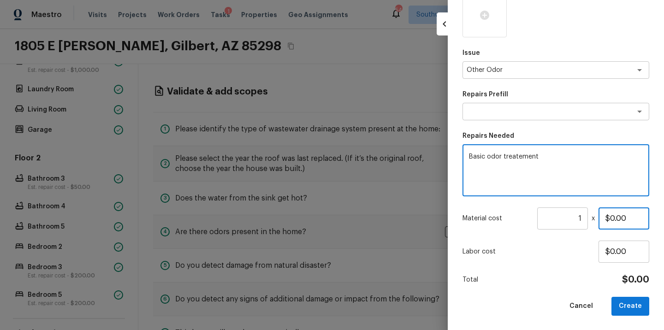
click at [617, 223] on input "$0.00" at bounding box center [624, 219] width 51 height 22
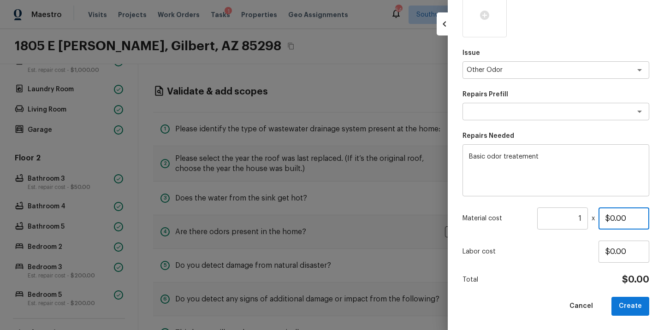
click at [617, 223] on input "$0.00" at bounding box center [624, 219] width 51 height 22
click at [637, 300] on button "Create" at bounding box center [631, 306] width 38 height 19
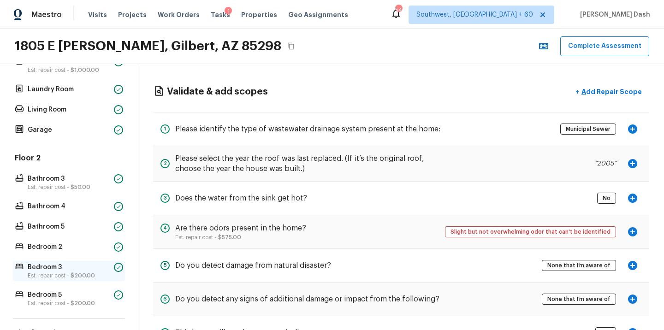
scroll to position [450, 0]
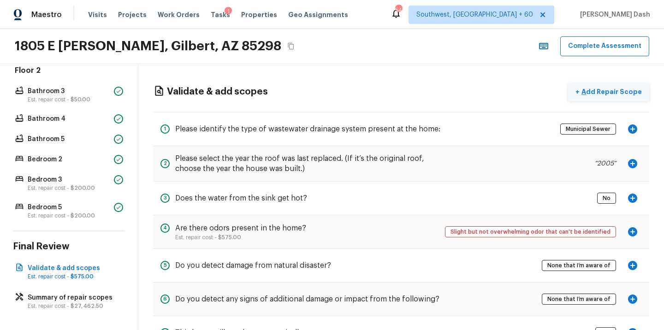
click at [614, 89] on p "Add Repair Scope" at bounding box center [611, 91] width 62 height 9
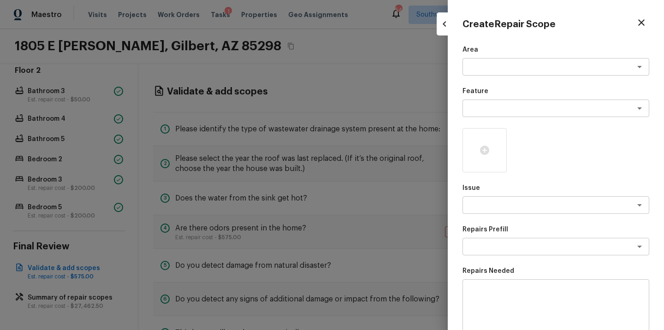
click at [419, 67] on div at bounding box center [332, 165] width 664 height 330
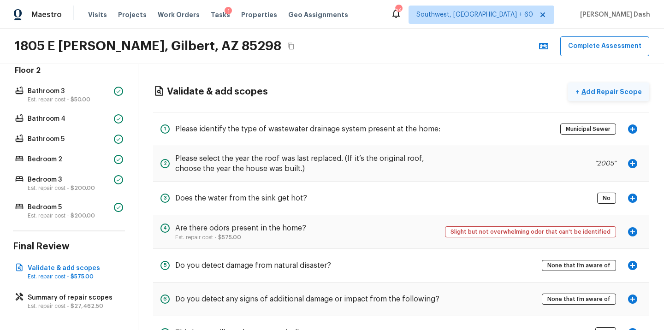
click at [613, 87] on p "Add Repair Scope" at bounding box center [611, 91] width 62 height 9
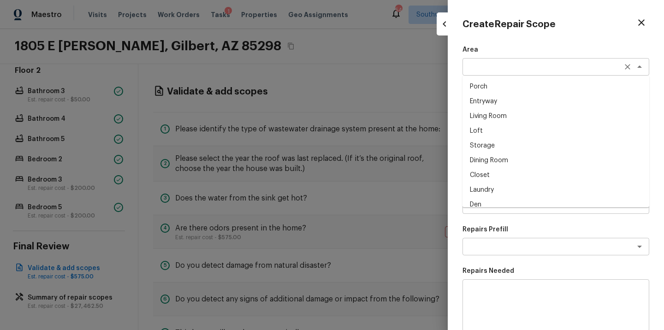
click at [465, 66] on div "x ​" at bounding box center [556, 67] width 187 height 18
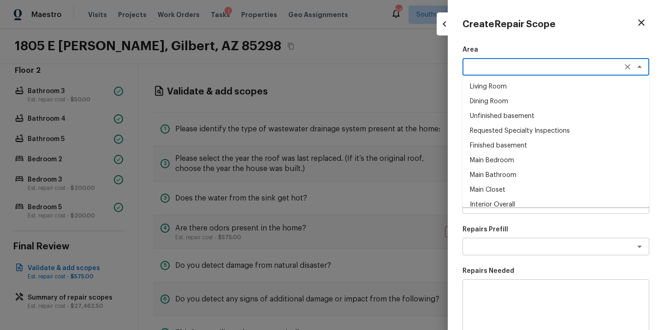
click at [418, 93] on div at bounding box center [332, 165] width 664 height 330
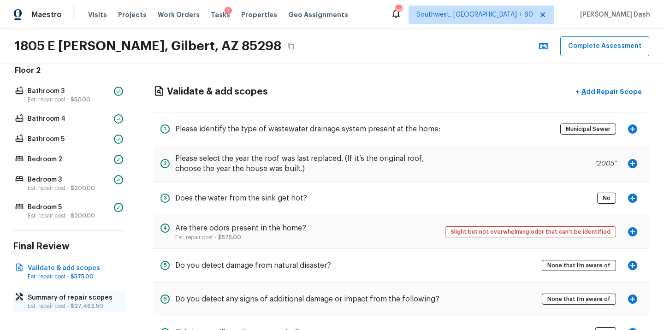
click at [99, 292] on div "Summary of repair scopes Est. repair cost - $27,462.50" at bounding box center [69, 302] width 112 height 20
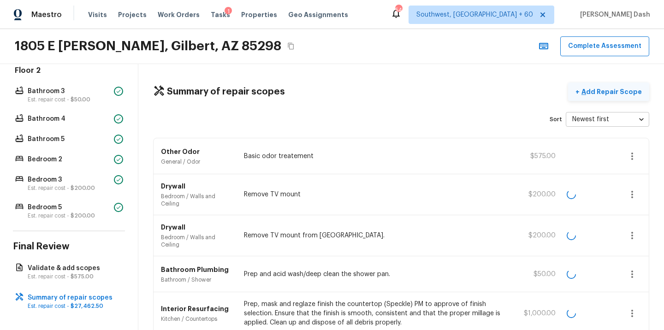
click at [596, 91] on p "Add Repair Scope" at bounding box center [611, 91] width 62 height 9
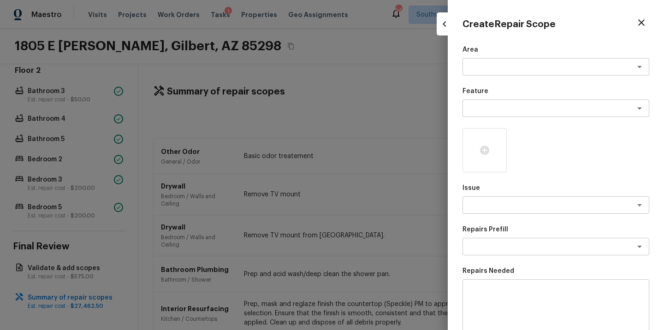
click at [407, 90] on div at bounding box center [332, 165] width 664 height 330
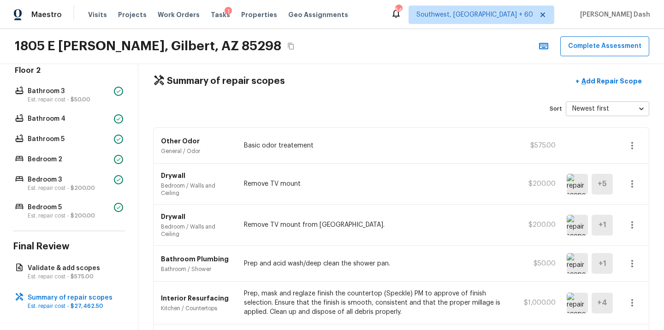
scroll to position [0, 0]
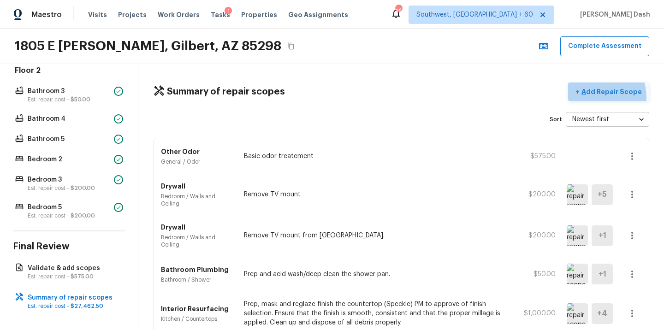
click at [600, 97] on button "+ Add Repair Scope" at bounding box center [608, 92] width 81 height 19
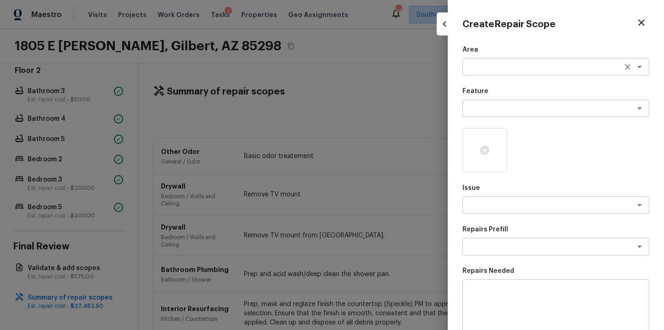
click at [486, 70] on textarea at bounding box center [543, 66] width 153 height 9
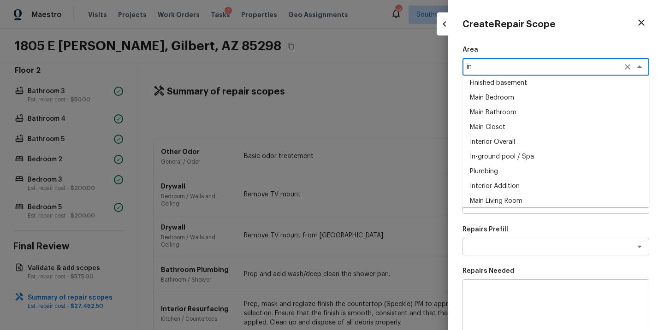
scroll to position [67, 0]
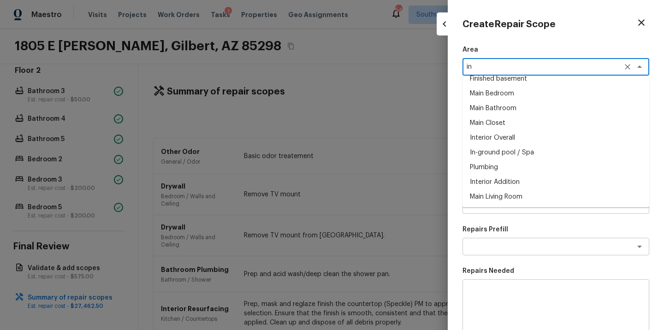
click at [490, 133] on li "Interior Overall" at bounding box center [556, 138] width 187 height 15
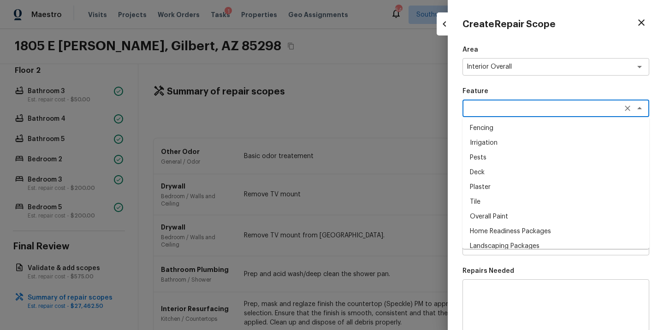
click at [496, 108] on textarea at bounding box center [543, 108] width 153 height 9
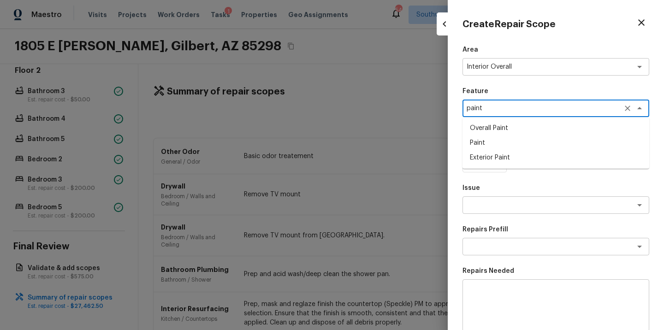
click at [490, 129] on li "Overall Paint" at bounding box center [556, 128] width 187 height 15
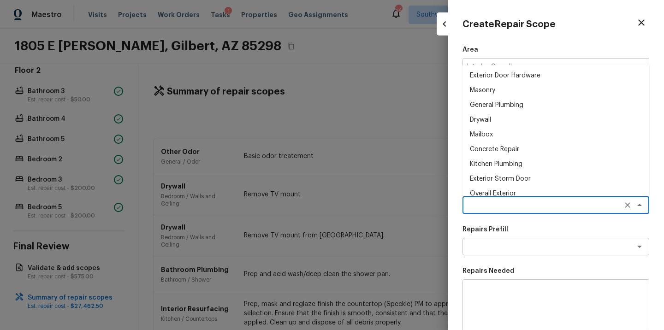
click at [490, 206] on textarea at bounding box center [543, 205] width 153 height 9
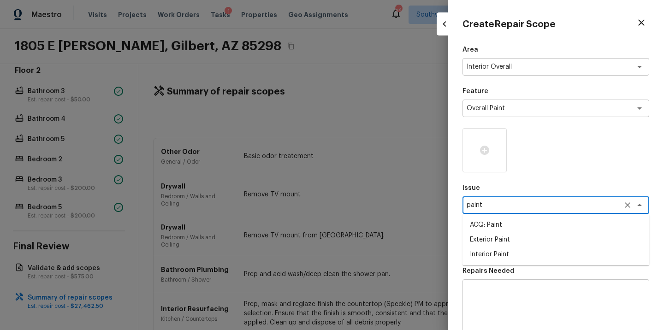
click at [485, 225] on li "ACQ: Paint" at bounding box center [556, 225] width 187 height 15
click at [483, 248] on textarea at bounding box center [543, 246] width 153 height 9
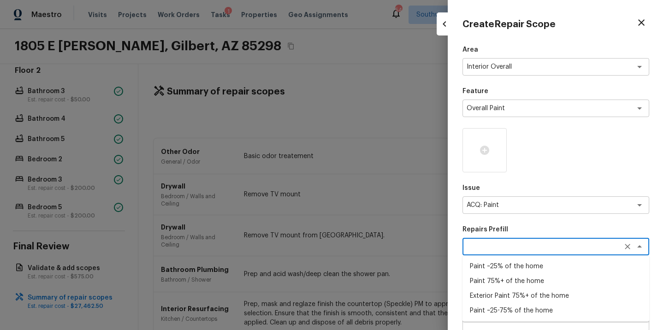
click at [496, 297] on li "Exterior Paint 75%+ of the home" at bounding box center [556, 296] width 187 height 15
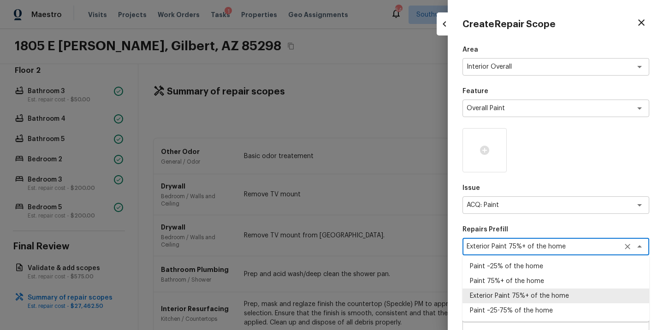
click at [528, 250] on textarea "Exterior Paint 75%+ of the home" at bounding box center [543, 246] width 153 height 9
click at [507, 310] on li "Paint ~25-75% of the home" at bounding box center [556, 311] width 187 height 15
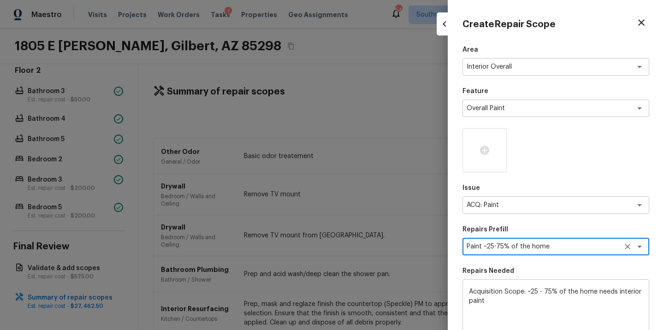
scroll to position [135, 0]
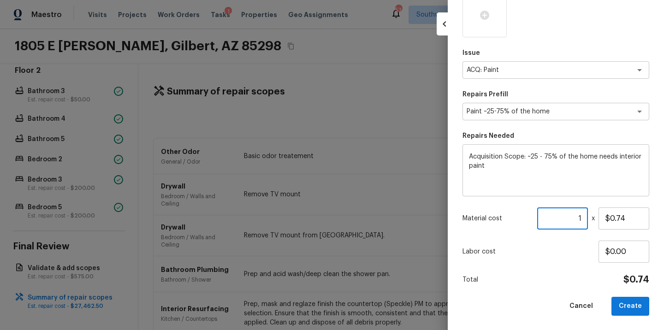
click at [575, 222] on input "1" at bounding box center [562, 219] width 51 height 22
click at [586, 219] on input "1" at bounding box center [562, 219] width 51 height 22
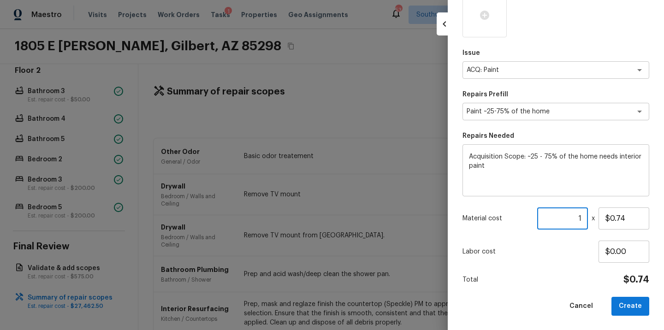
click at [586, 219] on input "1" at bounding box center [562, 219] width 51 height 22
click at [642, 310] on button "Create" at bounding box center [631, 306] width 38 height 19
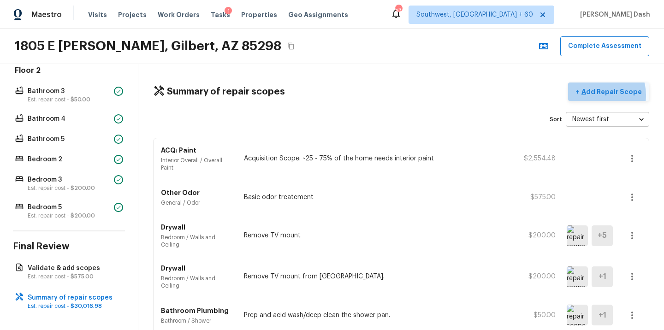
click at [600, 95] on p "Add Repair Scope" at bounding box center [611, 91] width 62 height 9
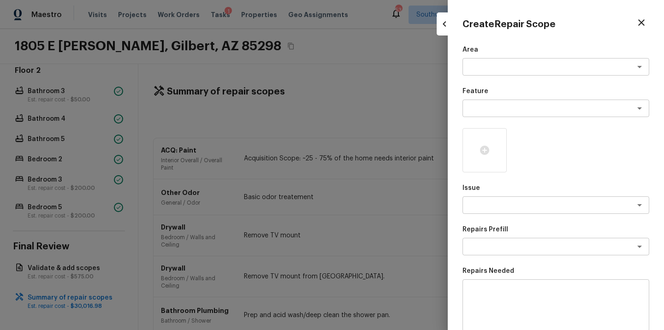
click at [495, 77] on div "Area x ​ Feature x ​ Issue x ​ Repairs Prefill x ​ Repairs Needed x ​ Material …" at bounding box center [556, 248] width 187 height 406
click at [496, 65] on textarea at bounding box center [543, 66] width 153 height 9
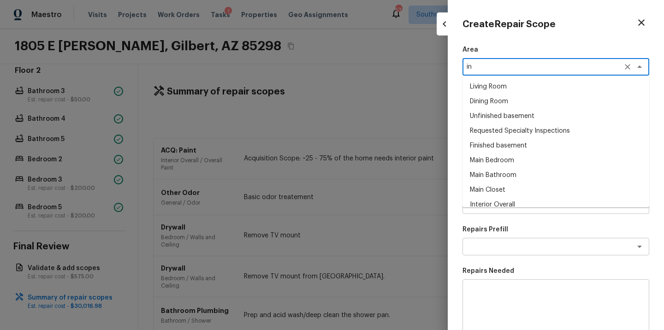
click at [489, 201] on li "Interior Overall" at bounding box center [556, 204] width 187 height 15
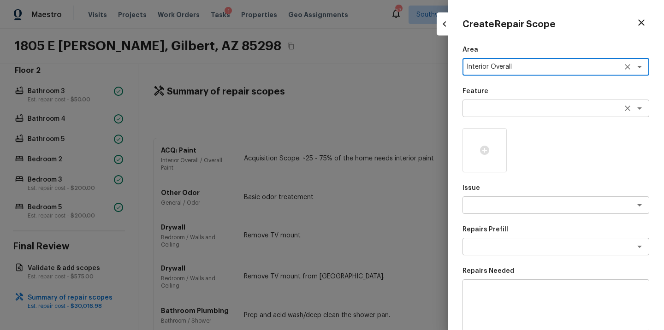
click at [494, 115] on div "x ​" at bounding box center [556, 109] width 187 height 18
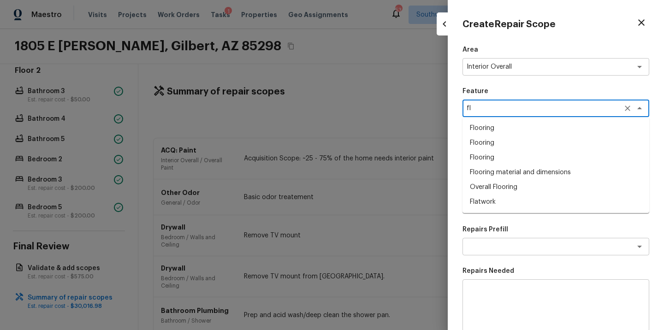
click at [488, 190] on li "Overall Flooring" at bounding box center [556, 187] width 187 height 15
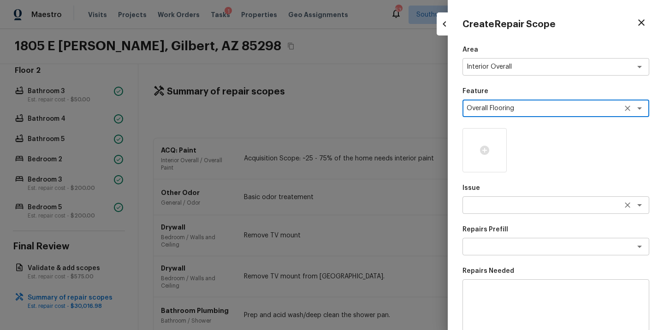
click at [501, 203] on textarea at bounding box center [543, 205] width 153 height 9
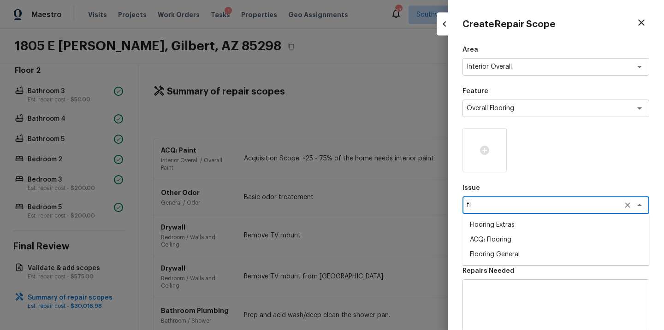
click at [492, 237] on li "ACQ: Flooring" at bounding box center [556, 239] width 187 height 15
click at [540, 245] on textarea at bounding box center [543, 246] width 153 height 9
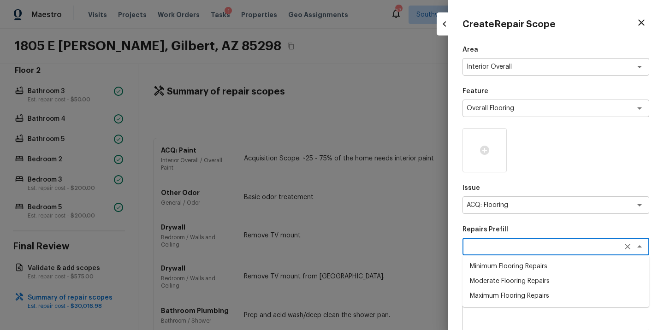
click at [508, 280] on li "Moderate Flooring Repairs" at bounding box center [556, 281] width 187 height 15
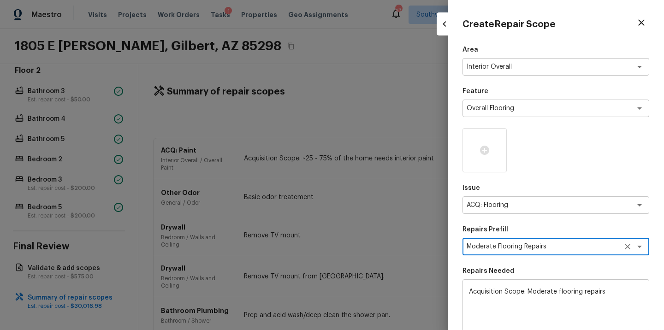
scroll to position [83, 0]
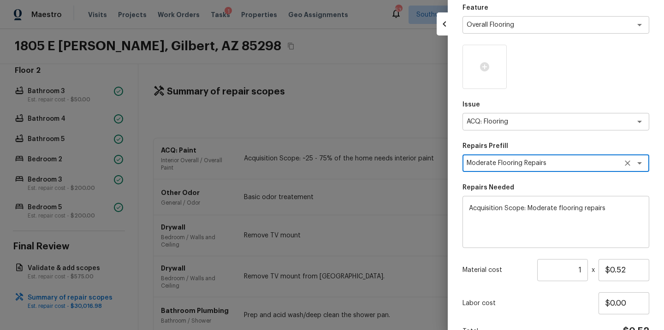
click at [581, 269] on input "1" at bounding box center [562, 270] width 51 height 22
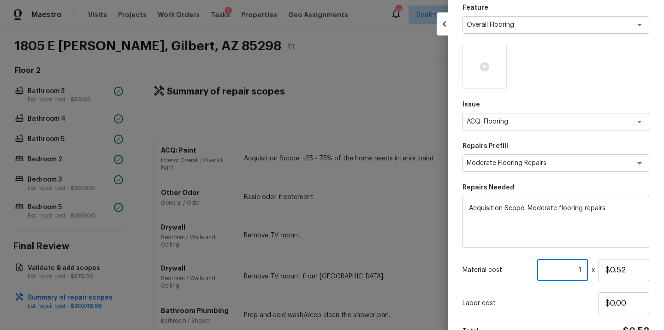
click at [581, 269] on input "1" at bounding box center [562, 270] width 51 height 22
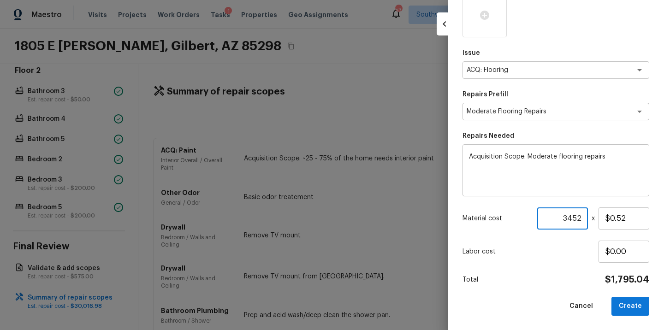
click at [560, 249] on p "Labor cost" at bounding box center [531, 251] width 136 height 9
click at [639, 304] on button "Create" at bounding box center [631, 306] width 38 height 19
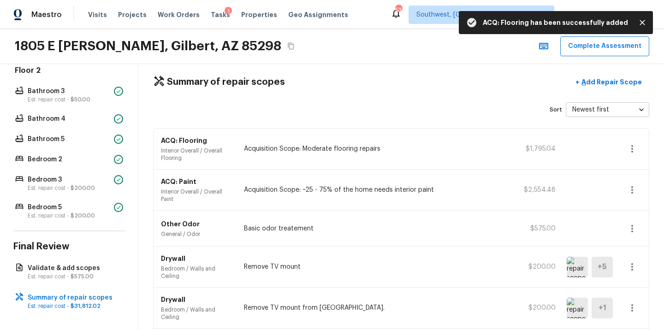
scroll to position [12, 0]
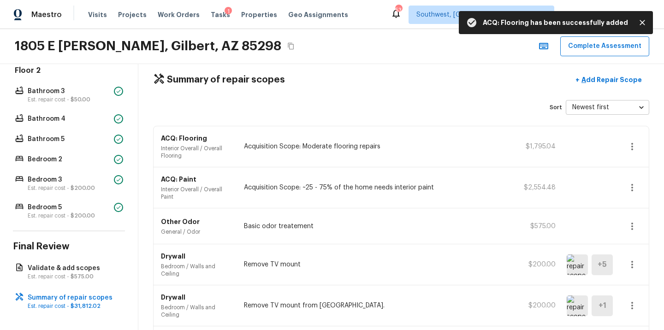
click at [629, 147] on icon "button" at bounding box center [632, 146] width 11 height 11
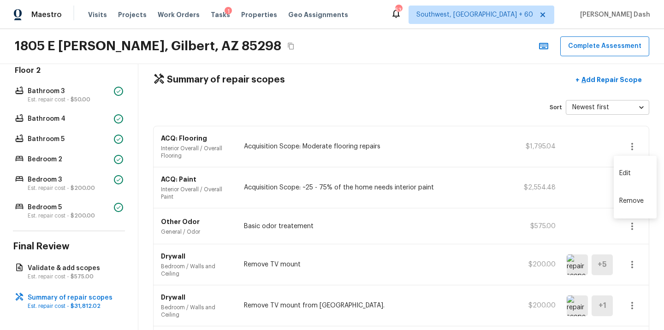
click at [628, 171] on li "Edit" at bounding box center [635, 174] width 43 height 28
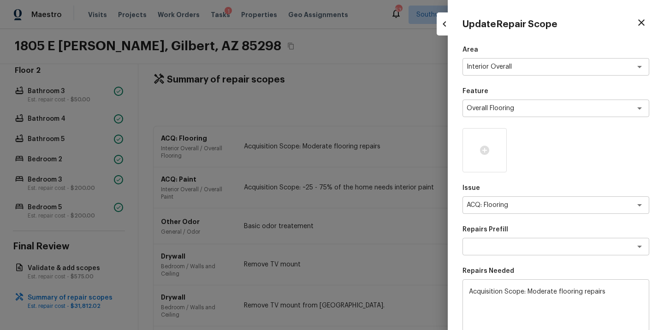
click at [438, 29] on div at bounding box center [445, 23] width 16 height 23
click at [441, 25] on icon "button" at bounding box center [444, 23] width 11 height 11
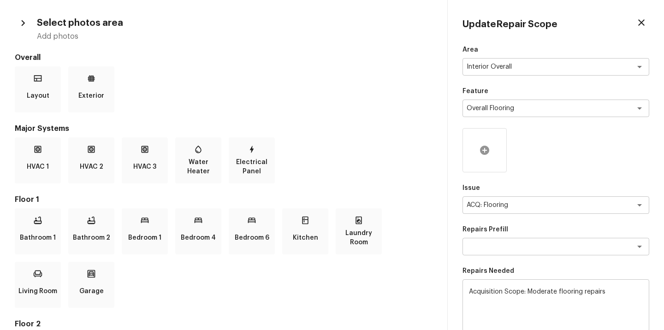
click at [482, 147] on icon at bounding box center [484, 150] width 9 height 9
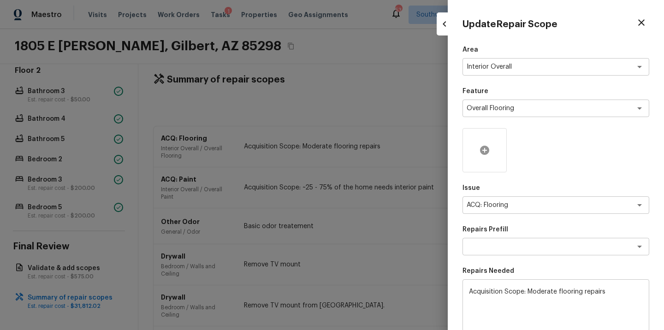
click at [480, 150] on icon at bounding box center [484, 150] width 11 height 11
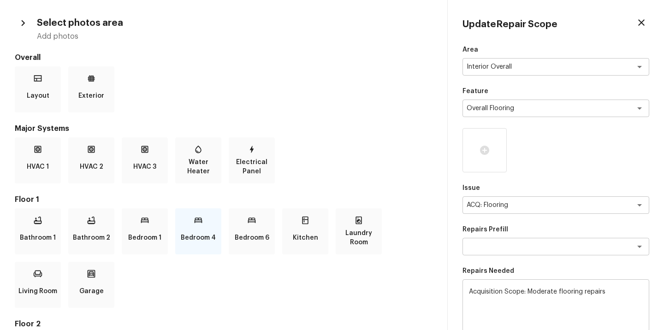
click at [199, 234] on p "Bedroom 4" at bounding box center [198, 238] width 35 height 18
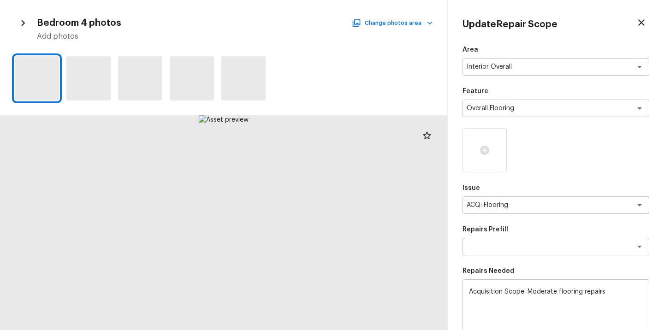
click at [199, 234] on div at bounding box center [223, 222] width 447 height 215
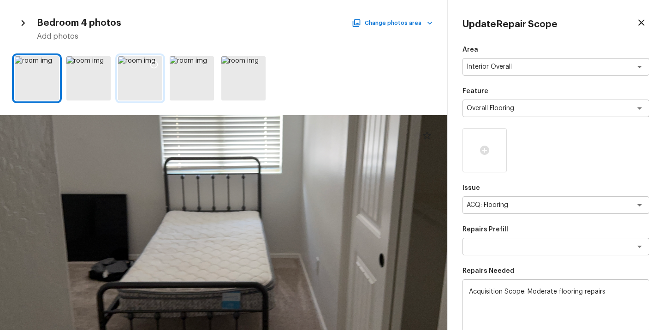
click at [132, 89] on div at bounding box center [140, 78] width 44 height 44
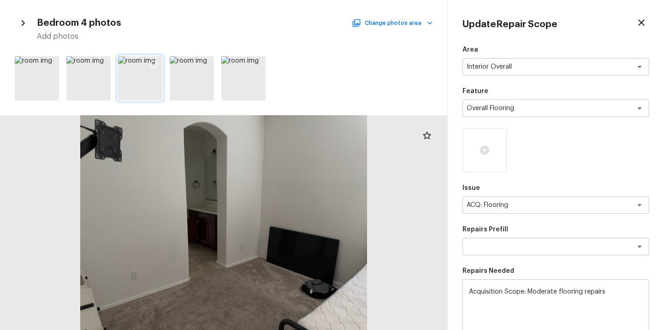
click at [154, 64] on icon at bounding box center [153, 64] width 9 height 9
click at [25, 20] on icon "button" at bounding box center [23, 23] width 12 height 12
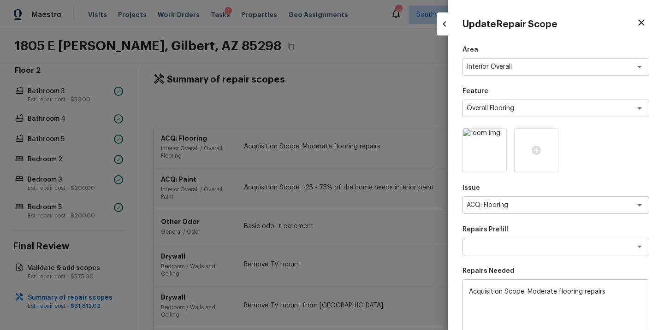
click at [445, 20] on icon "button" at bounding box center [444, 23] width 11 height 11
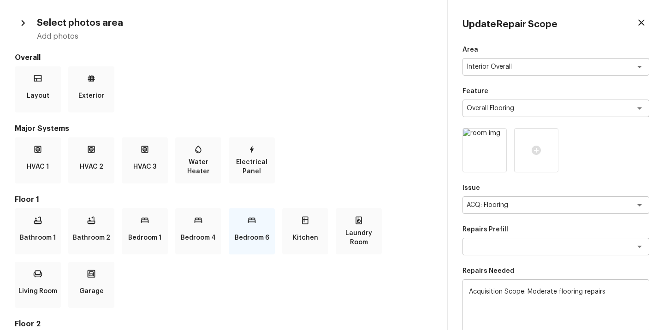
click at [268, 232] on p "Bedroom 6" at bounding box center [252, 238] width 35 height 18
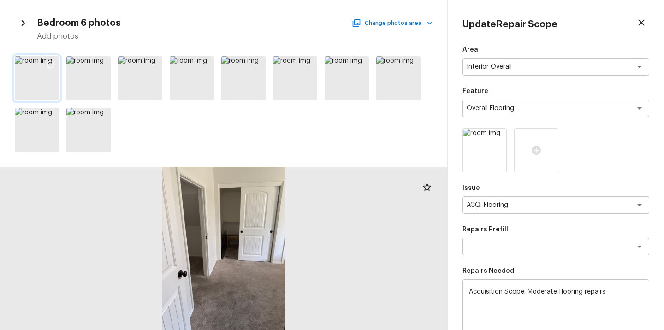
click at [43, 80] on div at bounding box center [37, 78] width 44 height 44
click at [50, 65] on icon at bounding box center [50, 64] width 9 height 9
click at [154, 67] on icon at bounding box center [153, 64] width 9 height 9
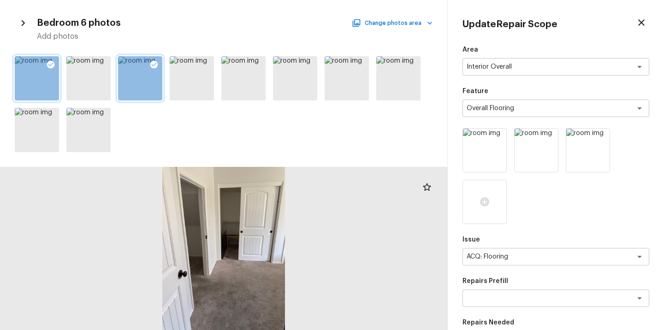
click at [429, 17] on div "Bedroom 6 photos Change photos area Add photos" at bounding box center [224, 28] width 418 height 27
click at [429, 21] on icon "button" at bounding box center [429, 22] width 9 height 9
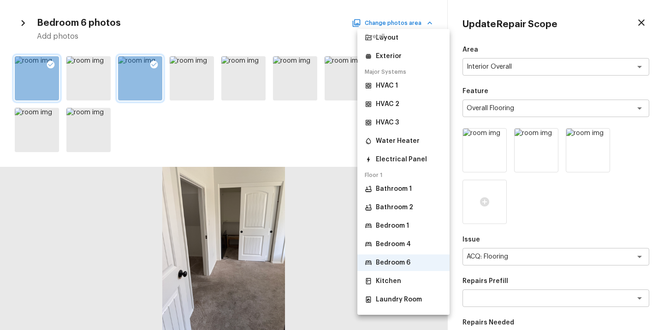
scroll to position [17, 0]
click at [393, 225] on p "Bedroom 1" at bounding box center [392, 225] width 33 height 9
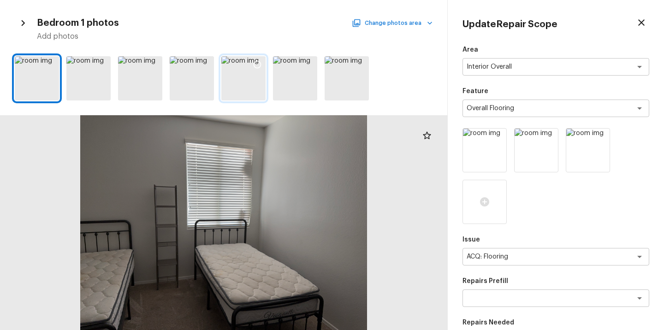
click at [256, 66] on icon at bounding box center [257, 64] width 9 height 9
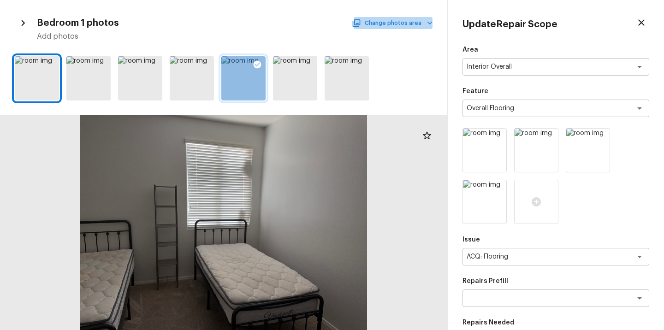
click at [421, 23] on button "Change photos area" at bounding box center [393, 23] width 79 height 12
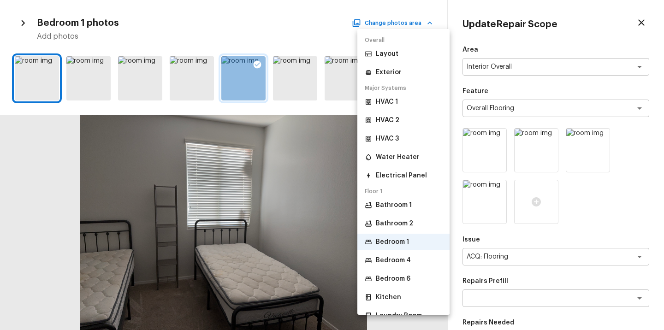
click at [386, 59] on li "Layout" at bounding box center [404, 54] width 92 height 17
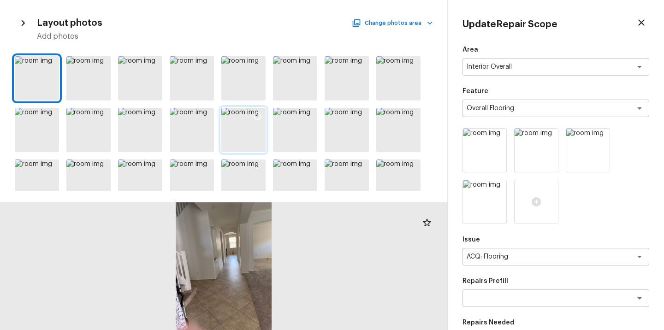
click at [255, 117] on icon at bounding box center [257, 116] width 9 height 9
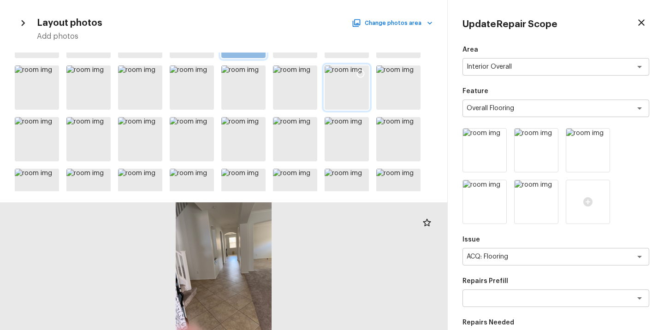
scroll to position [95, 0]
click at [362, 126] on icon at bounding box center [360, 124] width 9 height 9
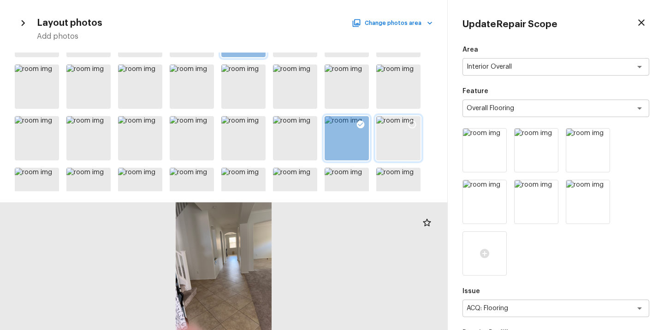
click at [417, 119] on div at bounding box center [412, 125] width 17 height 19
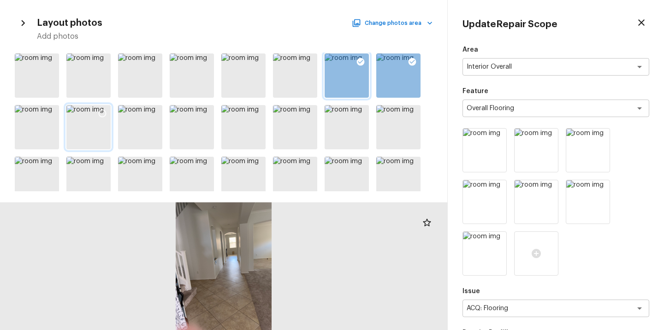
scroll to position [164, 0]
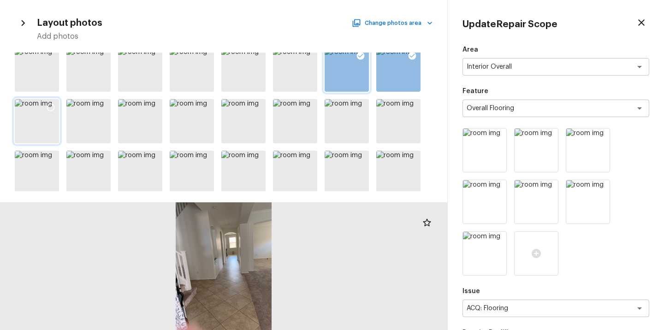
click at [49, 107] on icon at bounding box center [50, 107] width 9 height 9
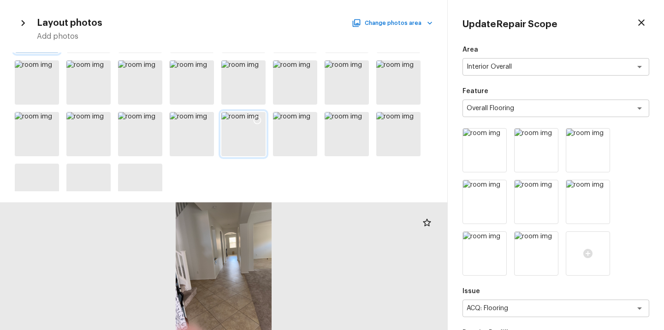
scroll to position [263, 0]
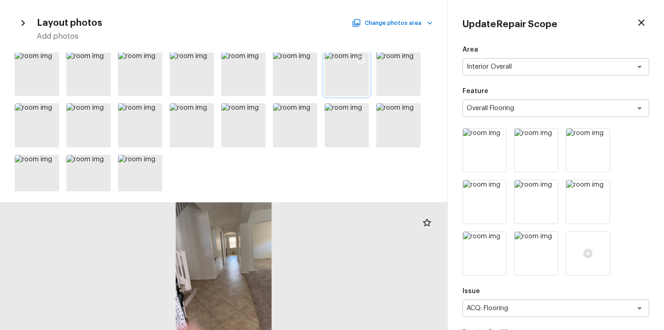
click at [358, 57] on icon at bounding box center [361, 60] width 8 height 8
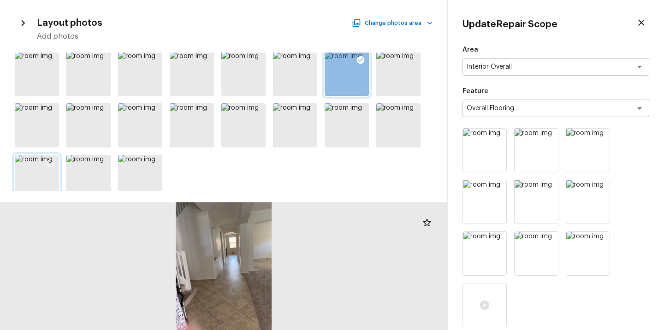
click at [52, 160] on icon at bounding box center [51, 164] width 8 height 8
click at [110, 164] on div at bounding box center [102, 164] width 17 height 19
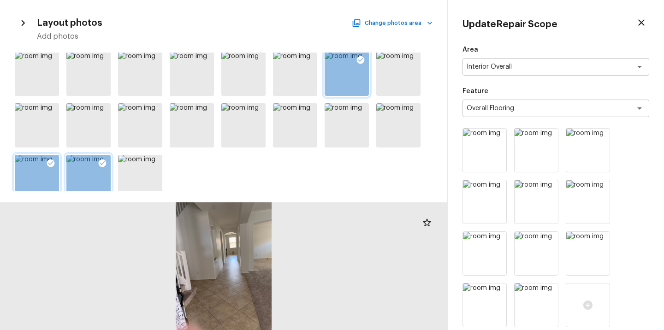
click at [107, 164] on div at bounding box center [102, 164] width 17 height 19
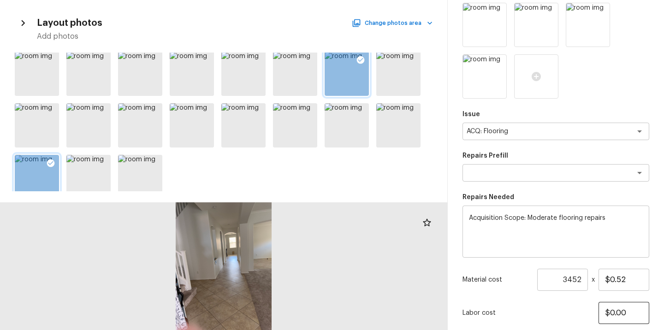
scroll to position [290, 0]
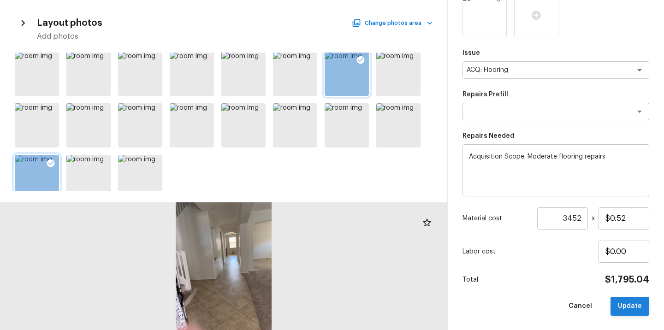
click at [631, 315] on button "Update" at bounding box center [630, 306] width 39 height 19
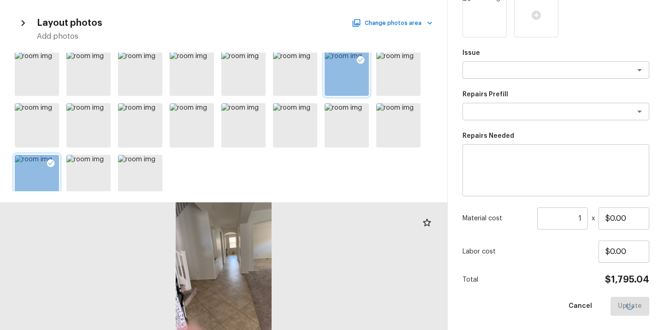
scroll to position [135, 0]
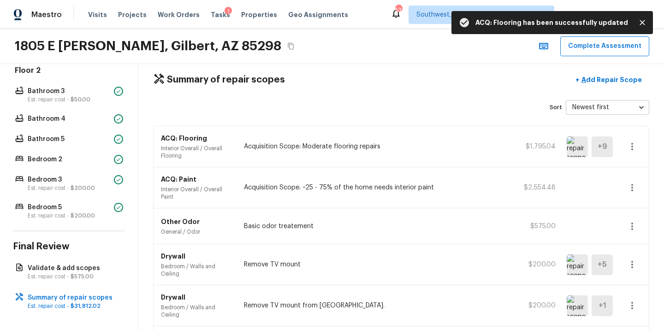
click at [635, 187] on icon "button" at bounding box center [632, 187] width 11 height 11
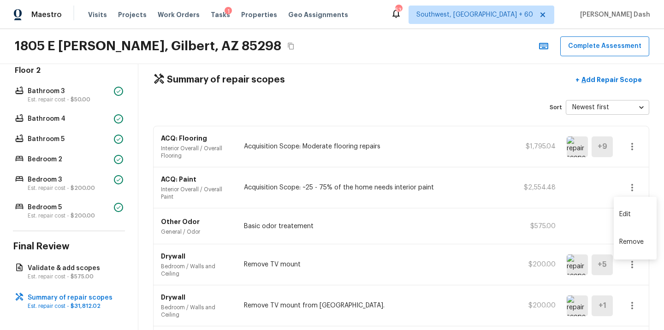
click at [630, 217] on li "Edit" at bounding box center [635, 215] width 43 height 28
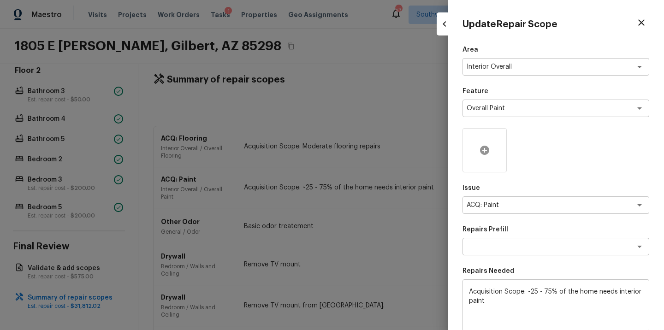
click at [484, 152] on icon at bounding box center [484, 150] width 11 height 11
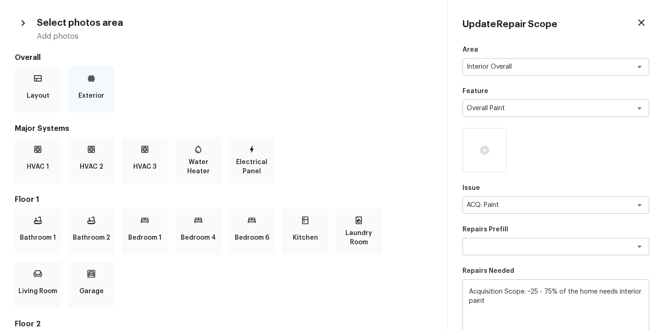
click at [87, 86] on div "Exterior" at bounding box center [91, 89] width 46 height 46
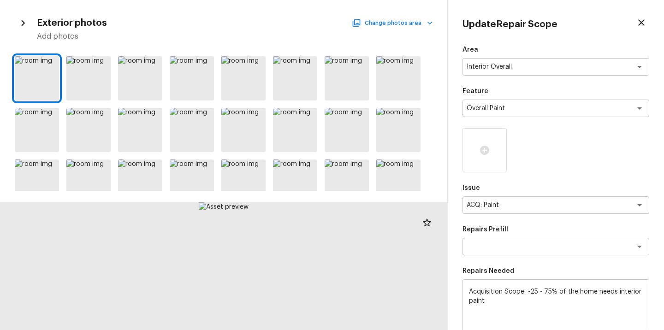
click at [377, 23] on button "Change photos area" at bounding box center [393, 23] width 79 height 12
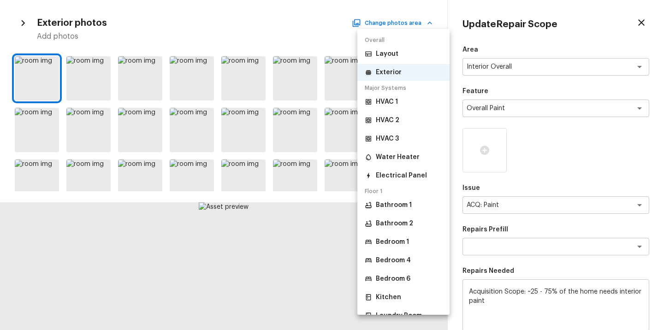
click at [399, 59] on li "Layout" at bounding box center [404, 54] width 92 height 17
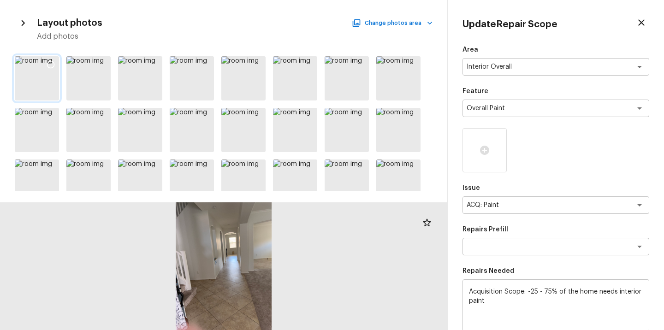
click at [50, 67] on icon at bounding box center [51, 65] width 8 height 8
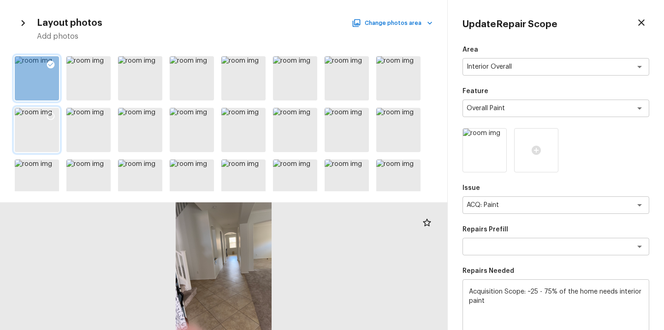
click at [52, 114] on icon at bounding box center [50, 116] width 9 height 9
click at [101, 167] on icon at bounding box center [102, 167] width 9 height 9
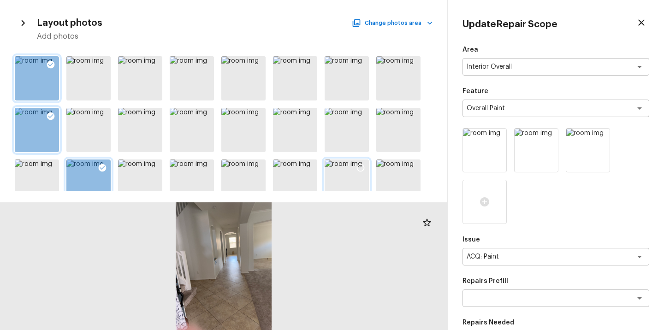
click at [356, 165] on icon at bounding box center [360, 167] width 9 height 9
click at [358, 114] on icon at bounding box center [360, 116] width 9 height 9
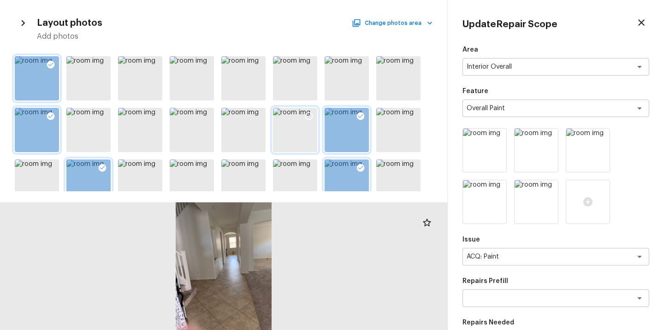
scroll to position [57, 0]
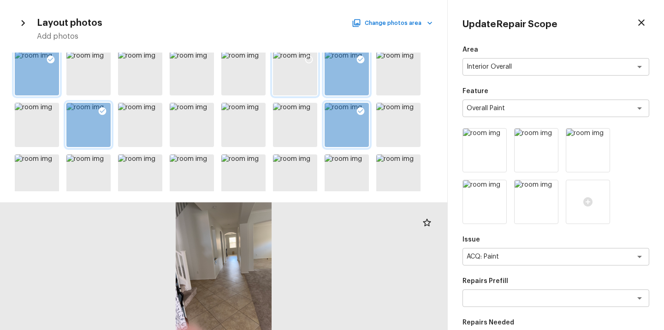
click at [307, 60] on icon at bounding box center [308, 59] width 9 height 9
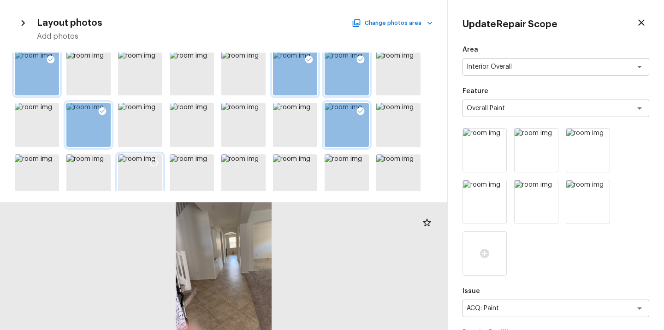
click at [156, 160] on icon at bounding box center [154, 163] width 8 height 8
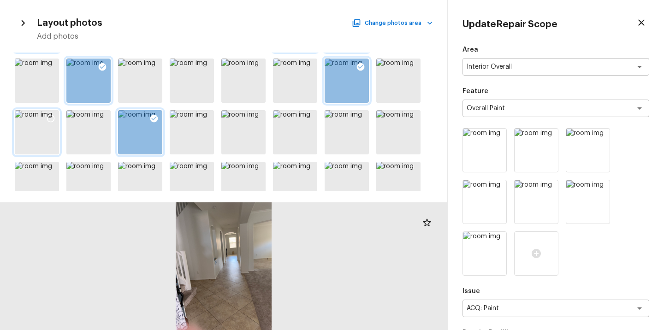
scroll to position [182, 0]
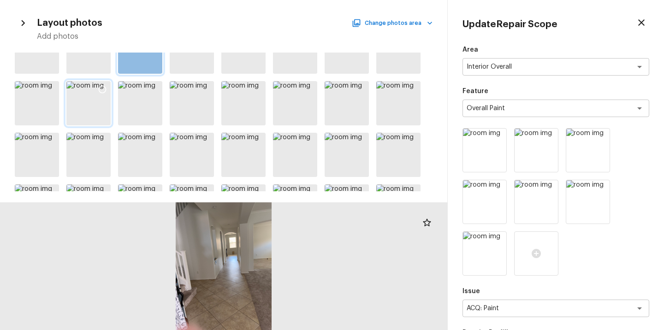
click at [103, 86] on icon at bounding box center [103, 90] width 8 height 8
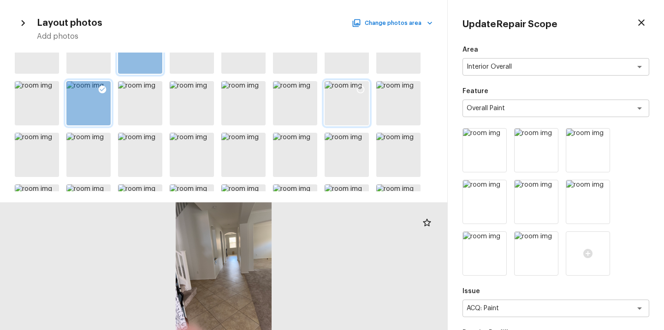
click at [358, 88] on icon at bounding box center [360, 89] width 9 height 9
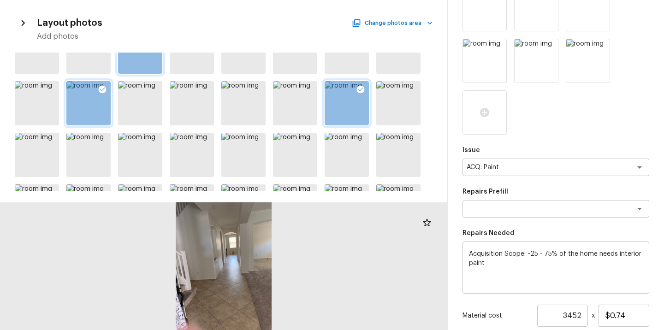
scroll to position [290, 0]
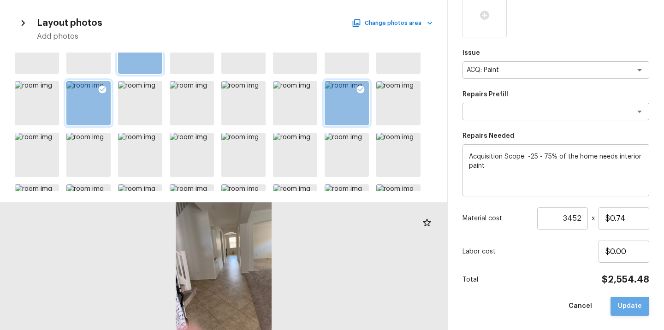
click at [627, 308] on button "Update" at bounding box center [630, 306] width 39 height 19
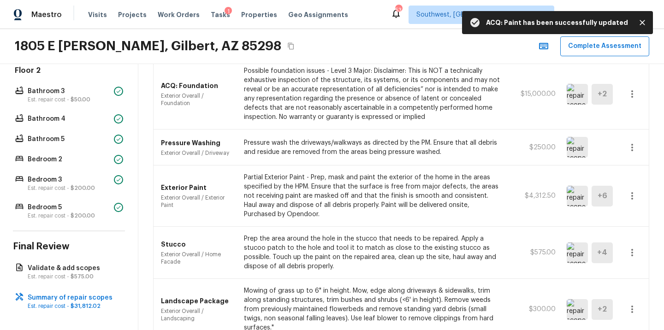
scroll to position [437, 0]
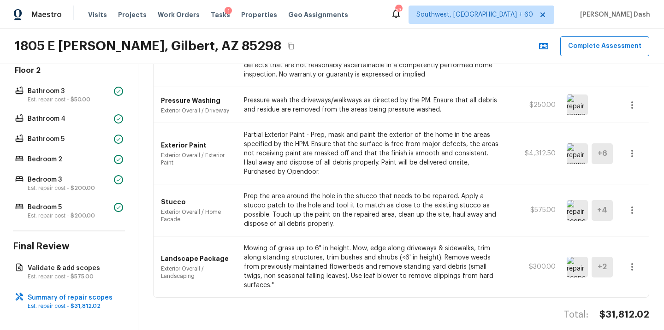
click at [620, 298] on div "Summary of repair scopes + Add Repair Scope Sort Newest first newestFirst ​ ACQ…" at bounding box center [401, 197] width 526 height 266
copy h4 "$31,812.02"
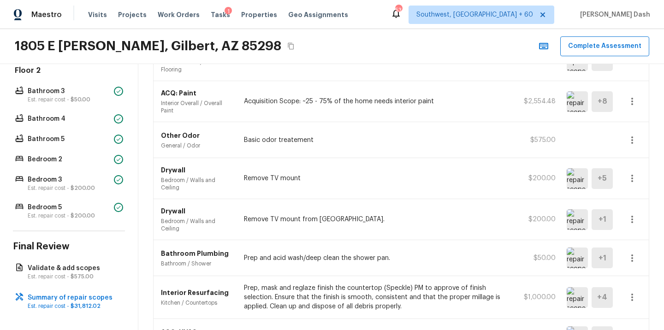
scroll to position [0, 0]
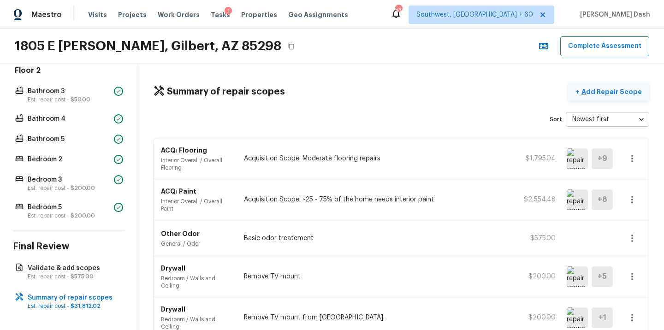
click at [610, 89] on p "Add Repair Scope" at bounding box center [611, 91] width 62 height 9
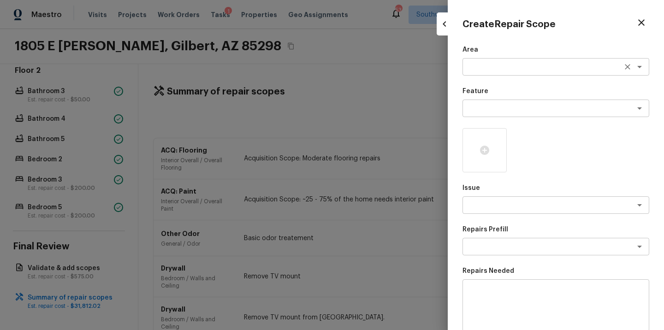
click at [486, 63] on textarea at bounding box center [543, 66] width 153 height 9
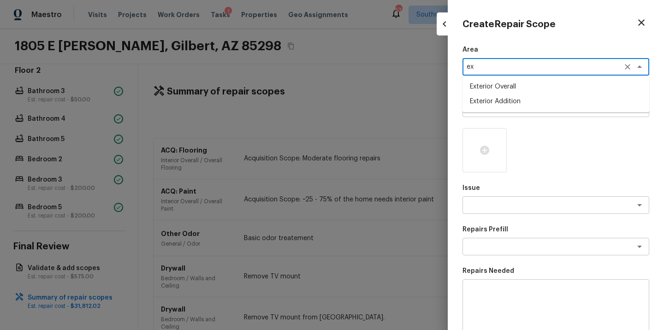
click at [501, 90] on li "Exterior Overall" at bounding box center [556, 86] width 187 height 15
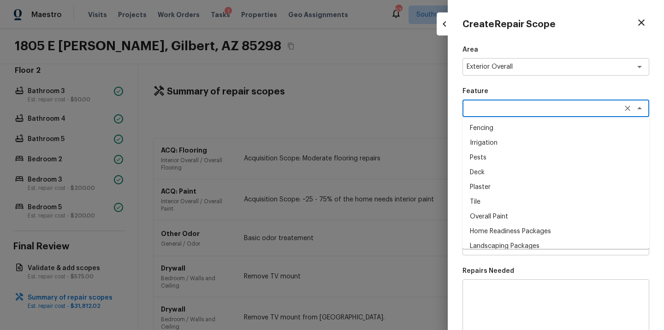
click at [492, 107] on textarea at bounding box center [543, 108] width 153 height 9
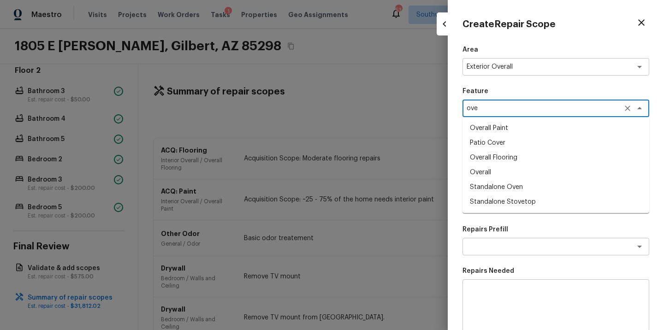
click at [483, 178] on li "Overall" at bounding box center [556, 172] width 187 height 15
click at [488, 209] on textarea at bounding box center [543, 205] width 153 height 9
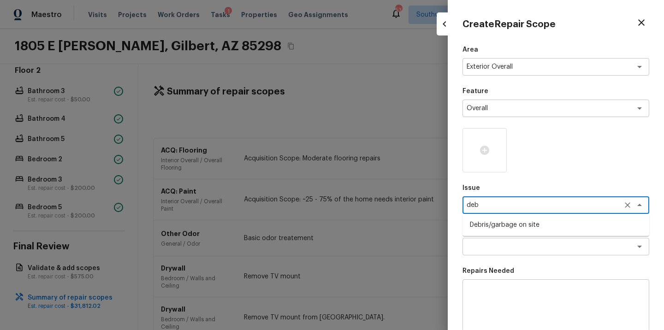
click at [486, 225] on li "Debris/garbage on site" at bounding box center [556, 225] width 187 height 15
click at [486, 246] on textarea at bounding box center [543, 246] width 153 height 9
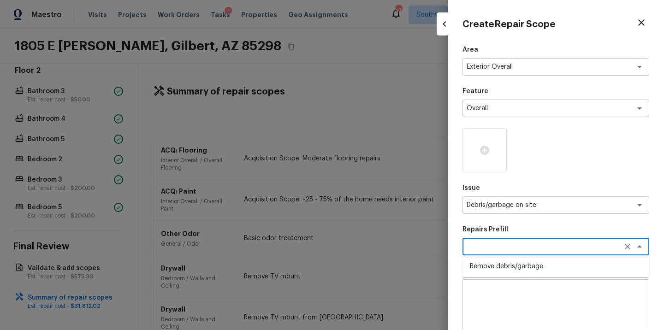
click at [487, 269] on li "Remove debris/garbage" at bounding box center [556, 266] width 187 height 15
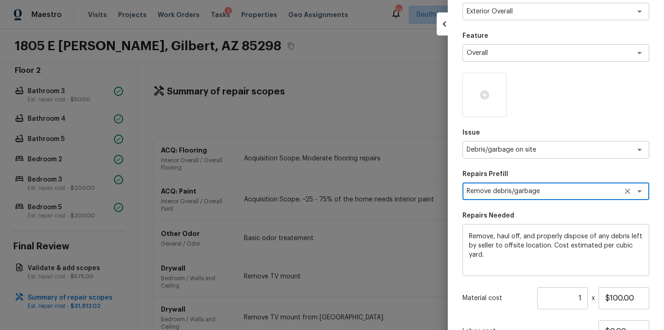
scroll to position [85, 0]
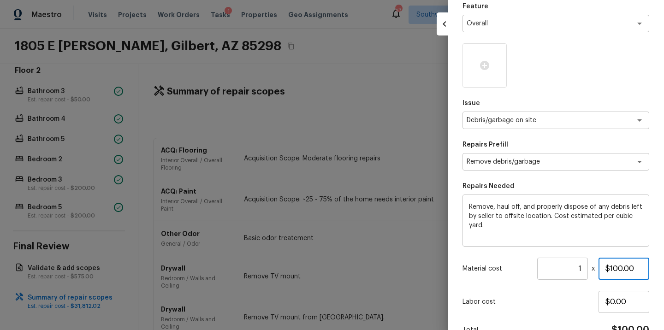
click at [620, 274] on input "$100.00" at bounding box center [624, 269] width 51 height 22
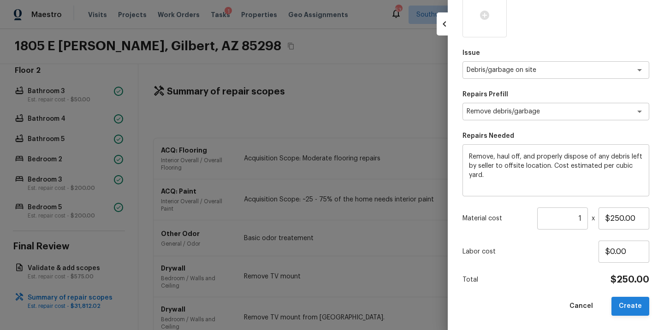
click at [624, 307] on button "Create" at bounding box center [631, 306] width 38 height 19
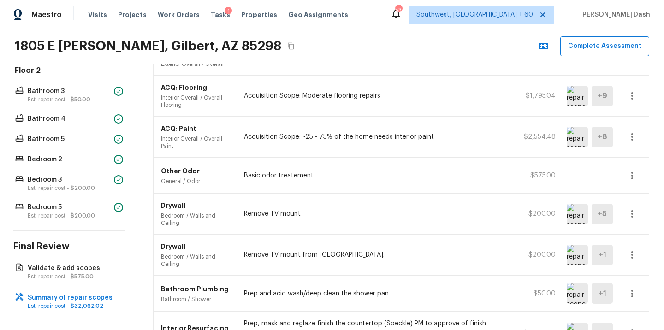
scroll to position [0, 0]
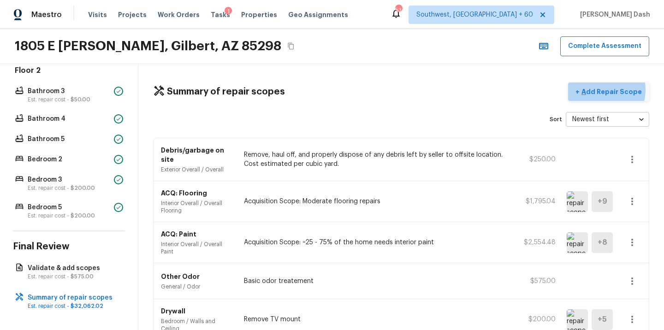
click at [606, 89] on p "Add Repair Scope" at bounding box center [611, 91] width 62 height 9
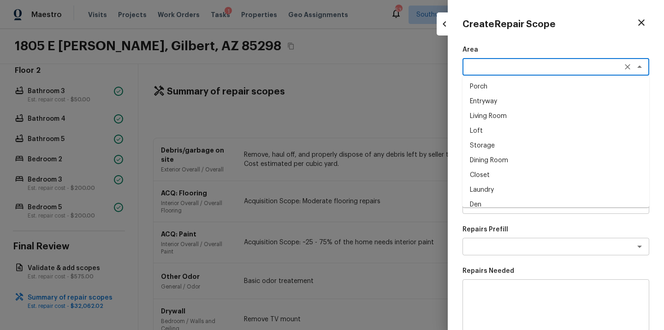
click at [491, 64] on textarea at bounding box center [543, 66] width 153 height 9
click at [485, 101] on li "Exterior Addition" at bounding box center [556, 101] width 187 height 15
click at [584, 67] on textarea "Exterior Addition" at bounding box center [543, 66] width 153 height 9
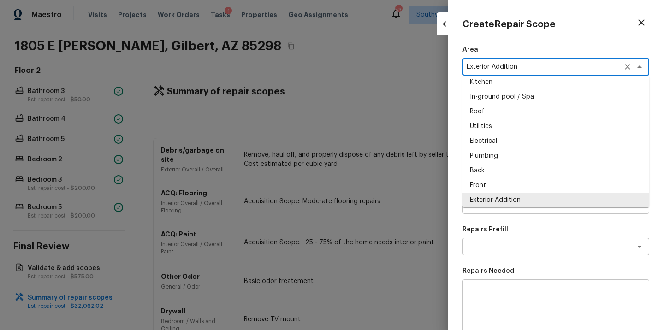
click at [584, 67] on textarea "Exterior Addition" at bounding box center [543, 66] width 153 height 9
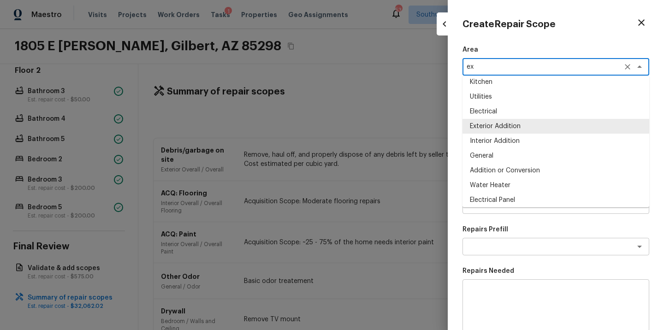
scroll to position [0, 0]
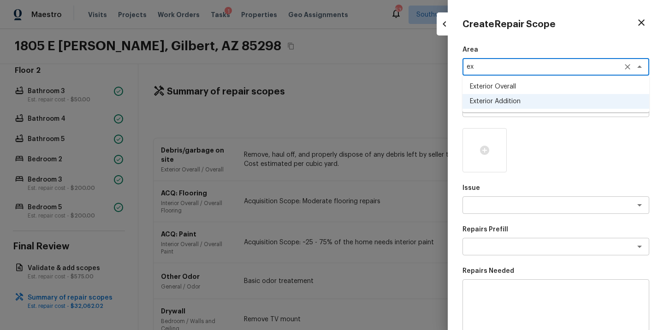
click at [531, 89] on li "Exterior Overall" at bounding box center [556, 86] width 187 height 15
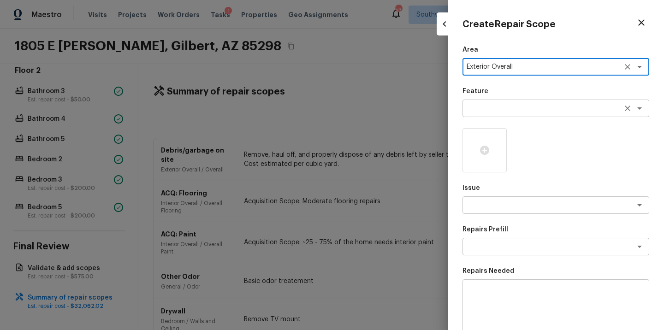
click at [525, 116] on div "x ​" at bounding box center [556, 109] width 187 height 18
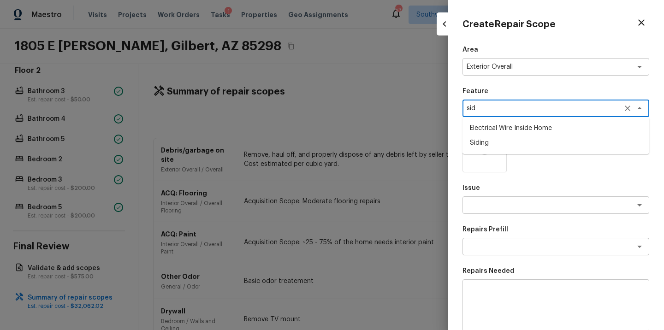
drag, startPoint x: 507, startPoint y: 143, endPoint x: 507, endPoint y: 185, distance: 41.5
click at [507, 143] on li "Siding" at bounding box center [556, 143] width 187 height 15
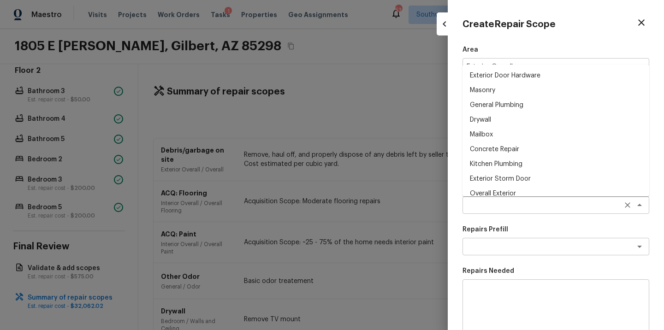
click at [507, 211] on div "x ​" at bounding box center [556, 206] width 187 height 18
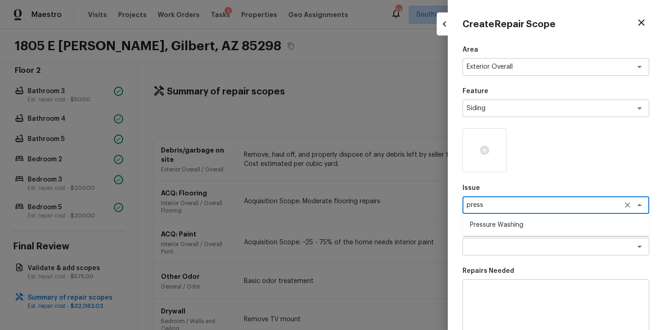
click at [500, 221] on li "Pressure Washing" at bounding box center [556, 225] width 187 height 15
click at [500, 245] on textarea at bounding box center [543, 246] width 153 height 9
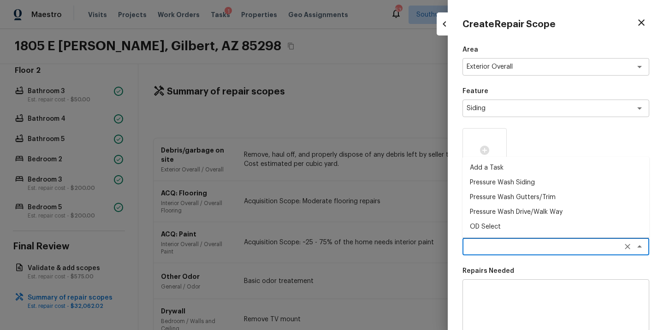
click at [508, 188] on li "Pressure Wash Siding" at bounding box center [556, 182] width 187 height 15
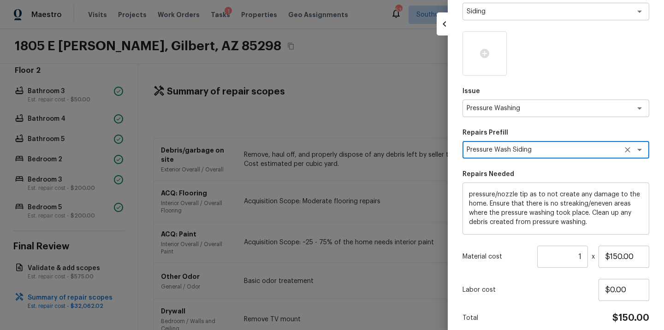
scroll to position [135, 0]
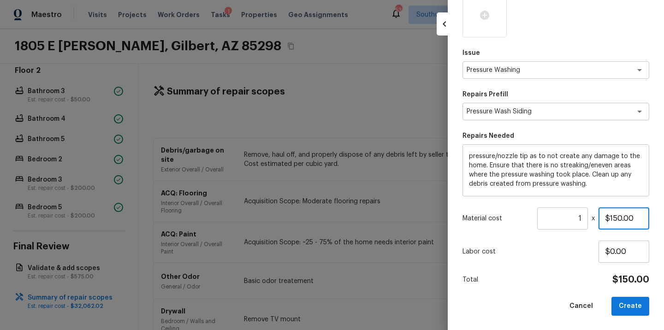
click at [628, 215] on input "$150.00" at bounding box center [624, 219] width 51 height 22
click at [637, 299] on button "Create" at bounding box center [631, 306] width 38 height 19
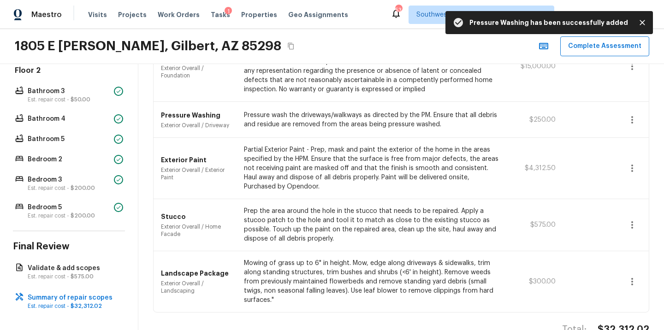
scroll to position [525, 0]
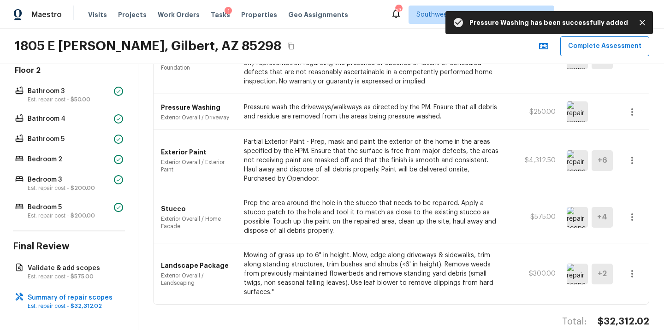
click at [631, 316] on h4 "$32,312.02" at bounding box center [624, 322] width 52 height 12
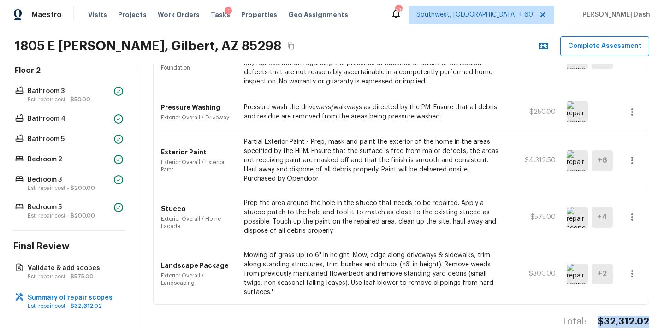
click at [631, 316] on h4 "$32,312.02" at bounding box center [624, 322] width 52 height 12
copy div "$32,312.02"
click at [285, 46] on button "Copy Address" at bounding box center [291, 46] width 12 height 12
click at [601, 49] on button "Complete Assessment" at bounding box center [604, 46] width 89 height 20
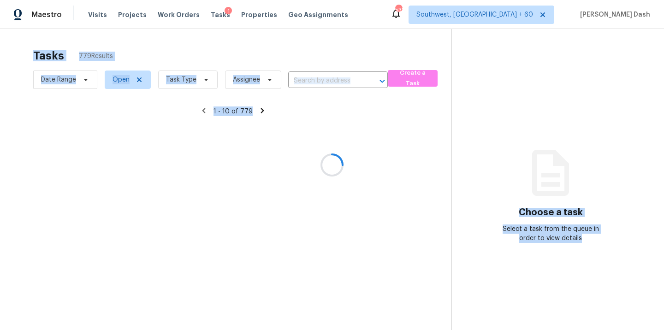
click at [187, 48] on div at bounding box center [332, 165] width 664 height 330
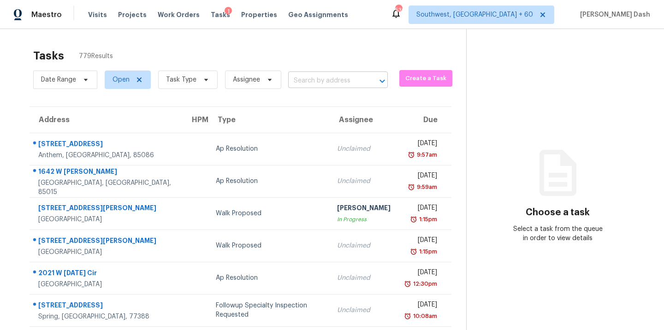
click at [328, 85] on input "text" at bounding box center [325, 81] width 74 height 14
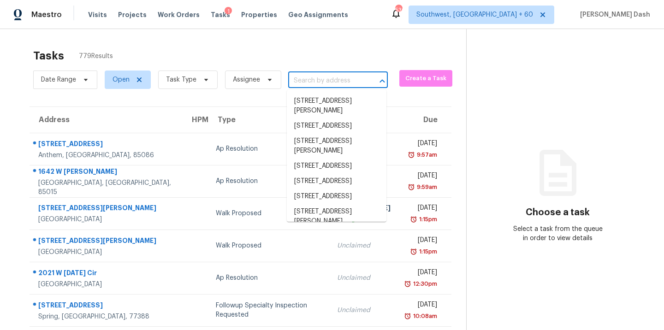
paste input "[STREET_ADDRESS]"
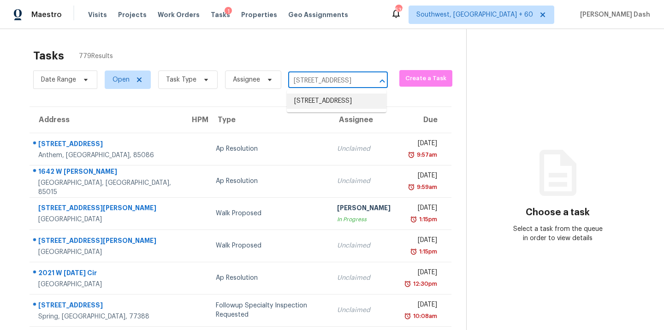
click at [322, 100] on li "[STREET_ADDRESS]" at bounding box center [337, 101] width 100 height 15
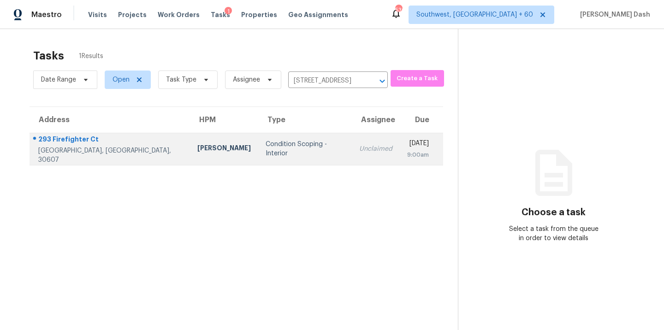
click at [258, 143] on td "Condition Scoping - Interior" at bounding box center [304, 149] width 93 height 32
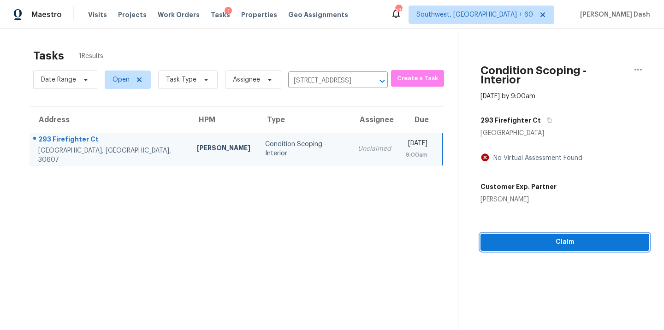
click at [572, 232] on div "Condition Scoping - Interior Sep 22nd 2025 by 9:00am 293 Firefighter Ct Athens,…" at bounding box center [554, 140] width 191 height 222
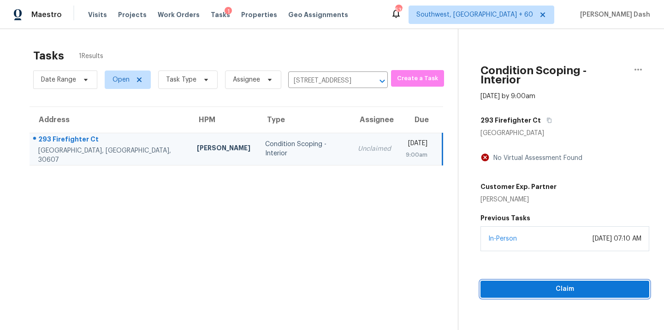
click at [571, 284] on span "Claim" at bounding box center [565, 290] width 154 height 12
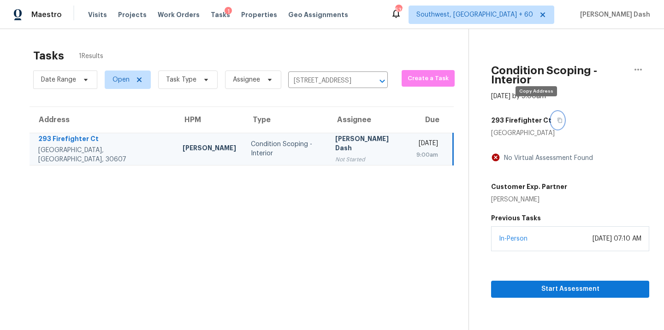
click at [558, 118] on icon "button" at bounding box center [560, 120] width 5 height 5
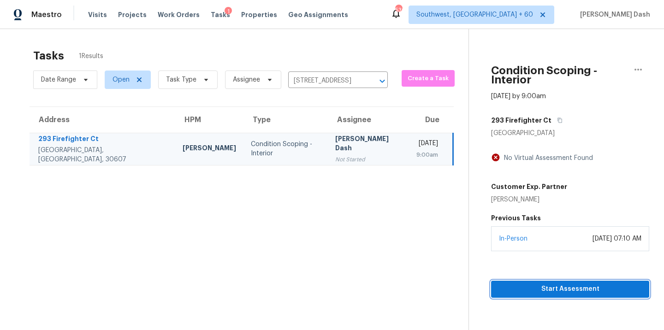
click at [536, 284] on span "Start Assessment" at bounding box center [570, 290] width 143 height 12
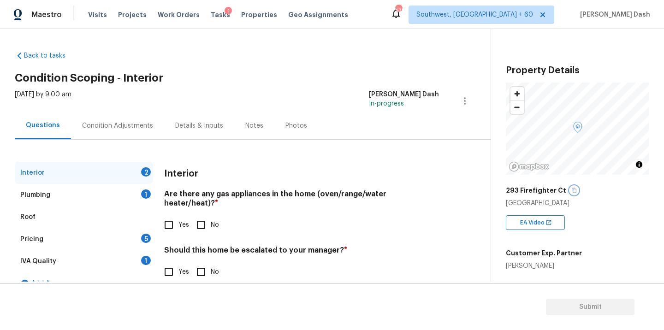
click at [572, 189] on icon "button" at bounding box center [575, 191] width 6 height 6
click at [123, 129] on div "Condition Adjustments" at bounding box center [117, 125] width 71 height 9
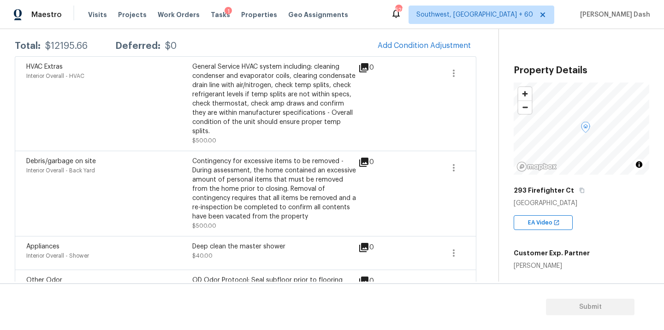
scroll to position [152, 0]
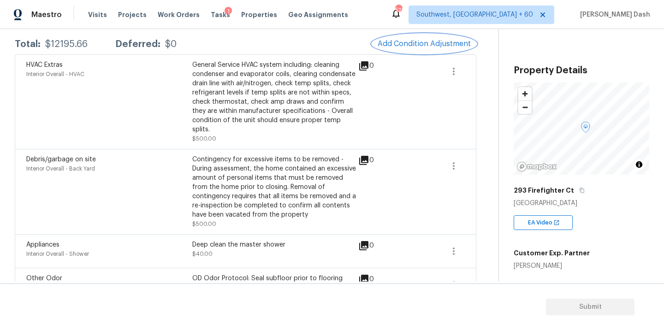
click at [399, 46] on span "Add Condition Adjustment" at bounding box center [424, 44] width 93 height 8
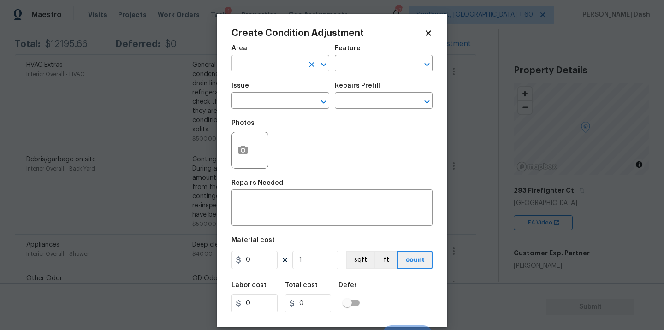
click at [303, 65] on input "text" at bounding box center [268, 64] width 72 height 14
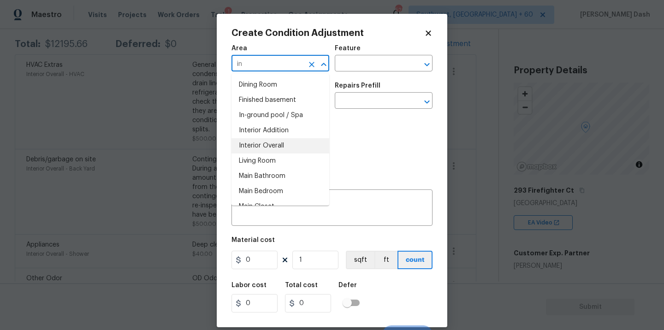
click at [267, 147] on li "Interior Overall" at bounding box center [281, 145] width 98 height 15
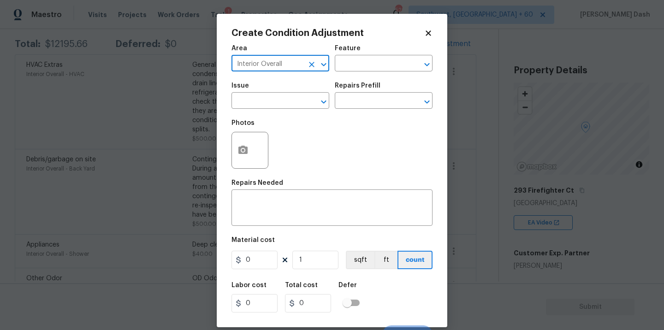
click at [370, 54] on div "Feature" at bounding box center [384, 51] width 98 height 12
click at [370, 63] on input "text" at bounding box center [371, 64] width 72 height 14
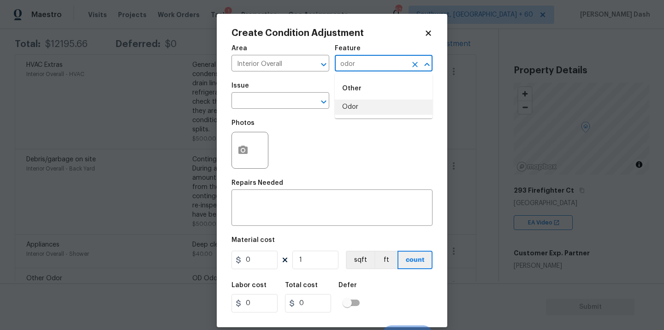
click at [359, 109] on li "Odor" at bounding box center [384, 107] width 98 height 15
click at [289, 108] on input "text" at bounding box center [268, 102] width 72 height 14
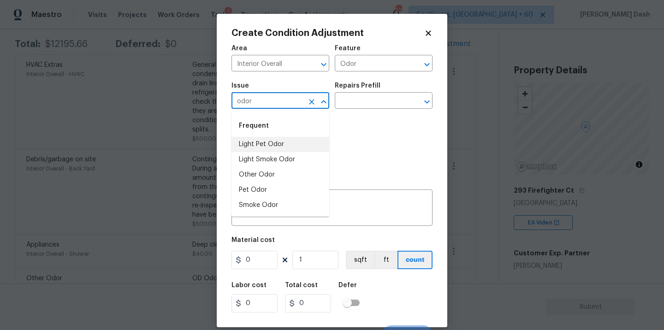
click at [280, 143] on li "Light Pet Odor" at bounding box center [281, 144] width 98 height 15
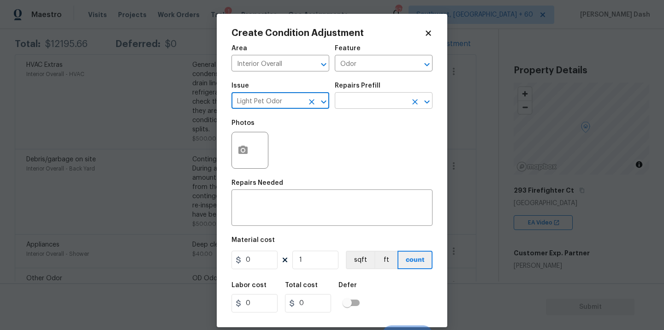
click at [380, 100] on input "text" at bounding box center [371, 102] width 72 height 14
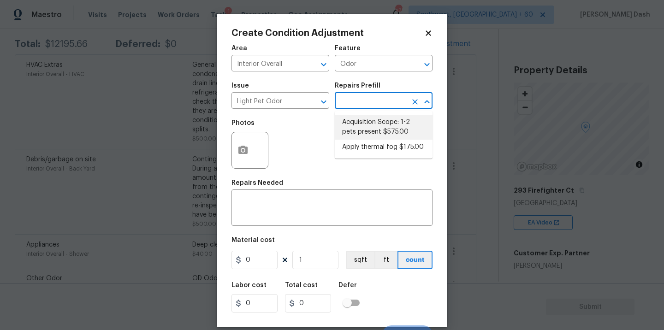
click at [378, 135] on li "Acquisition Scope: 1-2 pets present $575.00" at bounding box center [384, 127] width 98 height 25
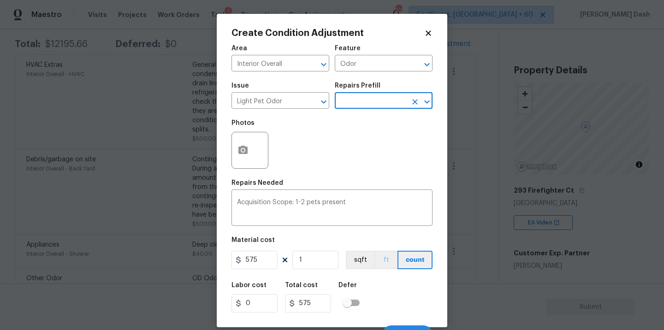
scroll to position [14, 0]
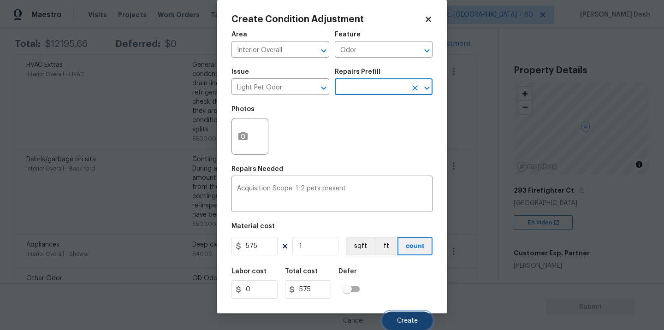
click at [410, 313] on button "Create" at bounding box center [407, 321] width 50 height 18
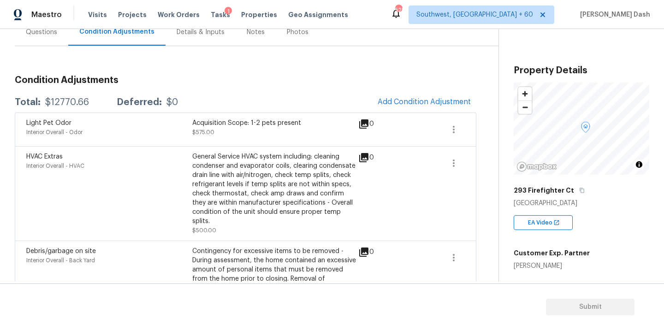
scroll to position [96, 0]
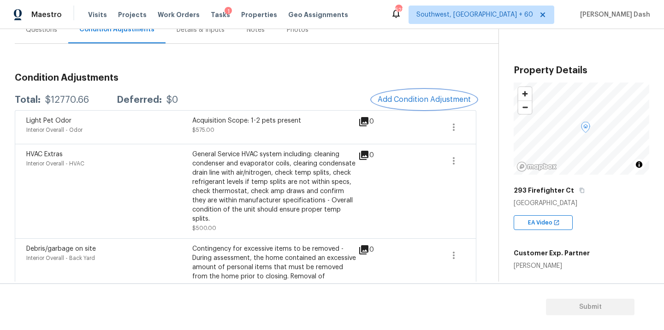
click at [407, 98] on span "Add Condition Adjustment" at bounding box center [424, 99] width 93 height 8
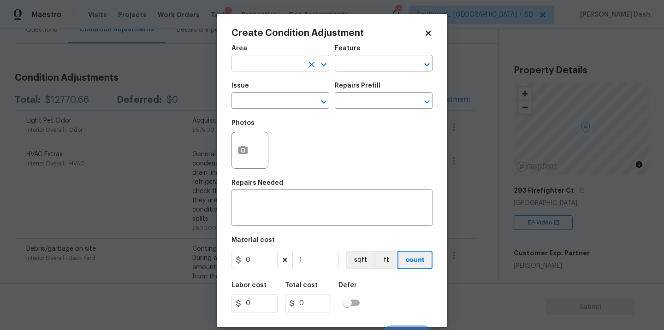
click at [283, 64] on input "text" at bounding box center [268, 64] width 72 height 14
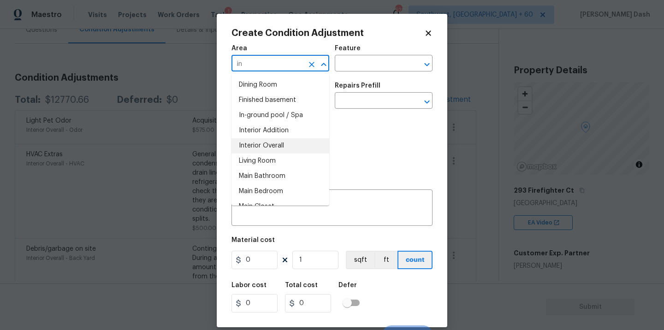
click at [269, 146] on li "Interior Overall" at bounding box center [281, 145] width 98 height 15
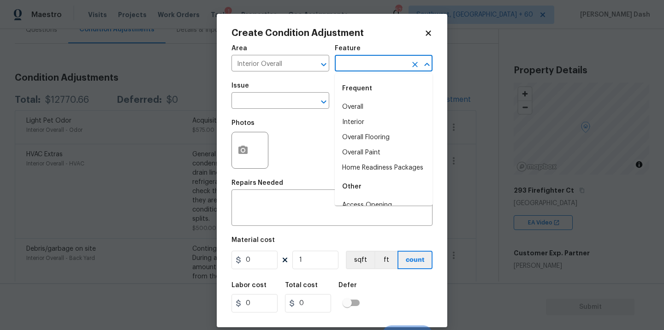
click at [382, 65] on input "text" at bounding box center [371, 64] width 72 height 14
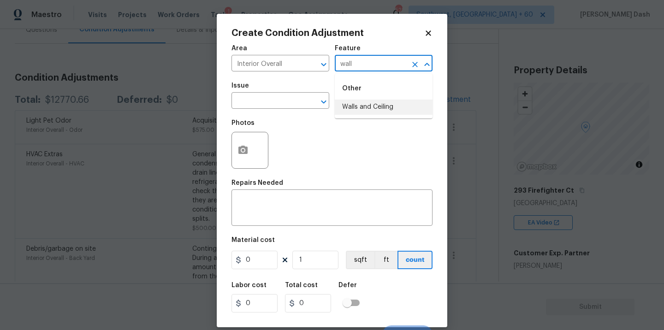
click at [377, 113] on li "Walls and Ceiling" at bounding box center [384, 107] width 98 height 15
click at [291, 101] on input "text" at bounding box center [268, 102] width 72 height 14
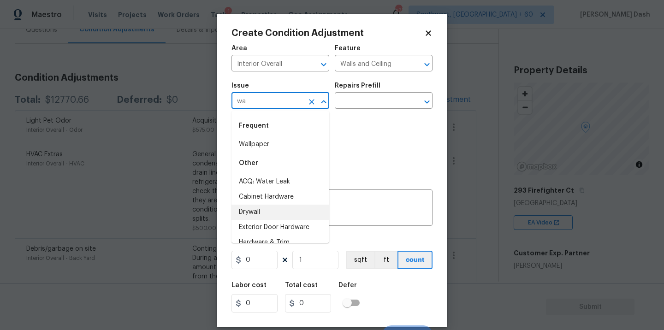
drag, startPoint x: 260, startPoint y: 215, endPoint x: 288, endPoint y: 191, distance: 36.3
click at [260, 215] on li "Drywall" at bounding box center [281, 212] width 98 height 15
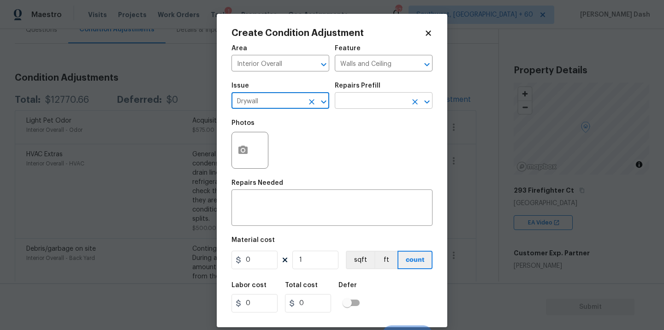
click at [368, 93] on div "Repairs Prefill" at bounding box center [384, 89] width 98 height 12
click at [363, 100] on input "text" at bounding box center [371, 102] width 72 height 14
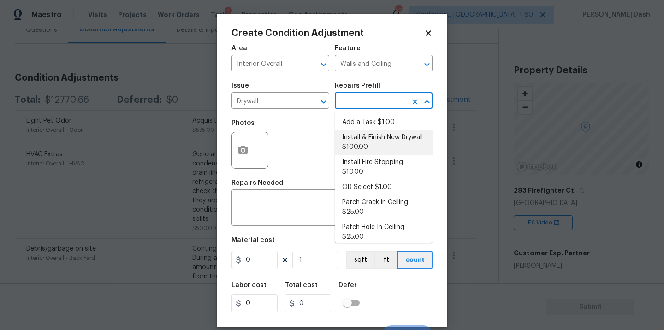
click at [362, 139] on li "Install & Finish New Drywall $100.00" at bounding box center [384, 142] width 98 height 25
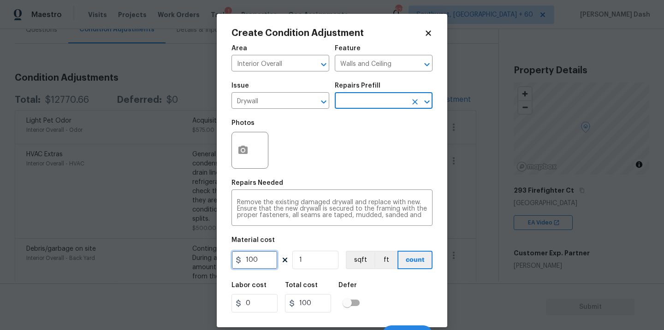
click at [256, 262] on input "100" at bounding box center [255, 260] width 46 height 18
click at [373, 313] on div "Labor cost 0 Total cost 300 Defer" at bounding box center [332, 298] width 201 height 42
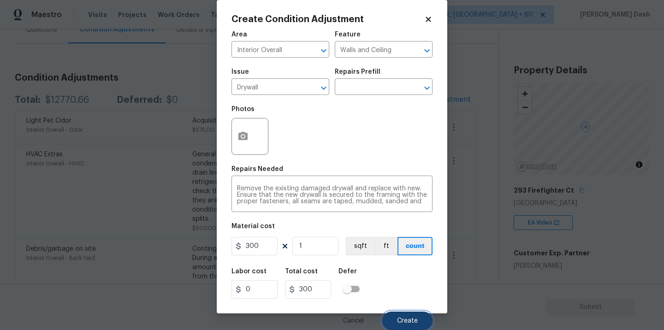
click at [410, 322] on span "Create" at bounding box center [407, 321] width 21 height 7
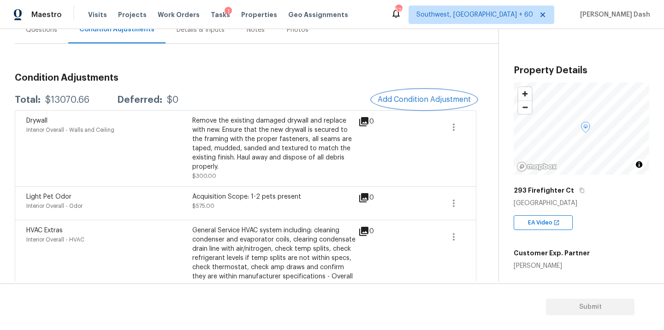
scroll to position [0, 0]
click at [41, 41] on div "Questions" at bounding box center [42, 29] width 54 height 27
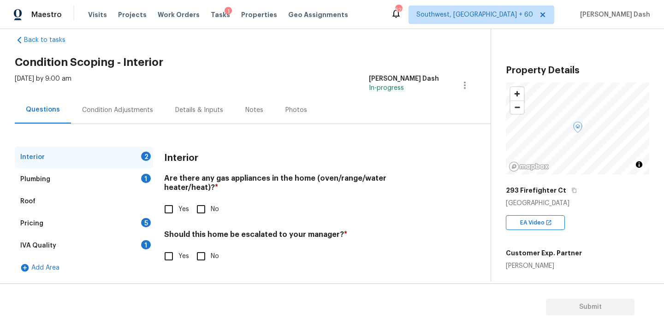
click at [170, 202] on input "Yes" at bounding box center [168, 209] width 19 height 19
click at [200, 256] on input "No" at bounding box center [200, 257] width 19 height 19
click at [137, 176] on div "Plumbing 1" at bounding box center [84, 179] width 138 height 22
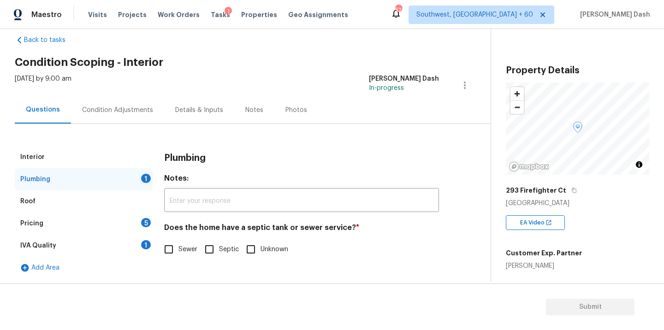
click at [168, 255] on input "Sewer" at bounding box center [168, 249] width 19 height 19
click at [137, 240] on div "IVA Quality 1" at bounding box center [84, 246] width 138 height 22
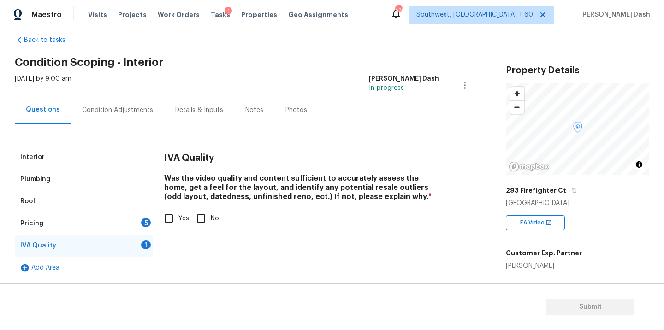
click at [91, 179] on div "Plumbing" at bounding box center [84, 179] width 138 height 22
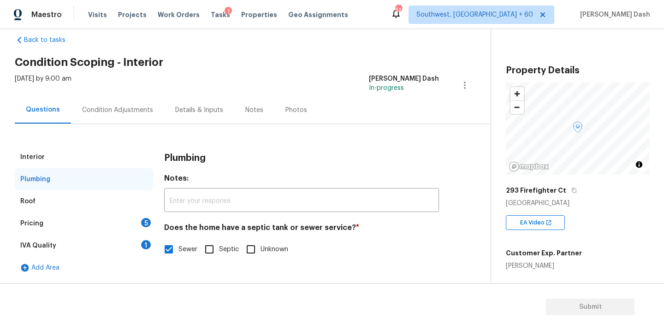
click at [252, 256] on input "Unknown" at bounding box center [250, 249] width 19 height 19
click at [138, 235] on div "IVA Quality 1" at bounding box center [84, 246] width 138 height 22
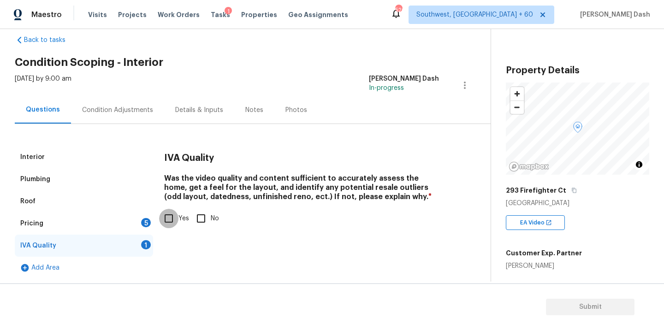
click at [167, 217] on input "Yes" at bounding box center [168, 218] width 19 height 19
click at [138, 217] on div "Pricing 5" at bounding box center [84, 224] width 138 height 22
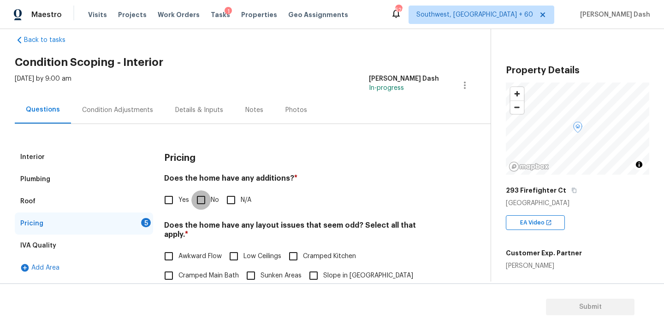
click at [208, 197] on input "No" at bounding box center [200, 200] width 19 height 19
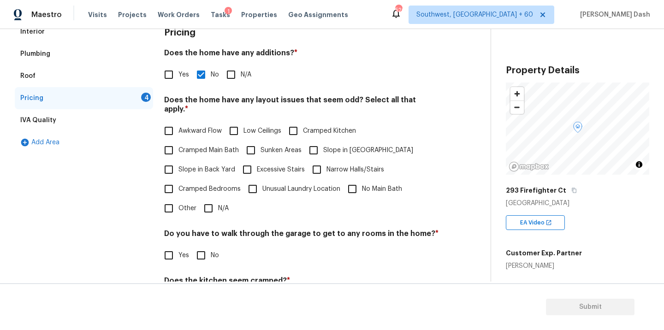
scroll to position [223, 0]
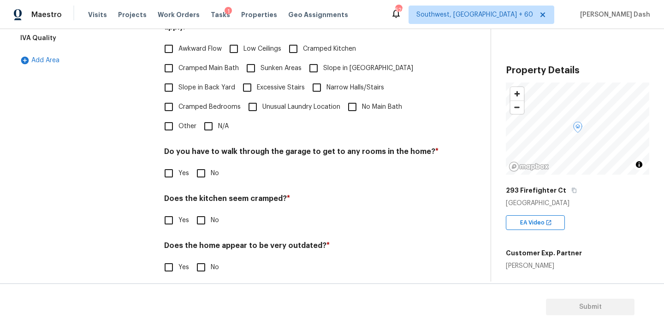
click at [206, 117] on input "N/A" at bounding box center [208, 126] width 19 height 19
click at [206, 160] on h4 "Do you have to walk through the garage to get to any rooms in the home? *" at bounding box center [301, 154] width 275 height 13
click at [203, 174] on div "Pricing Does the home have any additions? * Yes No N/A Does the home have any l…" at bounding box center [301, 114] width 275 height 350
click at [203, 164] on input "No" at bounding box center [200, 173] width 19 height 19
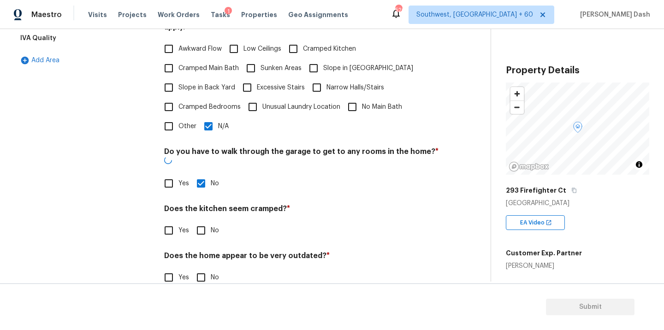
click at [203, 221] on input "No" at bounding box center [200, 230] width 19 height 19
click at [203, 275] on div "Pricing Does the home have any additions? * Yes No N/A Does the home have any l…" at bounding box center [301, 119] width 275 height 361
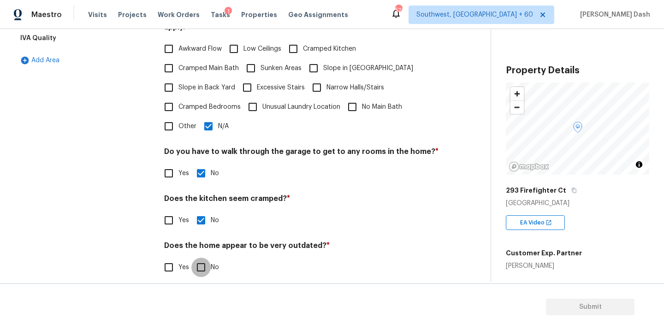
click at [203, 262] on input "No" at bounding box center [200, 267] width 19 height 19
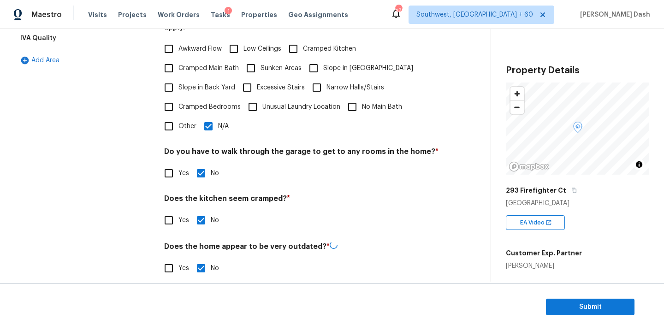
click at [151, 217] on div "Interior Plumbing Roof Pricing IVA Quality Add Area" at bounding box center [84, 114] width 138 height 351
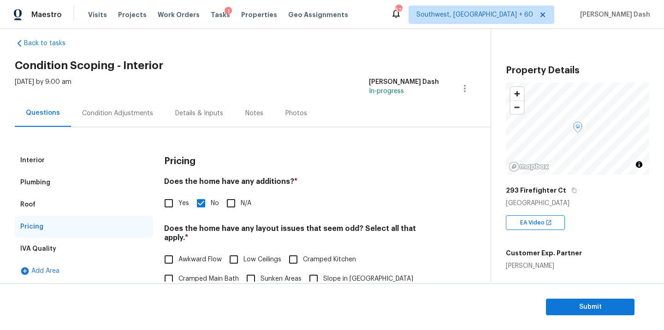
click at [131, 121] on div "Condition Adjustments" at bounding box center [117, 113] width 93 height 27
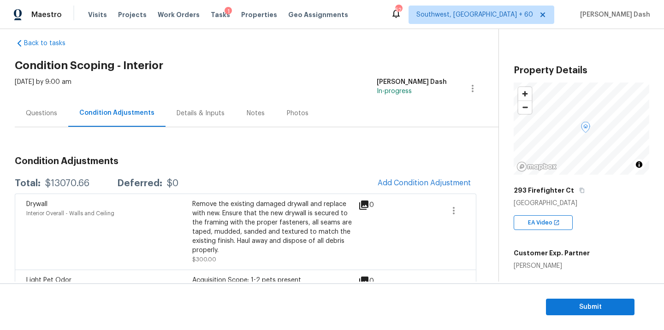
click at [69, 182] on div "$13070.66" at bounding box center [67, 183] width 44 height 9
copy div "$13070.66"
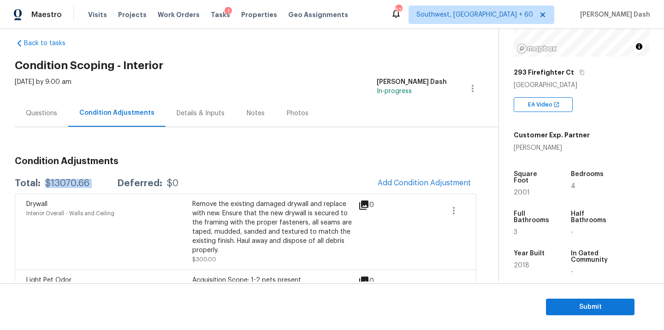
scroll to position [119, 0]
click at [29, 119] on div "Questions" at bounding box center [42, 113] width 54 height 27
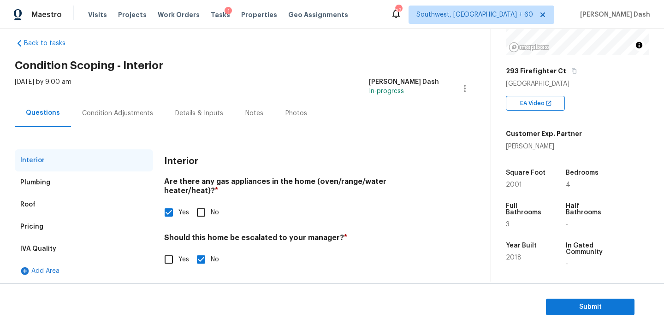
drag, startPoint x: 42, startPoint y: 221, endPoint x: 144, endPoint y: 238, distance: 103.7
click at [42, 221] on div "Pricing" at bounding box center [84, 227] width 138 height 22
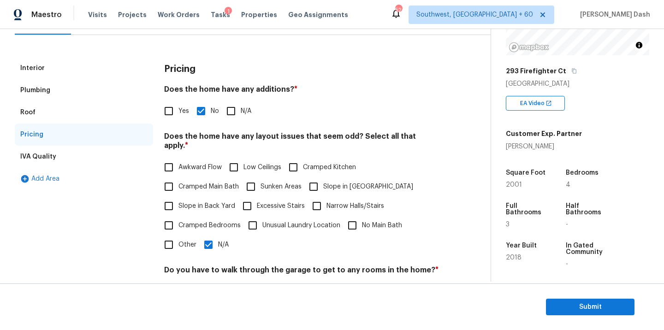
scroll to position [194, 0]
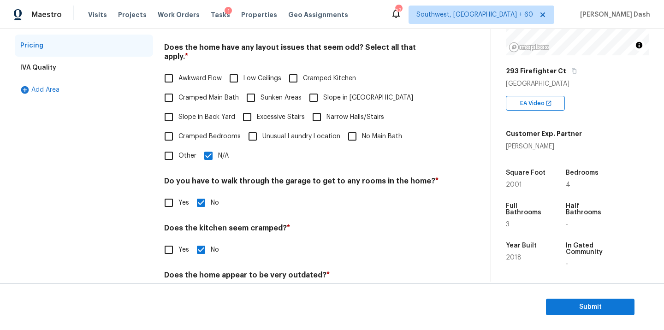
click at [172, 146] on input "Other" at bounding box center [168, 155] width 19 height 19
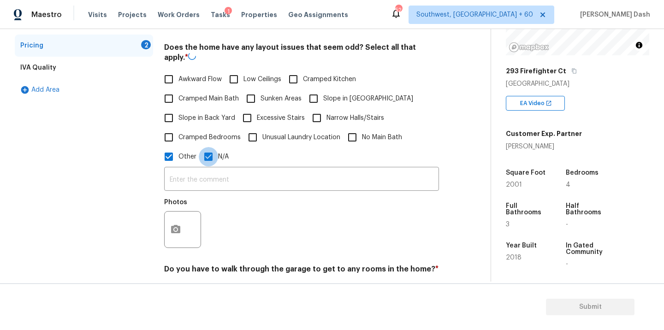
click at [209, 162] on input "N/A" at bounding box center [208, 156] width 19 height 19
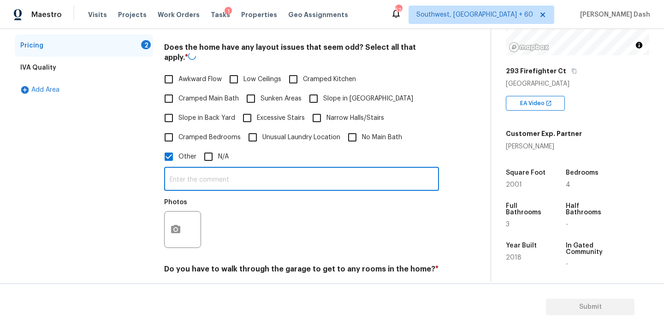
click at [209, 182] on input "text" at bounding box center [301, 180] width 275 height 22
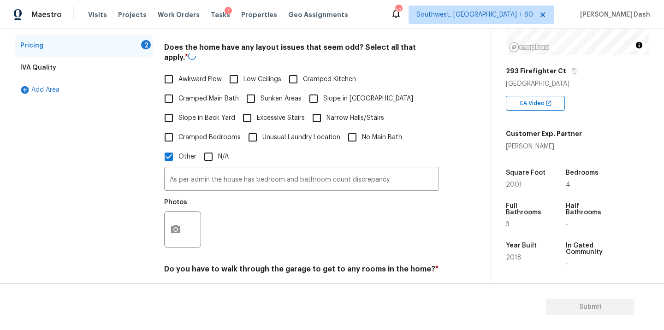
click at [190, 226] on div at bounding box center [182, 229] width 37 height 37
click at [179, 222] on button "button" at bounding box center [176, 230] width 22 height 36
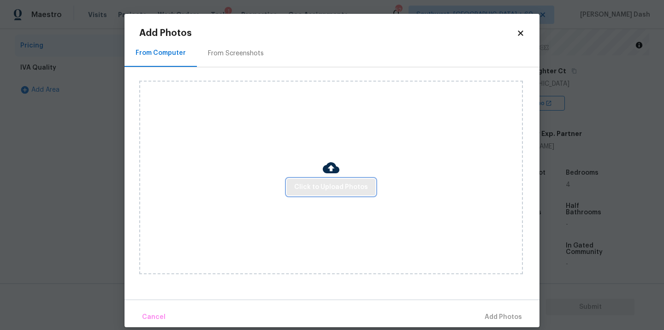
click at [342, 189] on span "Click to Upload Photos" at bounding box center [331, 188] width 74 height 12
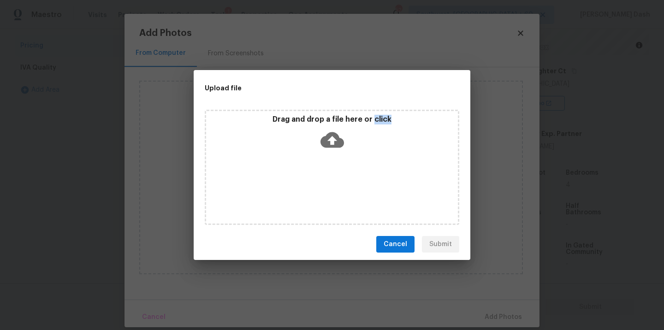
click at [342, 189] on div "Drag and drop a file here or click" at bounding box center [332, 167] width 255 height 115
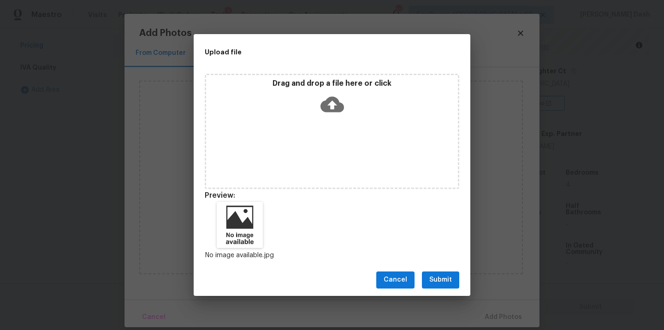
click at [444, 291] on div "Cancel Submit" at bounding box center [332, 280] width 277 height 32
click at [442, 286] on button "Submit" at bounding box center [440, 280] width 37 height 17
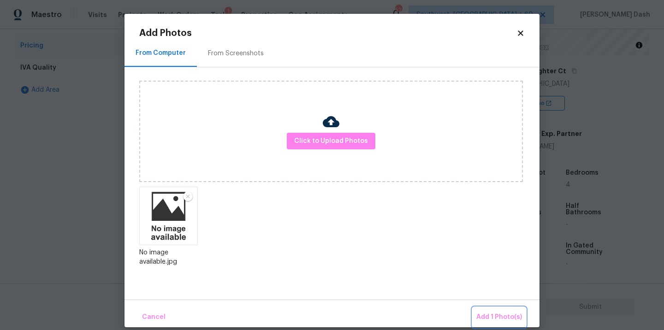
click at [498, 311] on button "Add 1 Photo(s)" at bounding box center [499, 318] width 53 height 20
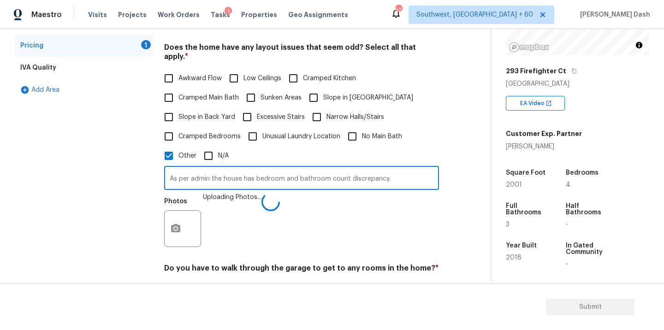
click at [270, 173] on input "As per admin the house has bedroom and bathroom count discrepancy." at bounding box center [301, 179] width 275 height 22
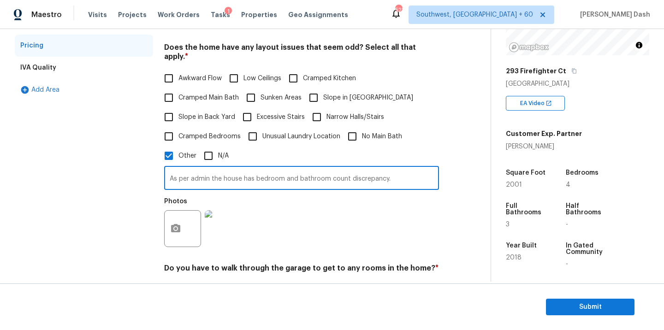
drag, startPoint x: 564, startPoint y: 294, endPoint x: 564, endPoint y: 299, distance: 4.6
click at [564, 294] on section "Submit" at bounding box center [332, 307] width 664 height 47
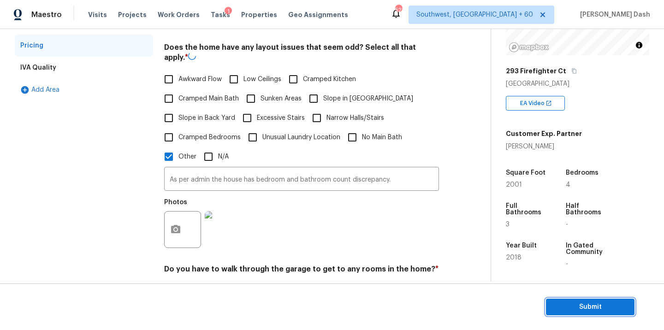
click at [564, 304] on span "Submit" at bounding box center [591, 308] width 74 height 12
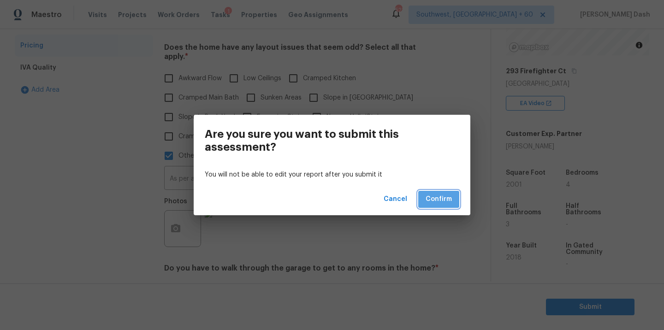
click at [456, 207] on button "Confirm" at bounding box center [438, 199] width 41 height 17
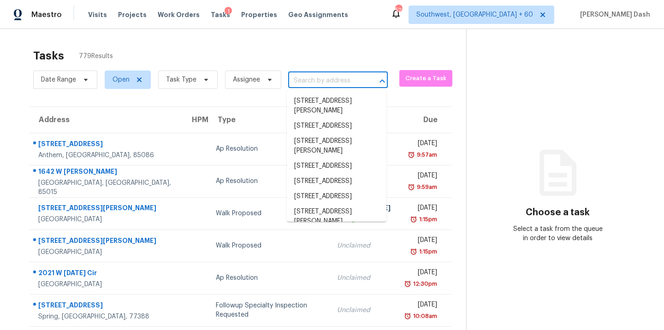
click at [315, 74] on input "text" at bounding box center [325, 81] width 74 height 14
paste input "208 Starhill Ave, Fayetteville, NC 28303"
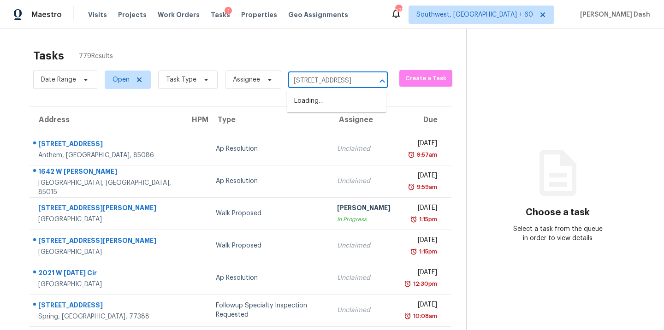
scroll to position [0, 17]
click at [316, 101] on li "208 Starhill Ave, Fayetteville, NC 28303" at bounding box center [337, 101] width 100 height 15
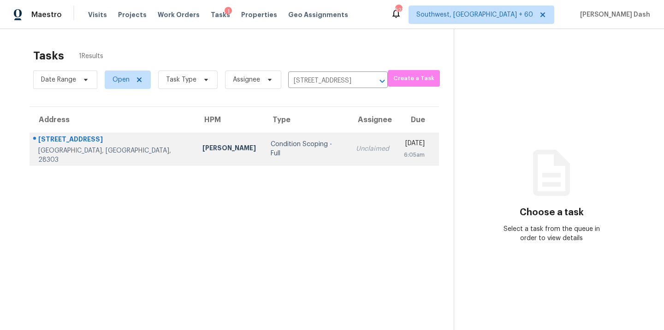
click at [271, 146] on div "Condition Scoping - Full" at bounding box center [306, 149] width 70 height 18
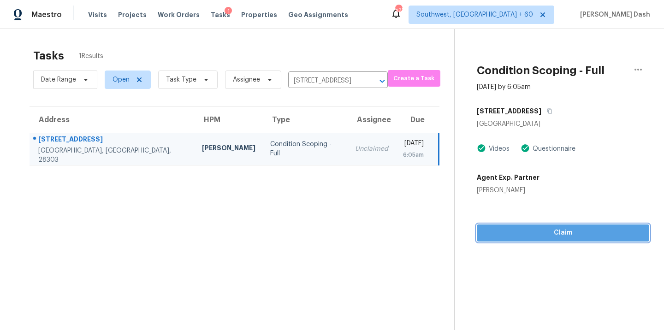
click at [569, 232] on span "Claim" at bounding box center [563, 233] width 158 height 12
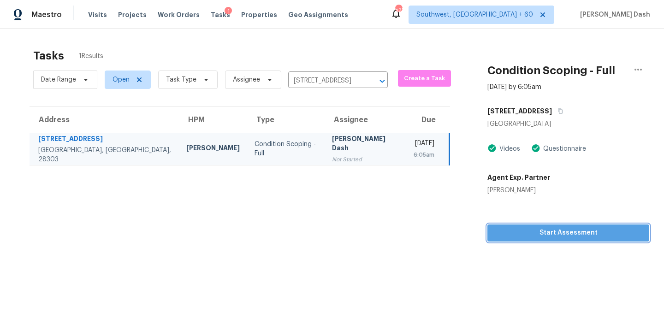
click at [552, 239] on button "Start Assessment" at bounding box center [569, 233] width 162 height 17
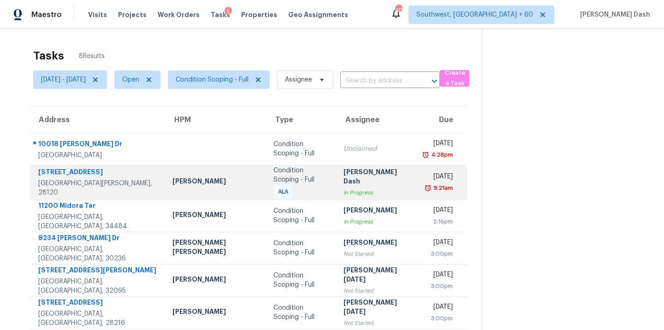
scroll to position [49, 0]
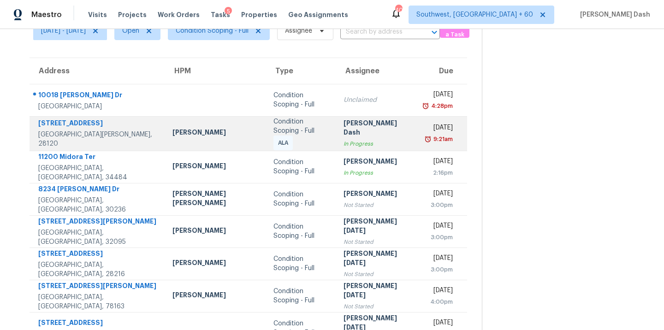
click at [274, 132] on div "Condition Scoping - Full" at bounding box center [301, 126] width 55 height 18
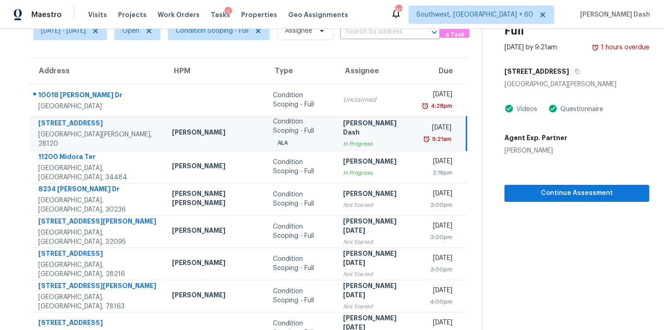
scroll to position [0, 0]
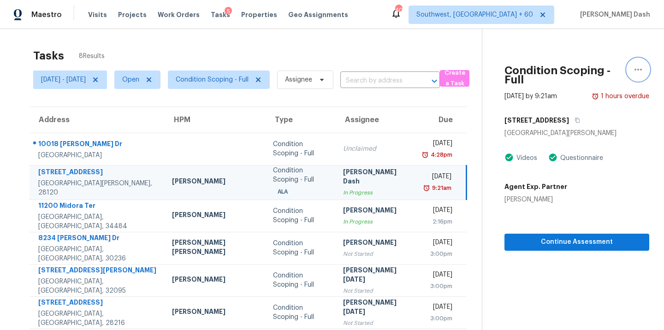
click at [638, 71] on icon "button" at bounding box center [638, 69] width 11 height 11
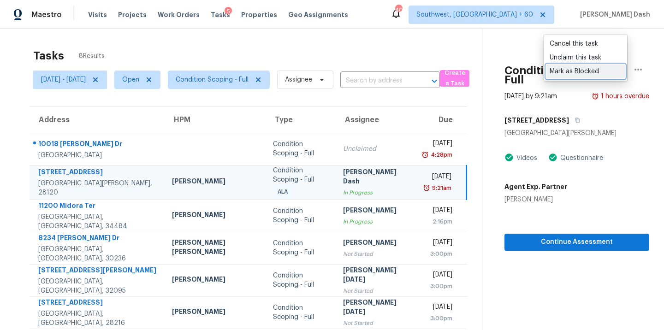
click at [575, 73] on div "Mark as Blocked" at bounding box center [586, 71] width 72 height 9
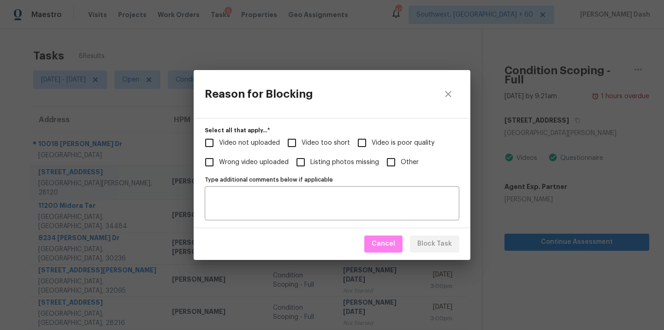
click at [314, 143] on span "Video too short" at bounding box center [326, 143] width 48 height 10
click at [302, 143] on input "Video too short" at bounding box center [291, 142] width 19 height 19
checkbox input "true"
click at [373, 143] on span "Video is poor quality" at bounding box center [403, 143] width 63 height 10
click at [372, 143] on input "Video is poor quality" at bounding box center [361, 142] width 19 height 19
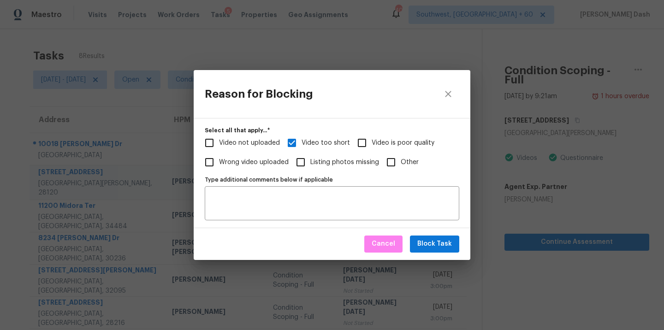
checkbox input "true"
click at [248, 142] on span "Video not uploaded" at bounding box center [249, 143] width 61 height 10
click at [219, 142] on input "Video not uploaded" at bounding box center [209, 142] width 19 height 19
checkbox input "true"
click at [423, 242] on span "Block Task" at bounding box center [434, 244] width 35 height 12
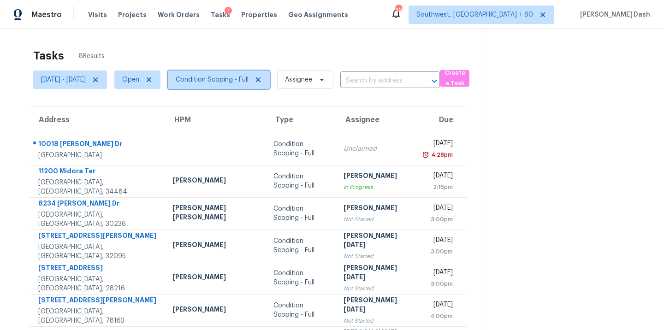
click at [249, 83] on span "Condition Scoping - Full" at bounding box center [212, 79] width 73 height 9
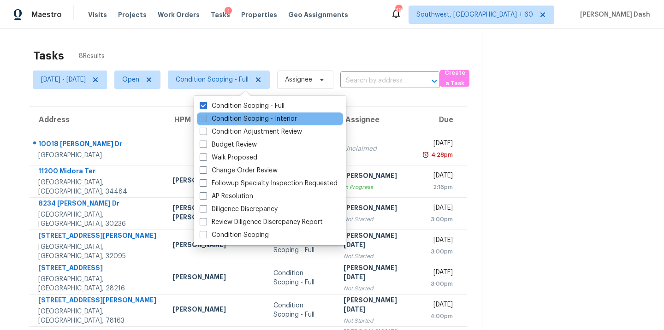
click at [244, 119] on label "Condition Scoping - Interior" at bounding box center [248, 118] width 97 height 9
click at [206, 119] on input "Condition Scoping - Interior" at bounding box center [203, 117] width 6 height 6
checkbox input "true"
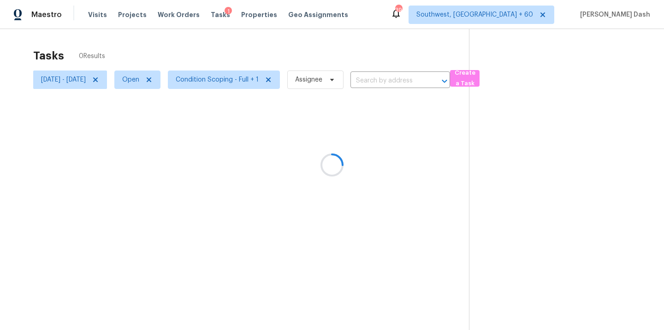
click at [250, 53] on div at bounding box center [332, 165] width 664 height 330
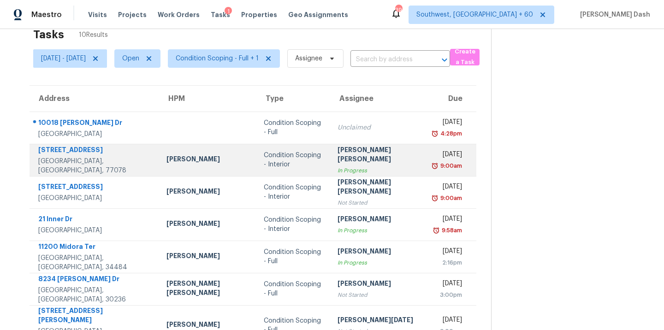
scroll to position [12, 0]
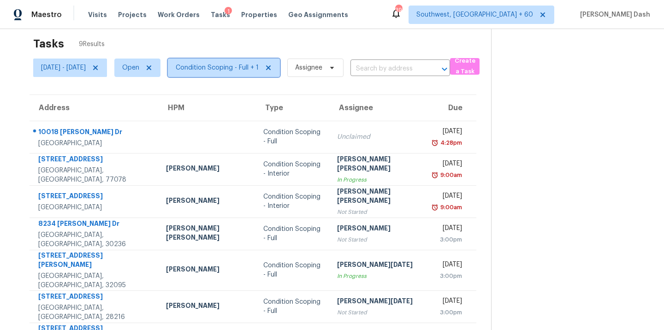
click at [248, 70] on span "Condition Scoping - Full + 1" at bounding box center [217, 67] width 83 height 9
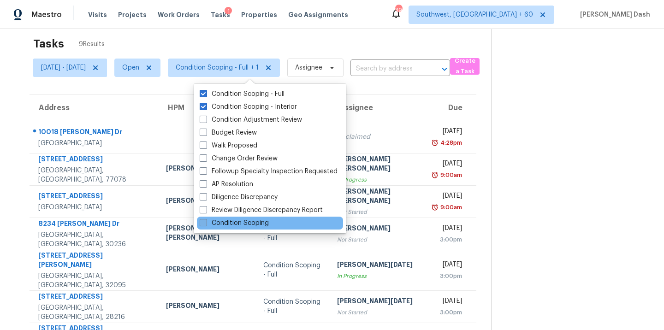
click at [258, 221] on label "Condition Scoping" at bounding box center [234, 223] width 69 height 9
click at [206, 221] on input "Condition Scoping" at bounding box center [203, 222] width 6 height 6
checkbox input "true"
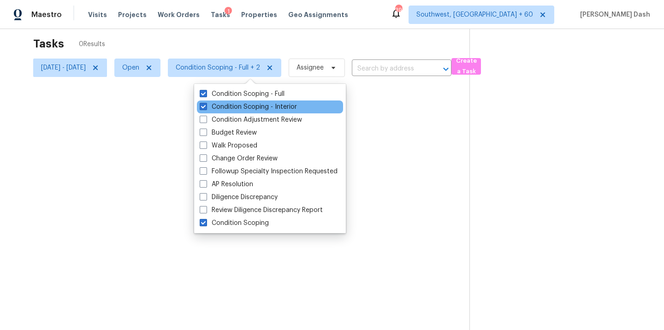
click at [263, 102] on div "Condition Scoping - Interior" at bounding box center [270, 107] width 146 height 13
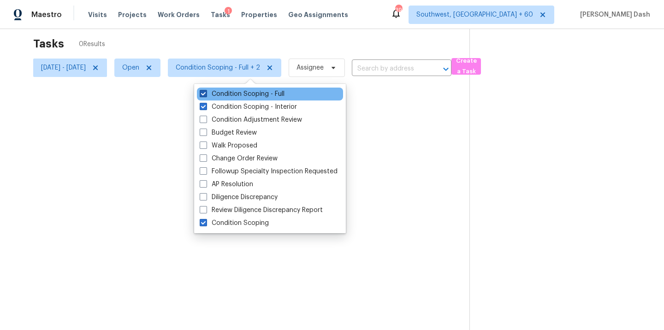
click at [263, 92] on label "Condition Scoping - Full" at bounding box center [242, 93] width 85 height 9
click at [206, 92] on input "Condition Scoping - Full" at bounding box center [203, 92] width 6 height 6
checkbox input "false"
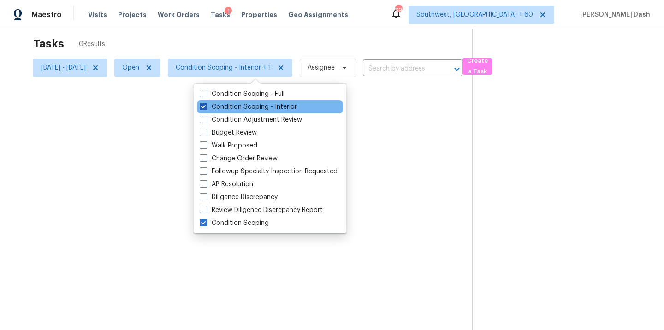
click at [260, 104] on label "Condition Scoping - Interior" at bounding box center [248, 106] width 97 height 9
click at [206, 104] on input "Condition Scoping - Interior" at bounding box center [203, 105] width 6 height 6
checkbox input "false"
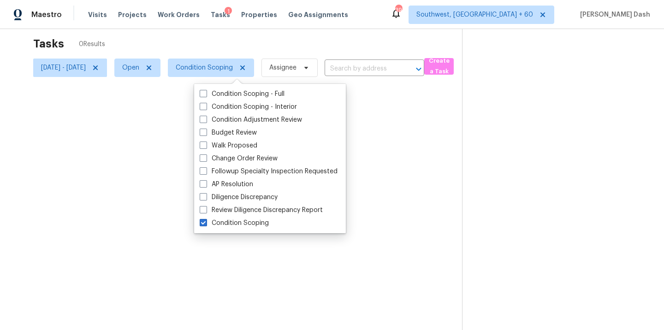
click at [278, 45] on div at bounding box center [332, 165] width 664 height 330
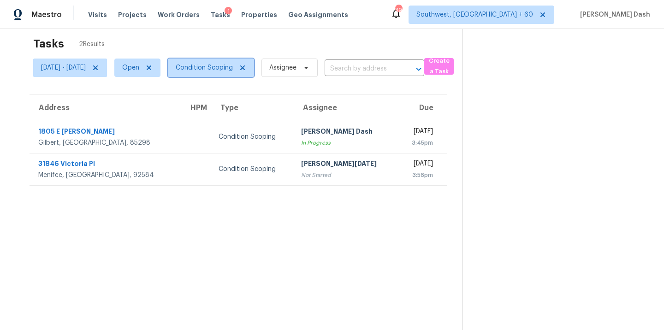
click at [245, 66] on icon at bounding box center [242, 68] width 5 height 5
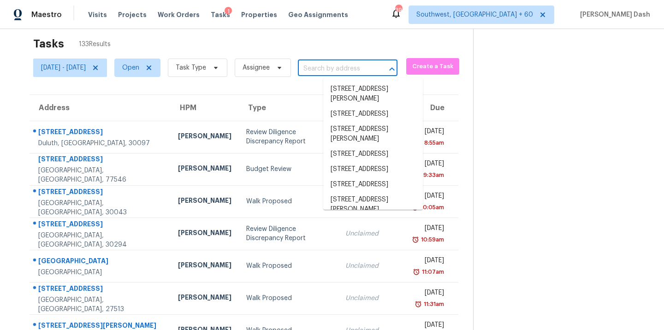
click at [356, 71] on input "text" at bounding box center [335, 69] width 74 height 14
paste input "10018 Ink Wells Dr, San Antonio, TX 78250"
type input "10018 Ink Wells Dr, San Antonio, TX 78250"
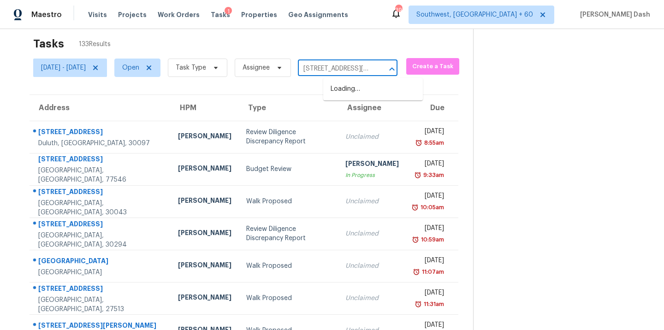
scroll to position [0, 58]
click at [355, 87] on li "10018 Ink Wells Dr, San Antonio, TX 78250" at bounding box center [373, 94] width 100 height 25
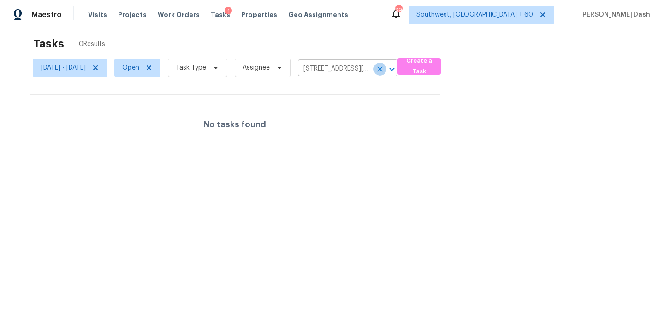
click at [385, 65] on icon "Clear" at bounding box center [379, 69] width 9 height 9
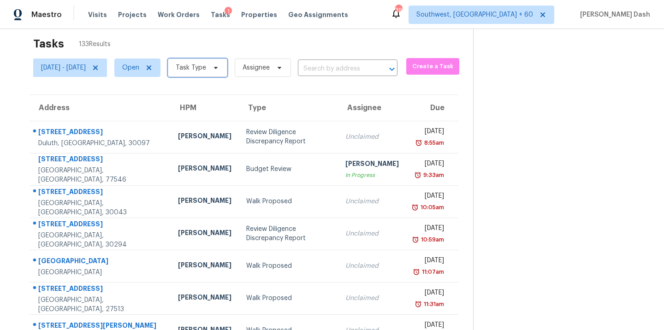
click at [219, 60] on span "Task Type" at bounding box center [198, 68] width 60 height 18
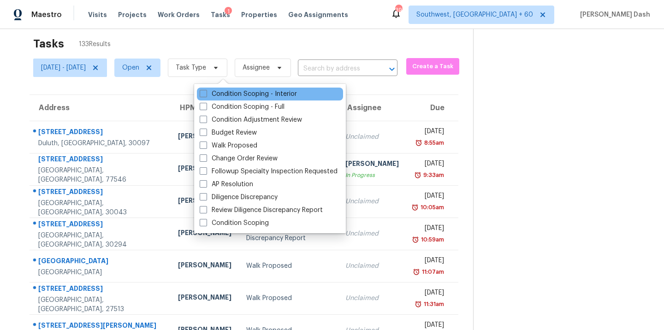
click at [231, 88] on div "Condition Scoping - Interior" at bounding box center [270, 94] width 146 height 13
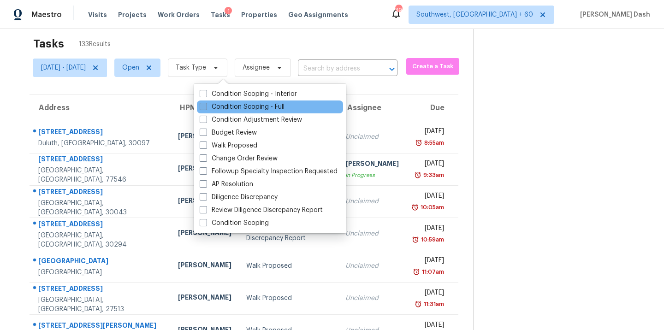
click at [234, 109] on label "Condition Scoping - Full" at bounding box center [242, 106] width 85 height 9
click at [206, 108] on input "Condition Scoping - Full" at bounding box center [203, 105] width 6 height 6
checkbox input "true"
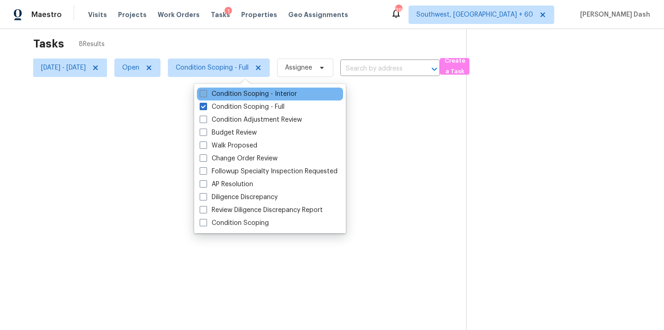
click at [236, 92] on label "Condition Scoping - Interior" at bounding box center [248, 93] width 97 height 9
click at [206, 92] on input "Condition Scoping - Interior" at bounding box center [203, 92] width 6 height 6
checkbox input "true"
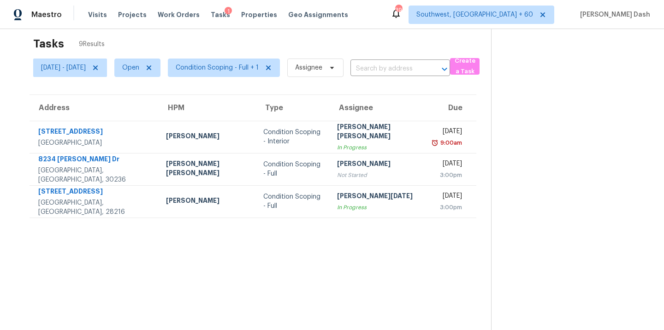
click at [302, 246] on section "Tasks 9 Results Thu, Sep 18 - Fri, Sep 19 Open Condition Scoping - Full + 1 Ass…" at bounding box center [253, 190] width 477 height 316
click at [99, 67] on icon at bounding box center [95, 67] width 7 height 7
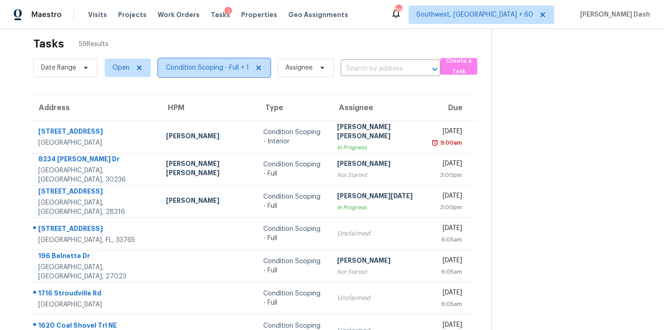
click at [206, 66] on span "Condition Scoping - Full + 1" at bounding box center [207, 67] width 83 height 9
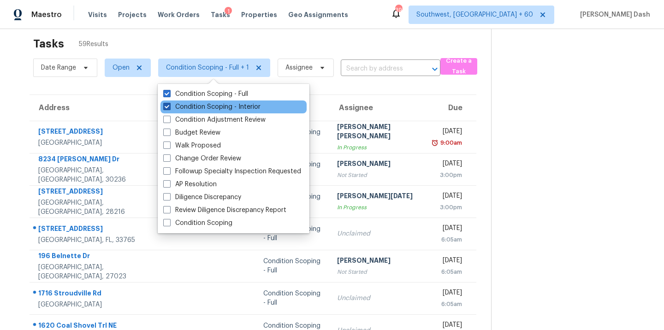
click at [212, 106] on label "Condition Scoping - Interior" at bounding box center [211, 106] width 97 height 9
click at [169, 106] on input "Condition Scoping - Interior" at bounding box center [166, 105] width 6 height 6
checkbox input "false"
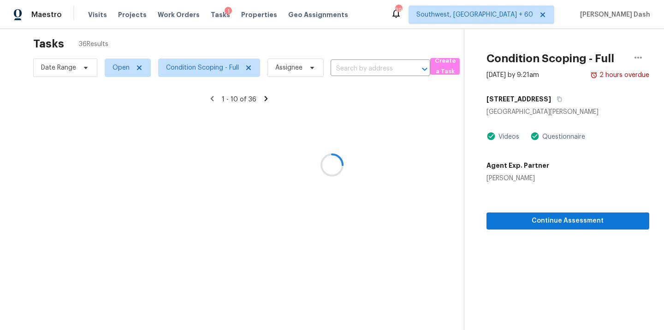
click at [215, 51] on div at bounding box center [332, 165] width 664 height 330
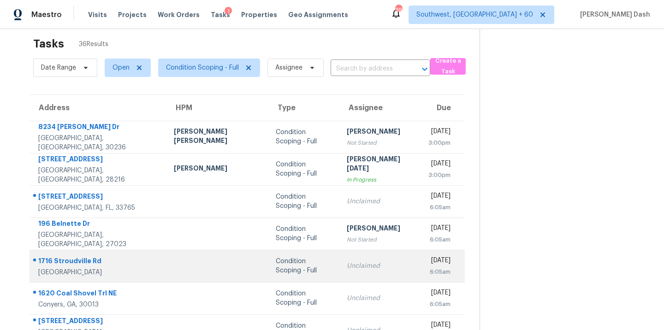
scroll to position [36, 0]
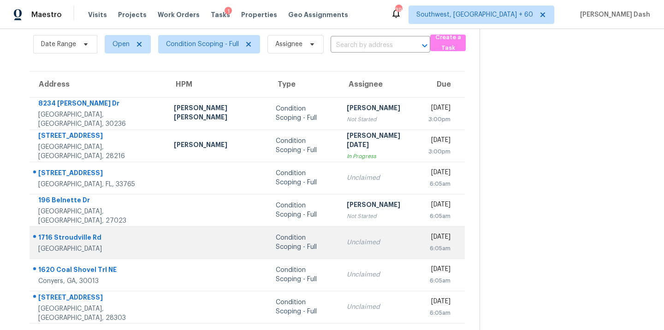
click at [276, 240] on div "Condition Scoping - Full" at bounding box center [304, 242] width 56 height 18
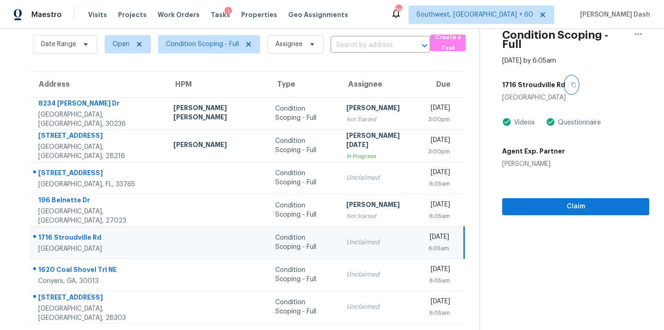
click at [571, 82] on icon "button" at bounding box center [574, 85] width 6 height 6
click at [219, 45] on span "Condition Scoping - Full" at bounding box center [202, 44] width 73 height 9
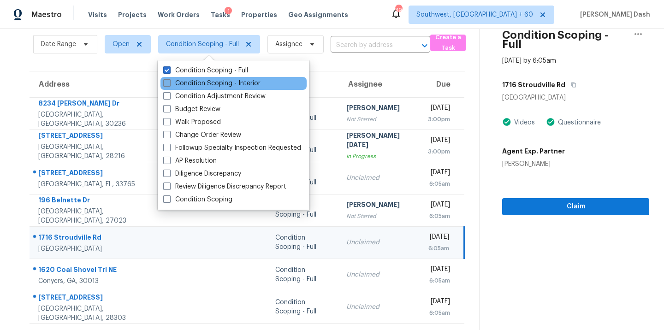
click at [208, 85] on label "Condition Scoping - Interior" at bounding box center [211, 83] width 97 height 9
click at [169, 85] on input "Condition Scoping - Interior" at bounding box center [166, 82] width 6 height 6
checkbox input "true"
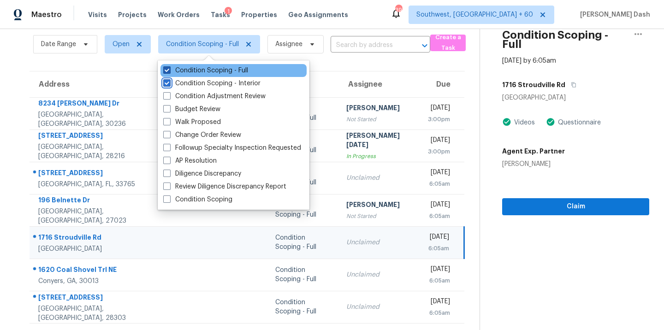
scroll to position [29, 0]
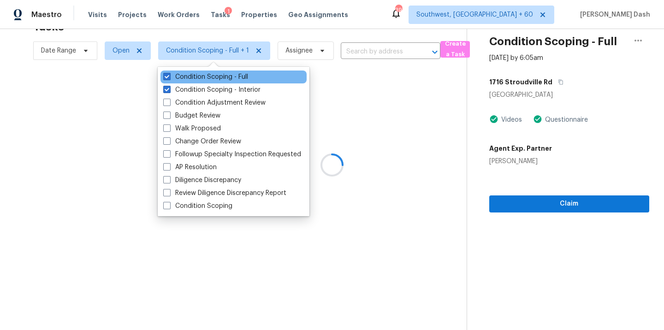
click at [214, 72] on div "Condition Scoping - Full" at bounding box center [234, 77] width 146 height 13
click at [215, 81] on label "Condition Scoping - Full" at bounding box center [205, 76] width 85 height 9
click at [169, 78] on input "Condition Scoping - Full" at bounding box center [166, 75] width 6 height 6
checkbox input "false"
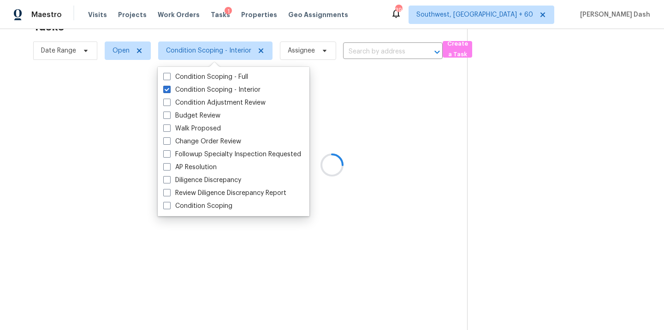
click at [348, 84] on div at bounding box center [332, 165] width 664 height 330
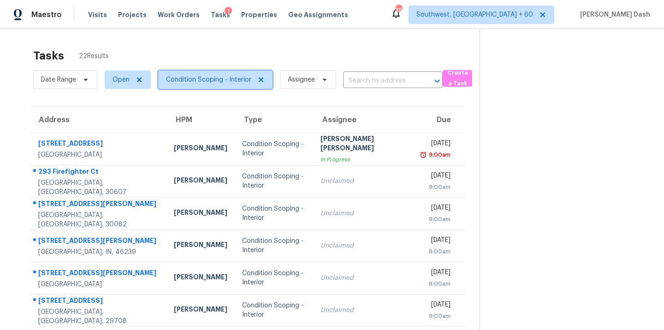
click at [236, 85] on span "Condition Scoping - Interior" at bounding box center [215, 80] width 114 height 18
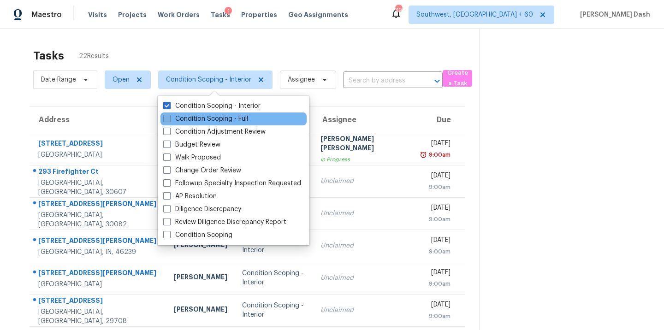
click at [226, 120] on label "Condition Scoping - Full" at bounding box center [205, 118] width 85 height 9
click at [169, 120] on input "Condition Scoping - Full" at bounding box center [166, 117] width 6 height 6
checkbox input "true"
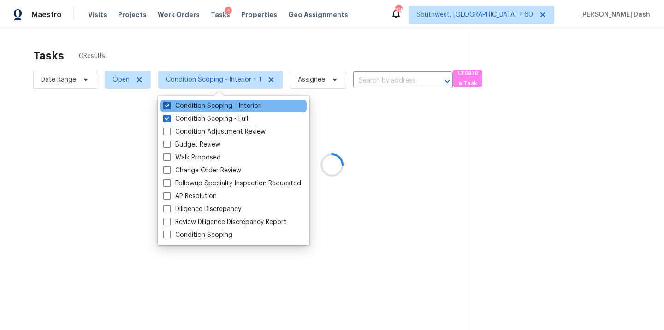
click at [226, 106] on label "Condition Scoping - Interior" at bounding box center [211, 105] width 97 height 9
click at [169, 106] on input "Condition Scoping - Interior" at bounding box center [166, 104] width 6 height 6
checkbox input "false"
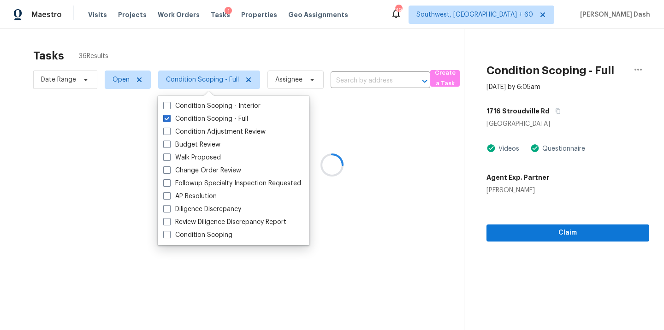
click at [234, 60] on div at bounding box center [332, 165] width 664 height 330
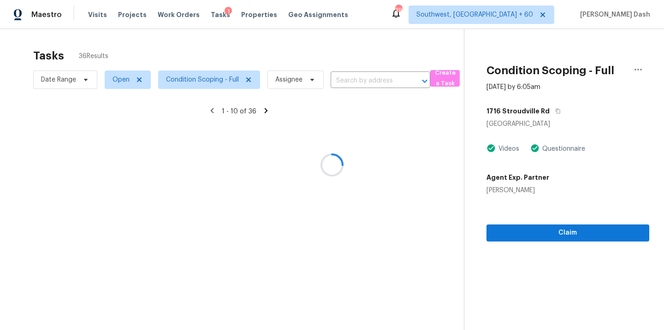
click at [225, 78] on div at bounding box center [332, 165] width 664 height 330
click at [223, 79] on div at bounding box center [332, 165] width 664 height 330
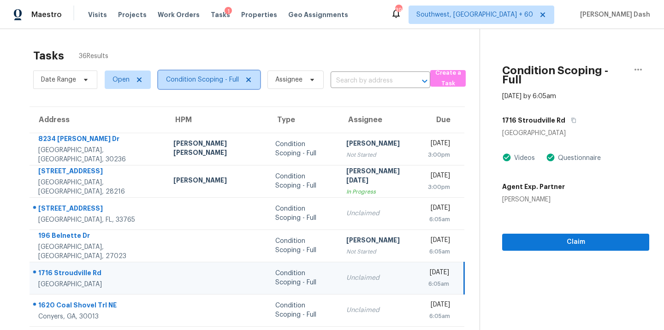
click at [221, 85] on span "Condition Scoping - Full" at bounding box center [209, 80] width 102 height 18
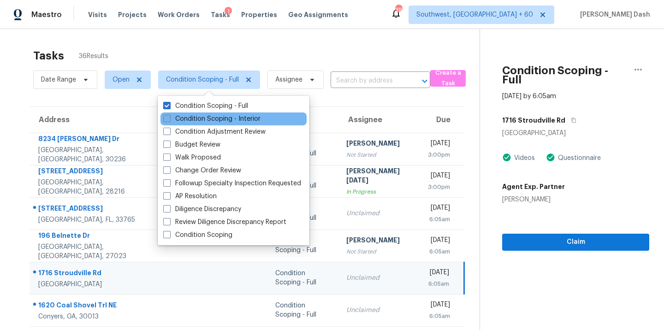
click at [217, 119] on label "Condition Scoping - Interior" at bounding box center [211, 118] width 97 height 9
click at [169, 119] on input "Condition Scoping - Interior" at bounding box center [166, 117] width 6 height 6
checkbox input "true"
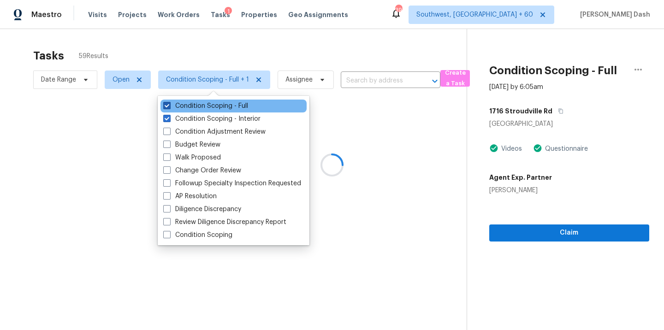
click at [217, 103] on label "Condition Scoping - Full" at bounding box center [205, 105] width 85 height 9
click at [169, 103] on input "Condition Scoping - Full" at bounding box center [166, 104] width 6 height 6
checkbox input "false"
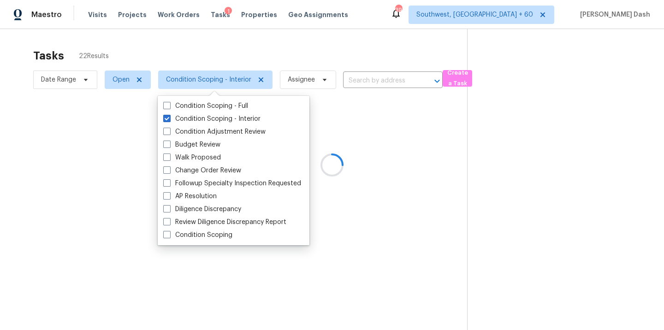
click at [216, 56] on div at bounding box center [332, 165] width 664 height 330
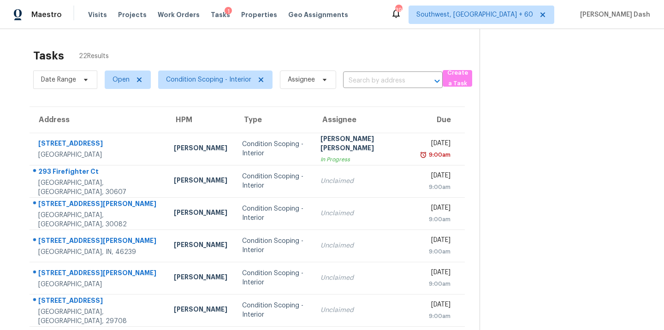
click at [268, 193] on td "Condition Scoping - Interior" at bounding box center [274, 181] width 78 height 32
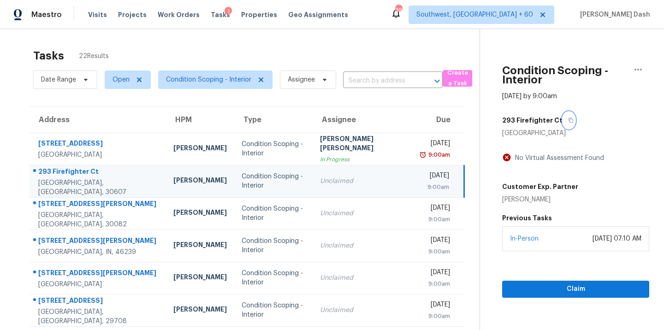
click at [568, 120] on icon "button" at bounding box center [571, 121] width 6 height 6
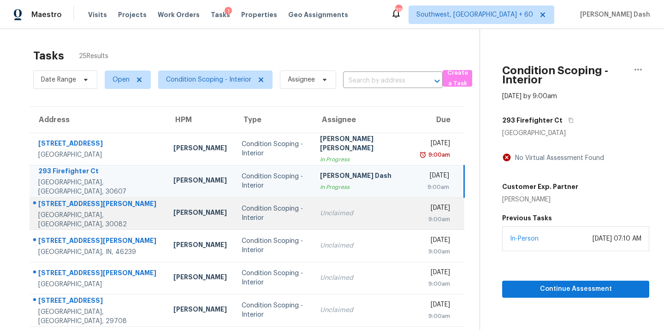
click at [242, 213] on div "Condition Scoping - Interior" at bounding box center [274, 213] width 64 height 18
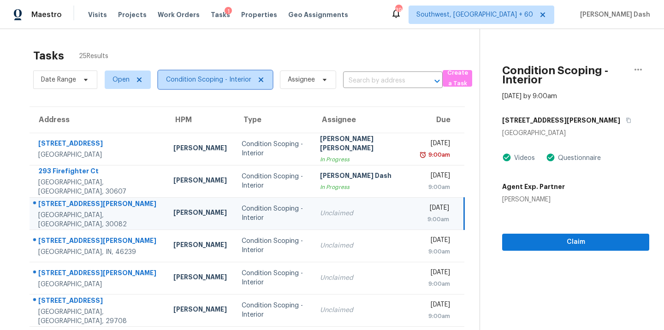
click at [212, 74] on span "Condition Scoping - Interior" at bounding box center [215, 80] width 114 height 18
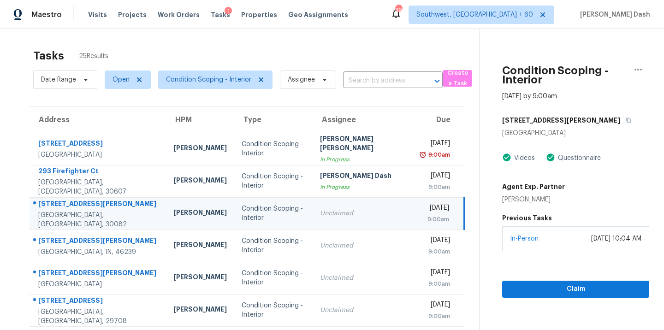
click at [247, 46] on div "Tasks 25 Results" at bounding box center [256, 56] width 447 height 24
click at [323, 212] on div "Unclaimed" at bounding box center [363, 213] width 87 height 9
click at [224, 79] on span "Condition Scoping - Interior" at bounding box center [208, 79] width 85 height 9
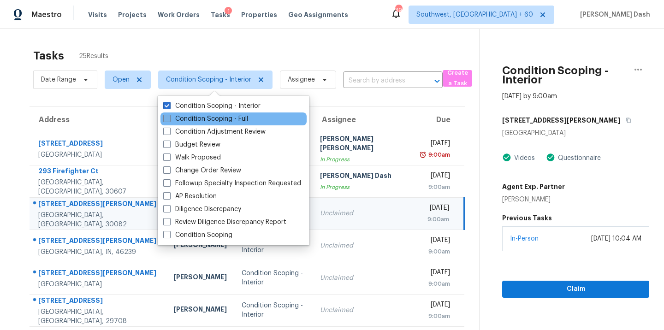
click at [222, 117] on label "Condition Scoping - Full" at bounding box center [205, 118] width 85 height 9
click at [169, 117] on input "Condition Scoping - Full" at bounding box center [166, 117] width 6 height 6
checkbox input "true"
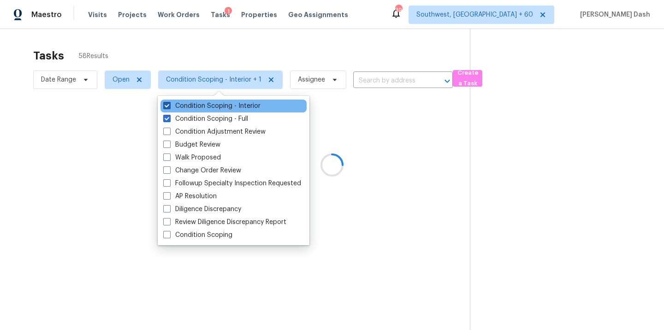
click at [224, 105] on label "Condition Scoping - Interior" at bounding box center [211, 105] width 97 height 9
click at [169, 105] on input "Condition Scoping - Interior" at bounding box center [166, 104] width 6 height 6
checkbox input "false"
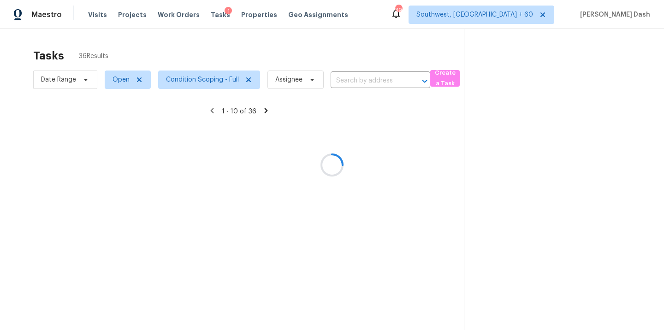
click at [232, 56] on div at bounding box center [332, 165] width 664 height 330
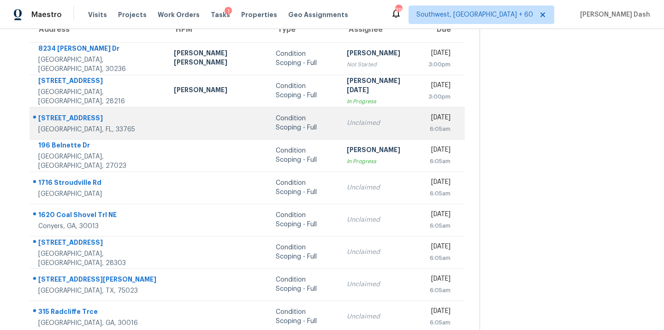
scroll to position [97, 0]
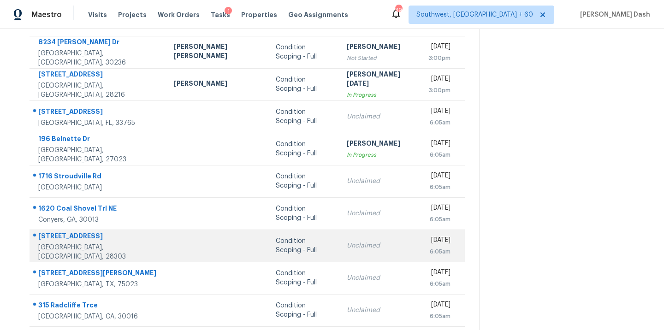
click at [268, 239] on td "Condition Scoping - Full" at bounding box center [303, 246] width 71 height 32
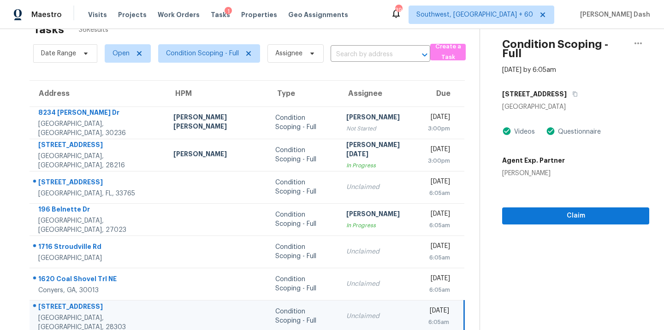
scroll to position [11, 0]
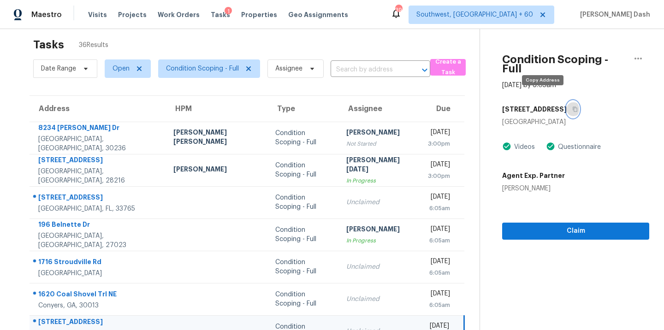
click at [572, 107] on icon "button" at bounding box center [575, 110] width 6 height 6
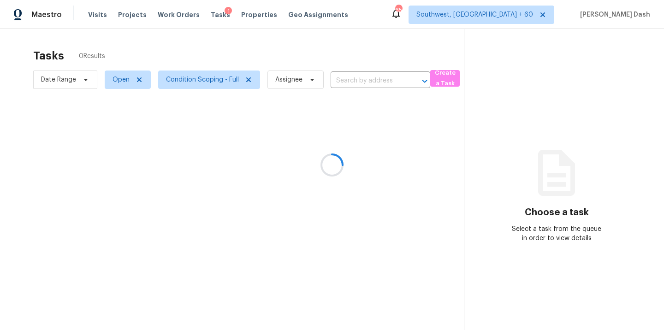
click at [225, 84] on div at bounding box center [332, 165] width 664 height 330
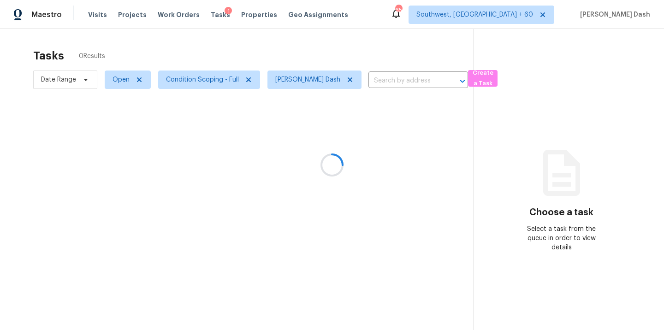
click at [225, 84] on div at bounding box center [332, 165] width 664 height 330
click at [383, 80] on input "text" at bounding box center [406, 81] width 74 height 14
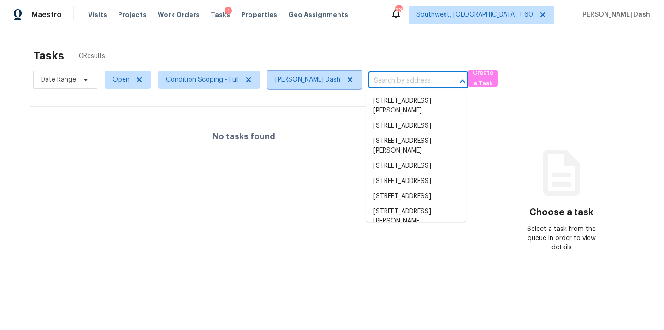
click at [348, 81] on icon at bounding box center [350, 79] width 5 height 5
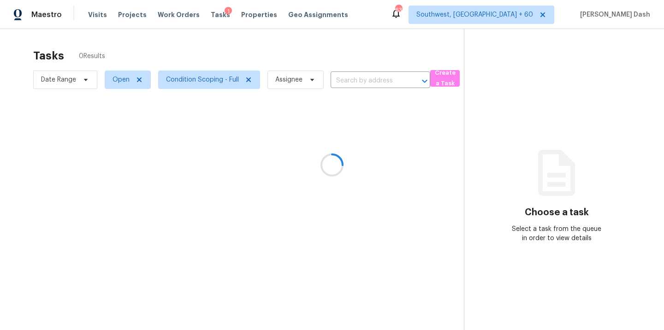
click at [362, 80] on div at bounding box center [332, 165] width 664 height 330
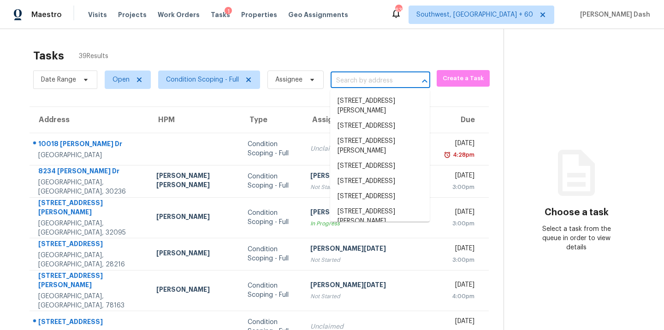
click at [370, 81] on input "text" at bounding box center [368, 81] width 74 height 14
paste input "10018 Ink Wells Dr, San Antonio, TX 78250"
type input "10018 Ink Wells Dr, San Antonio, TX 78250"
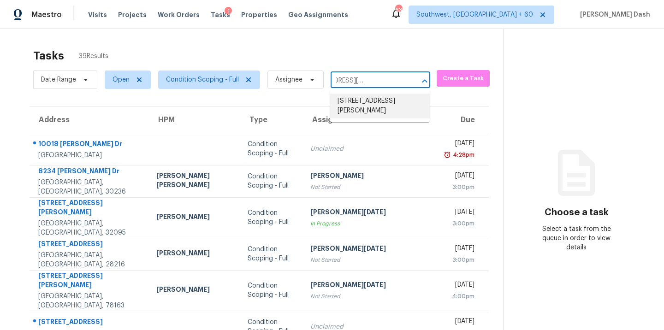
click at [363, 106] on li "10018 Ink Wells Dr, San Antonio, TX 78250" at bounding box center [380, 106] width 100 height 25
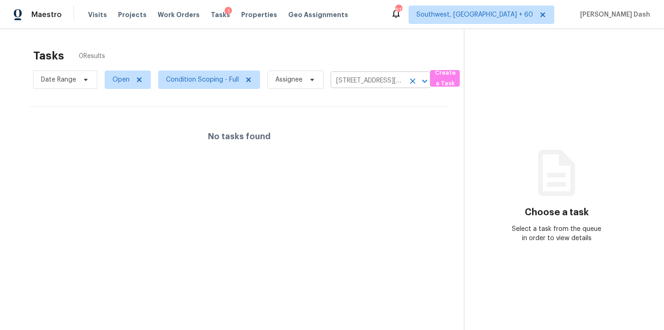
click at [355, 83] on input "10018 Ink Wells Dr, San Antonio, TX 78250" at bounding box center [368, 81] width 74 height 14
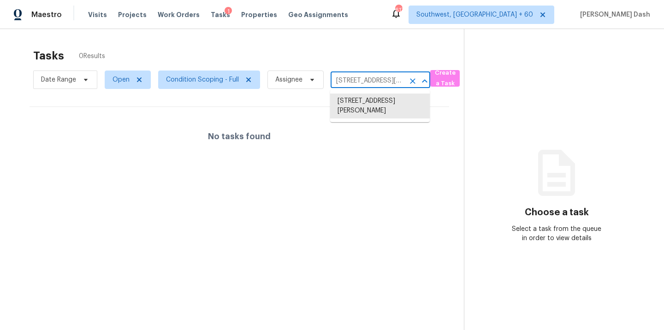
click at [355, 83] on input "10018 Ink Wells Dr, San Antonio, TX 78250" at bounding box center [368, 81] width 74 height 14
click at [363, 111] on li "10018 Ink Wells Dr, San Antonio, TX 78250" at bounding box center [380, 106] width 100 height 25
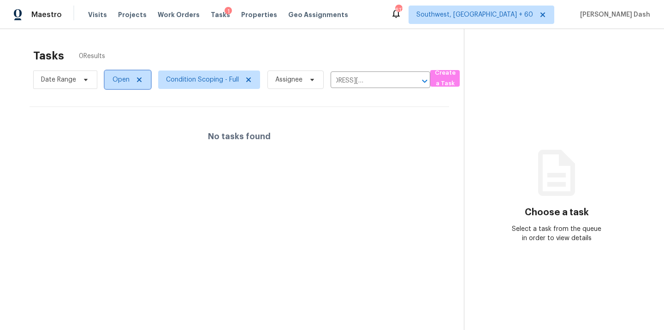
click at [125, 78] on span "Open" at bounding box center [121, 79] width 17 height 9
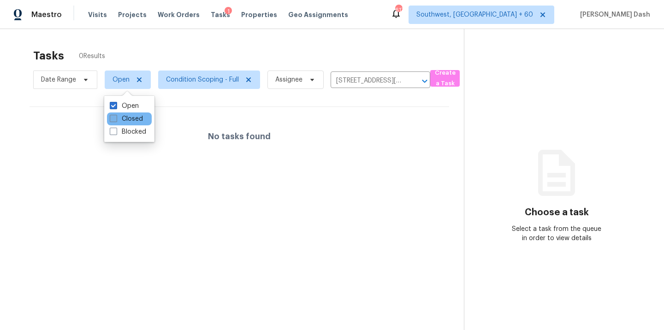
click at [126, 120] on label "Closed" at bounding box center [126, 118] width 33 height 9
click at [116, 120] on input "Closed" at bounding box center [113, 117] width 6 height 6
checkbox input "true"
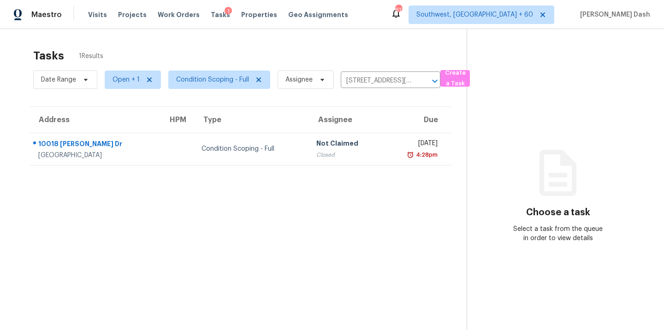
click at [215, 177] on section "Tasks 1 Results Date Range Open + 1 Condition Scoping - Full Assignee 10018 Ink…" at bounding box center [241, 202] width 452 height 316
click at [136, 79] on span "Open + 1" at bounding box center [126, 79] width 27 height 9
click at [132, 107] on label "Open" at bounding box center [124, 105] width 29 height 9
click at [116, 107] on input "Open" at bounding box center [113, 104] width 6 height 6
checkbox input "false"
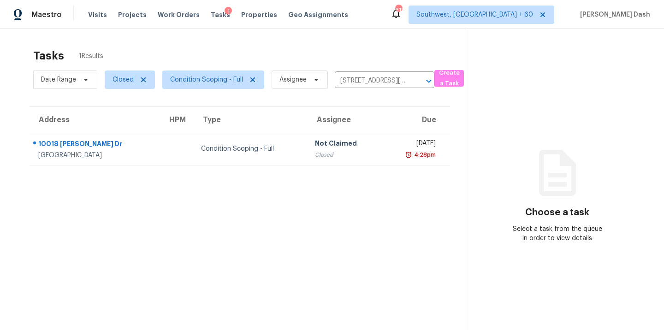
click at [244, 192] on section "Tasks 1 Results Date Range Closed Condition Scoping - Full Assignee 10018 Ink W…" at bounding box center [240, 202] width 450 height 316
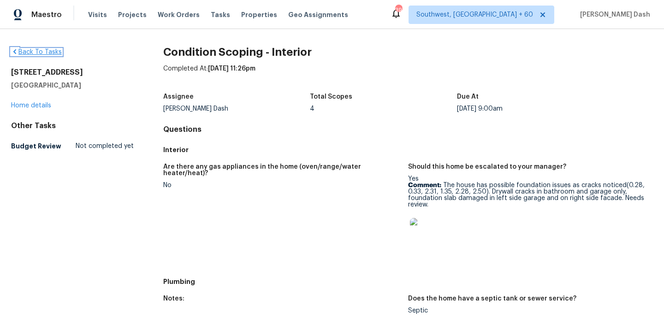
click at [49, 49] on link "Back To Tasks" at bounding box center [36, 52] width 51 height 6
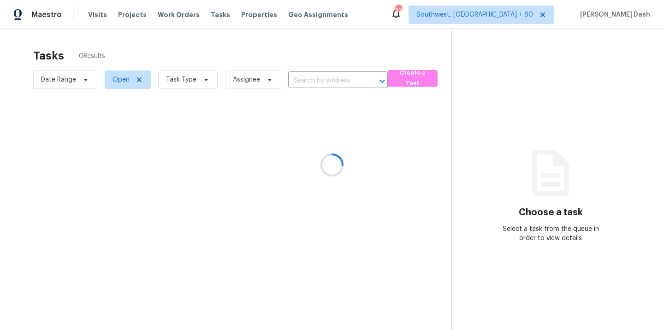
click at [97, 15] on div at bounding box center [332, 165] width 664 height 330
click at [95, 17] on div at bounding box center [332, 165] width 664 height 330
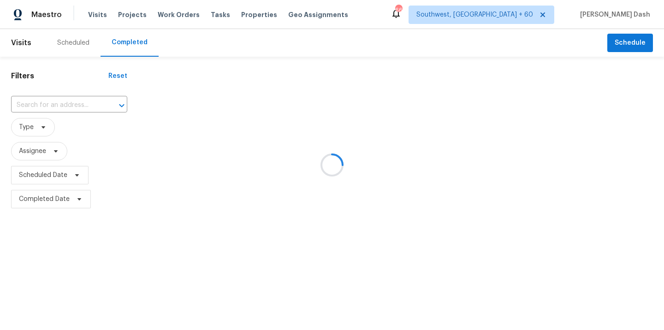
click at [52, 102] on div at bounding box center [332, 165] width 664 height 330
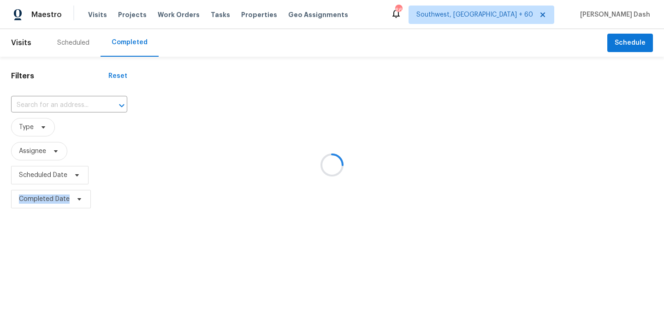
click at [52, 102] on div at bounding box center [332, 165] width 664 height 330
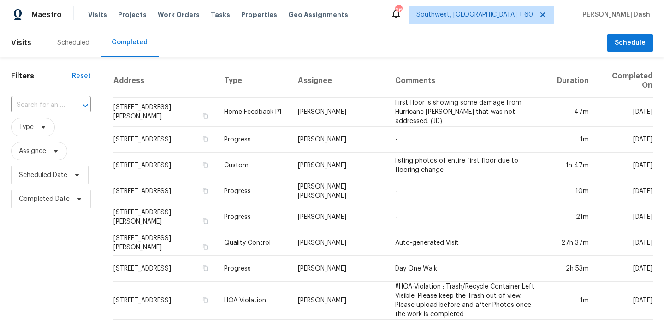
click at [52, 102] on input "text" at bounding box center [38, 105] width 54 height 14
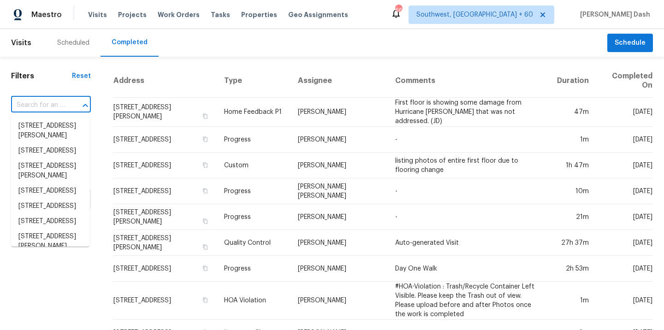
paste input "[STREET_ADDRESS]"
type input "[STREET_ADDRESS]"
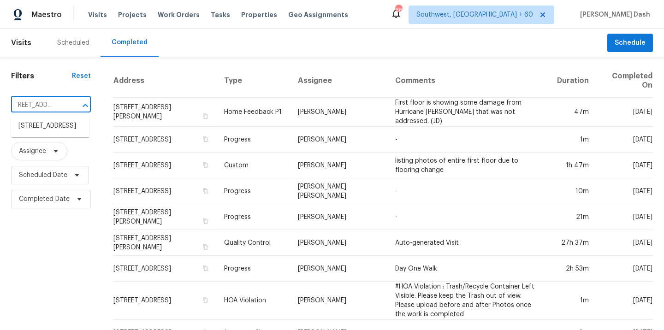
click at [50, 125] on li "[STREET_ADDRESS]" at bounding box center [50, 126] width 78 height 15
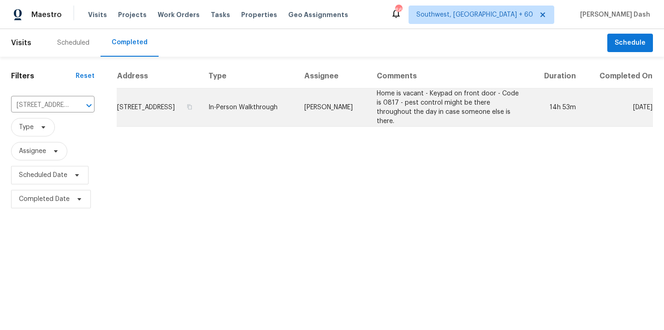
click at [294, 112] on td "In-Person Walkthrough" at bounding box center [249, 108] width 96 height 38
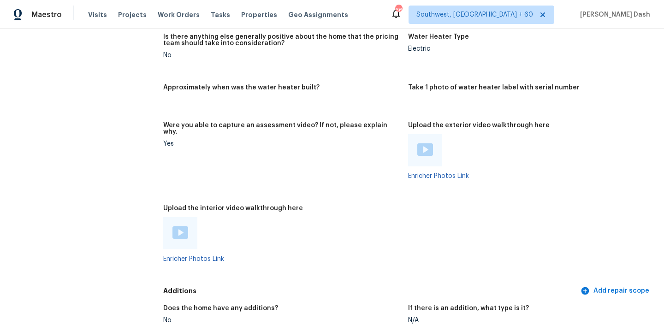
scroll to position [2075, 0]
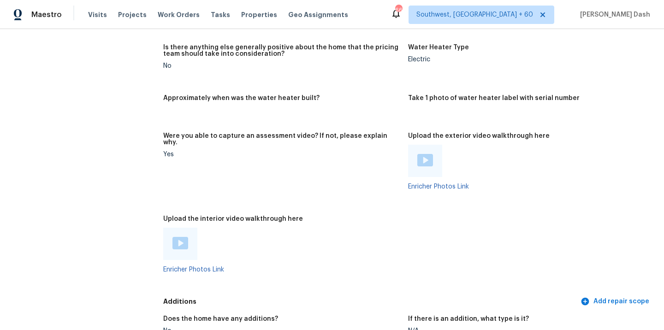
click at [178, 237] on img at bounding box center [181, 243] width 16 height 12
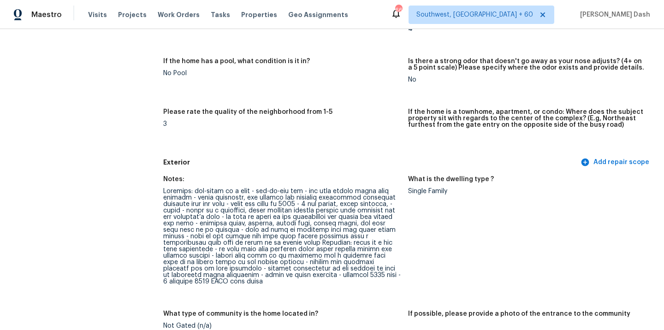
scroll to position [238, 0]
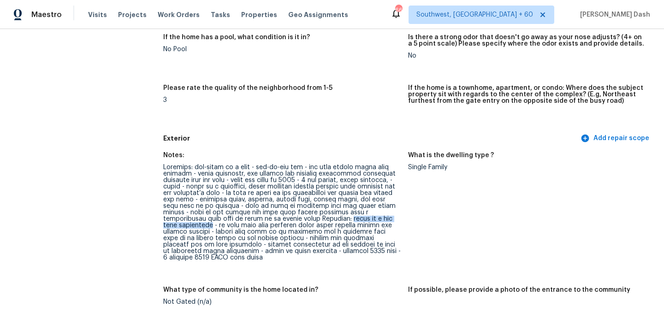
drag, startPoint x: 346, startPoint y: 219, endPoint x: 213, endPoint y: 227, distance: 133.6
click at [213, 226] on div at bounding box center [282, 212] width 238 height 97
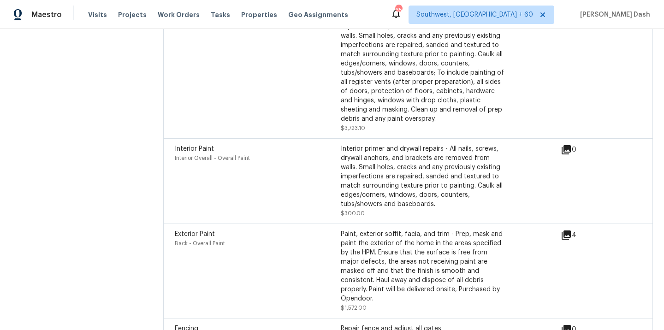
scroll to position [3122, 0]
